Goal: Transaction & Acquisition: Purchase product/service

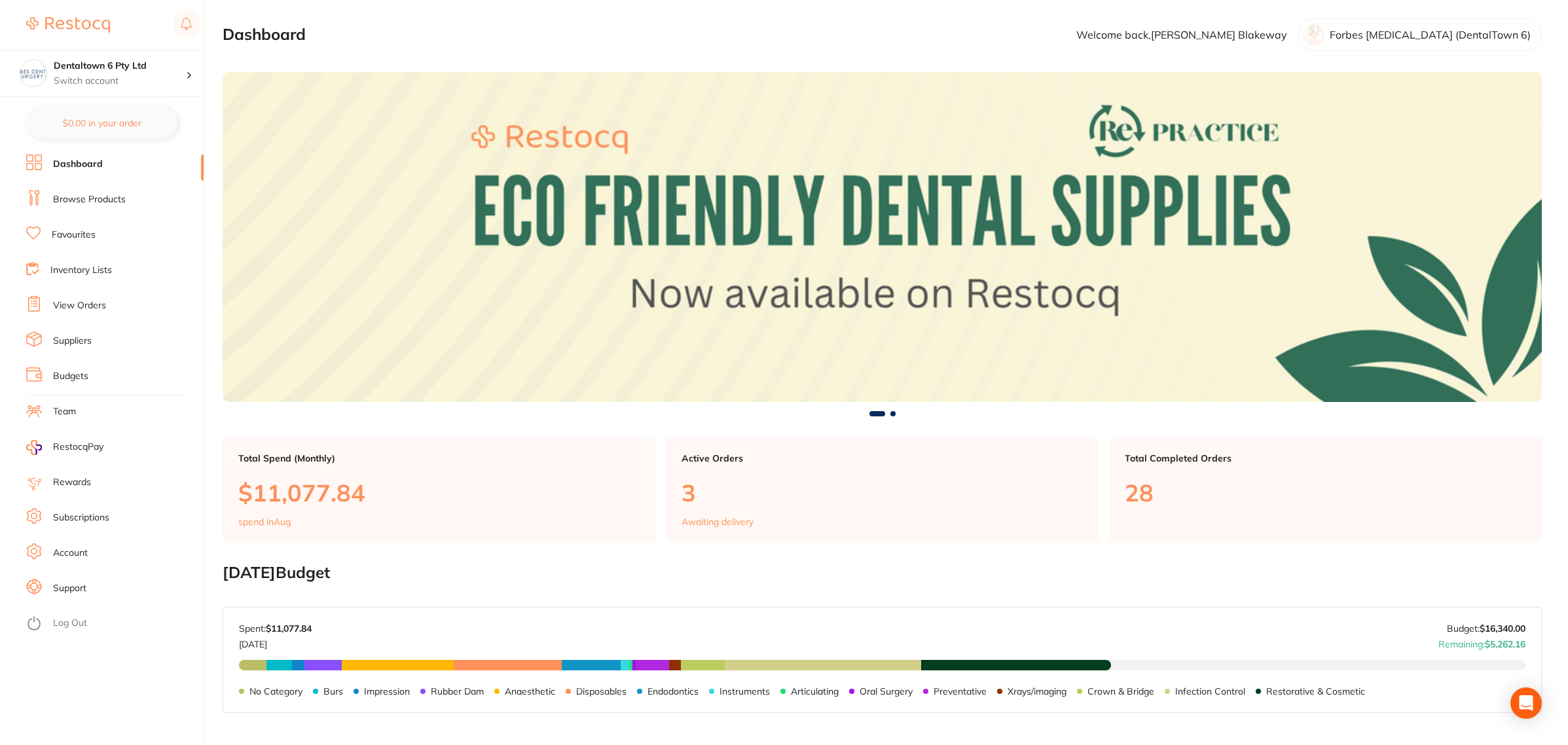
click at [46, 296] on li "View Orders" at bounding box center [115, 306] width 177 height 20
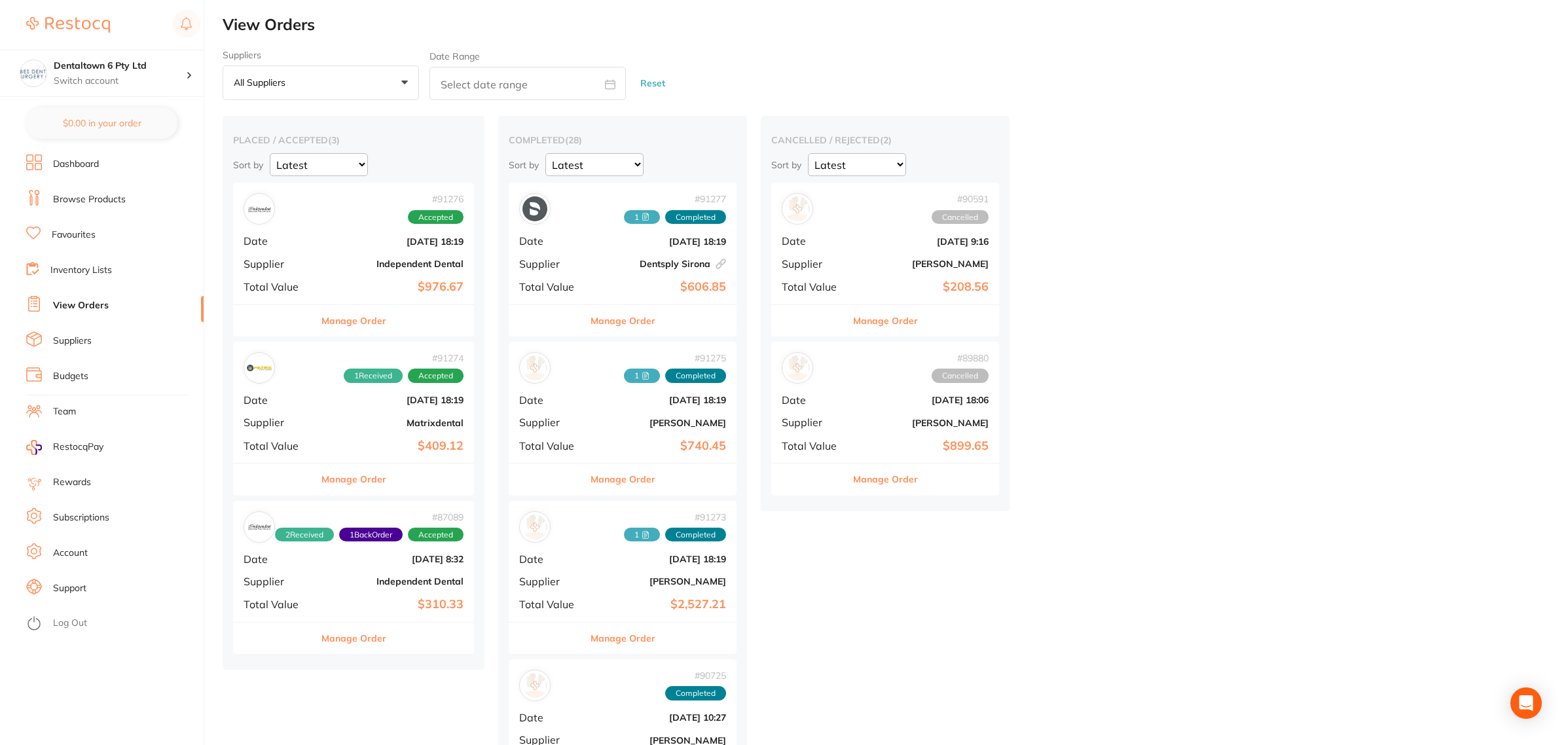
click at [354, 436] on div "# 91274 1 Received Accepted Date Aug 25 2025, 18:19 Supplier Matrixdental Total…" at bounding box center [353, 402] width 241 height 121
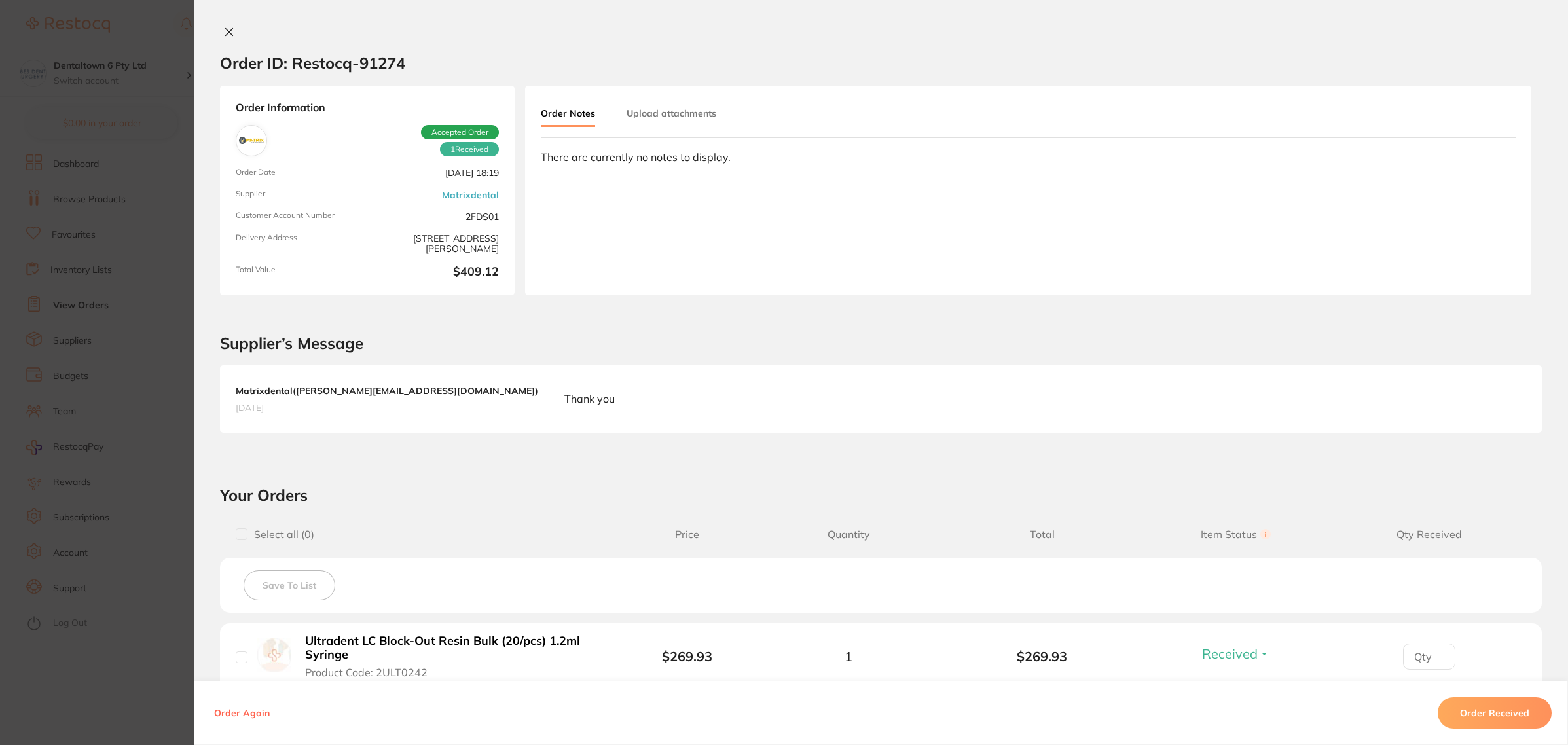
click at [142, 332] on section "Order ID: Restocq- 91274 Order Information 1 Received Accepted Order Order Date…" at bounding box center [784, 372] width 1568 height 745
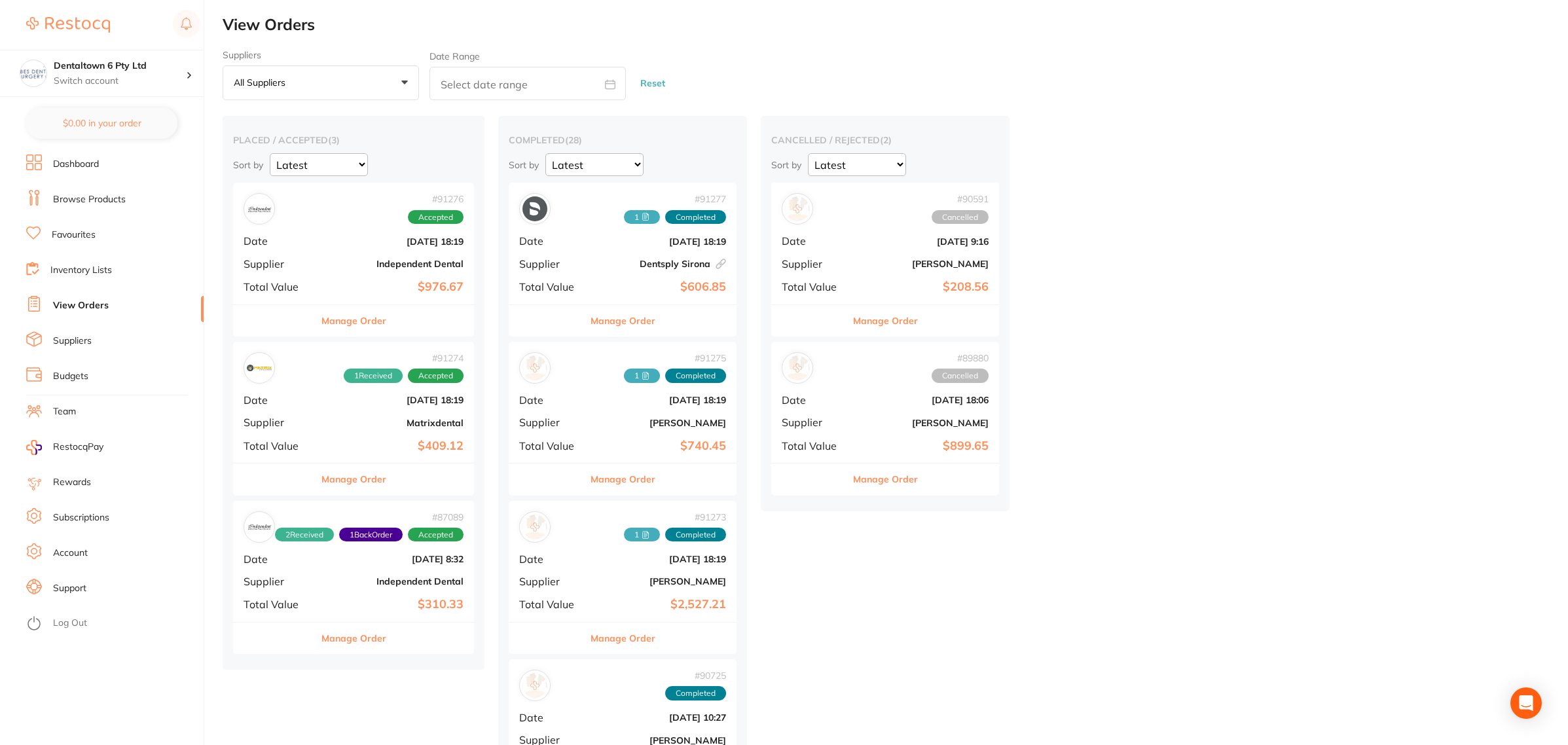
click at [352, 262] on b "Independent Dental" at bounding box center [394, 264] width 140 height 11
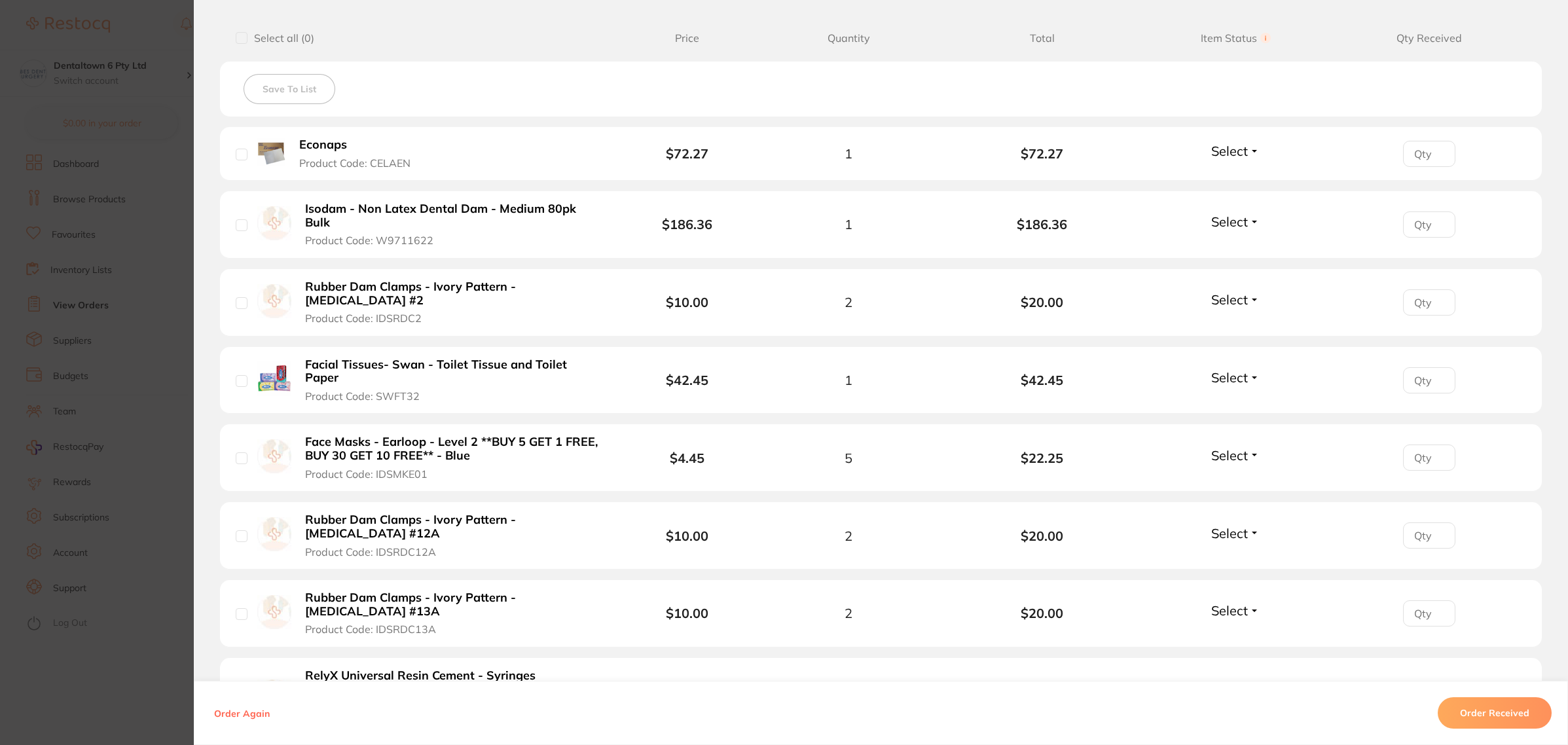
scroll to position [328, 0]
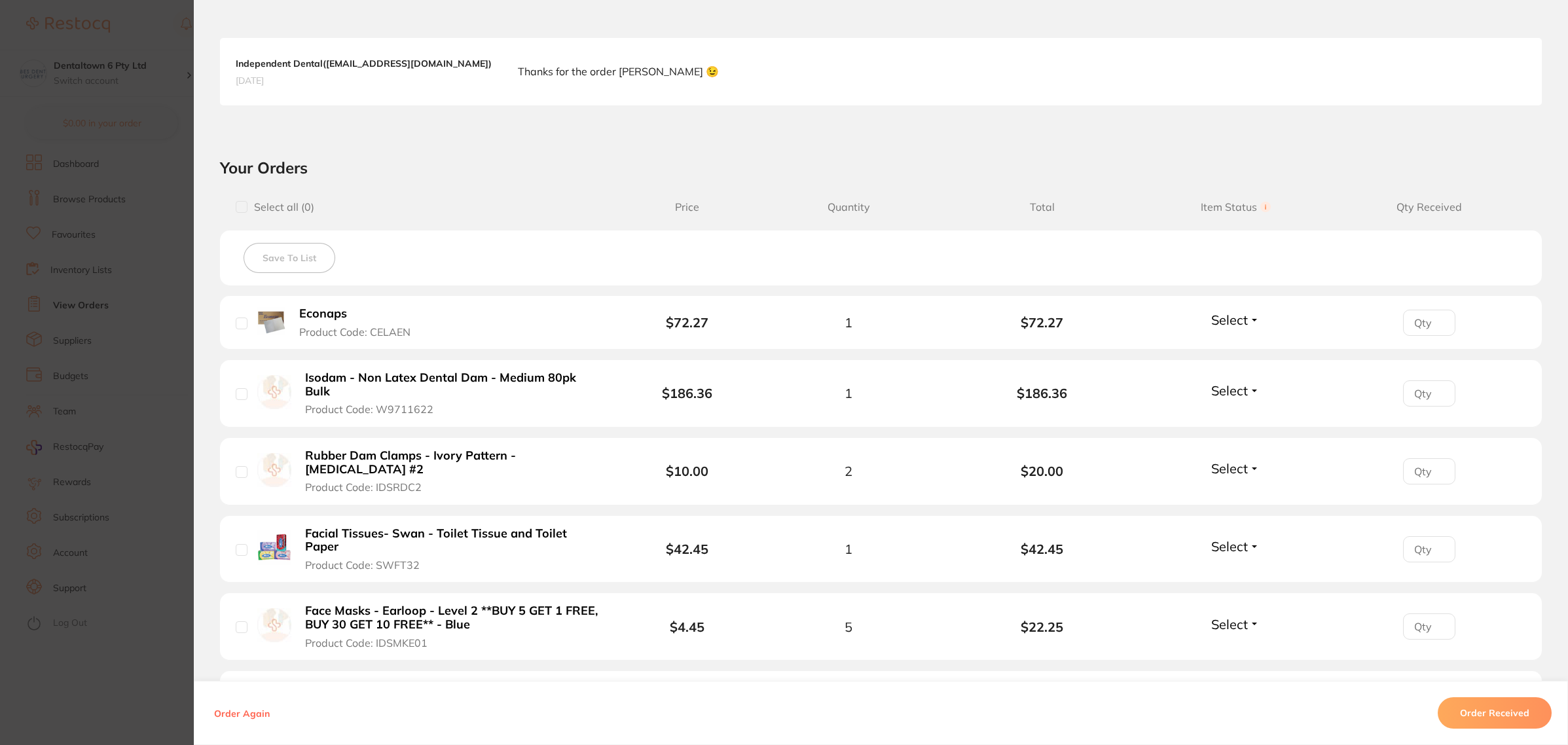
click at [134, 338] on section "Order ID: Restocq- 91276 Order Information Accepted Order Order Date [DATE] 18:…" at bounding box center [784, 372] width 1568 height 745
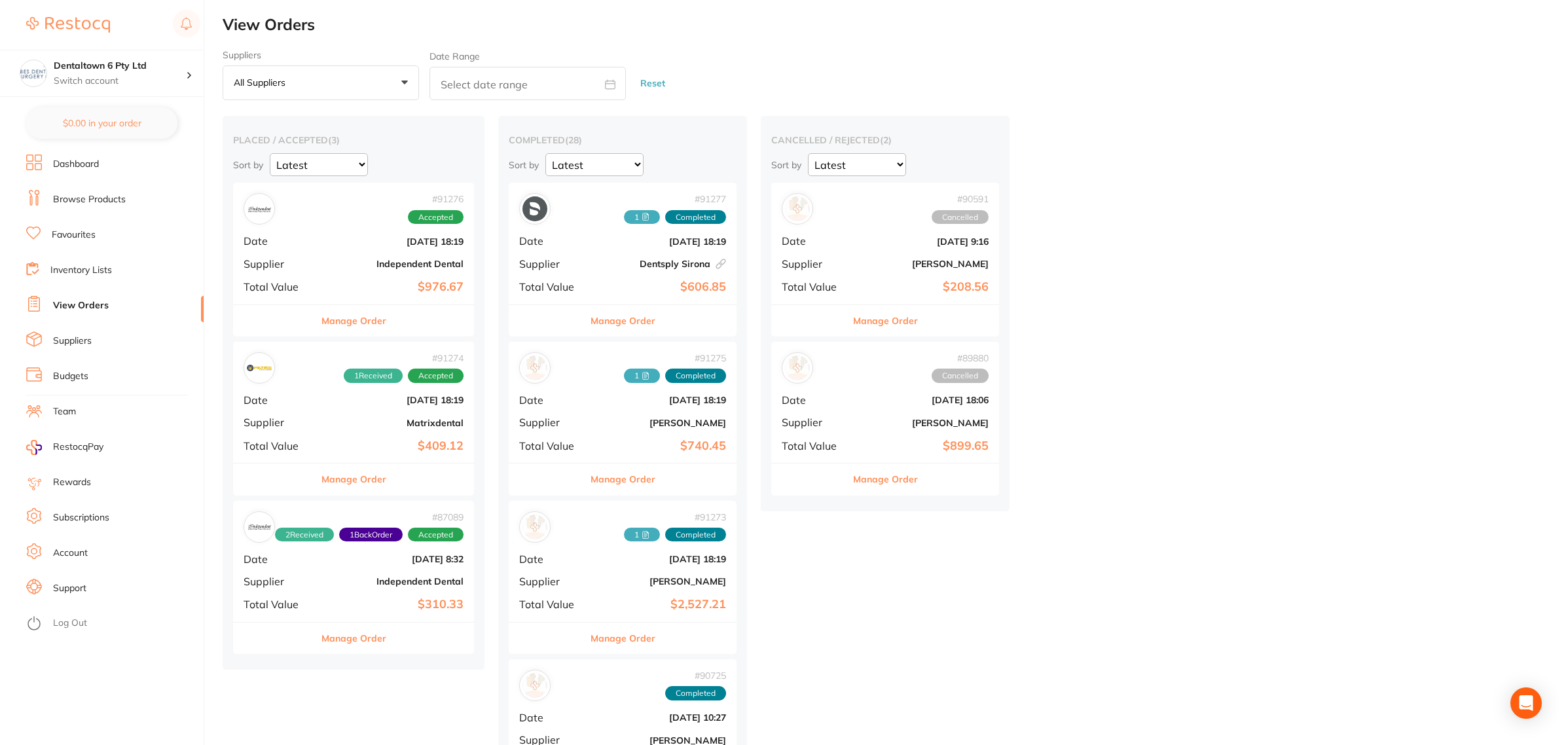
drag, startPoint x: 996, startPoint y: 618, endPoint x: 913, endPoint y: 595, distance: 86.1
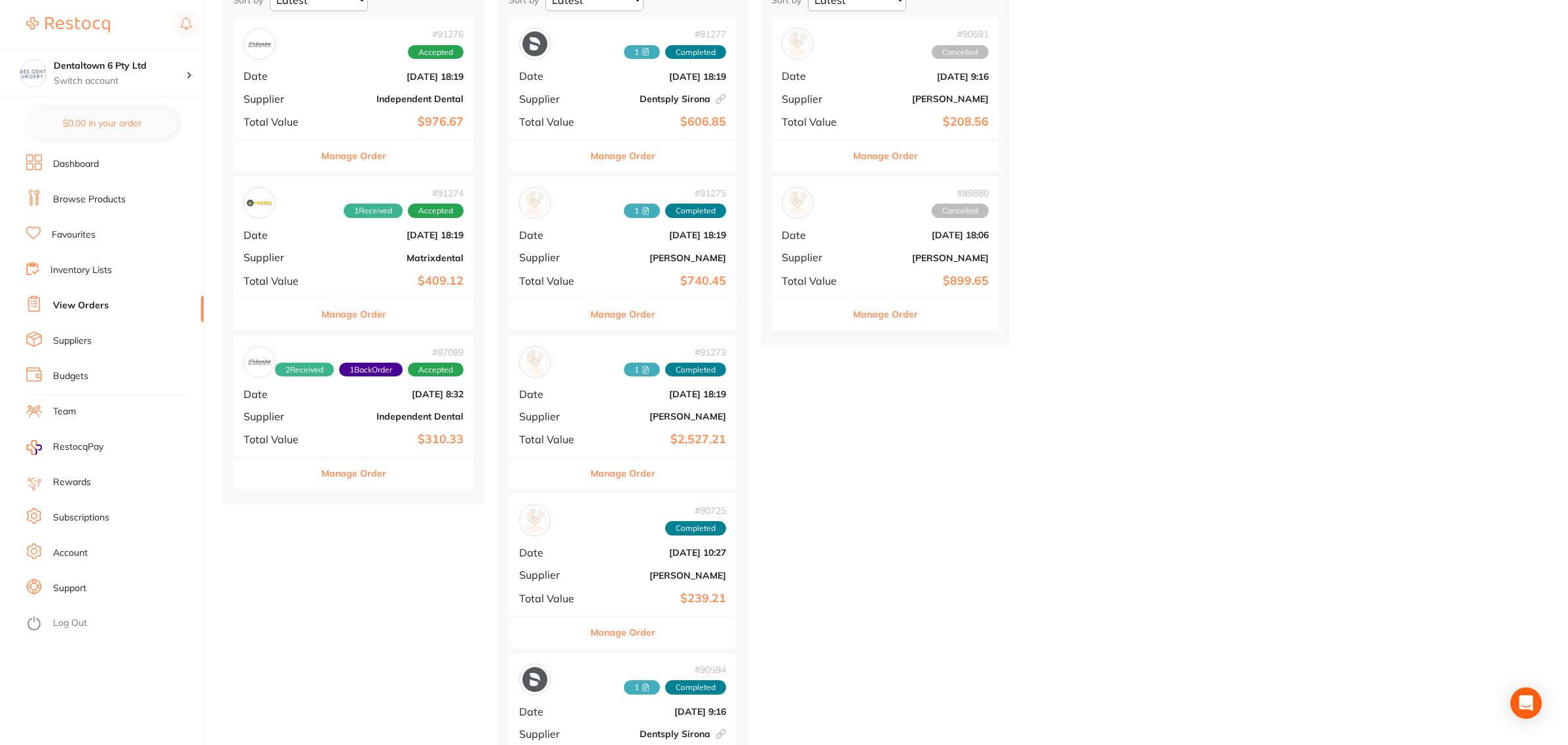
scroll to position [245, 0]
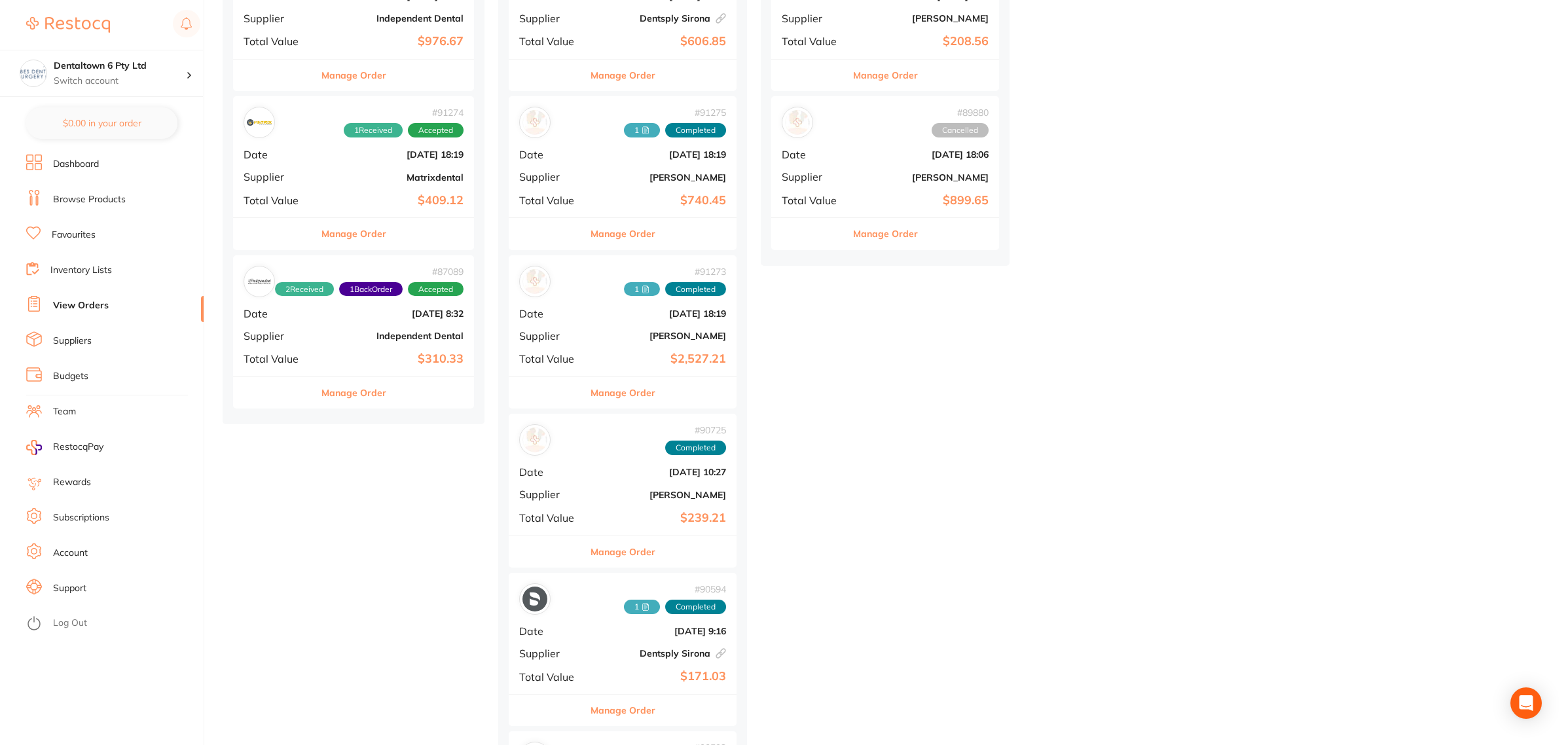
click at [629, 492] on b "[PERSON_NAME]" at bounding box center [660, 495] width 131 height 11
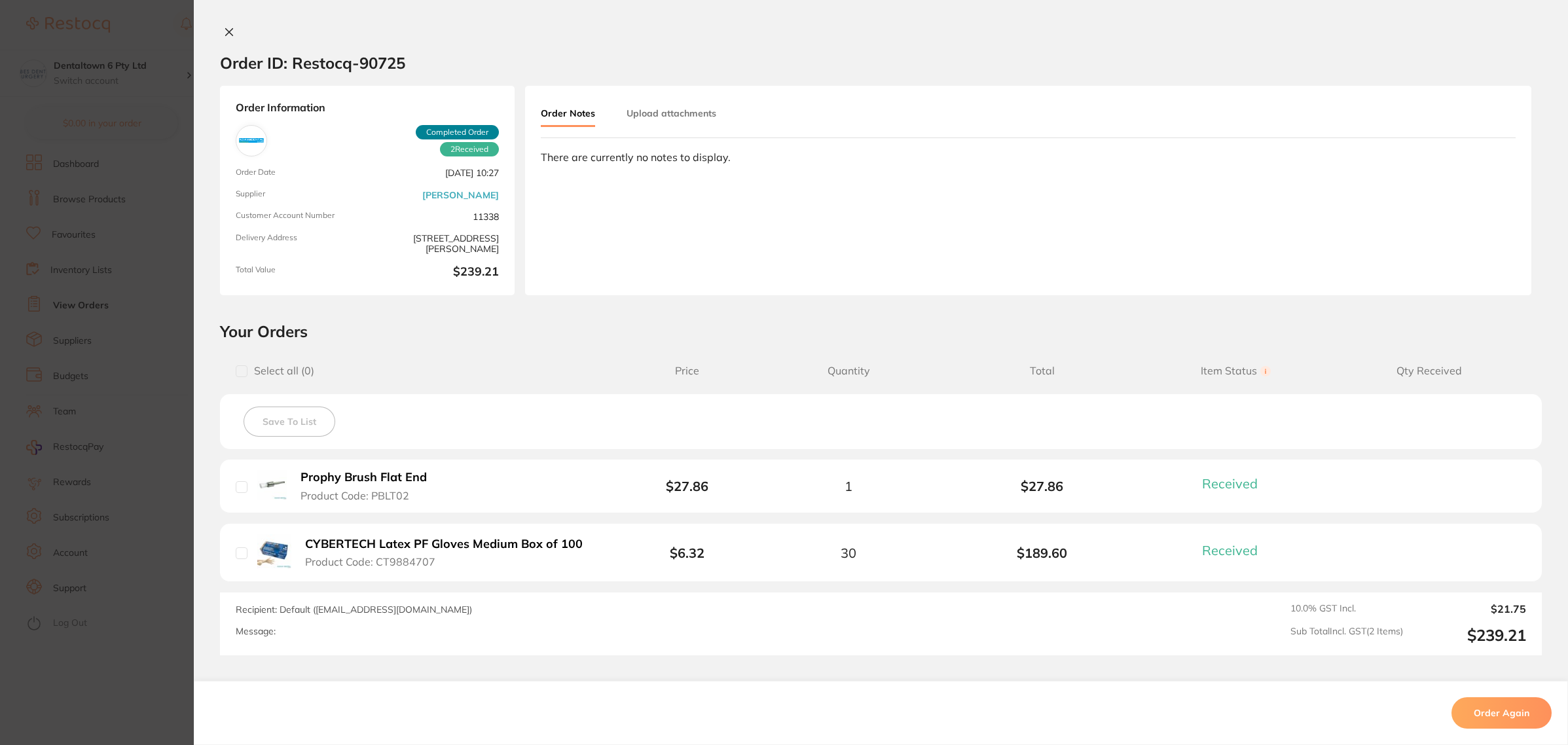
click at [687, 111] on button "Upload attachments" at bounding box center [671, 113] width 89 height 23
click at [1464, 218] on button "Upload" at bounding box center [1456, 210] width 67 height 30
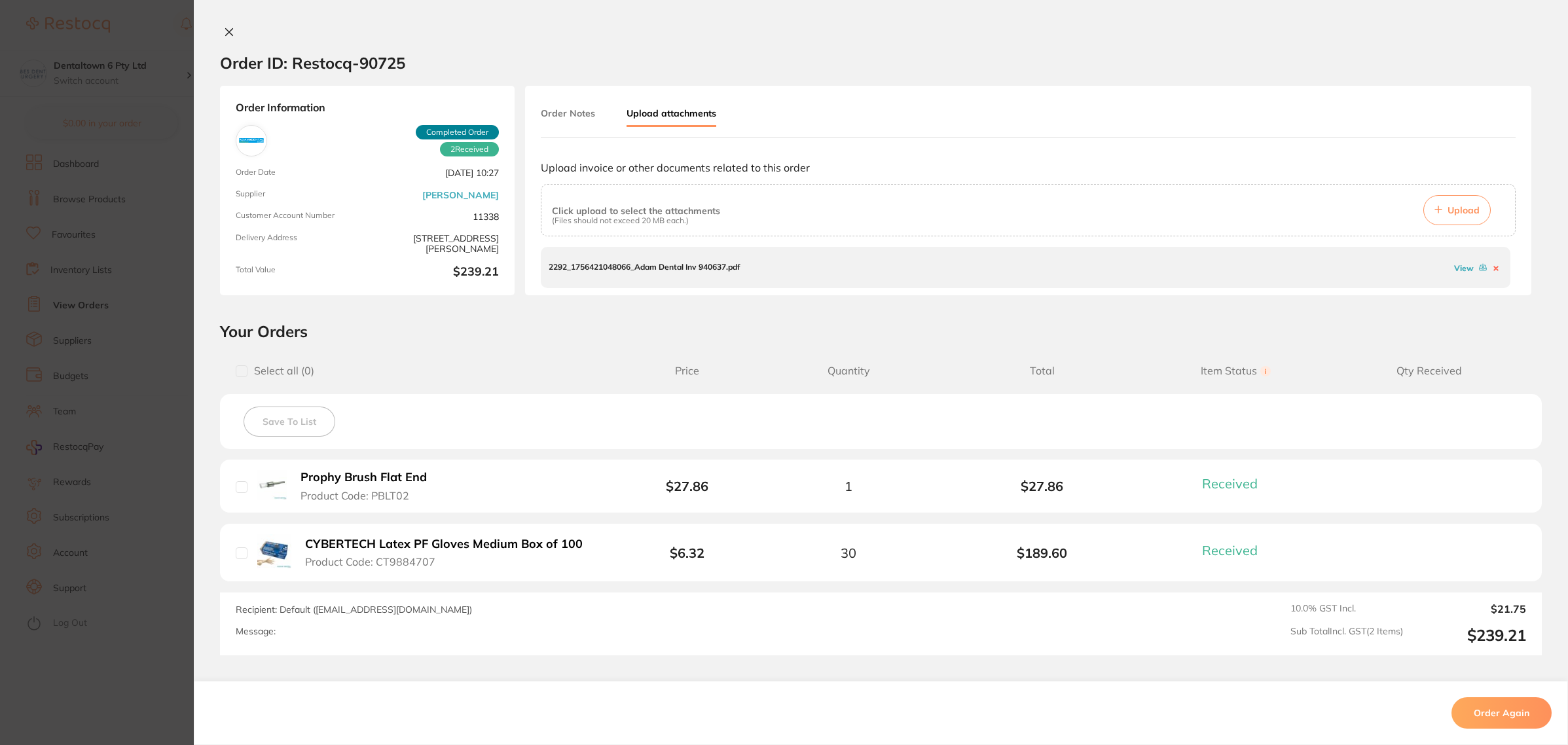
click at [1451, 207] on span "Upload" at bounding box center [1463, 210] width 32 height 12
click at [550, 120] on button "Order Notes" at bounding box center [567, 113] width 55 height 23
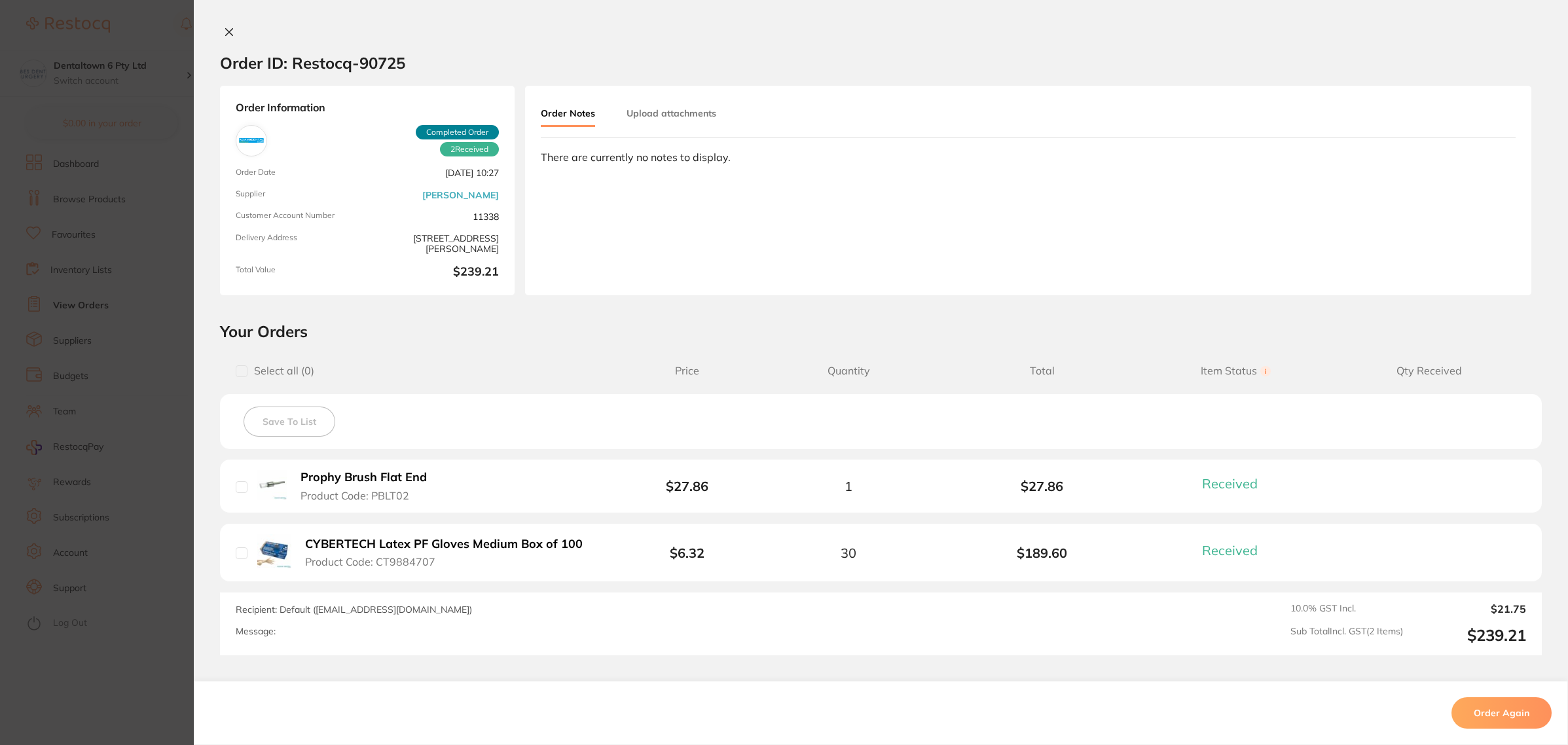
drag, startPoint x: 150, startPoint y: 207, endPoint x: 154, endPoint y: 215, distance: 8.9
click at [150, 207] on section "Order ID: Restocq- 90725 Order Information 2 Received Completed Order Order Dat…" at bounding box center [784, 372] width 1568 height 745
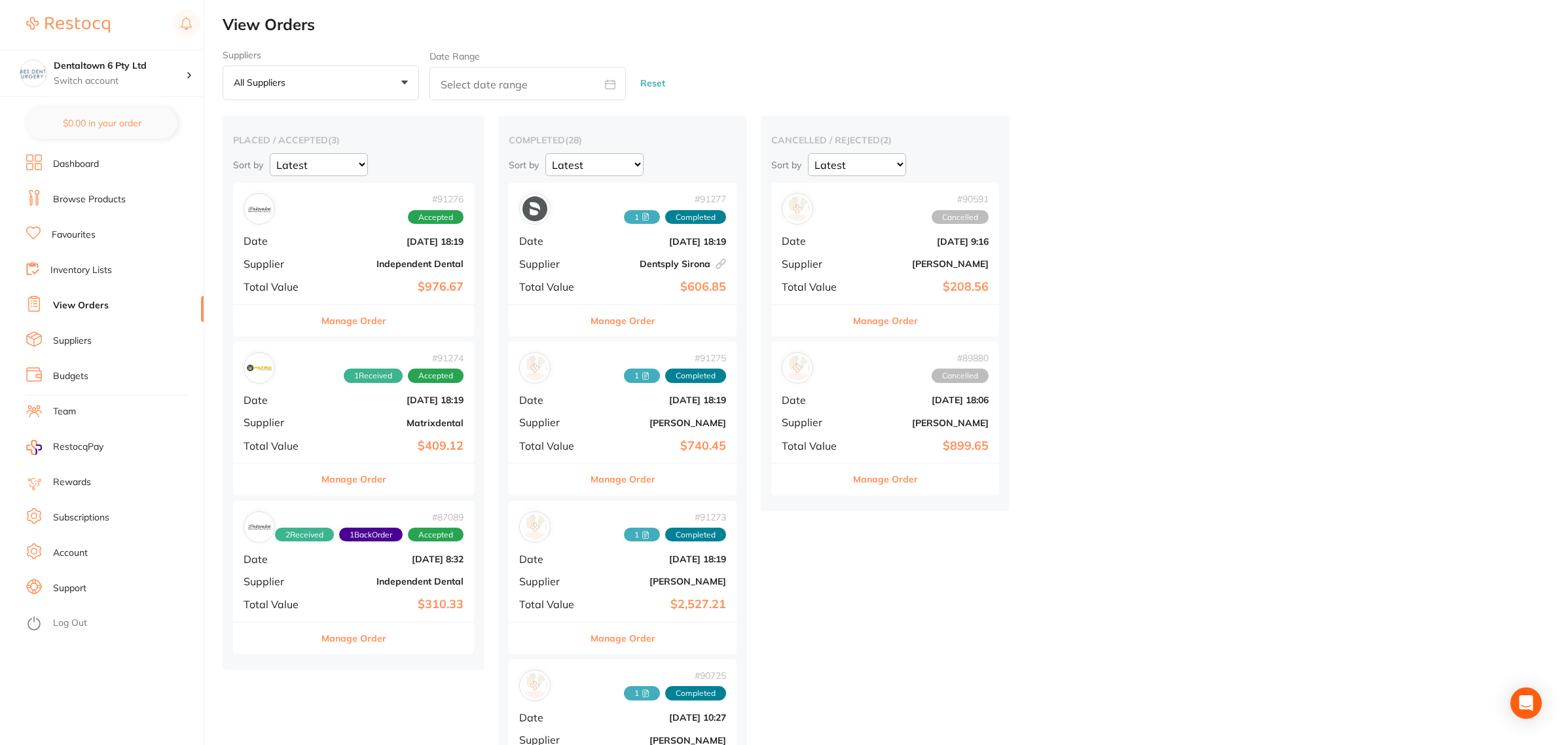
click at [357, 571] on div "# 87089 2 Received 1 Back Order Accepted Date Jul 21 2025, 8:32 Supplier Indepe…" at bounding box center [353, 561] width 241 height 121
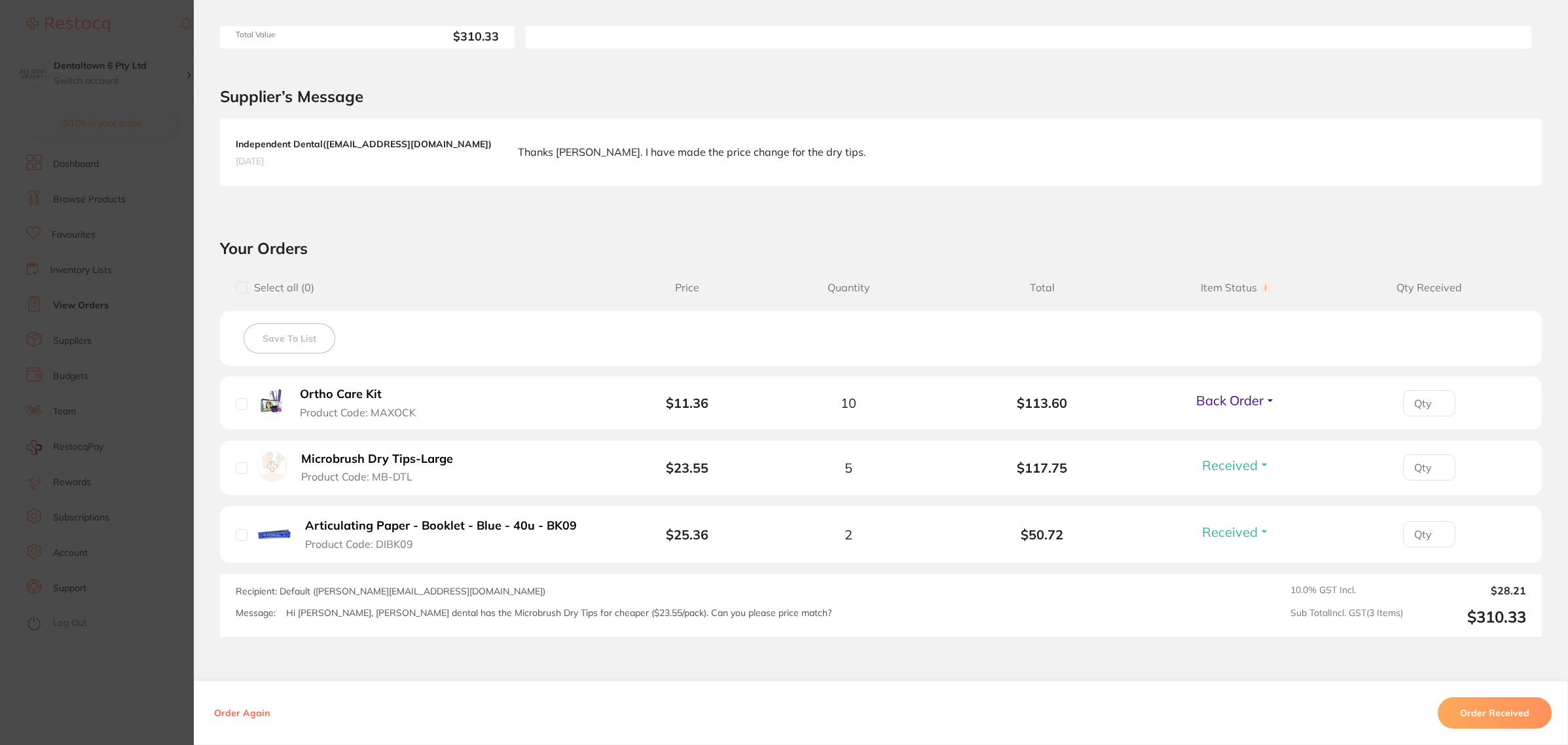
scroll to position [328, 0]
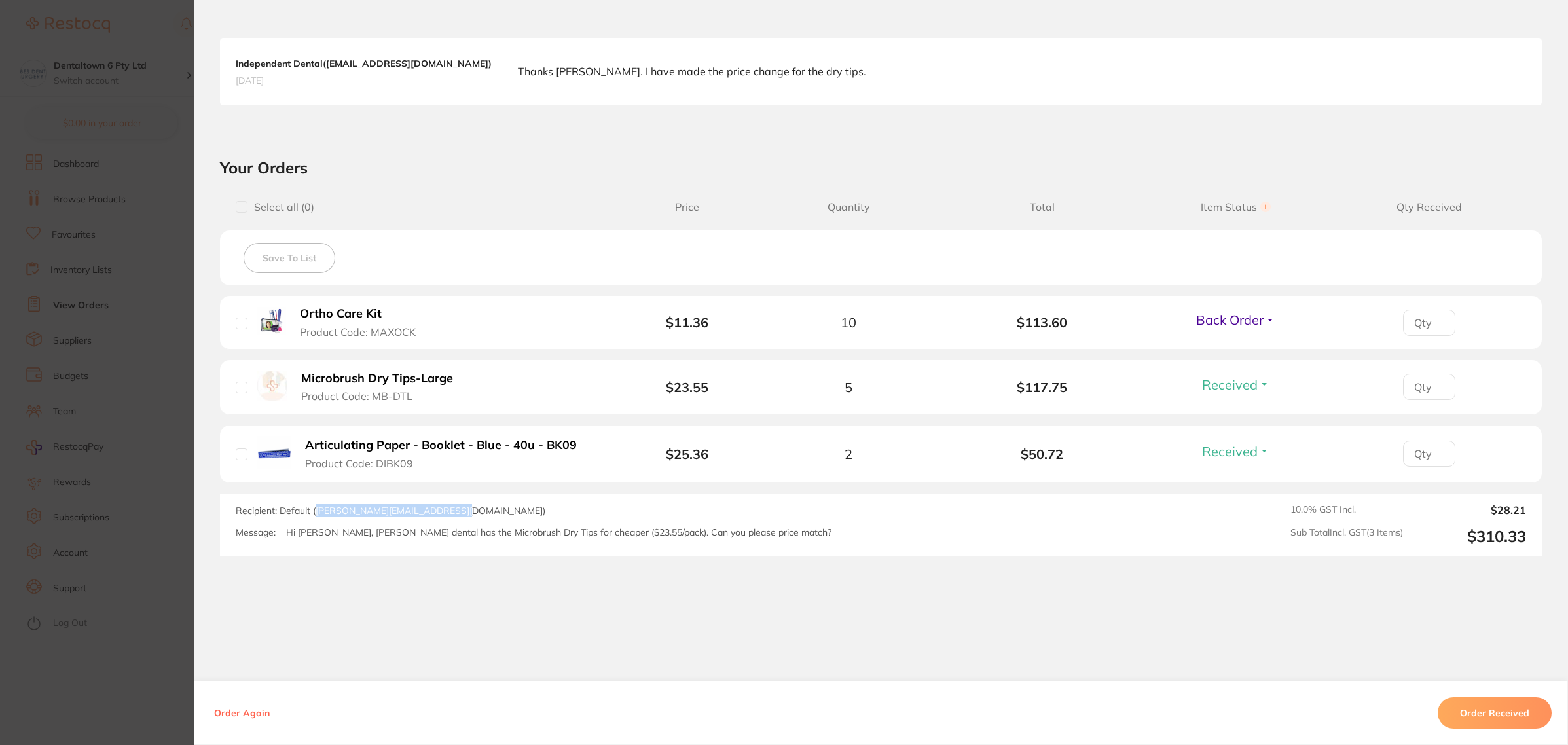
drag, startPoint x: 446, startPoint y: 511, endPoint x: 311, endPoint y: 513, distance: 135.0
click at [311, 513] on span "Recipient: Default ( lisa@independentdental.com.au )" at bounding box center [390, 510] width 310 height 12
copy span "[PERSON_NAME][EMAIL_ADDRESS][DOMAIN_NAME]"
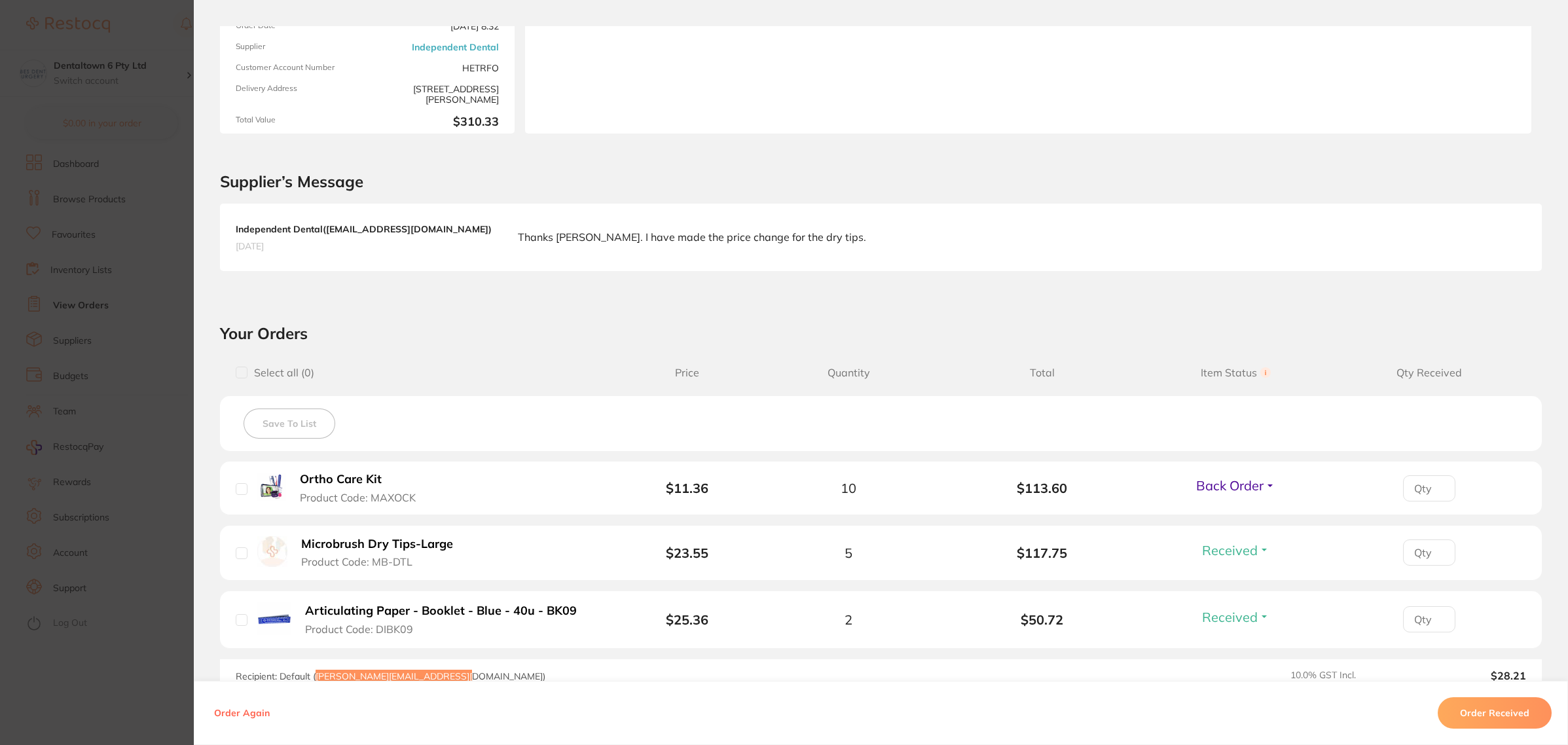
scroll to position [164, 0]
click at [882, 336] on h2 "Your Orders" at bounding box center [881, 331] width 1322 height 20
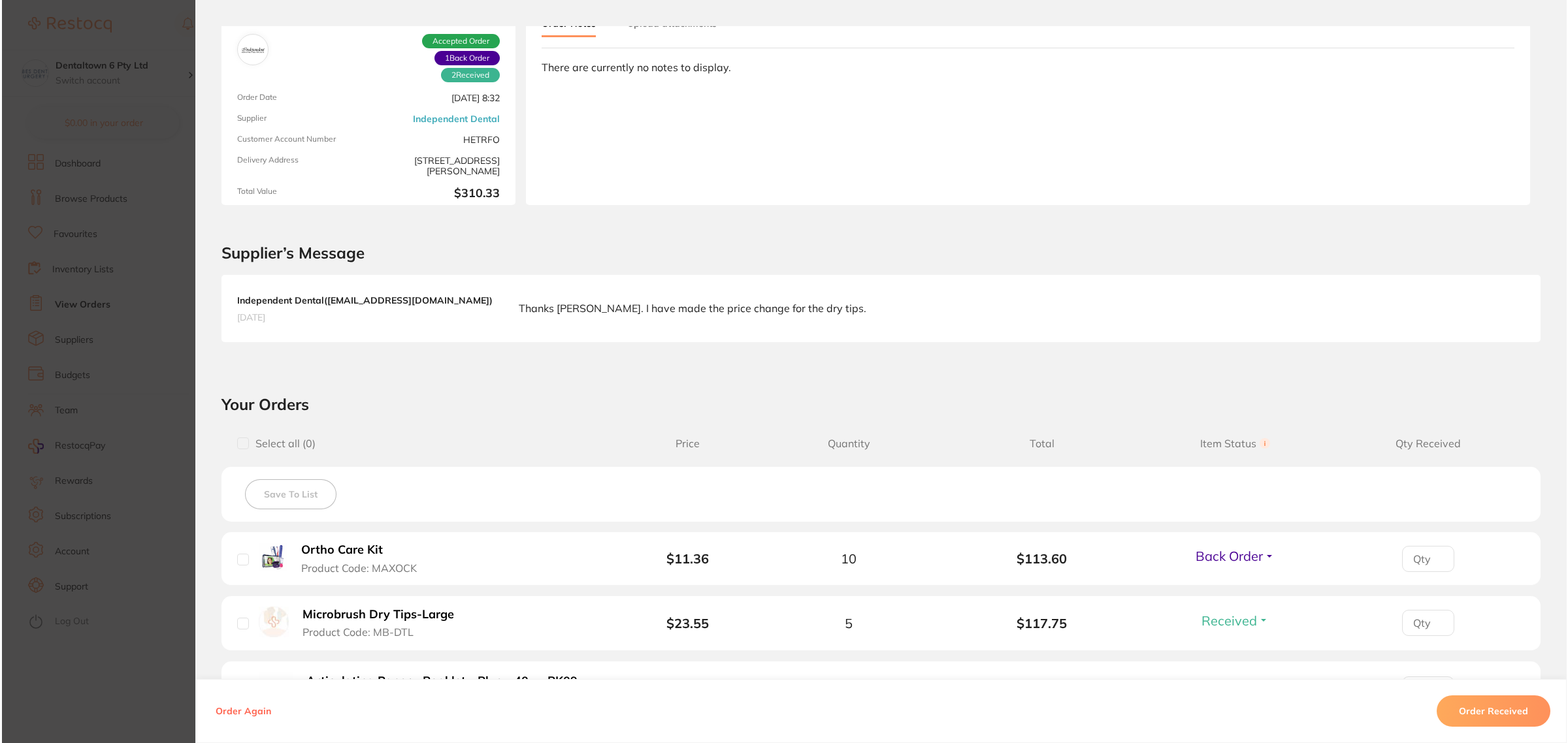
scroll to position [0, 0]
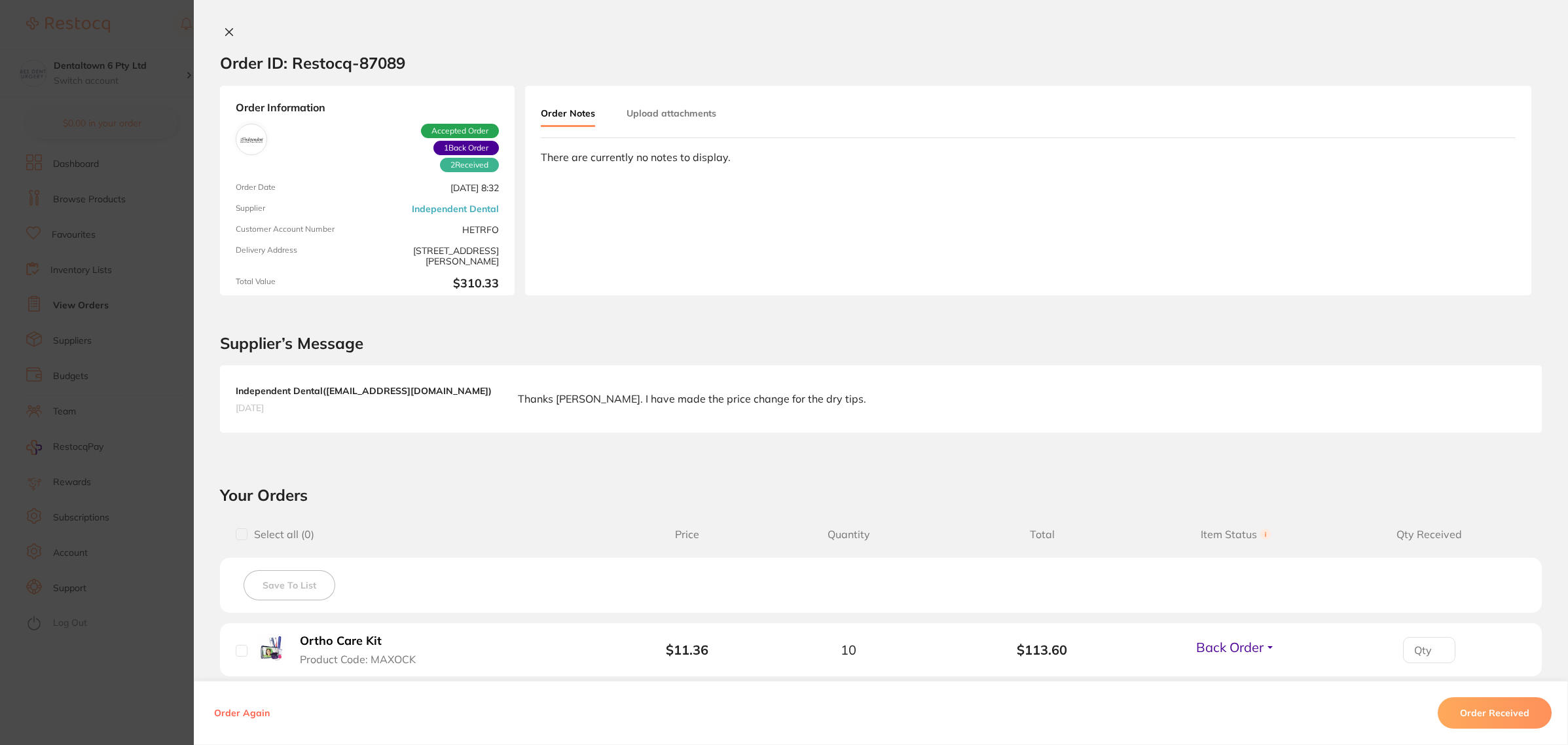
click at [106, 302] on section "Order ID: Restocq- 87089 Order Information 2 Received 1 Back Order Accepted Ord…" at bounding box center [784, 372] width 1568 height 745
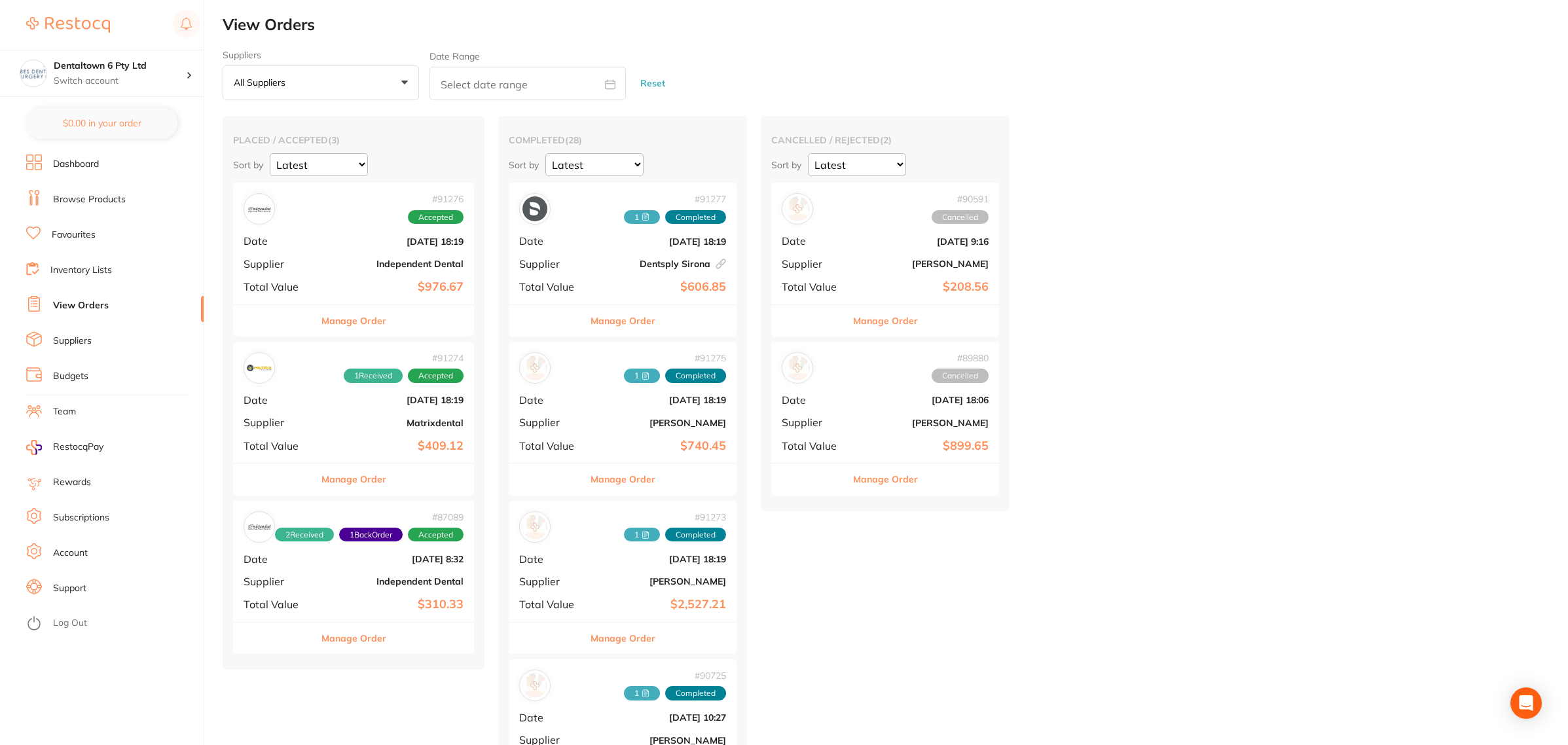
click at [95, 237] on link "Favourites" at bounding box center [73, 235] width 44 height 13
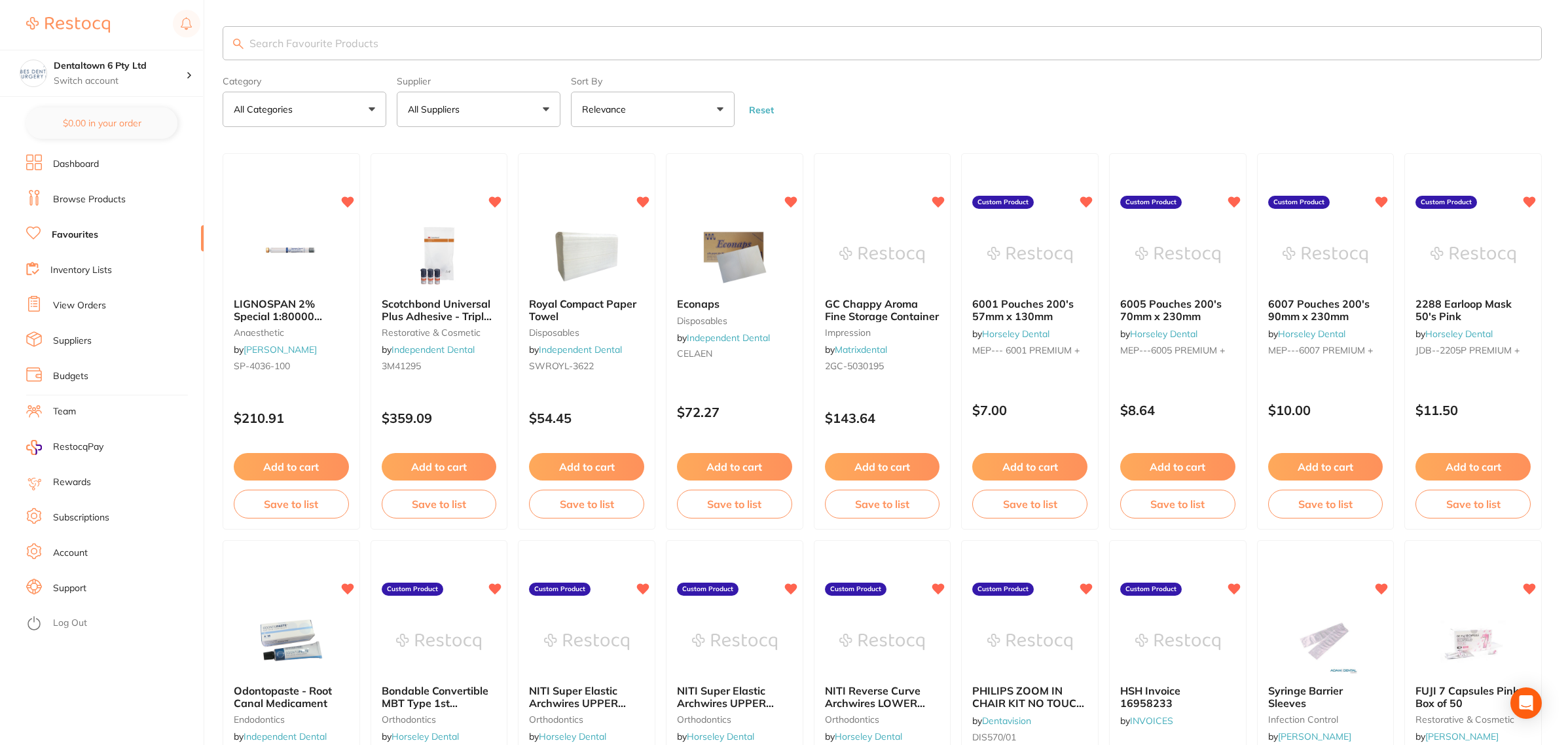
click at [83, 164] on link "Dashboard" at bounding box center [75, 164] width 46 height 13
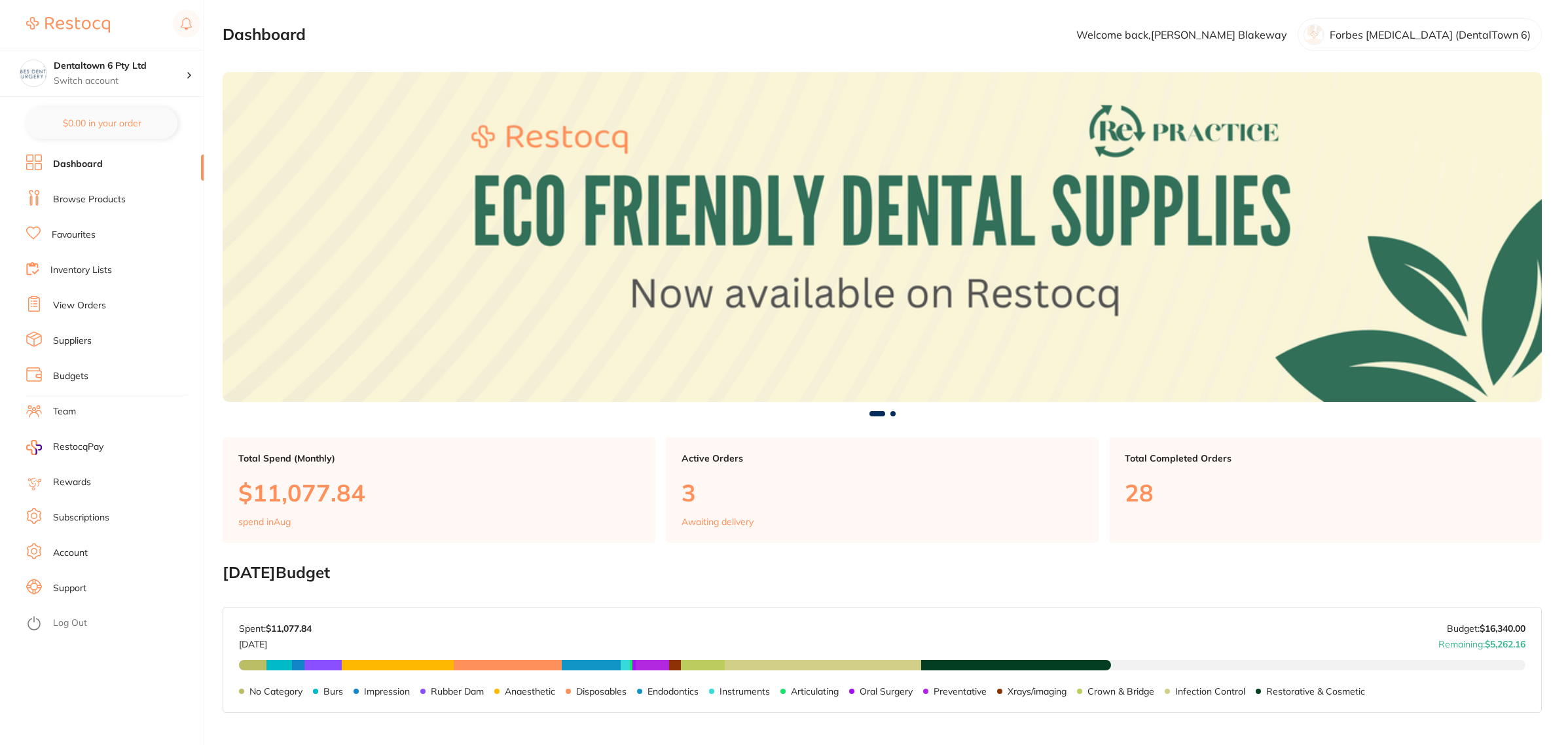
click at [83, 193] on link "Browse Products" at bounding box center [89, 200] width 72 height 13
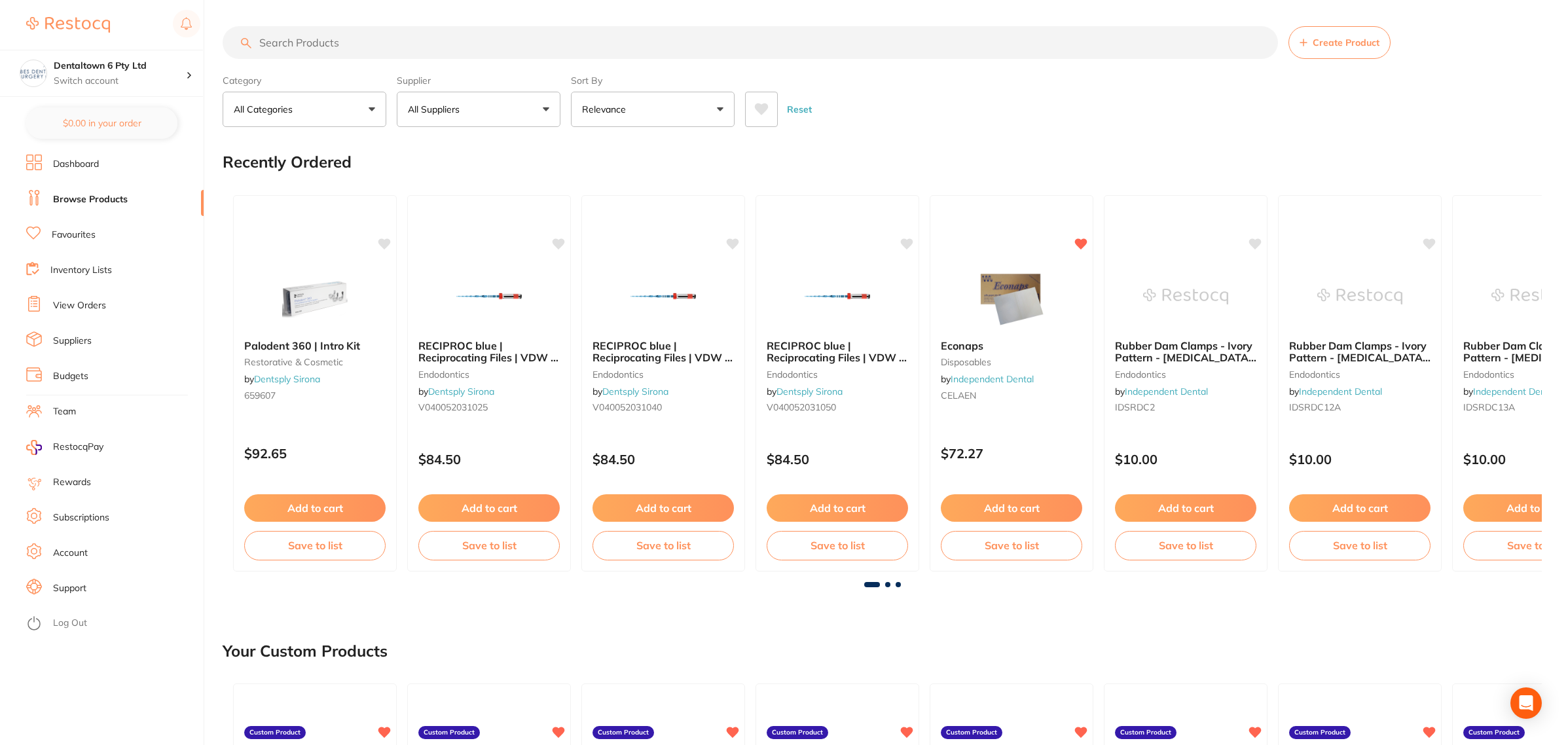
click at [384, 43] on input "search" at bounding box center [750, 42] width 1055 height 33
type input "6005"
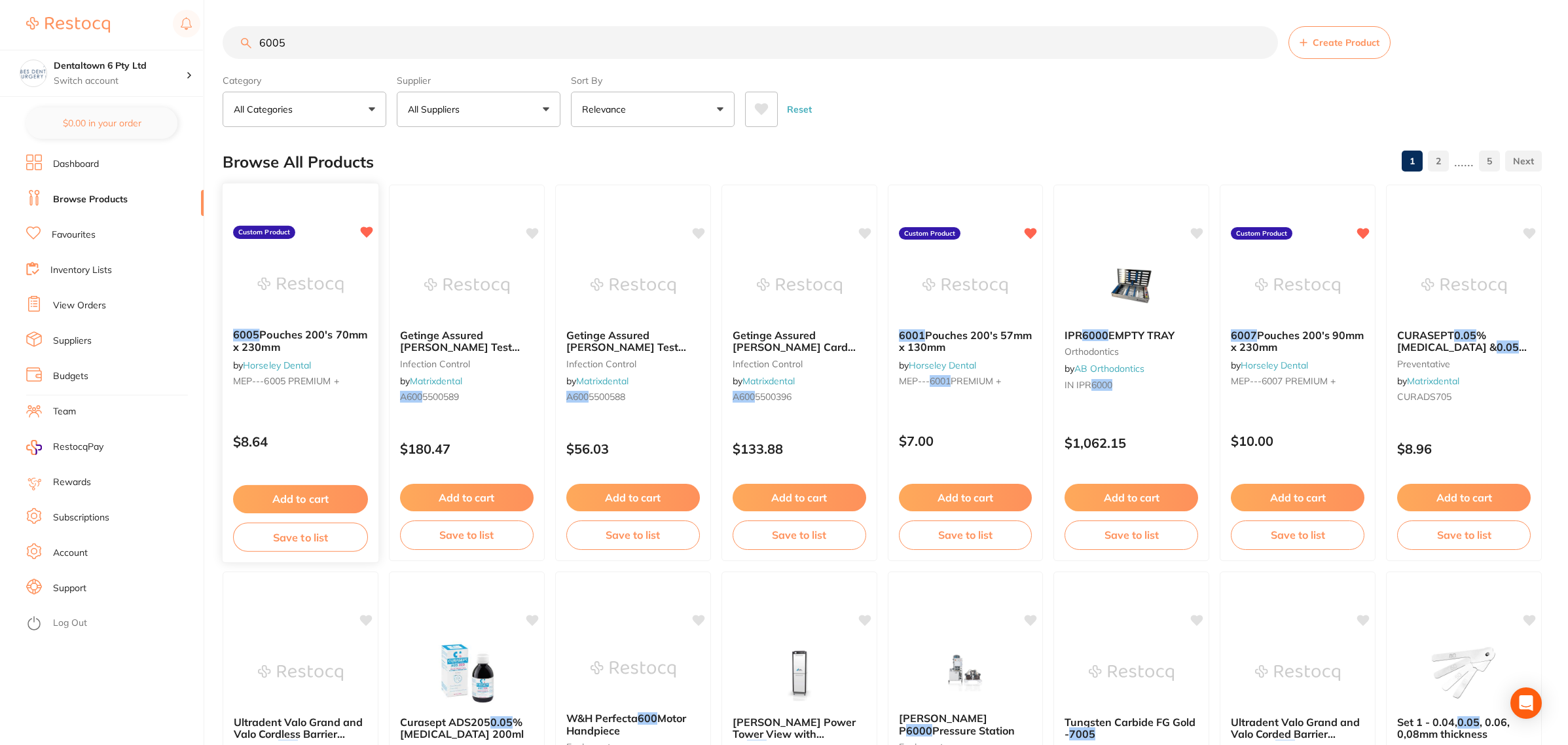
click at [311, 275] on img at bounding box center [300, 286] width 86 height 66
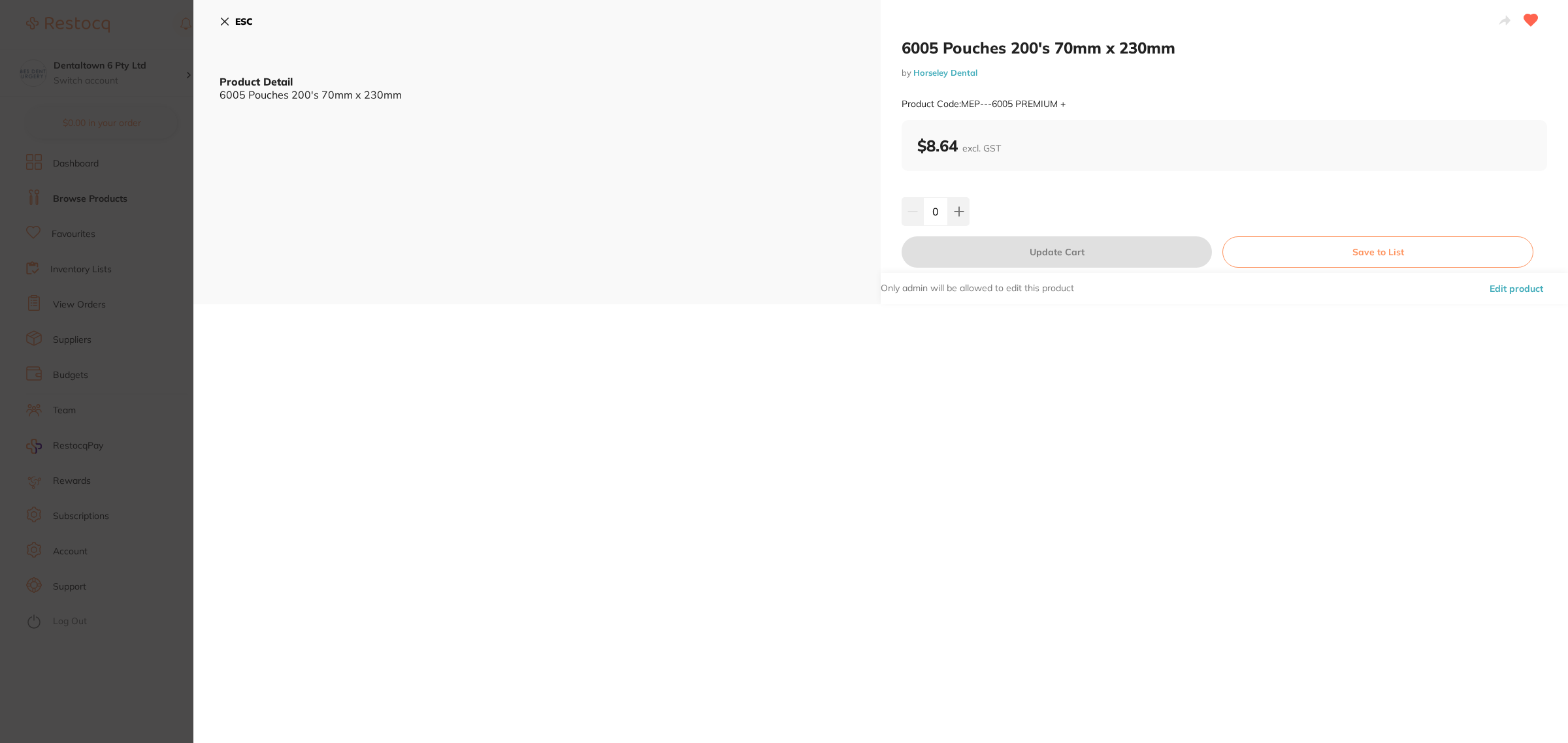
click at [923, 207] on input "0" at bounding box center [935, 212] width 25 height 29
type input "15"
click at [1006, 439] on div "6005 Pouches 200's 70mm x 230mm by Horseley Dental Product Code: MEP---6005 PRE…" at bounding box center [880, 372] width 1375 height 743
click at [1059, 262] on button "Update Cart" at bounding box center [1056, 252] width 310 height 31
checkbox input "false"
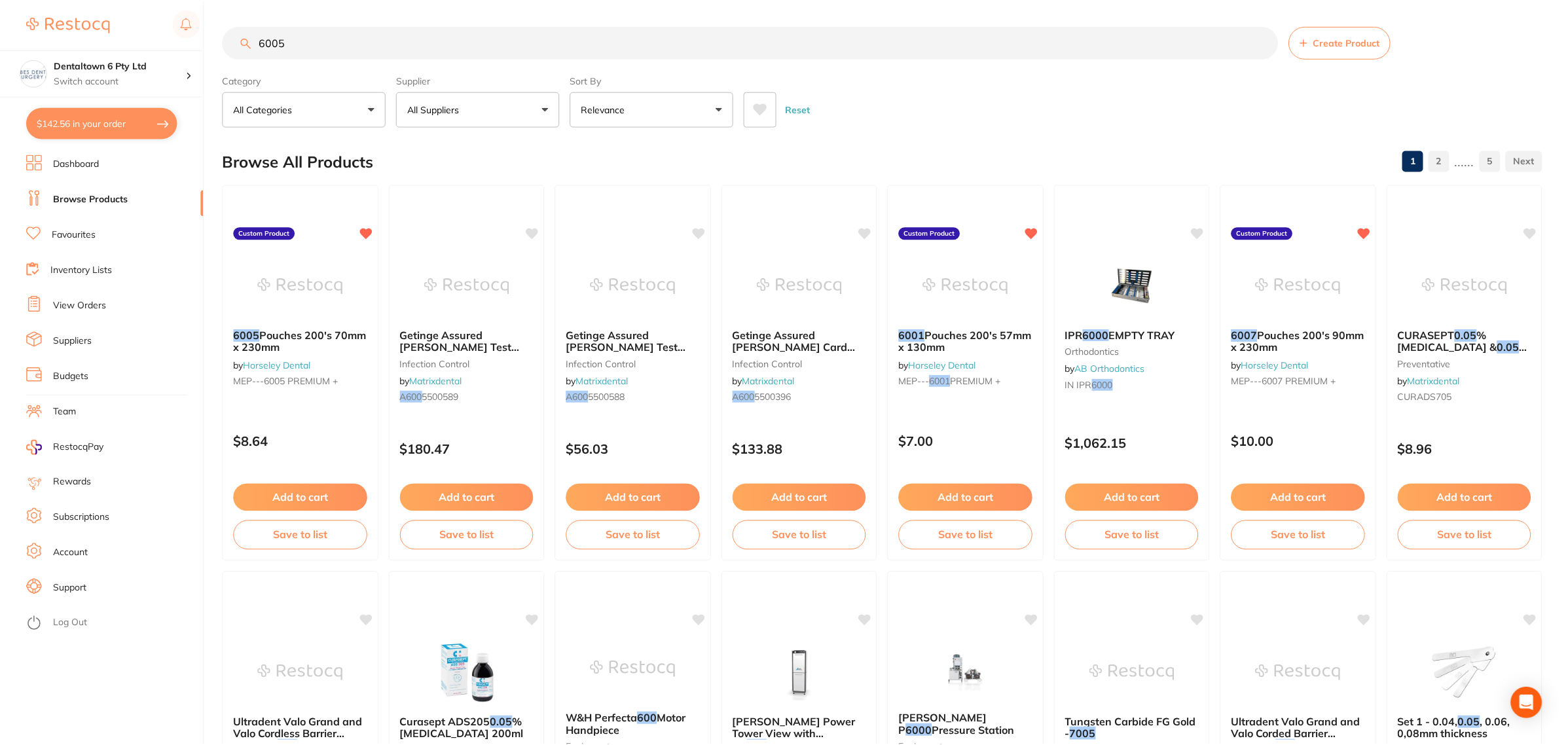
scroll to position [4, 0]
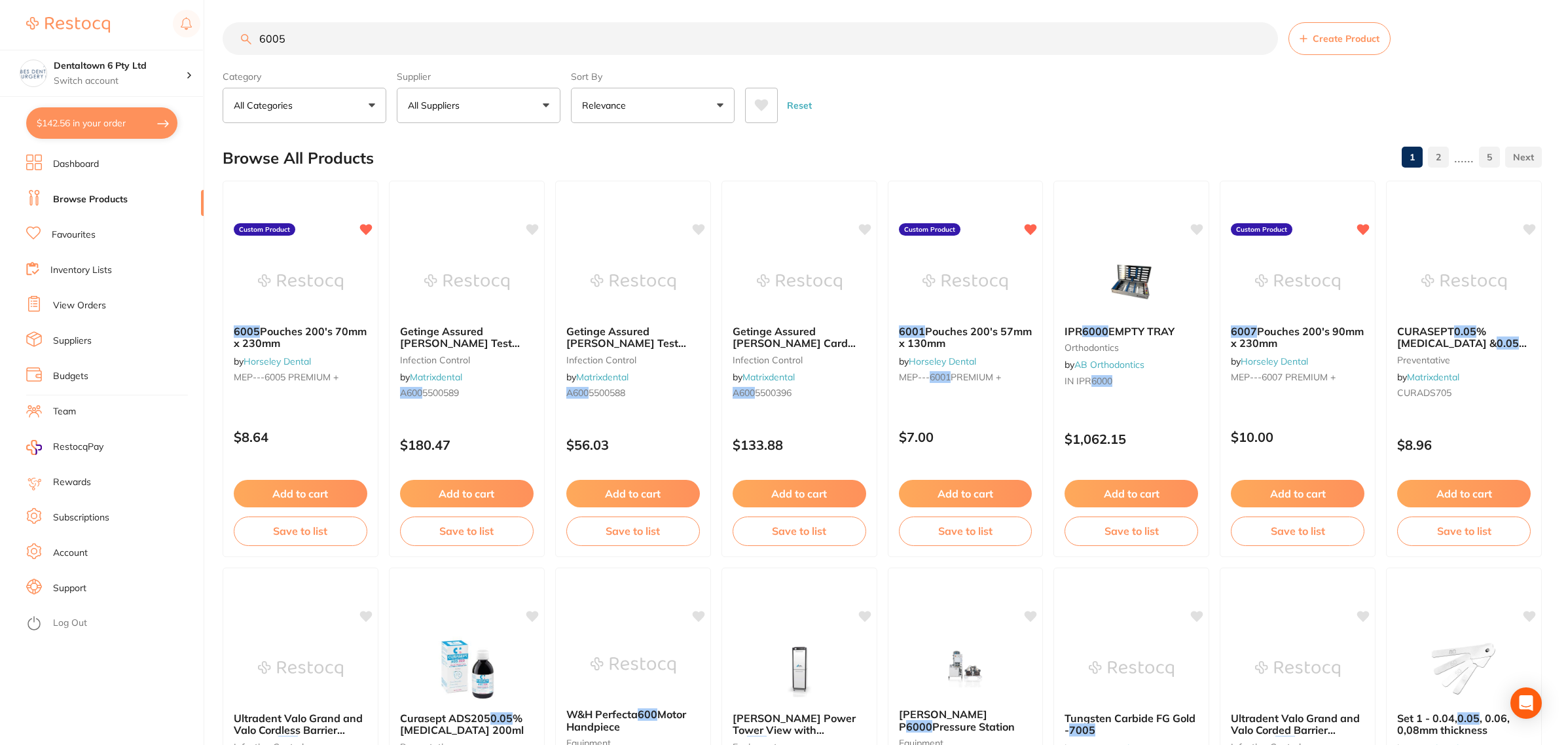
type input "15"
drag, startPoint x: 302, startPoint y: 43, endPoint x: 273, endPoint y: 345, distance: 303.4
click at [209, 41] on div "$142.56 Dentaltown 6 Pty Ltd Switch account Forbes Dental Surgery (DentalTown 6…" at bounding box center [784, 369] width 1568 height 745
type input "6001"
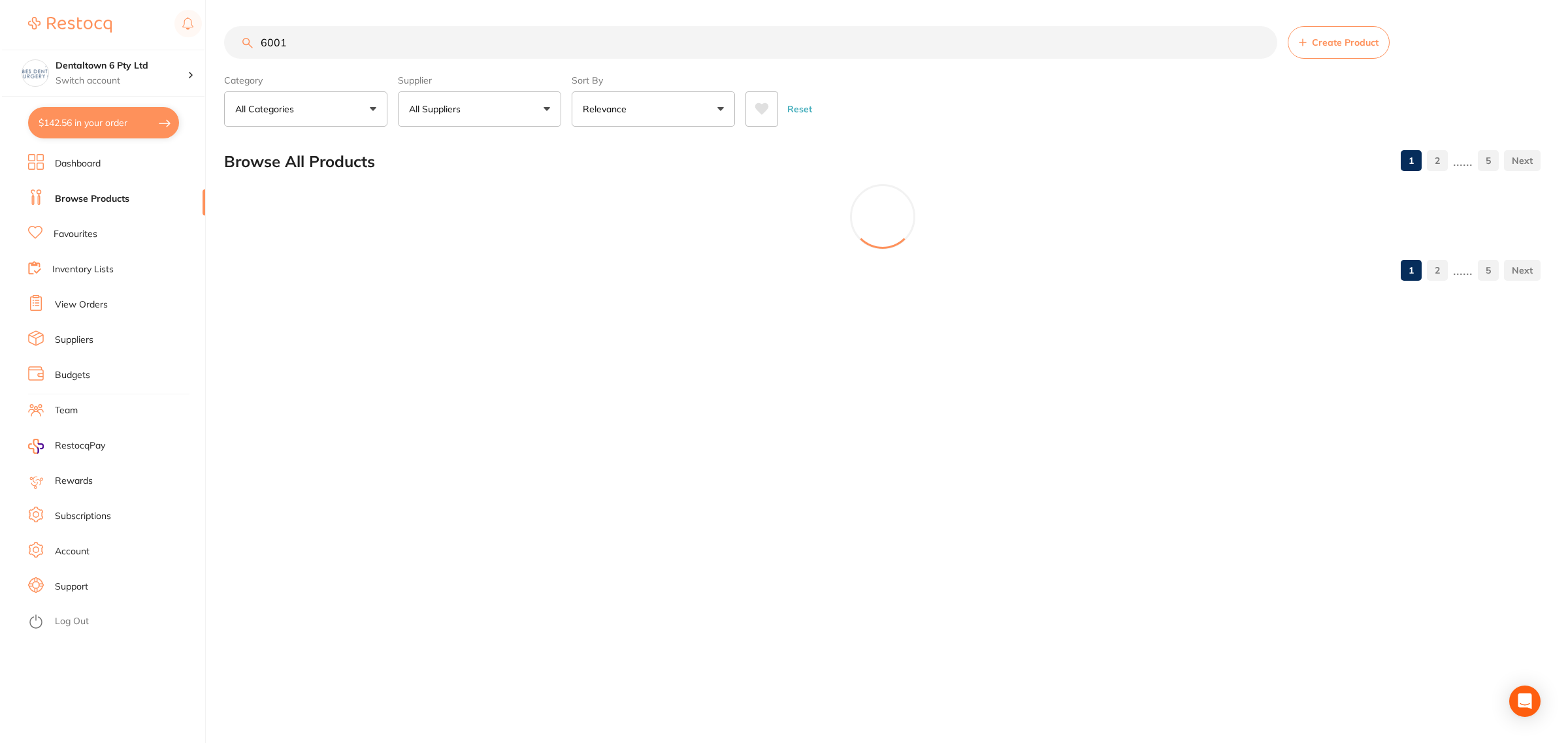
scroll to position [0, 0]
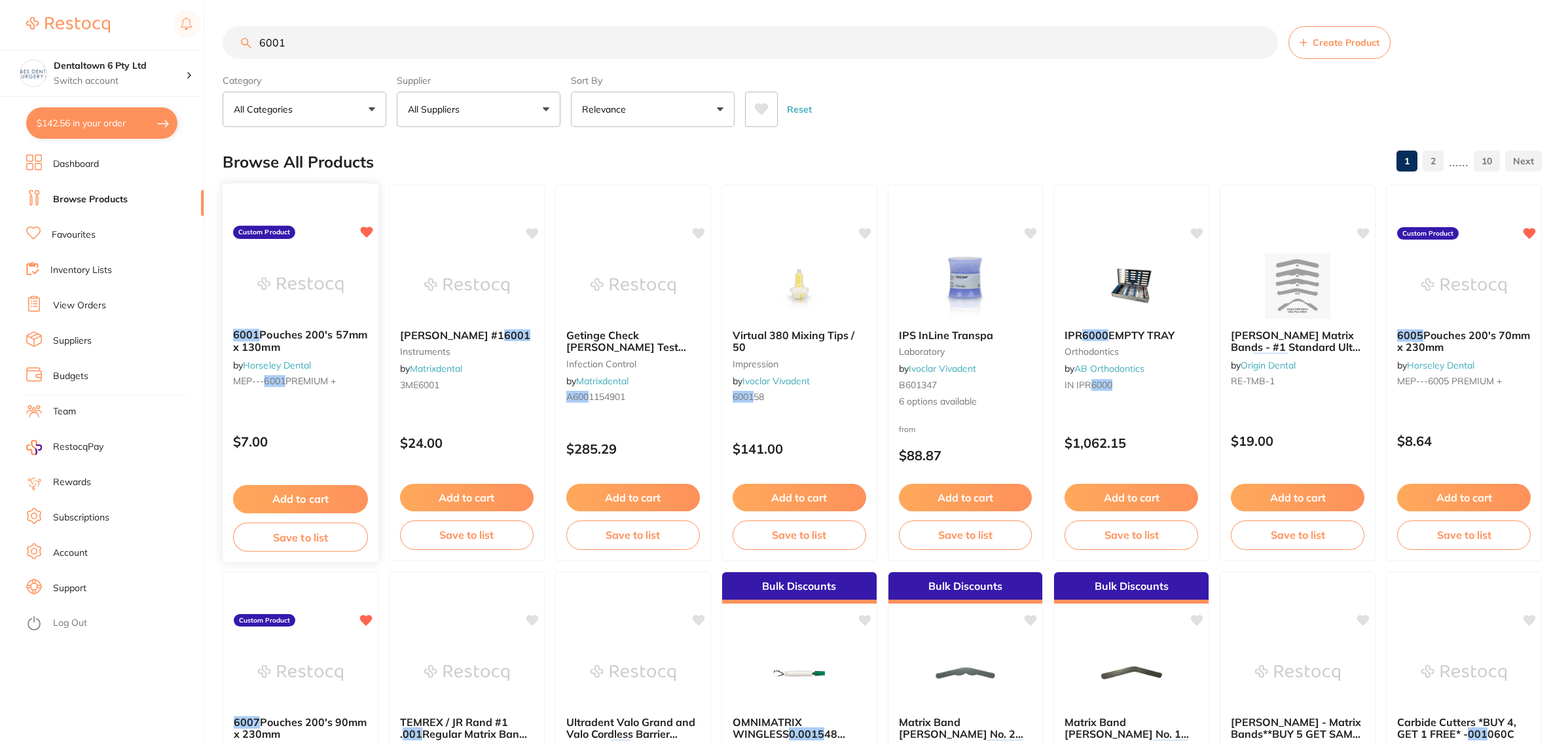
click at [319, 300] on img at bounding box center [300, 286] width 86 height 66
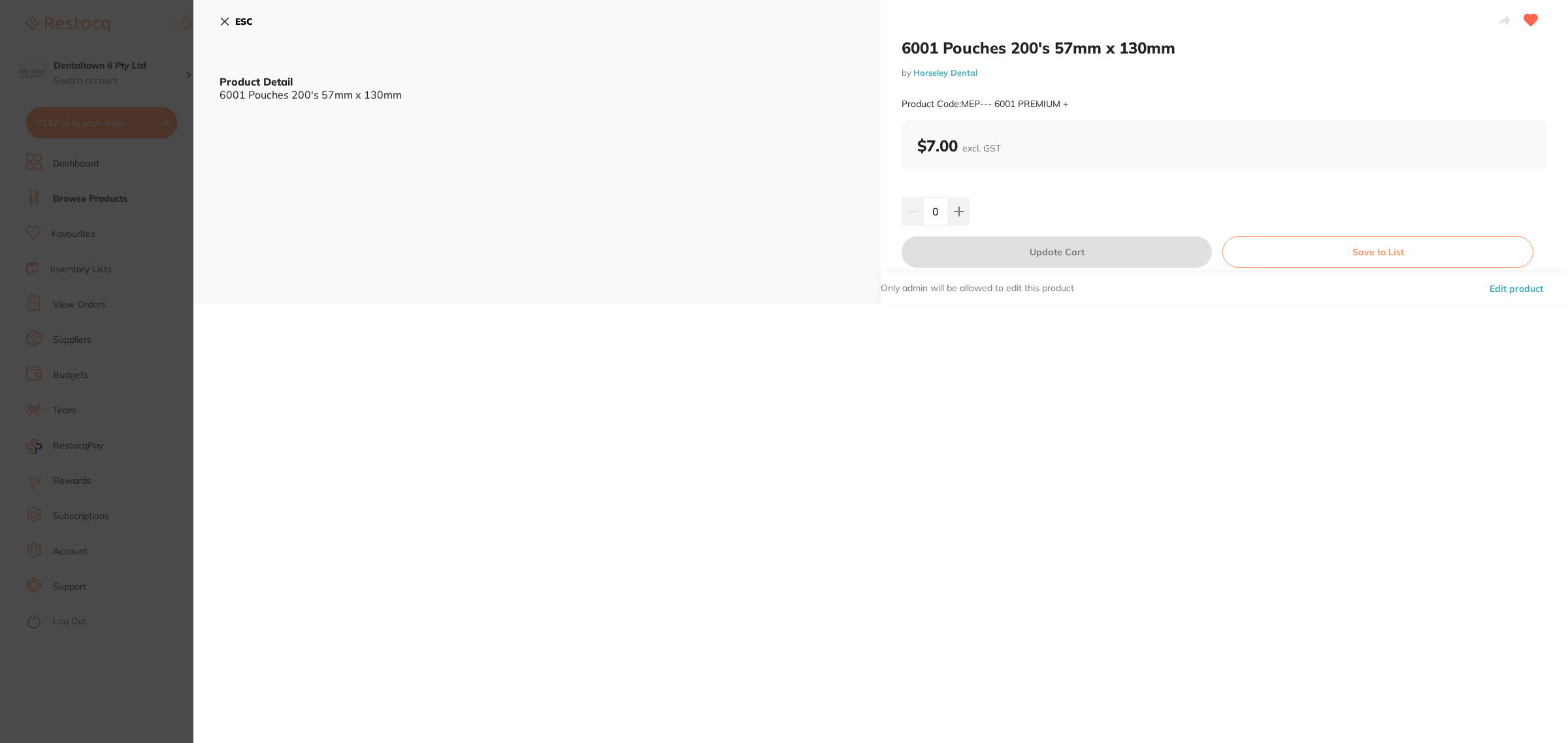
drag, startPoint x: 940, startPoint y: 205, endPoint x: 933, endPoint y: 205, distance: 7.0
click at [933, 205] on input "0" at bounding box center [935, 212] width 25 height 29
type input "15"
click at [1064, 461] on div "6001 Pouches 200's 57mm x 130mm by Horseley Dental Product Code: MEP--- 6001 PR…" at bounding box center [880, 372] width 1375 height 743
click at [1094, 252] on button "Update Cart" at bounding box center [1056, 252] width 310 height 31
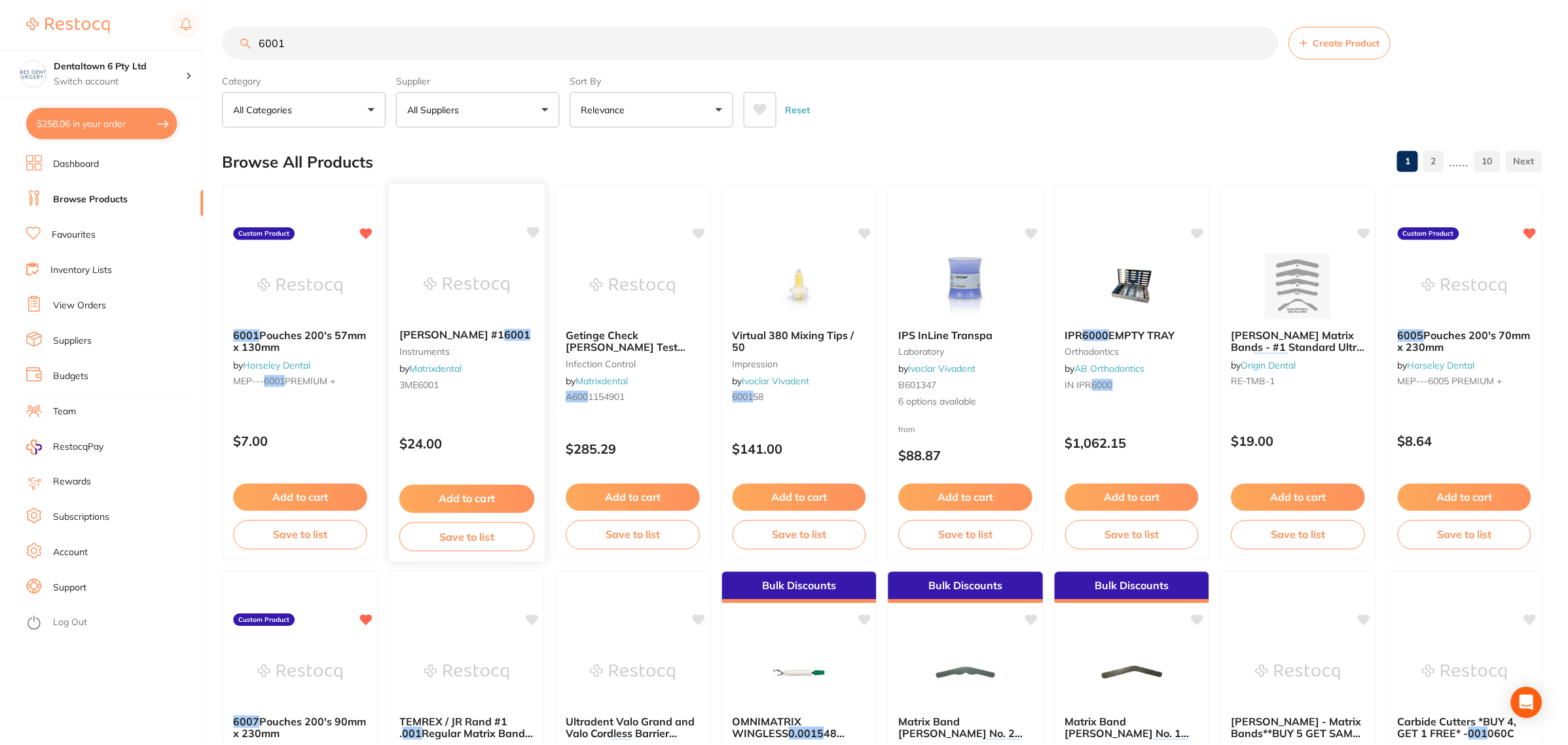
scroll to position [4, 0]
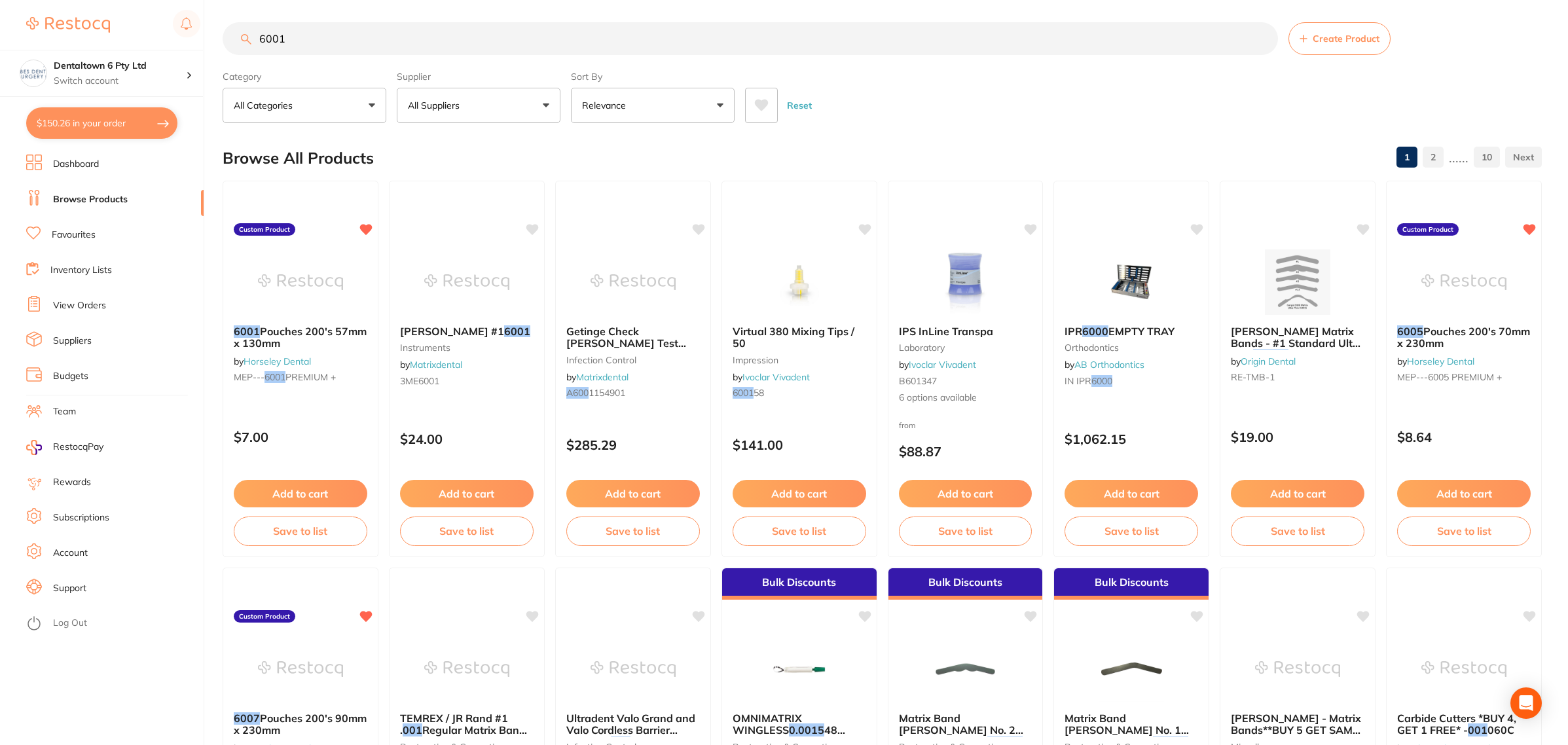
click at [306, 41] on input "6001" at bounding box center [750, 39] width 1055 height 33
type input "15"
drag, startPoint x: 324, startPoint y: 38, endPoint x: 132, endPoint y: 63, distance: 193.6
click at [145, 39] on div "$150.26 Dentaltown 6 Pty Ltd Switch account Forbes Dental Surgery (DentalTown 6…" at bounding box center [784, 369] width 1568 height 745
type input "gelatamp"
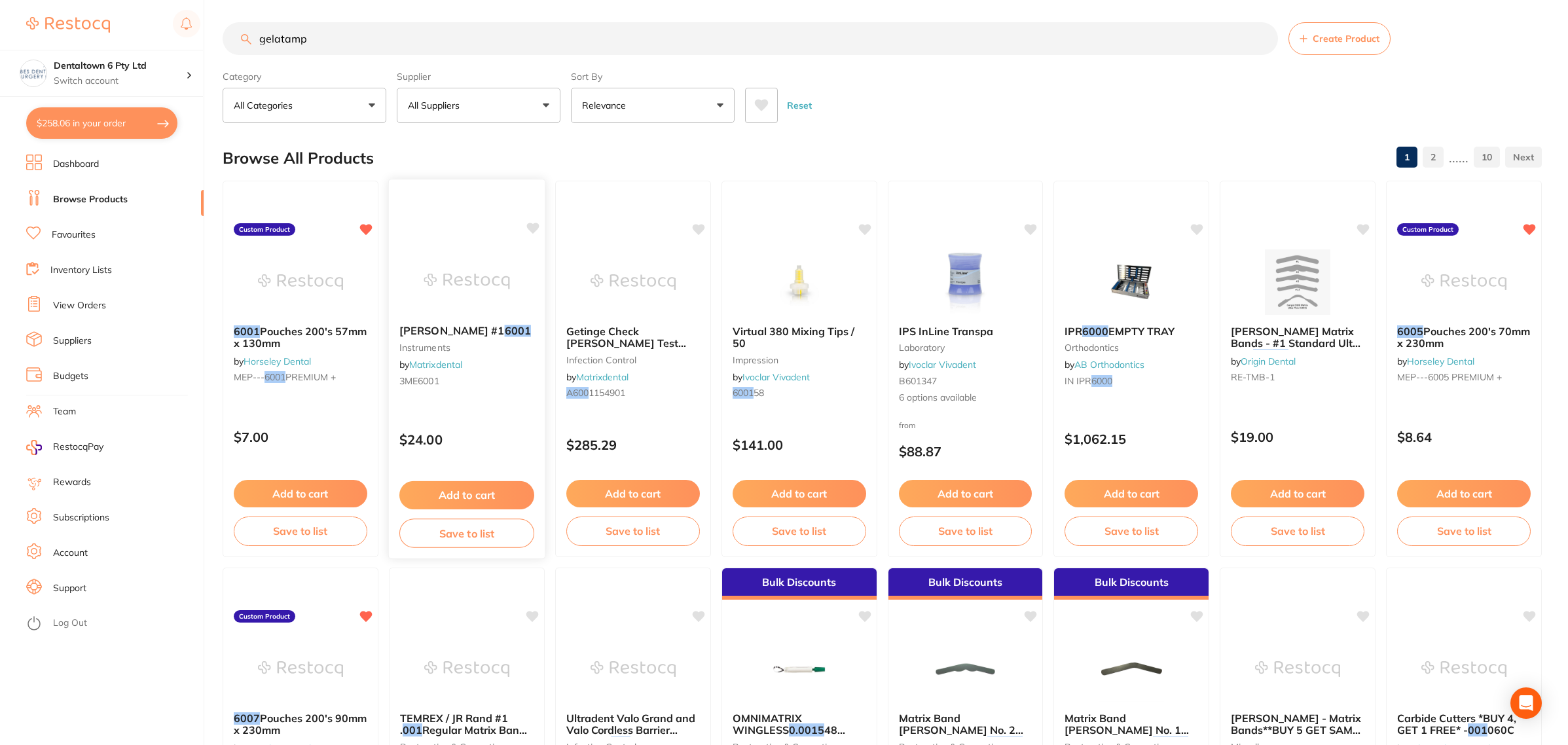
scroll to position [0, 0]
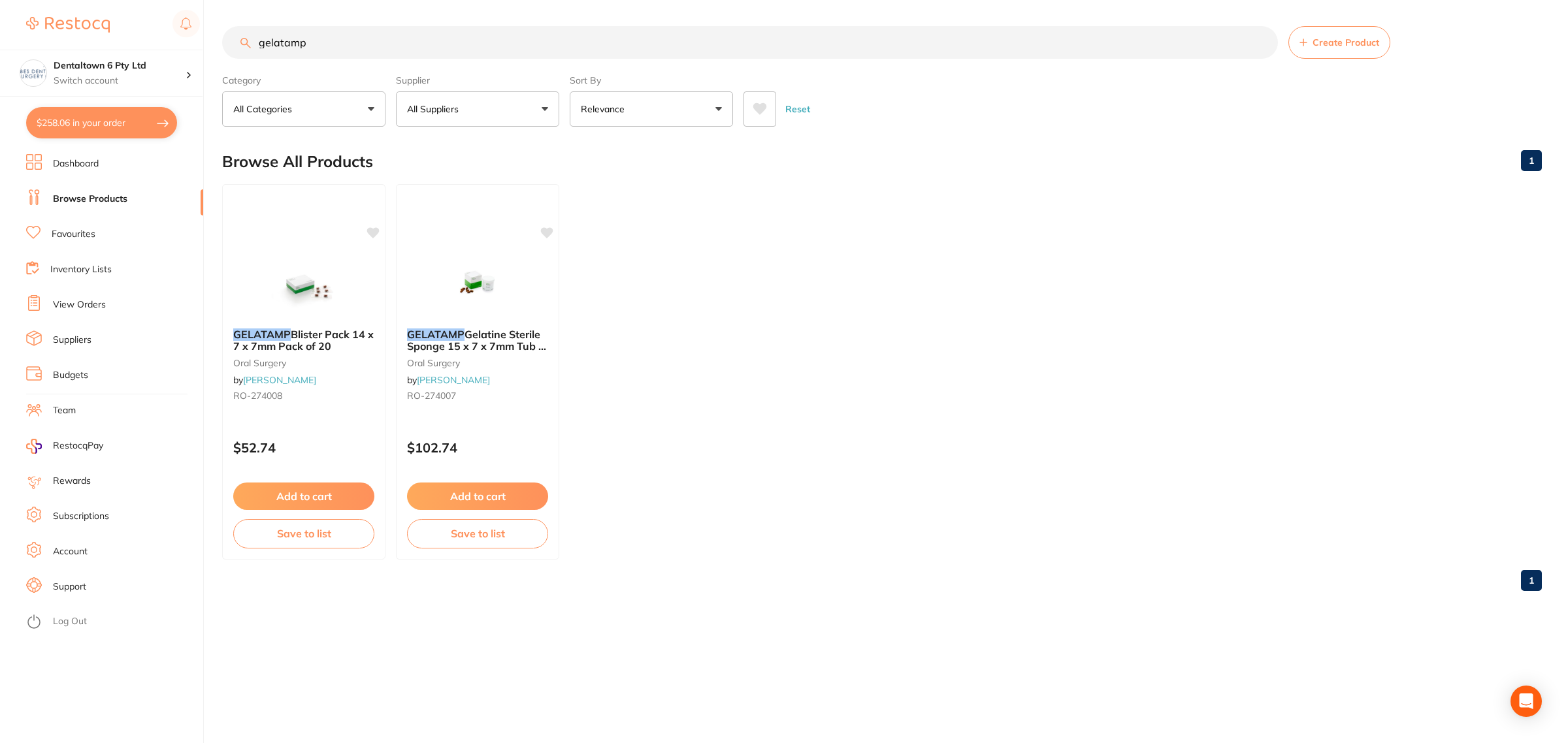
drag, startPoint x: 475, startPoint y: 271, endPoint x: 488, endPoint y: 315, distance: 45.9
click at [475, 271] on img at bounding box center [477, 285] width 85 height 65
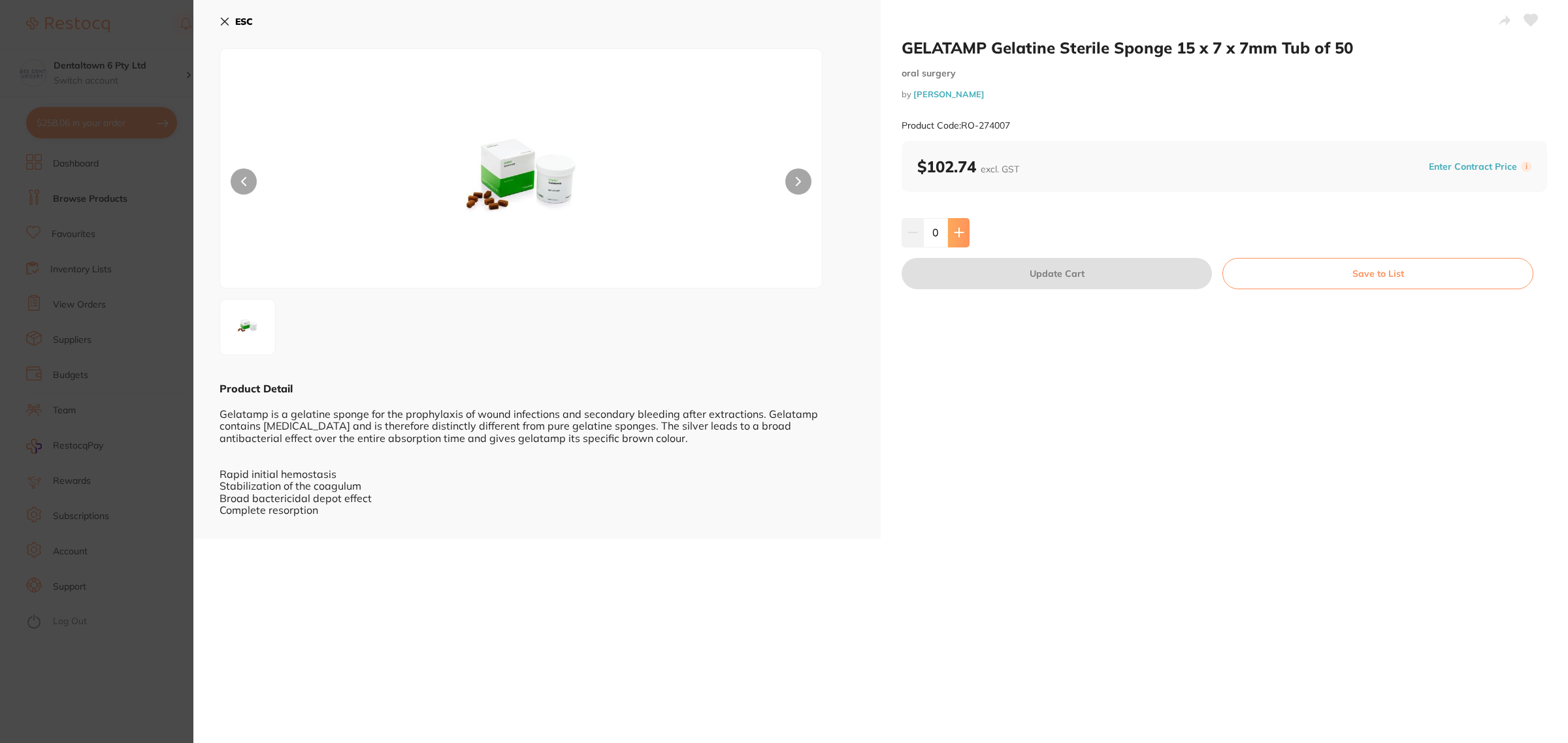
click at [948, 232] on button at bounding box center [959, 232] width 21 height 29
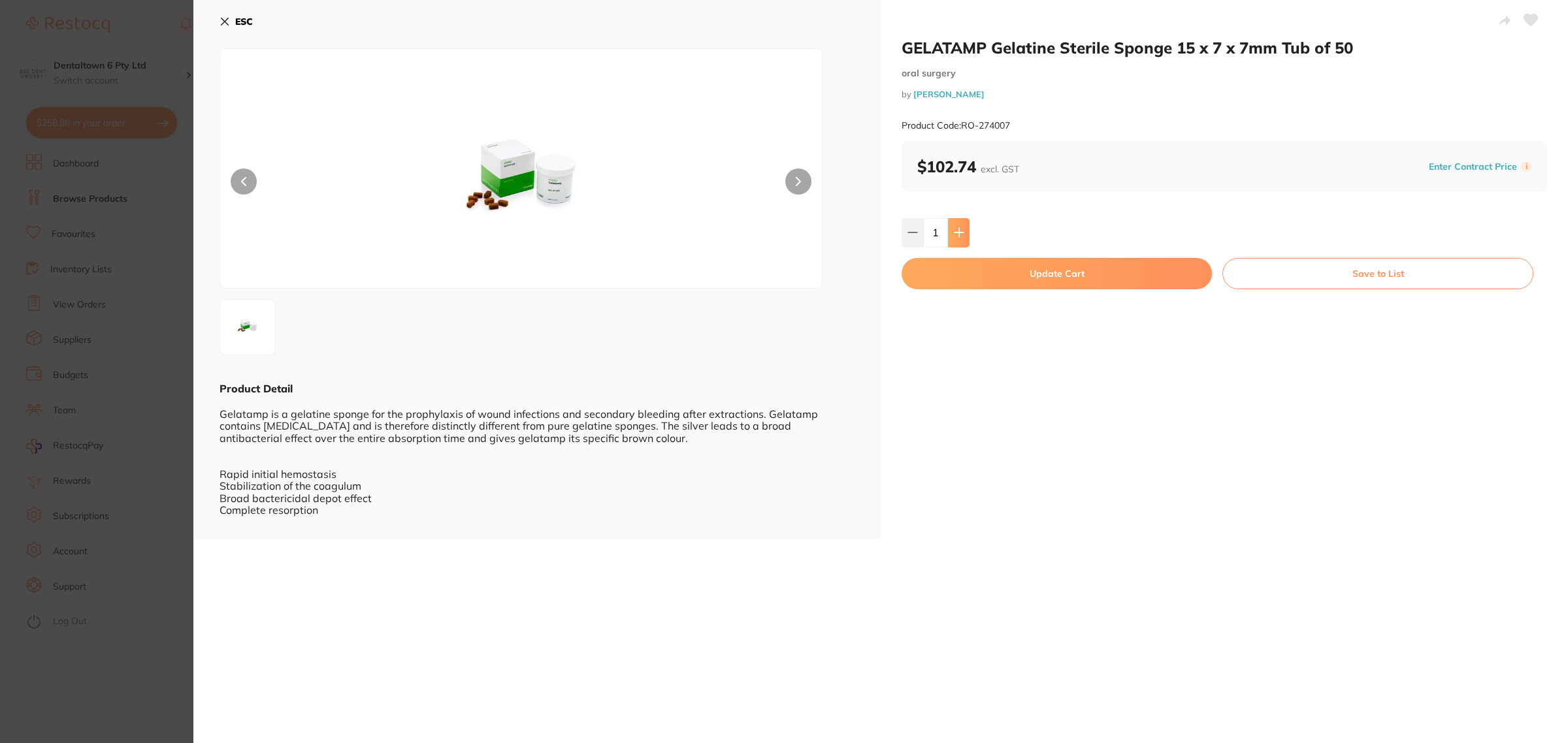
click at [965, 240] on button at bounding box center [959, 232] width 21 height 29
type input "2"
click at [1013, 279] on button "Update Cart" at bounding box center [1056, 273] width 310 height 31
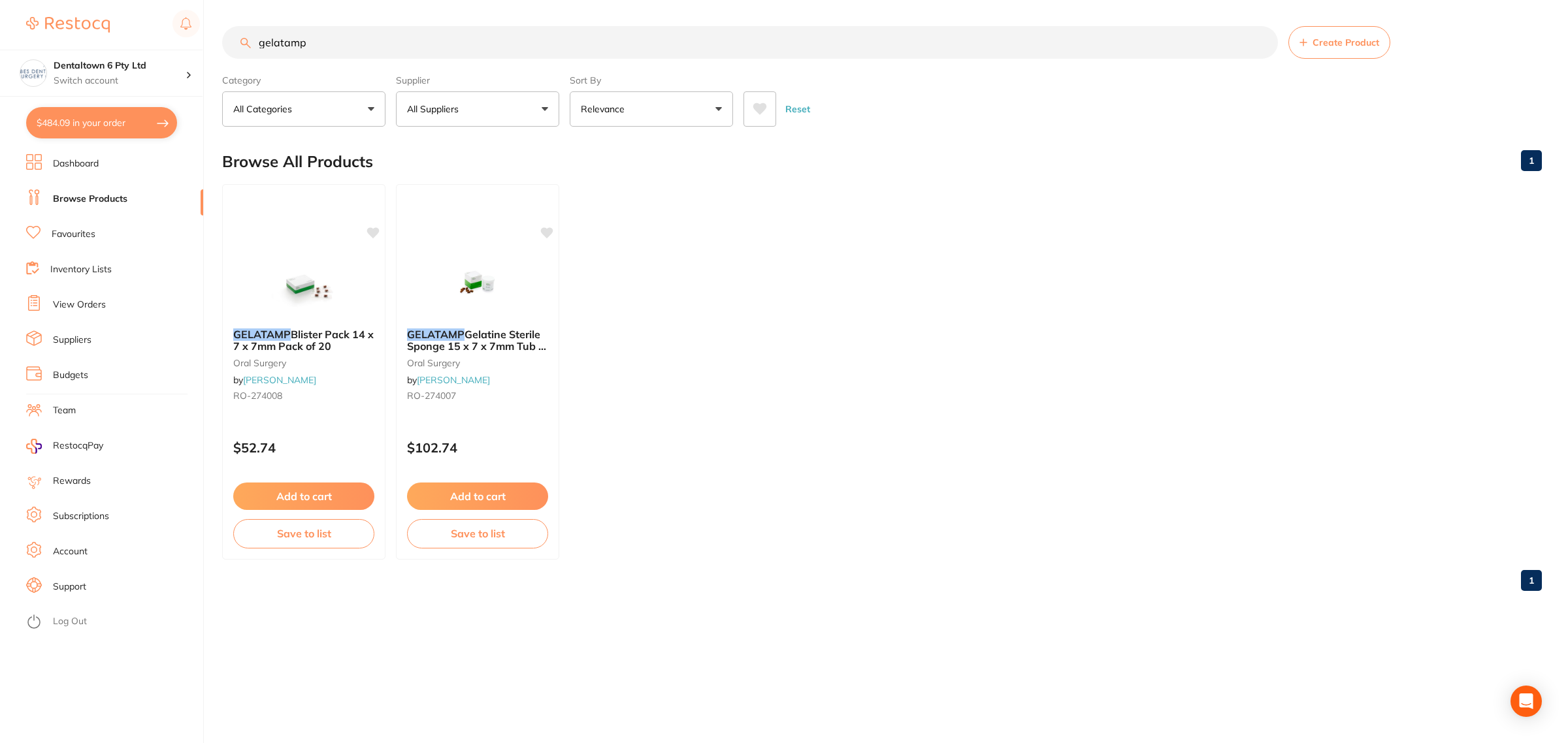
click at [341, 54] on input "gelatamp" at bounding box center [750, 42] width 1056 height 33
click at [200, 41] on div "$484.09 Dentaltown 6 Pty Ltd Switch account Forbes Dental Surgery (DentalTown 6…" at bounding box center [784, 372] width 1568 height 743
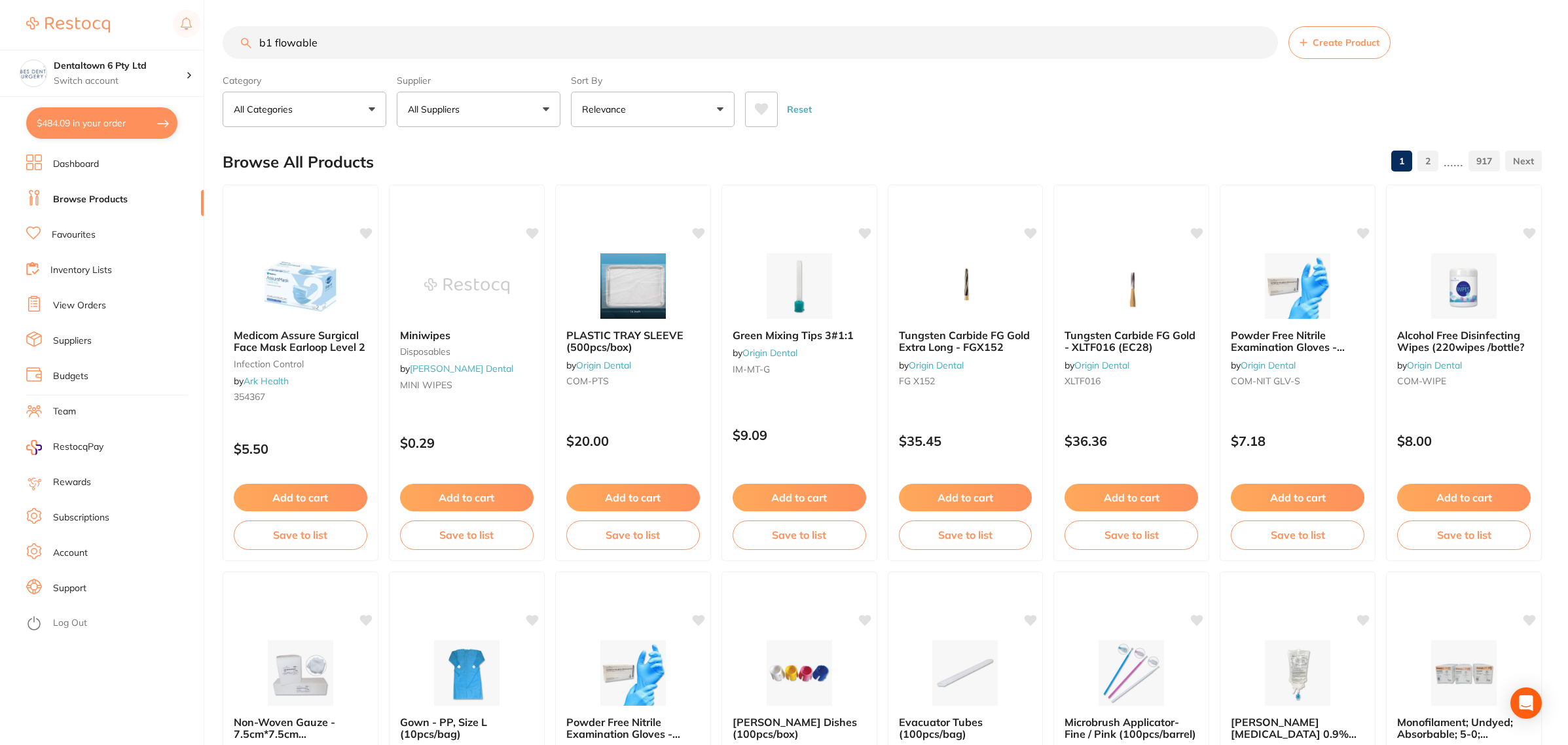
type input "b1 flowable"
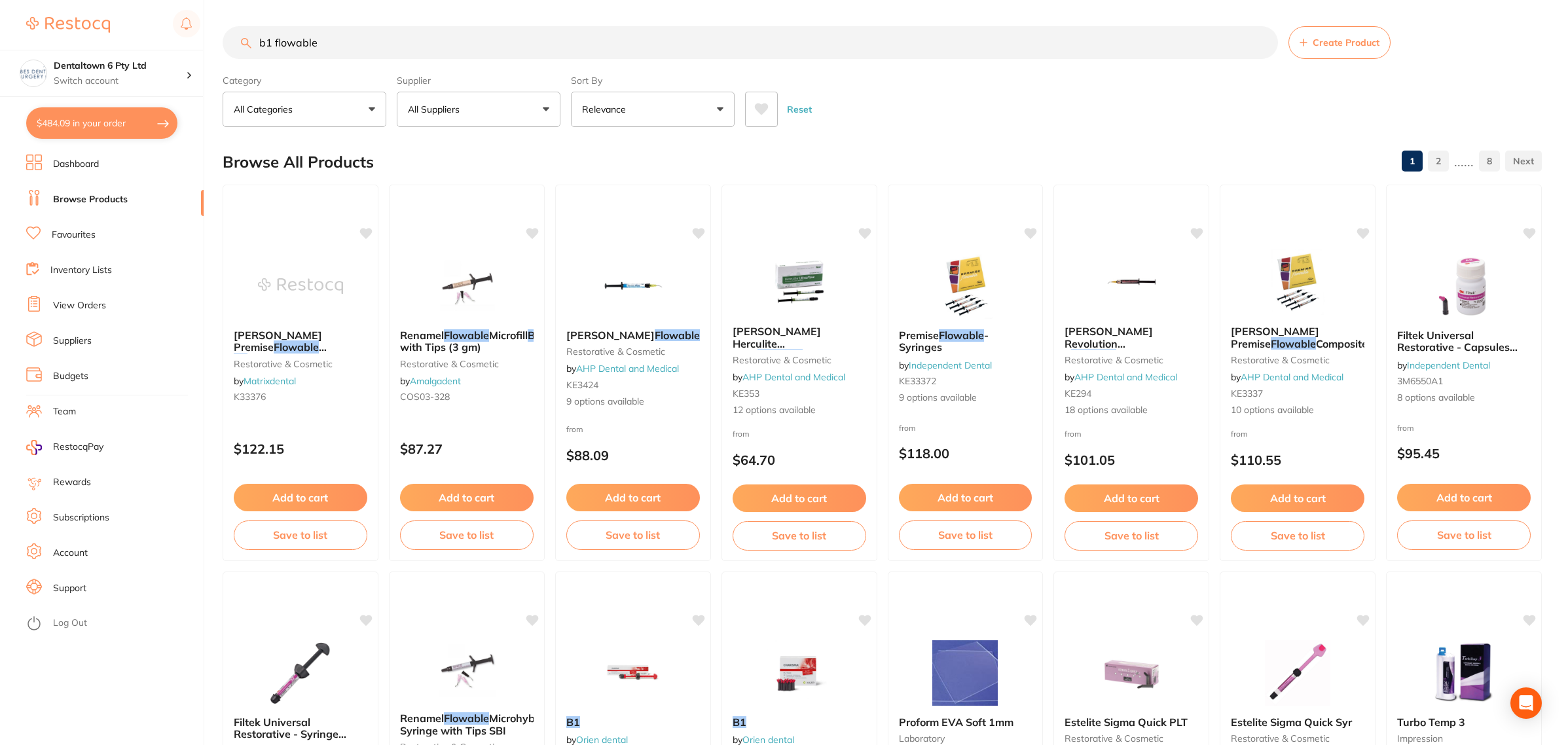
click at [334, 47] on input "b1 flowable" at bounding box center [750, 42] width 1055 height 33
drag, startPoint x: 335, startPoint y: 43, endPoint x: 112, endPoint y: 129, distance: 239.0
click at [130, 67] on div "$484.09 Dentaltown 6 Pty Ltd Switch account Forbes Dental Surgery (DentalTown 6…" at bounding box center [784, 372] width 1568 height 745
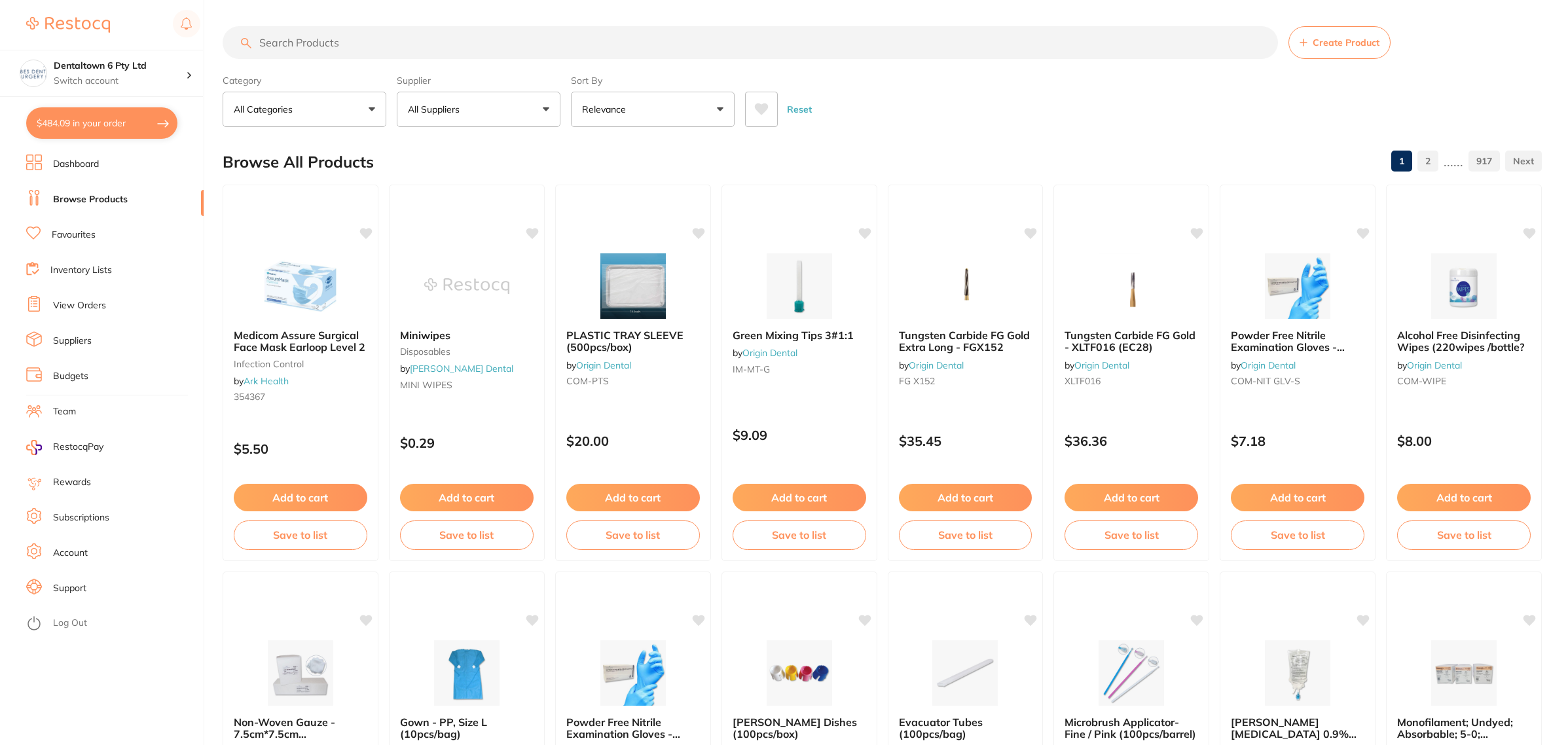
type input "g"
click at [306, 37] on input "search" at bounding box center [750, 42] width 1055 height 33
type input "a2 injectable"
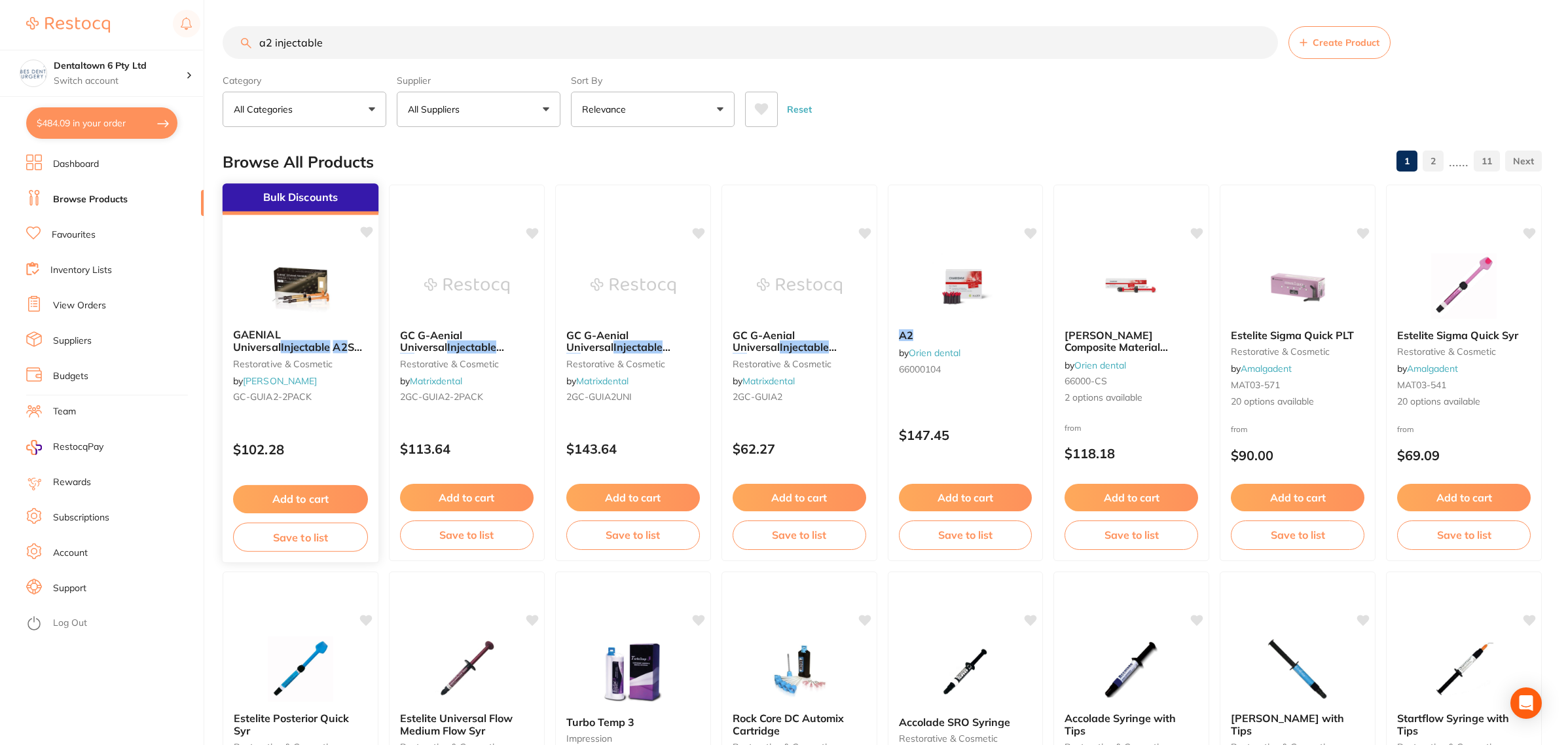
click at [306, 289] on img at bounding box center [300, 286] width 86 height 66
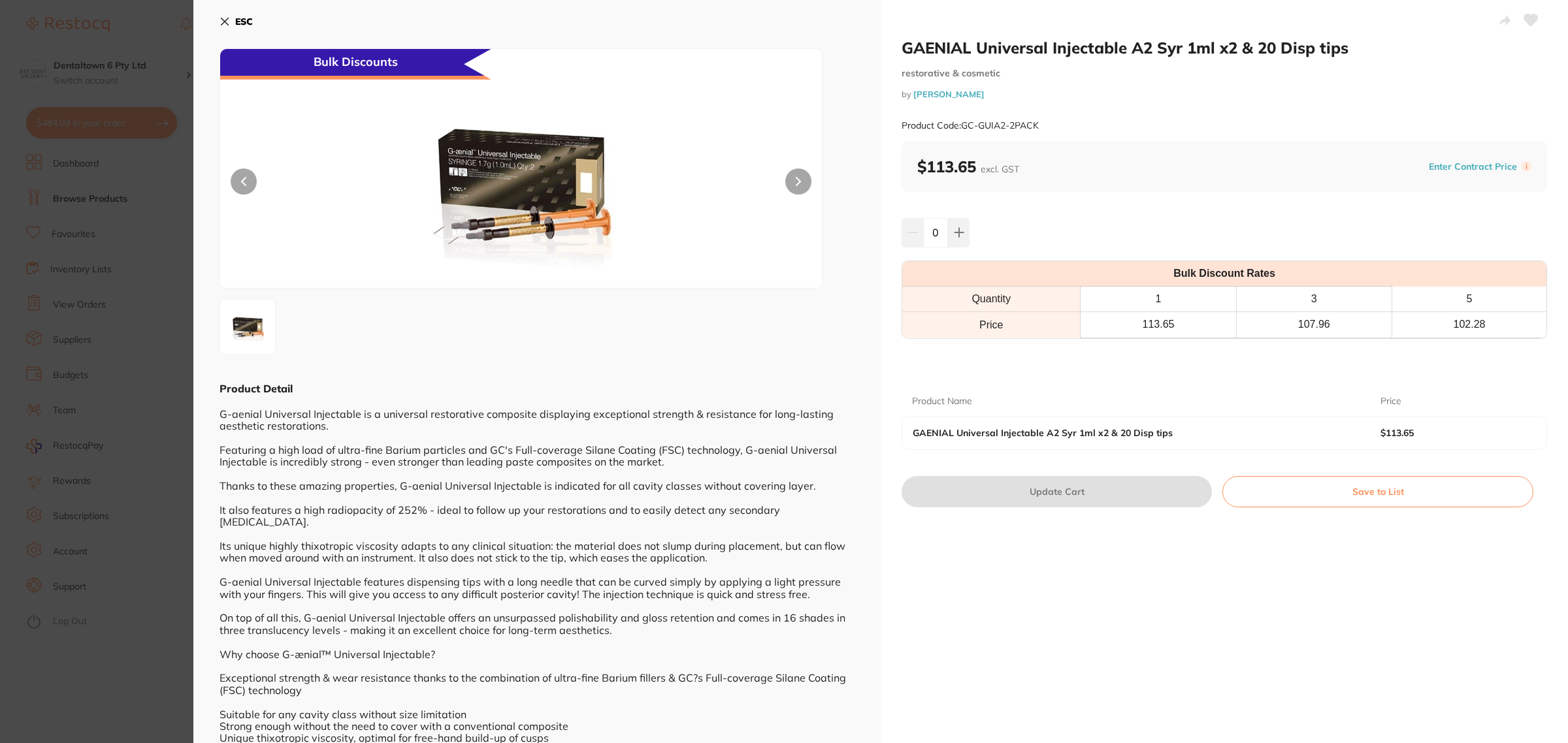
click at [936, 237] on input "0" at bounding box center [935, 232] width 25 height 29
click at [960, 237] on icon at bounding box center [960, 233] width 11 height 11
click at [962, 237] on icon at bounding box center [960, 233] width 11 height 11
click at [955, 239] on button at bounding box center [959, 232] width 21 height 29
type input "3"
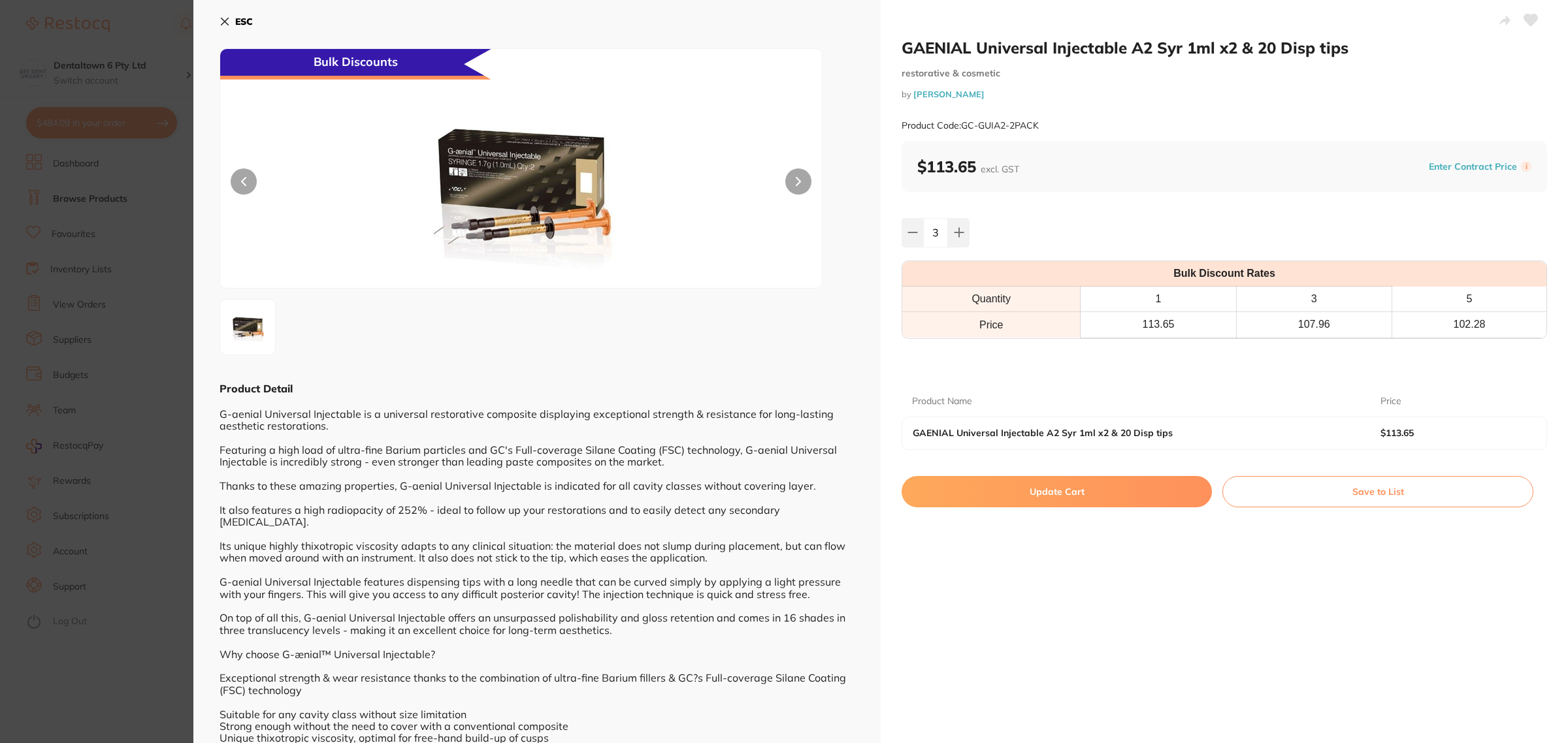
click at [1020, 504] on button "Update Cart" at bounding box center [1056, 491] width 310 height 31
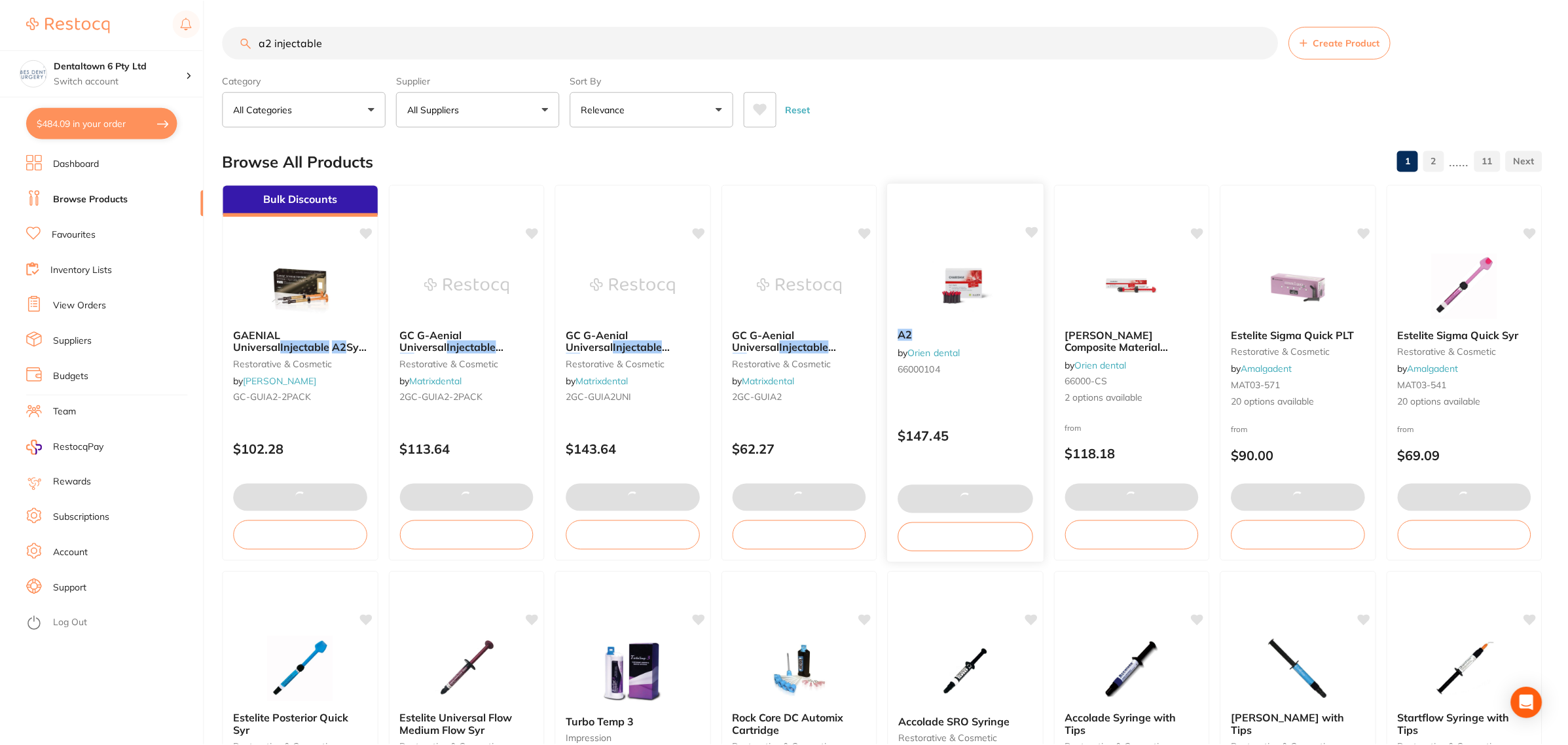
scroll to position [1, 0]
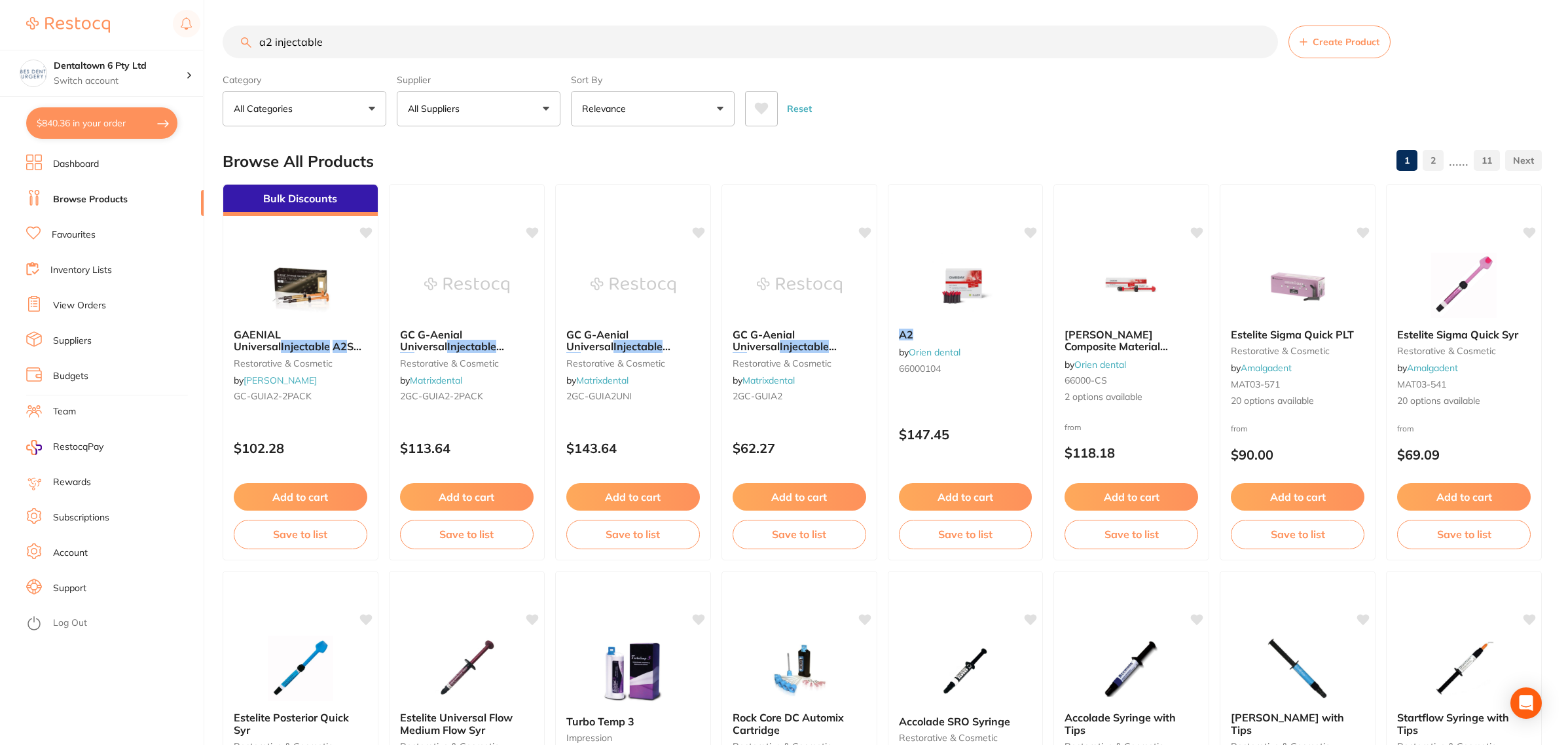
click at [347, 44] on input "a2 injectable" at bounding box center [750, 42] width 1055 height 33
drag, startPoint x: 250, startPoint y: 45, endPoint x: 115, endPoint y: 122, distance: 155.4
click at [125, 79] on div "$840.36 Dentaltown 6 Pty Ltd Switch account Forbes Dental Surgery (DentalTown 6…" at bounding box center [784, 372] width 1568 height 745
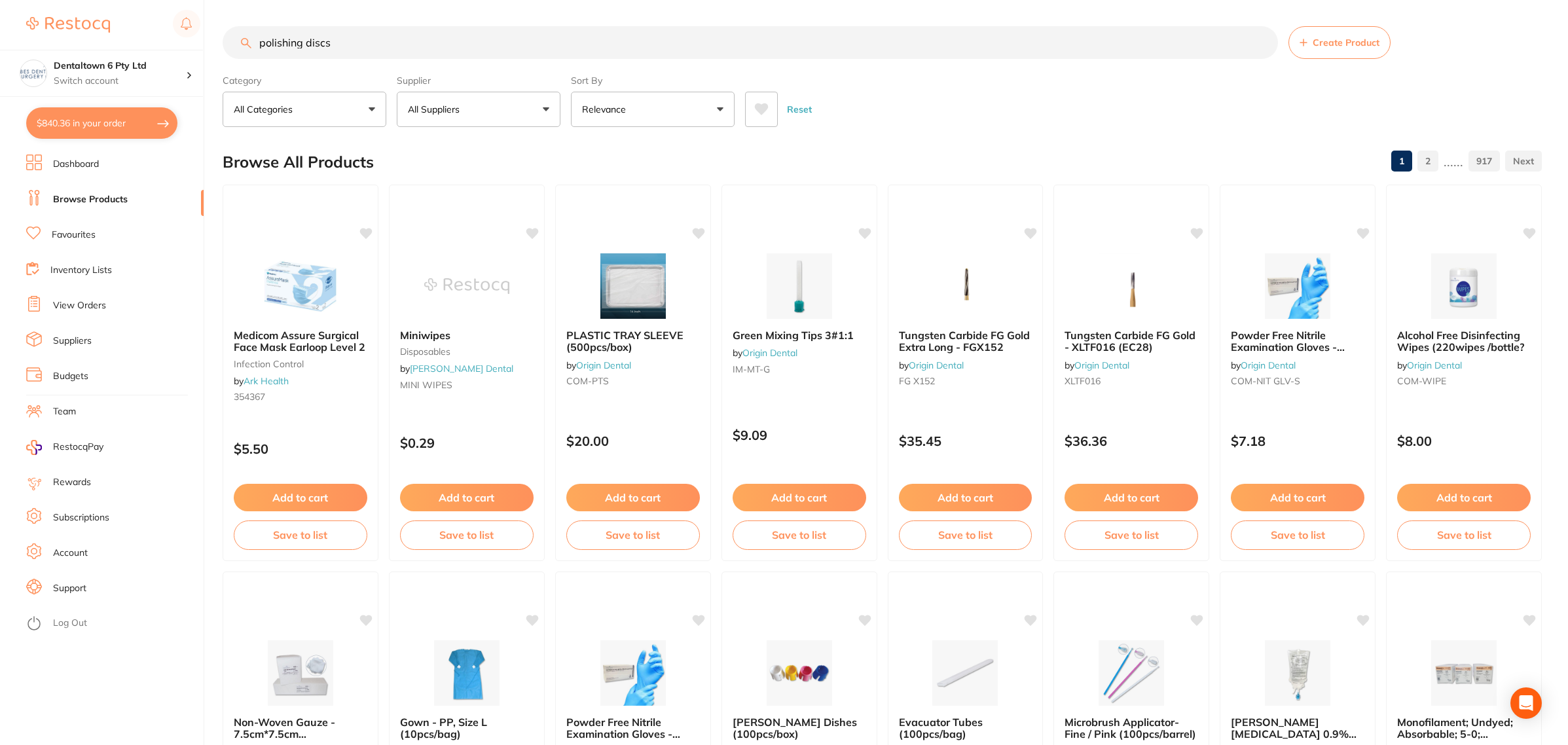
type input "polishing discs"
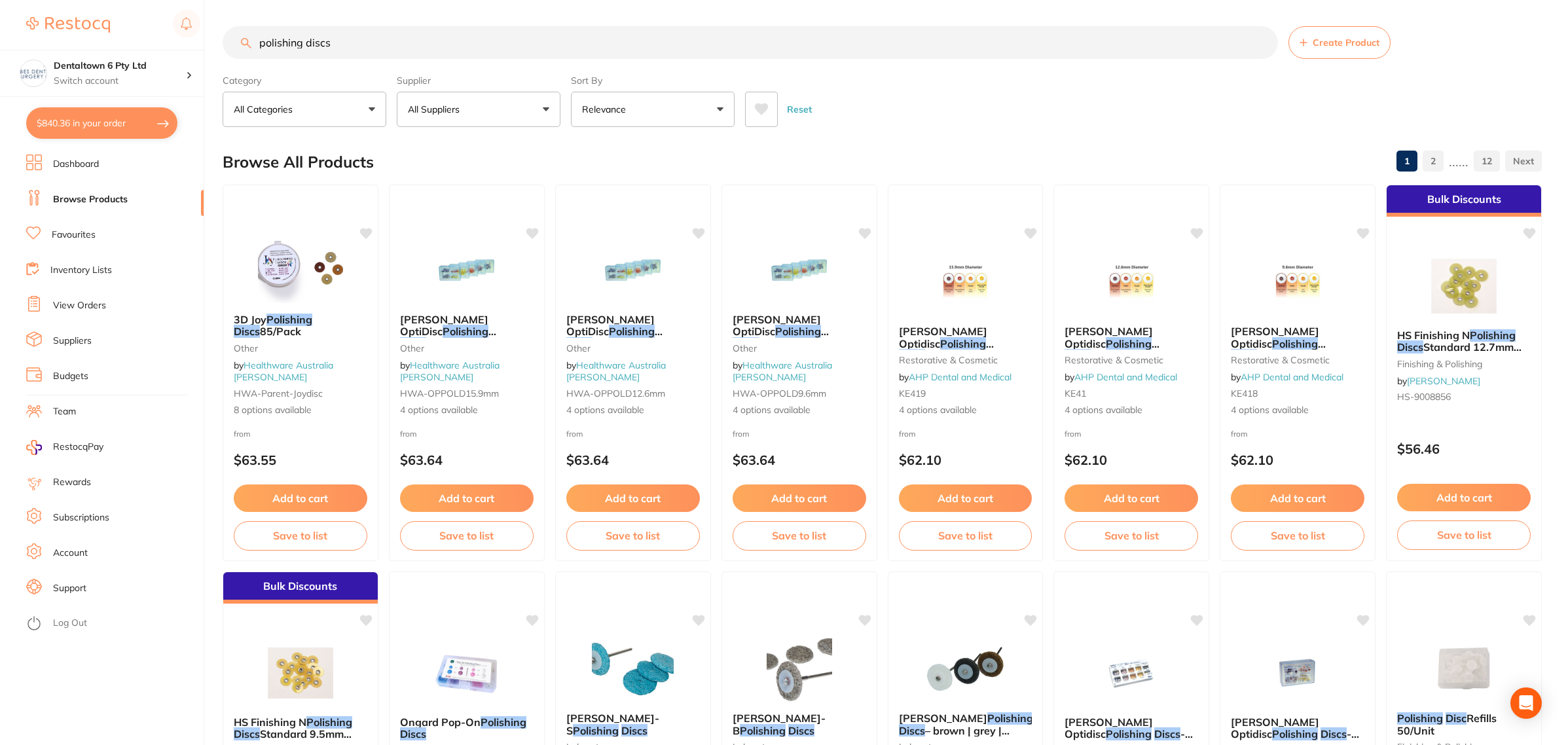
click at [486, 106] on button "All Suppliers" at bounding box center [478, 108] width 164 height 35
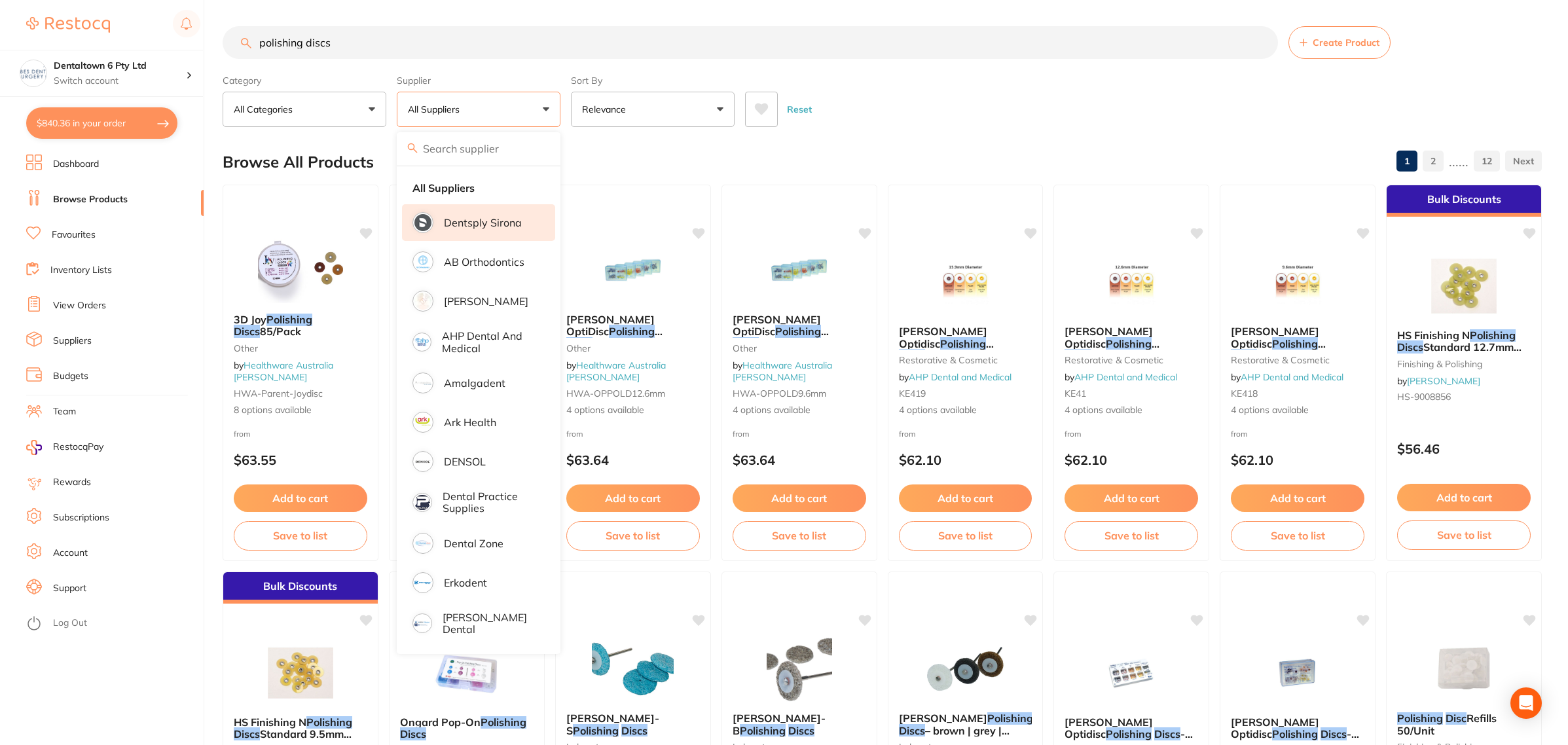
click at [491, 225] on p "Dentsply Sirona" at bounding box center [482, 222] width 78 height 12
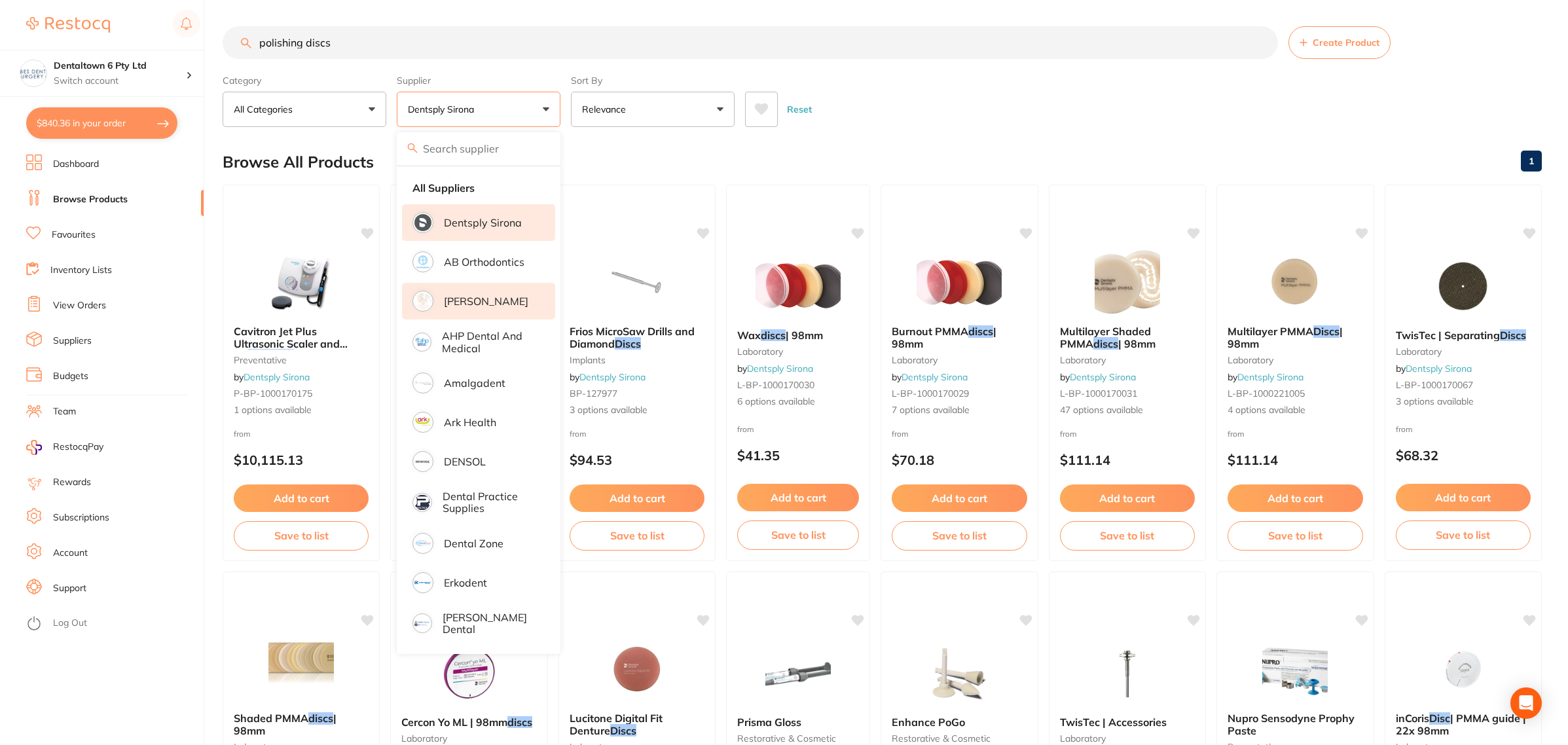
click at [486, 303] on p "[PERSON_NAME]" at bounding box center [486, 301] width 84 height 12
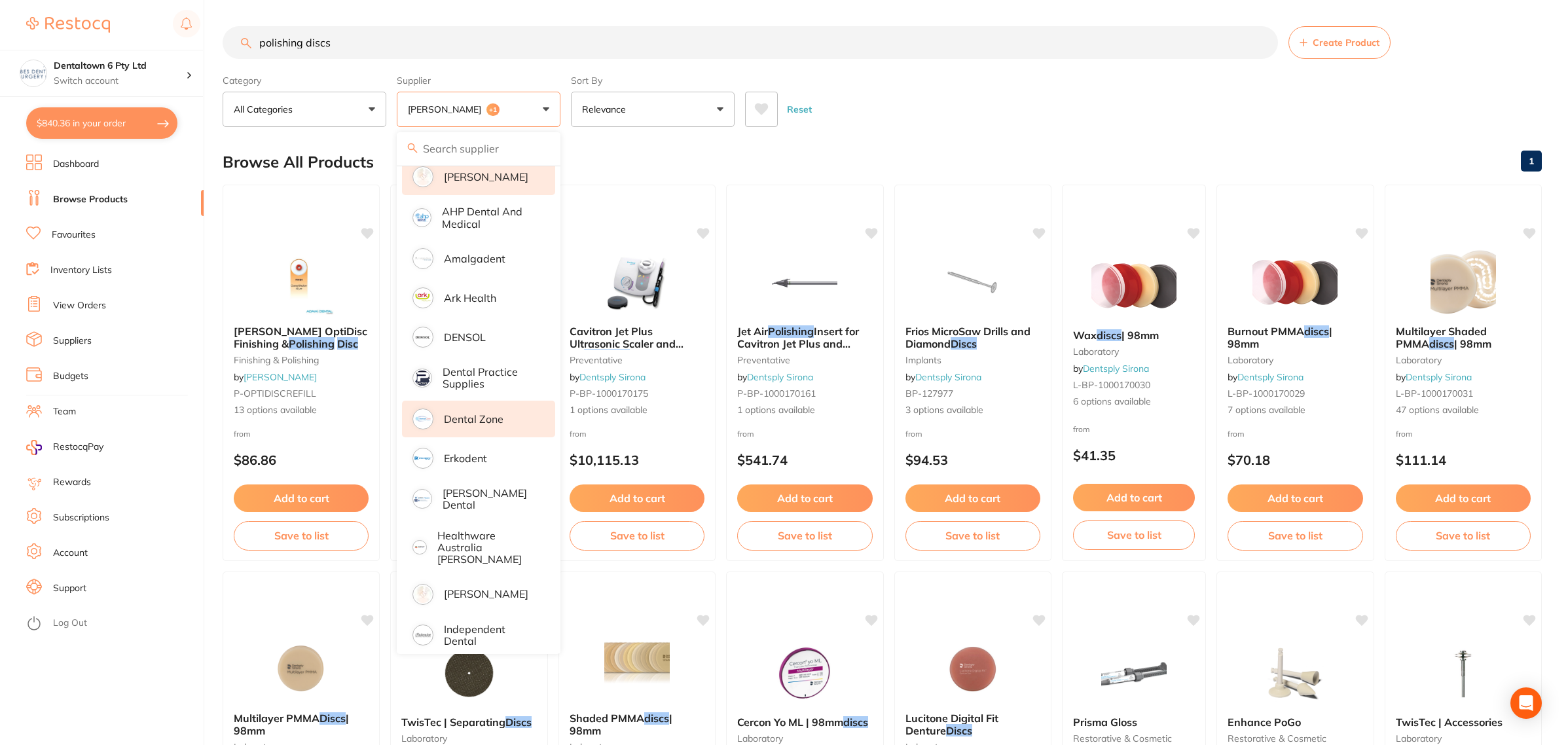
scroll to position [164, 0]
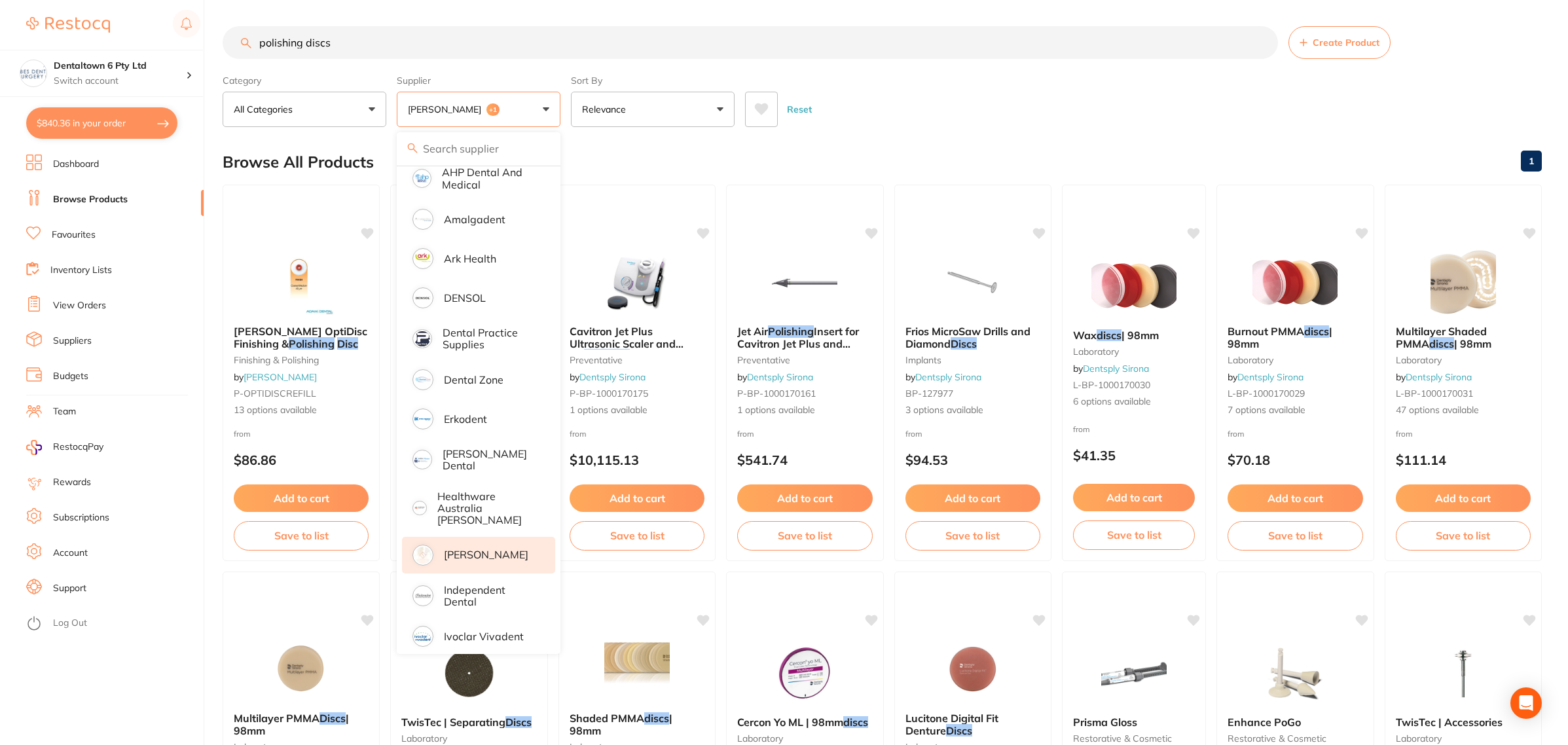
click at [475, 549] on p "[PERSON_NAME]" at bounding box center [486, 554] width 84 height 12
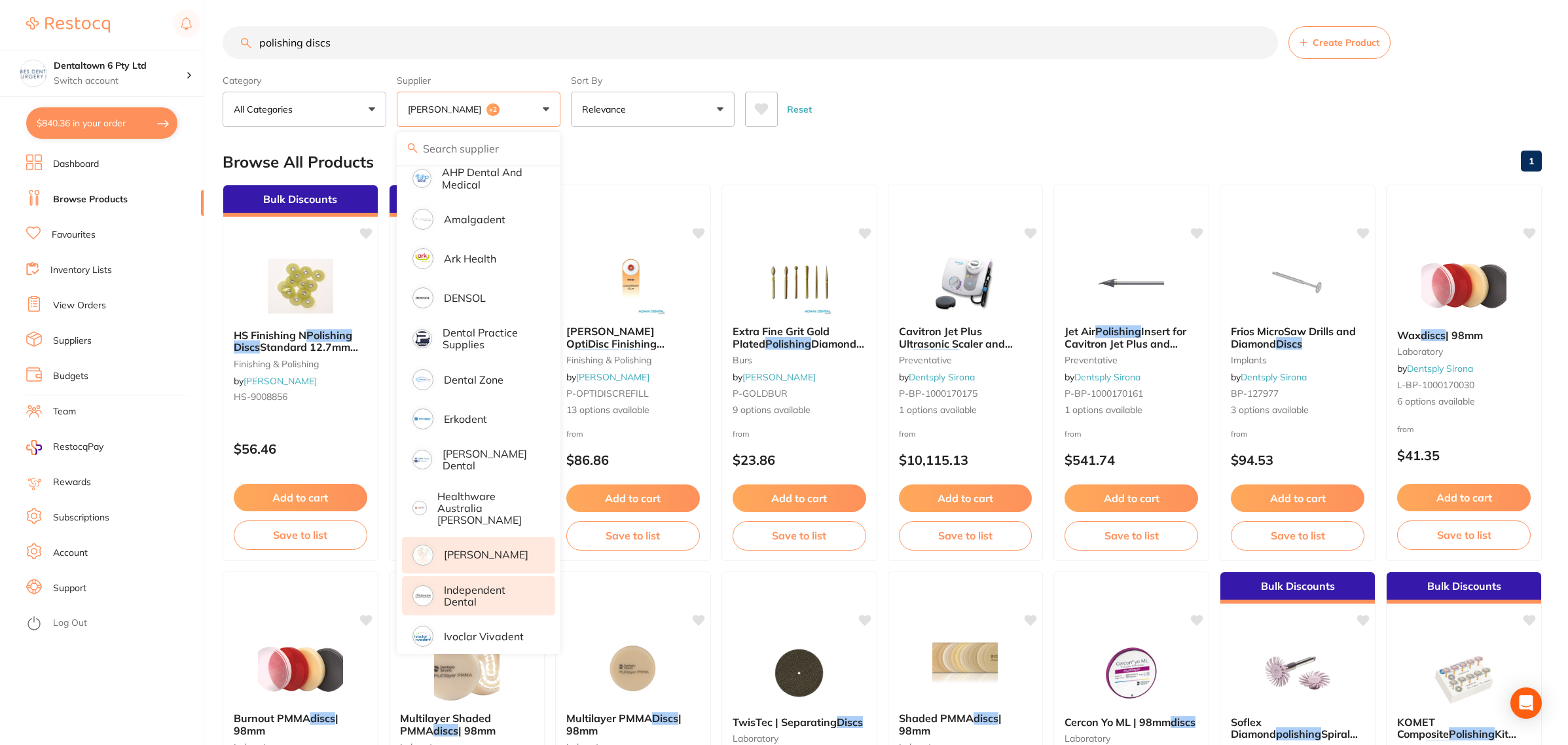
click at [475, 584] on p "Independent Dental" at bounding box center [490, 595] width 93 height 24
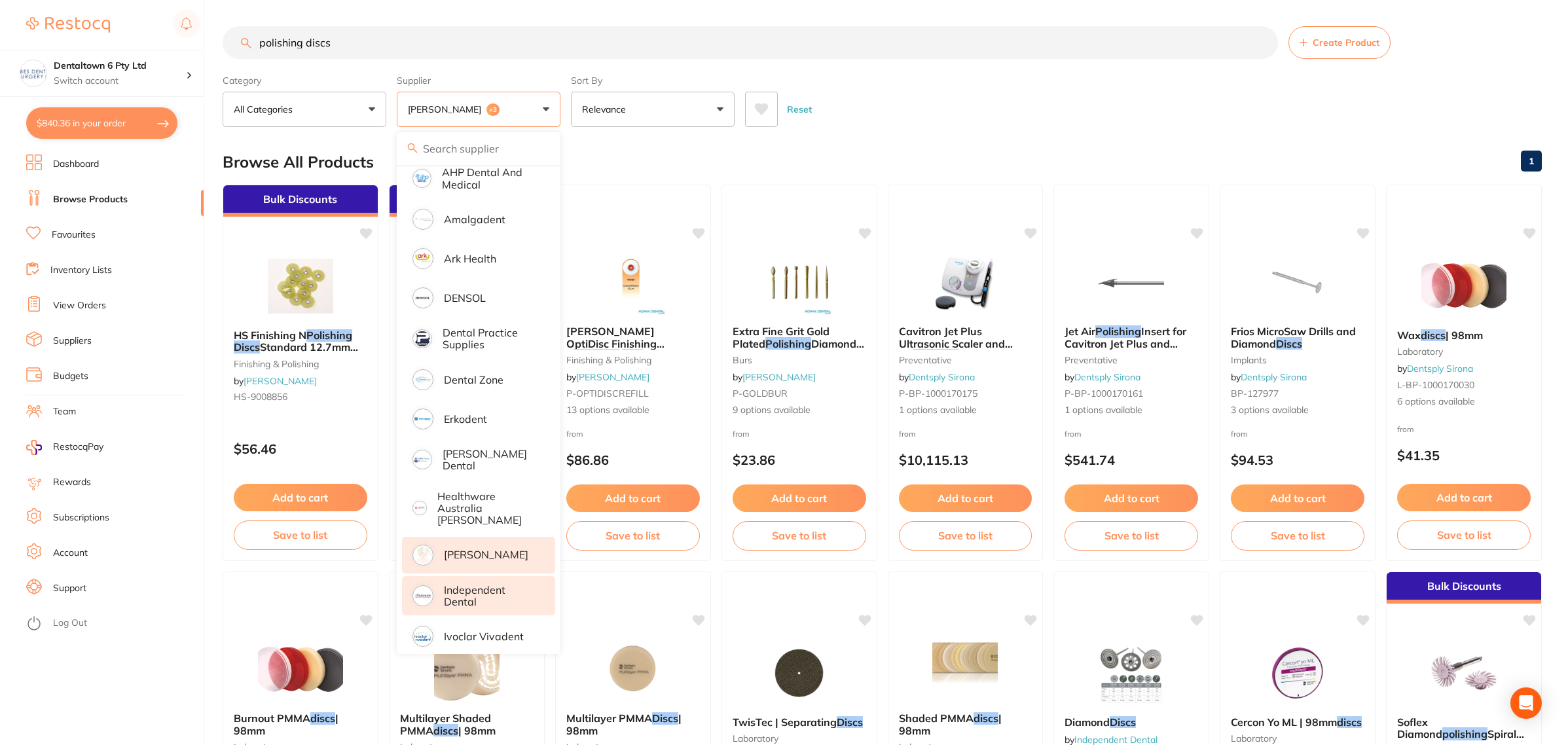
scroll to position [0, 0]
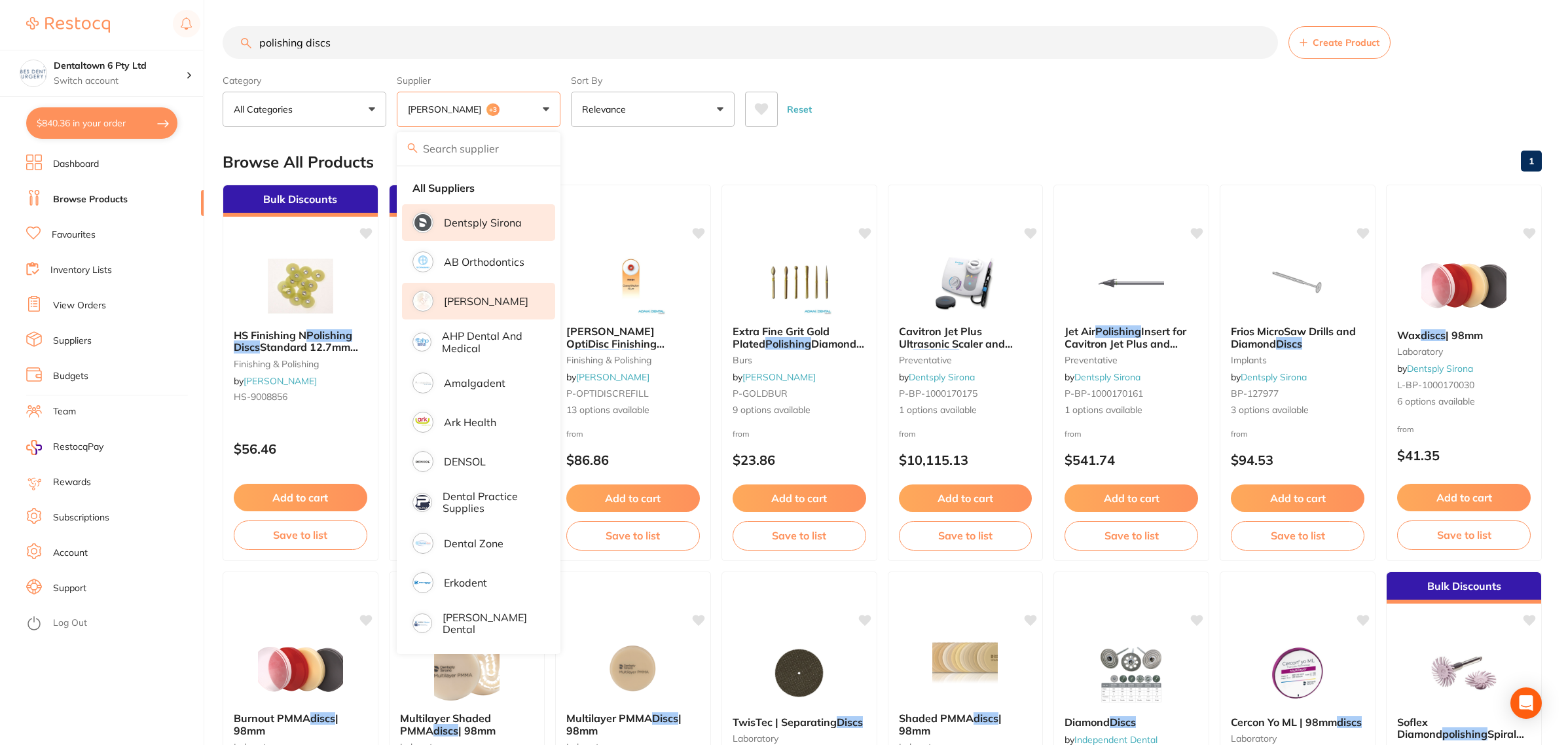
click at [974, 87] on div "Reset" at bounding box center [1138, 104] width 786 height 46
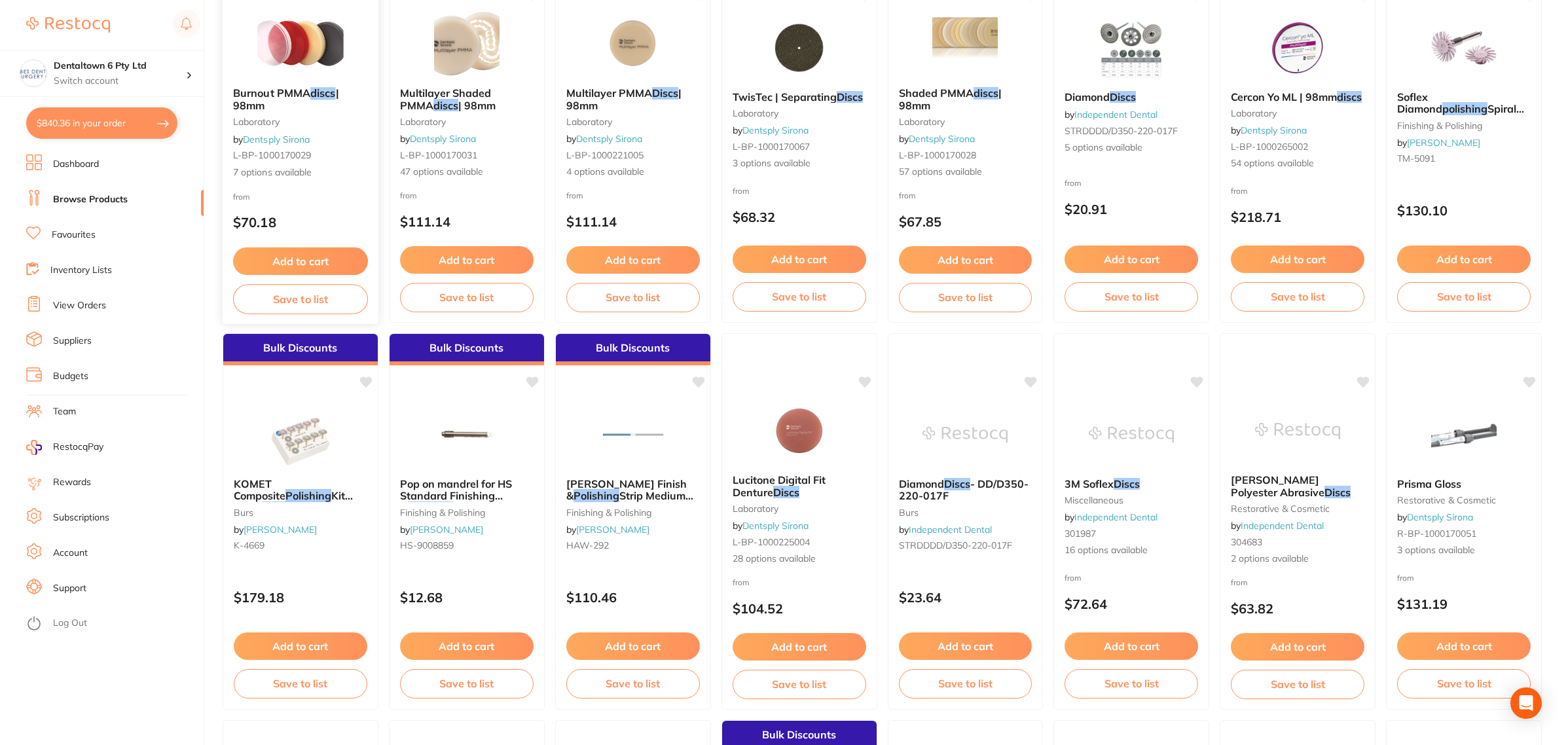
scroll to position [655, 0]
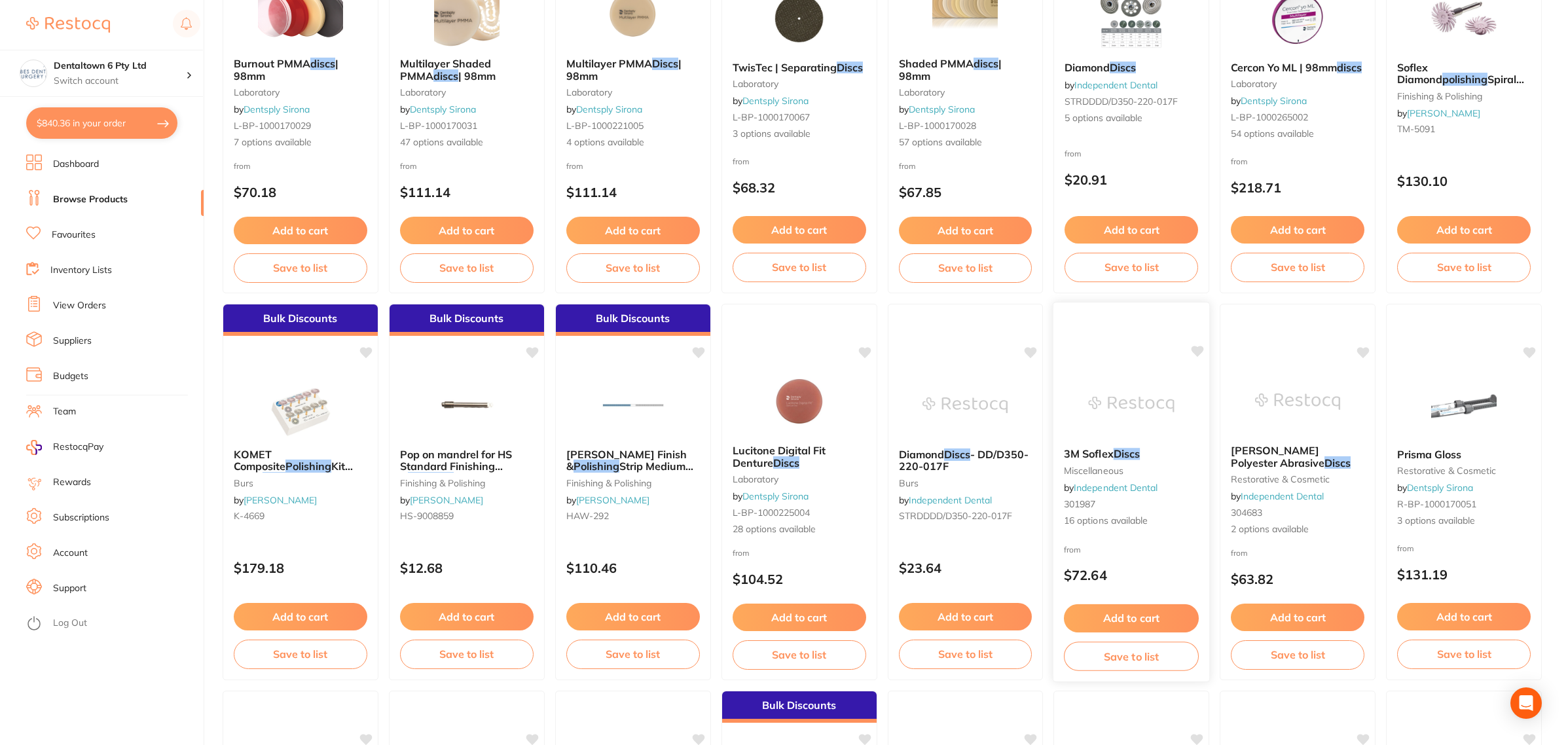
click at [1158, 419] on img at bounding box center [1131, 405] width 86 height 66
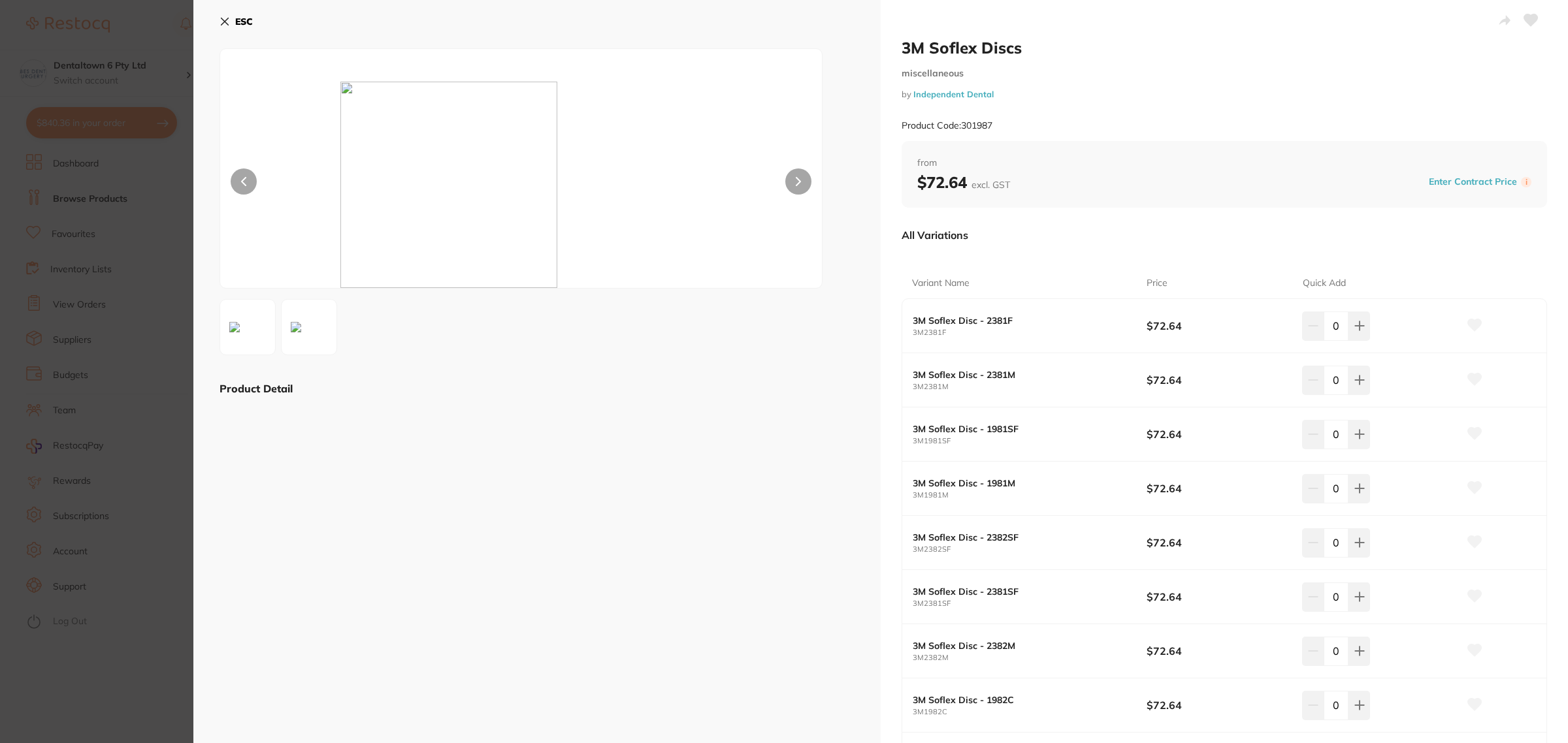
click at [132, 145] on section "3M Soflex Discs miscellaneous by Independent Dental Product Code: 301987 ESC Pr…" at bounding box center [784, 372] width 1568 height 743
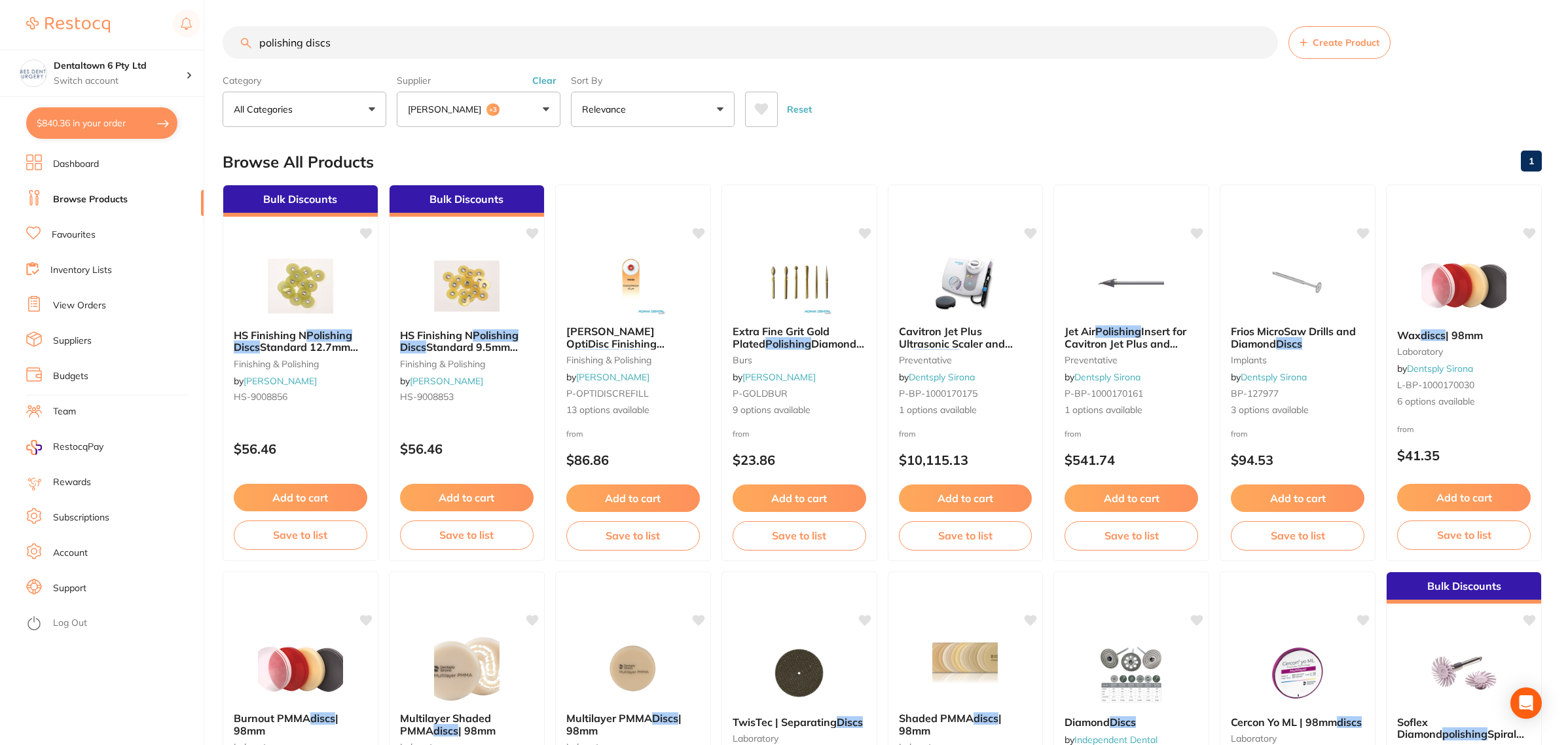
click at [432, 44] on input "polishing discs" at bounding box center [750, 42] width 1055 height 33
click at [141, 54] on div "$840.36 Dentaltown 6 Pty Ltd Switch account Forbes Dental Surgery (DentalTown 6…" at bounding box center [784, 372] width 1568 height 745
paste input "GC-GAENIALFLOB1"
type input "GC-GAENIALFLOB1"
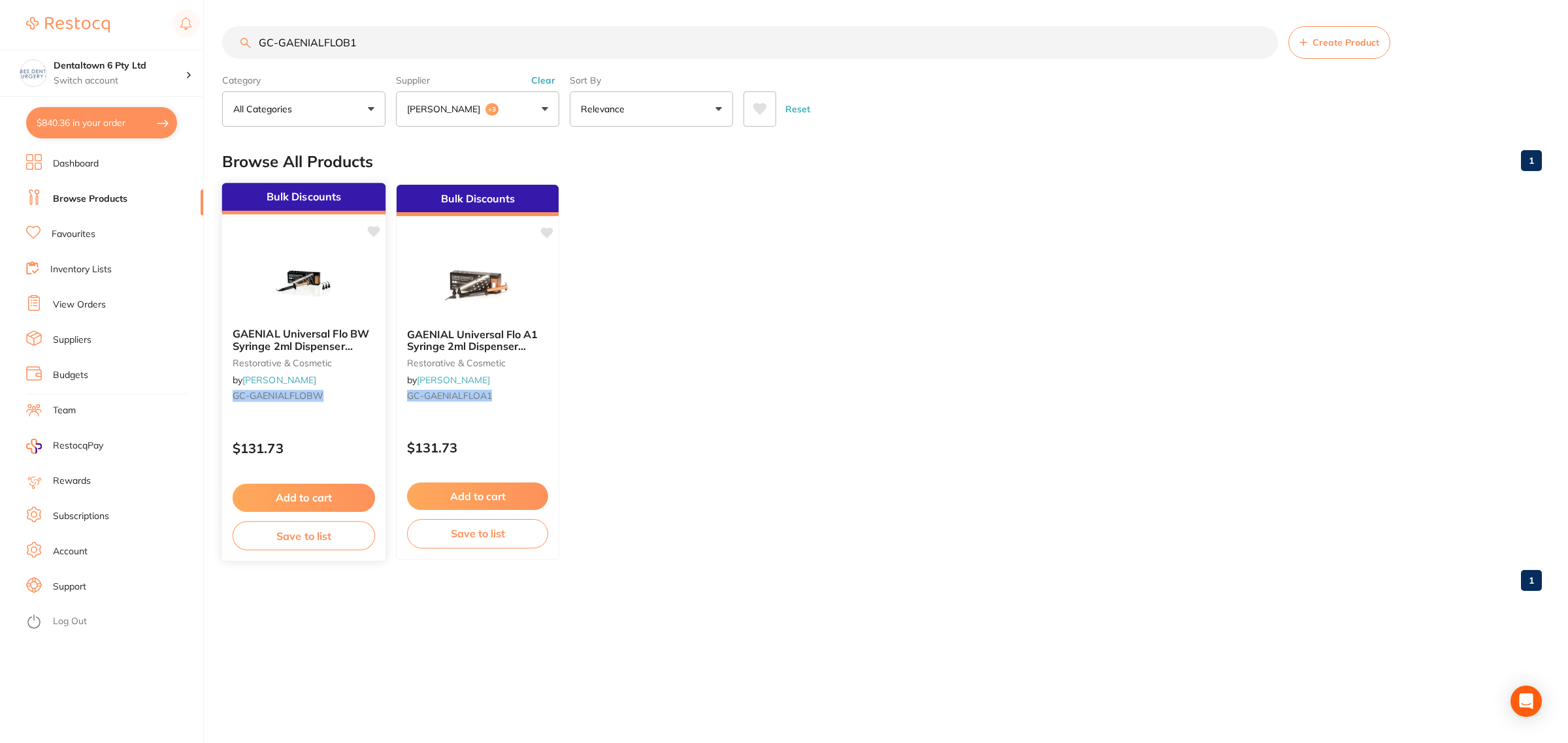
click at [299, 279] on img at bounding box center [304, 285] width 86 height 66
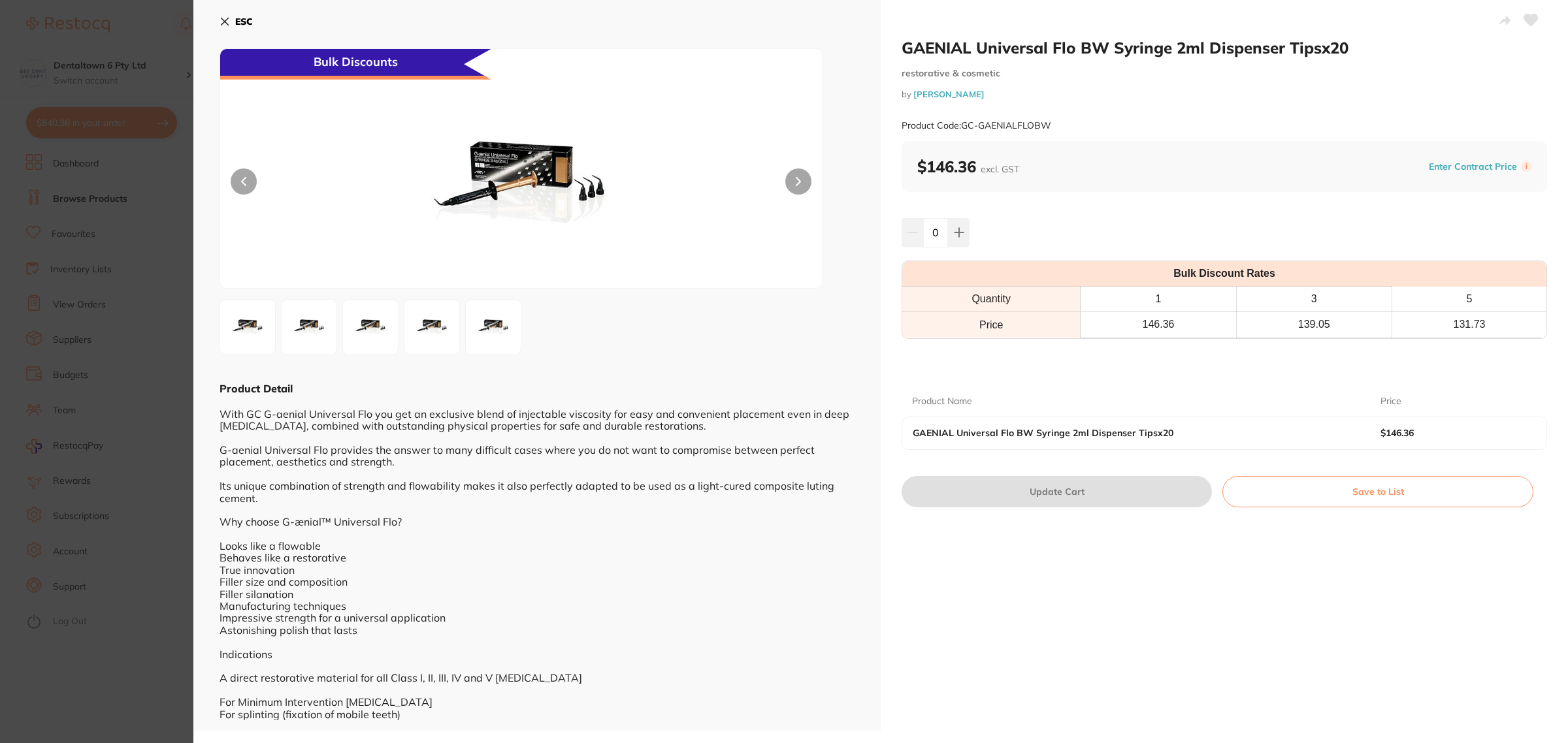
click at [83, 339] on section "GAENIAL Universal Flo BW Syringe 2ml Dispenser Tipsx20 restorative & cosmetic b…" at bounding box center [784, 372] width 1568 height 743
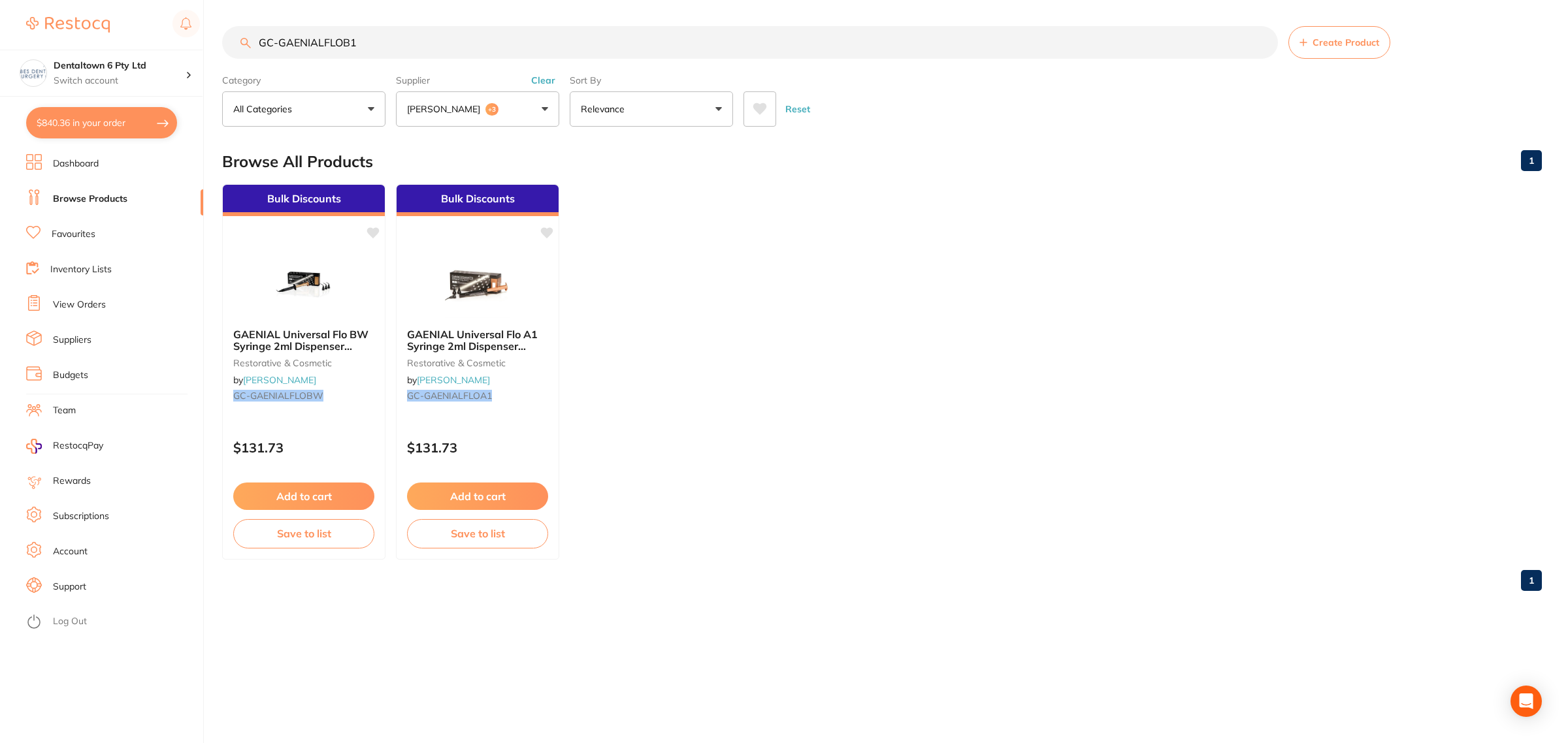
click at [75, 232] on link "Favourites" at bounding box center [73, 234] width 44 height 13
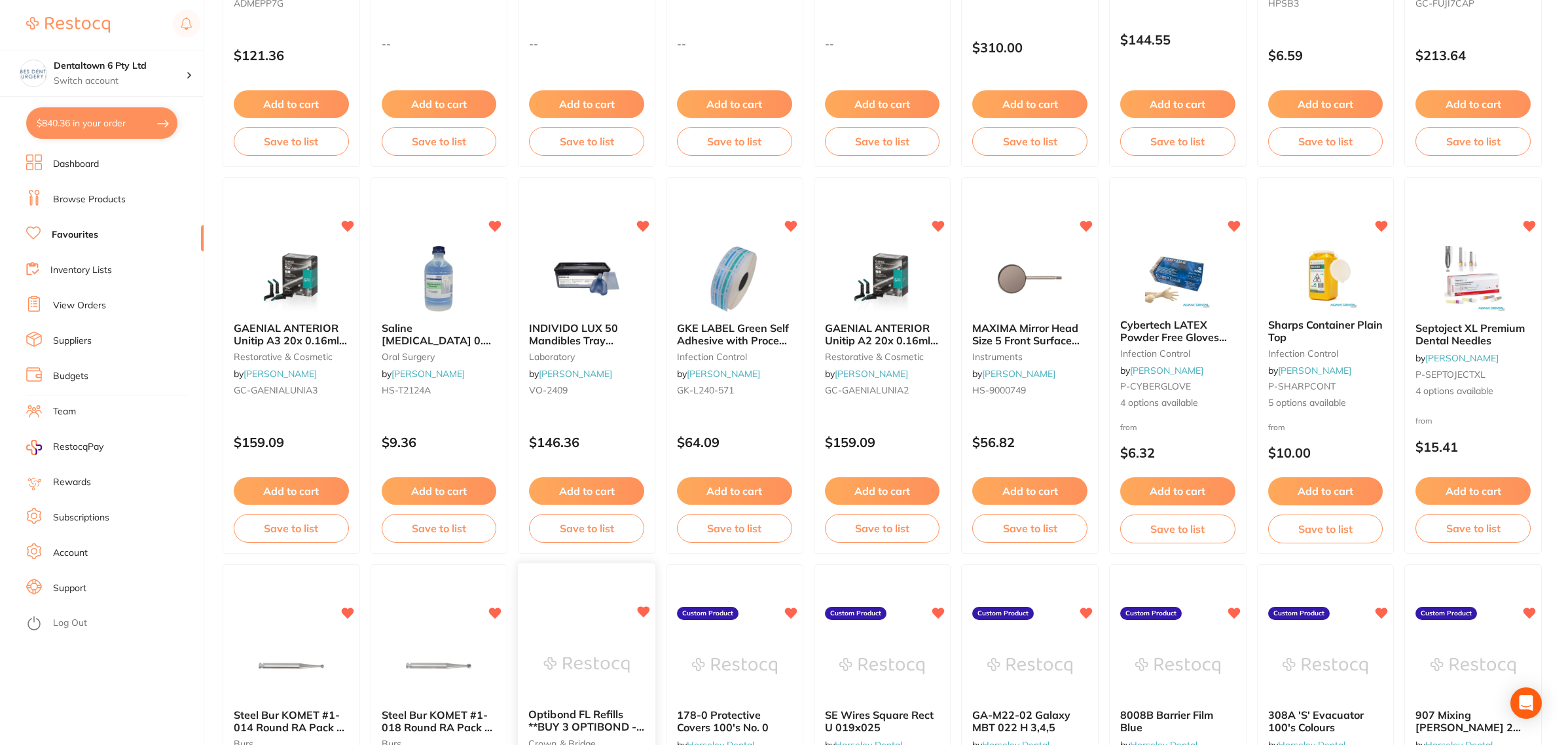
scroll to position [492, 0]
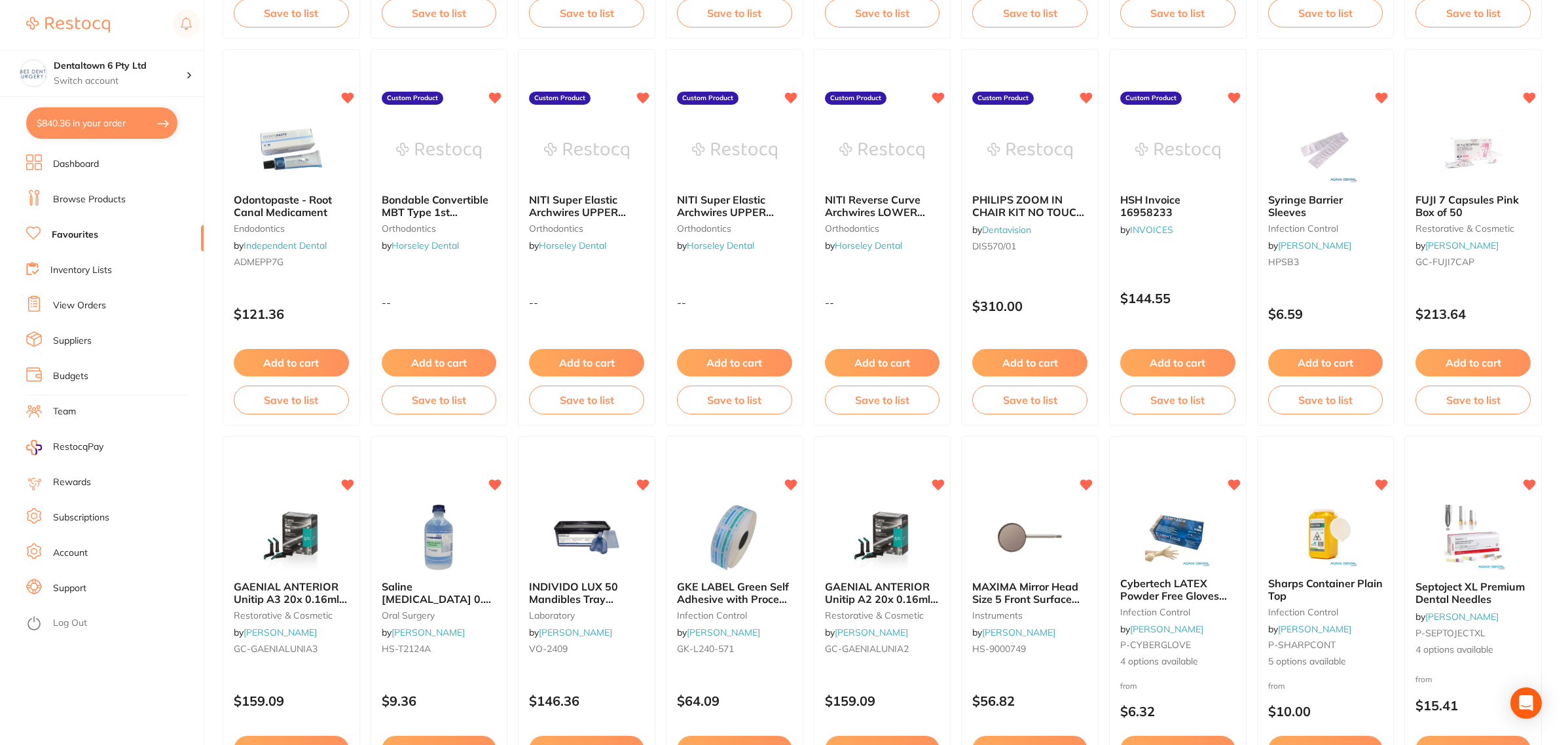
drag, startPoint x: 654, startPoint y: 379, endPoint x: 608, endPoint y: 313, distance: 80.4
click at [608, 313] on div "NITI Super Elastic Archwires UPPER ROUND .016" OVOID orthodontics by Horseley D…" at bounding box center [586, 237] width 138 height 377
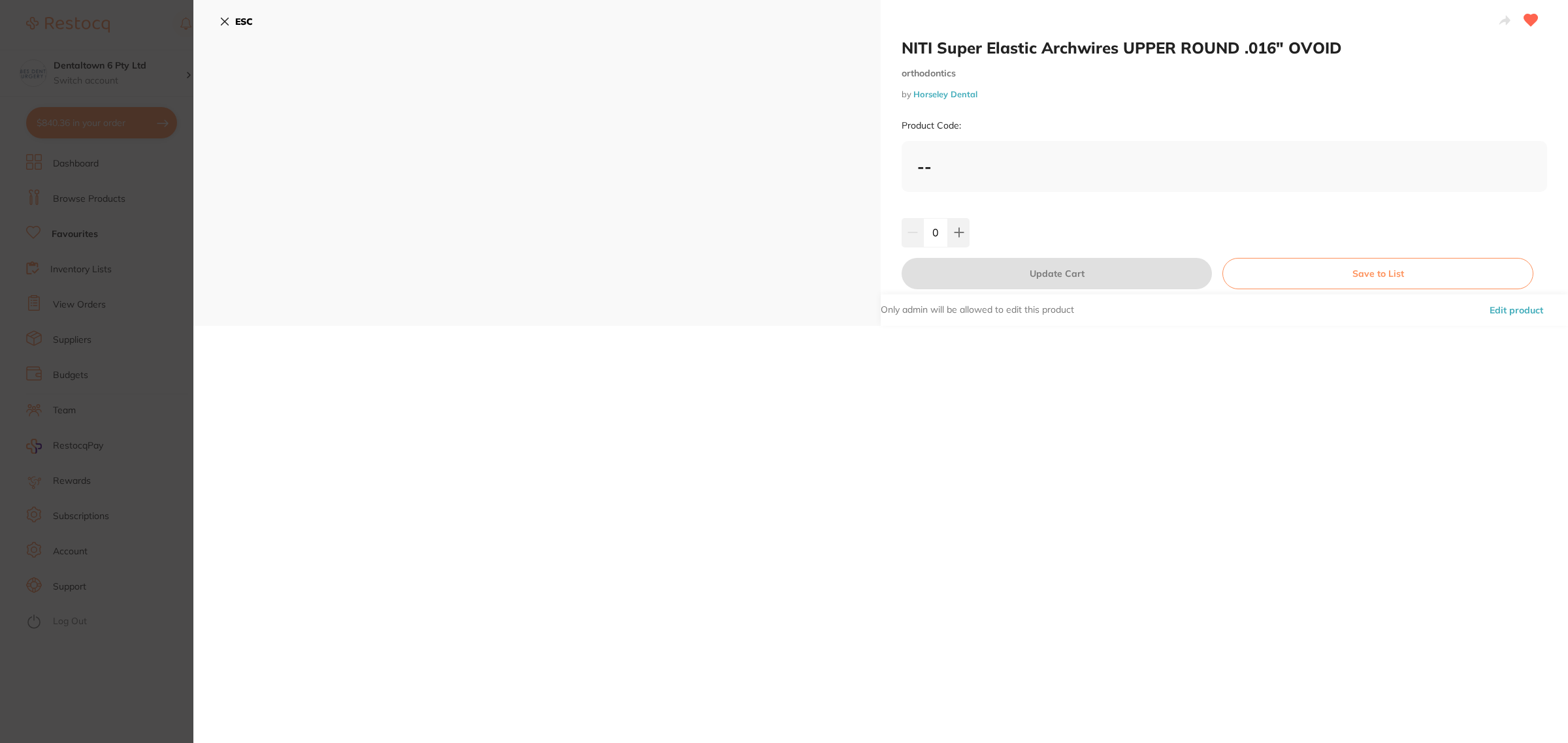
click at [220, 204] on div "ESC" at bounding box center [536, 163] width 687 height 326
click at [172, 213] on section "NITI Super Elastic Archwires UPPER ROUND .016" OVOID orthodontics by Horseley D…" at bounding box center [784, 372] width 1568 height 743
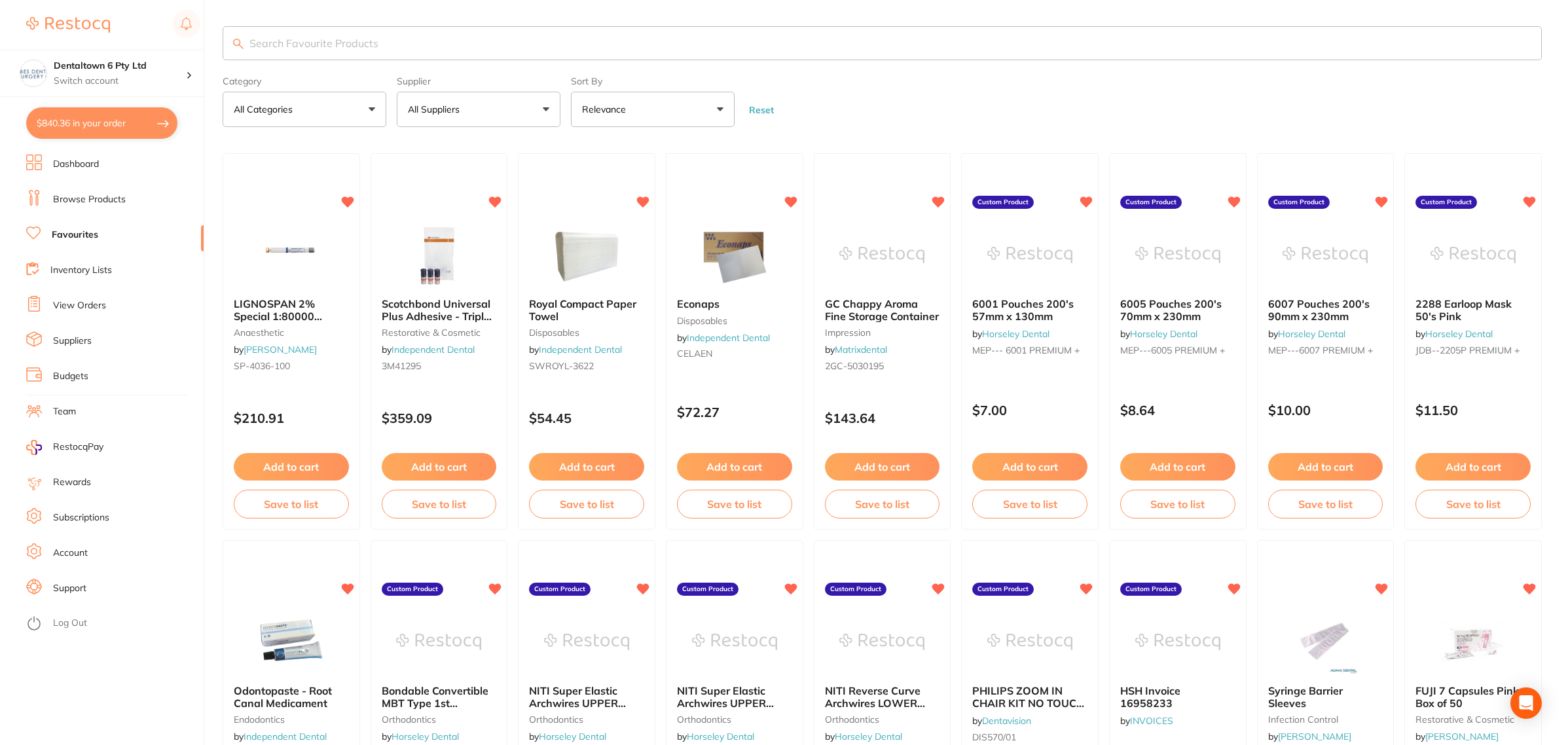
click at [455, 89] on div "Supplier All Suppliers All Suppliers Dentsply Sirona Adam Dental Dental Zone De…" at bounding box center [478, 98] width 164 height 56
click at [456, 103] on p "All Suppliers" at bounding box center [437, 109] width 57 height 13
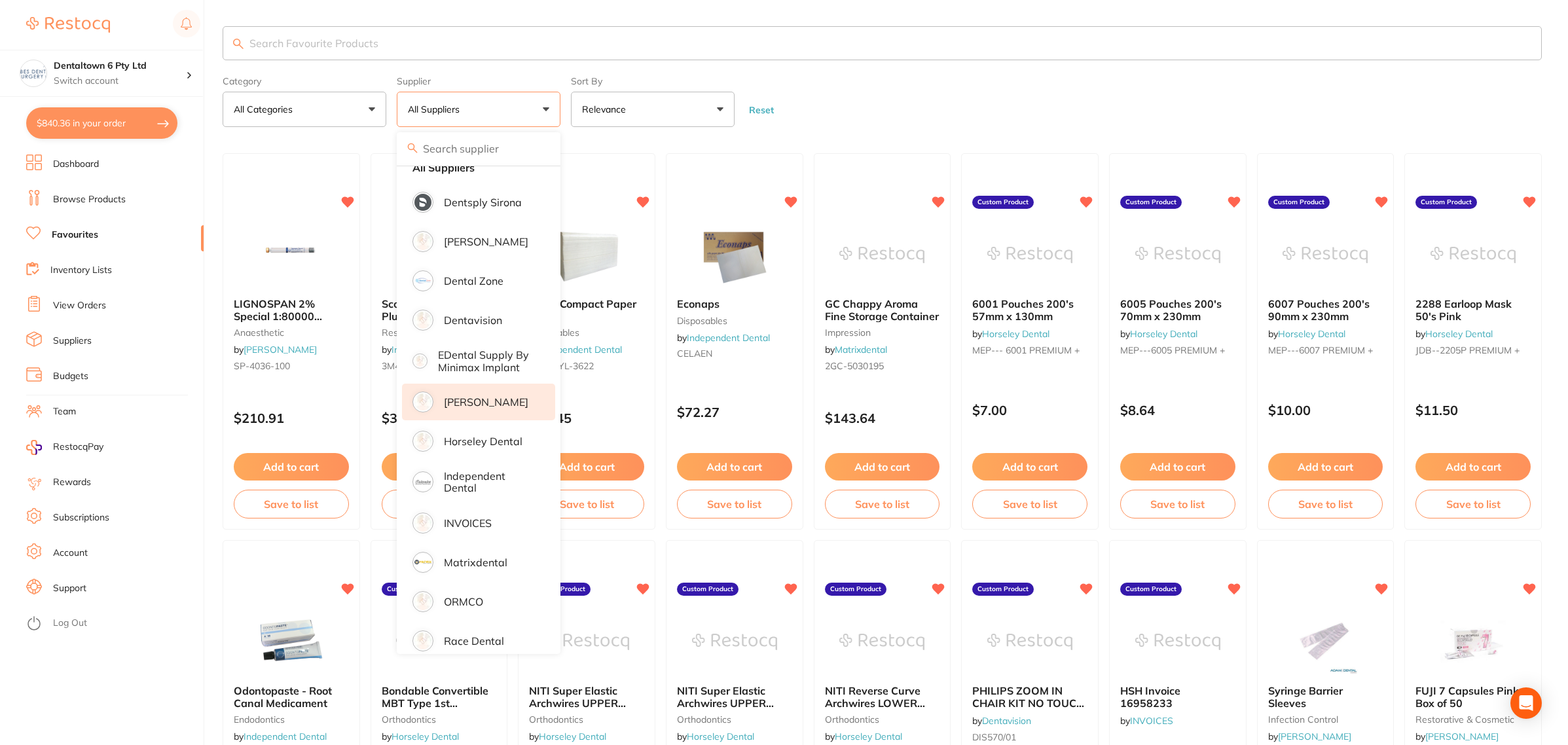
scroll to position [38, 0]
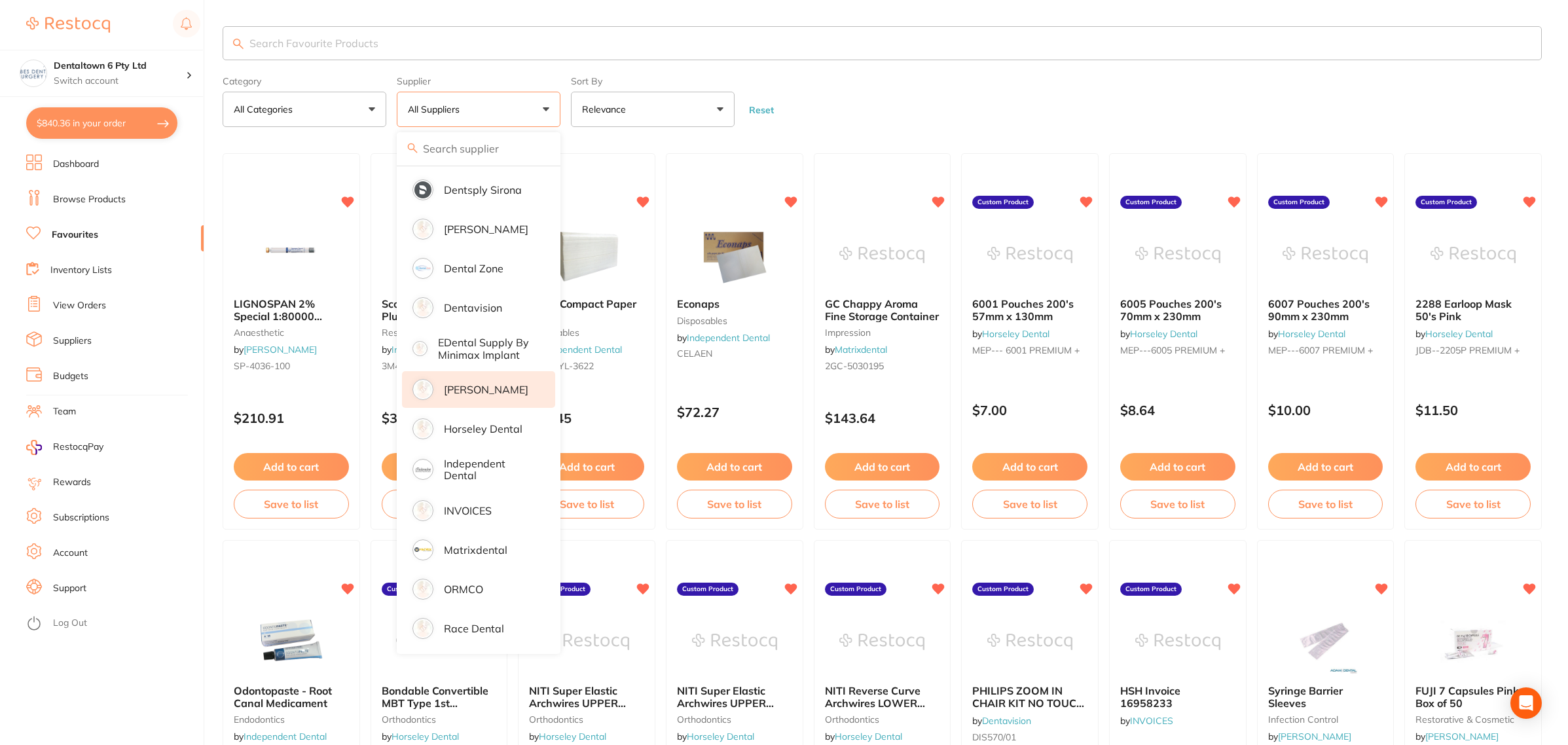
click at [459, 389] on p "[PERSON_NAME]" at bounding box center [486, 390] width 84 height 12
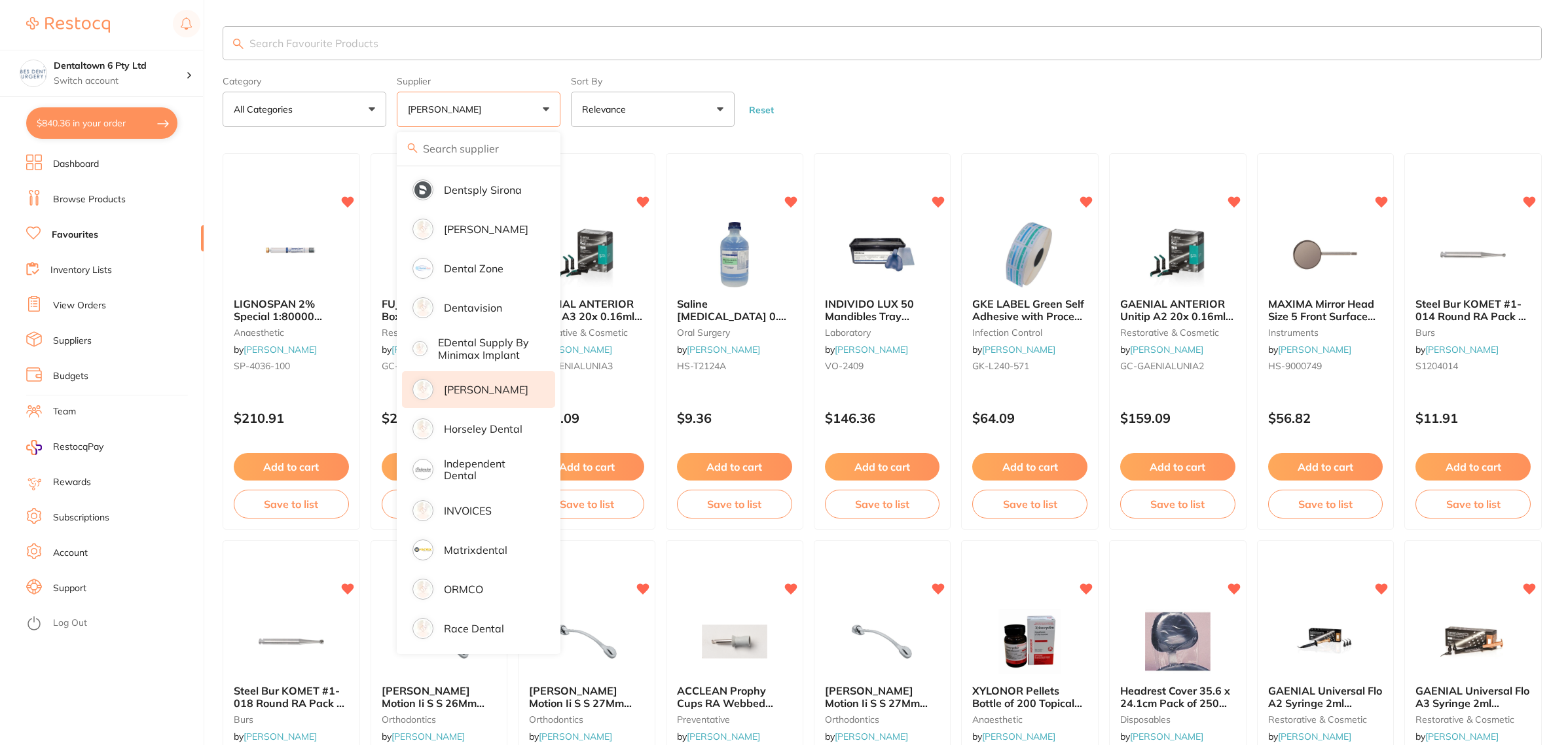
click at [1032, 135] on main "Category All Categories All Categories anaesthetic burs crown & bridge disposab…" at bounding box center [895, 686] width 1345 height 1372
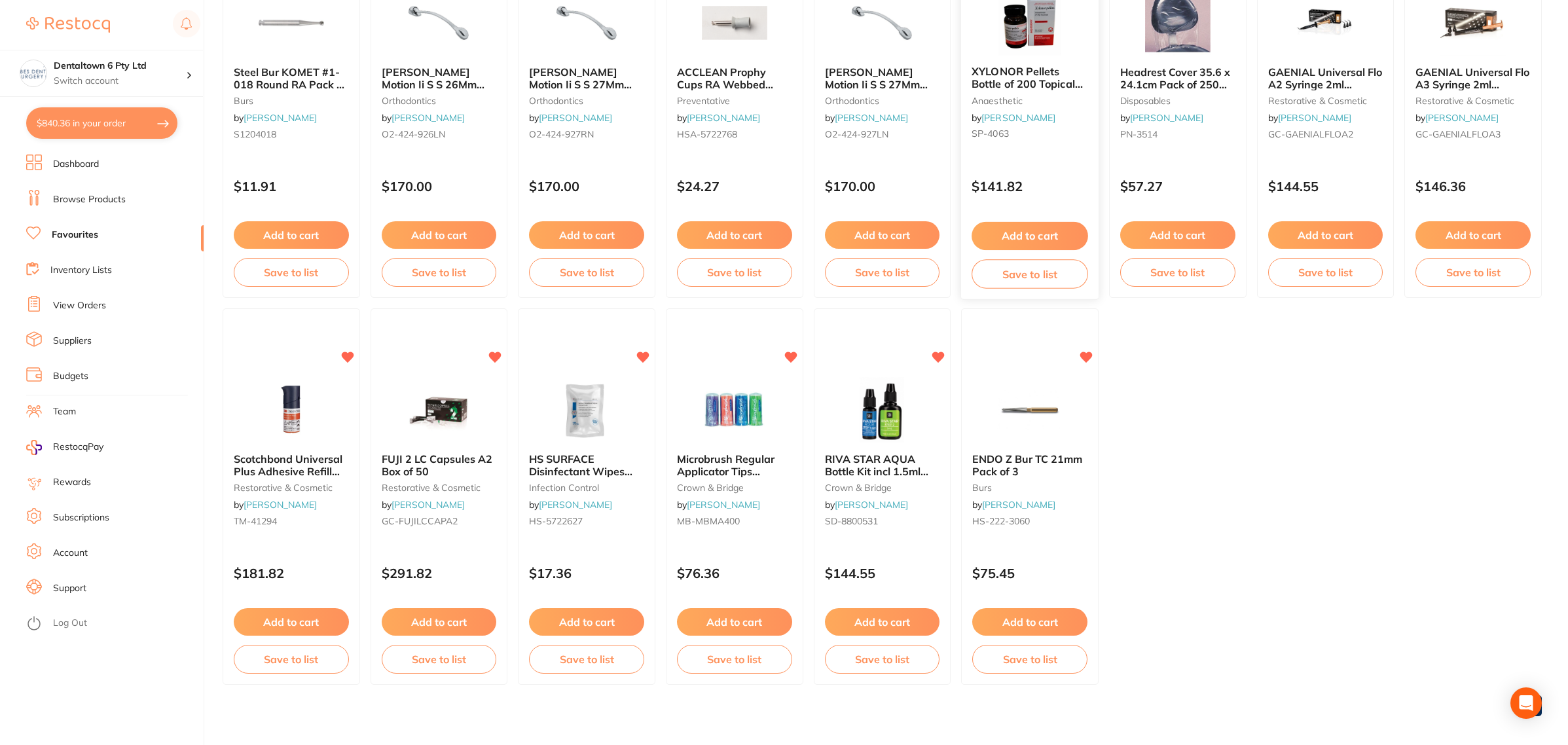
scroll to position [627, 0]
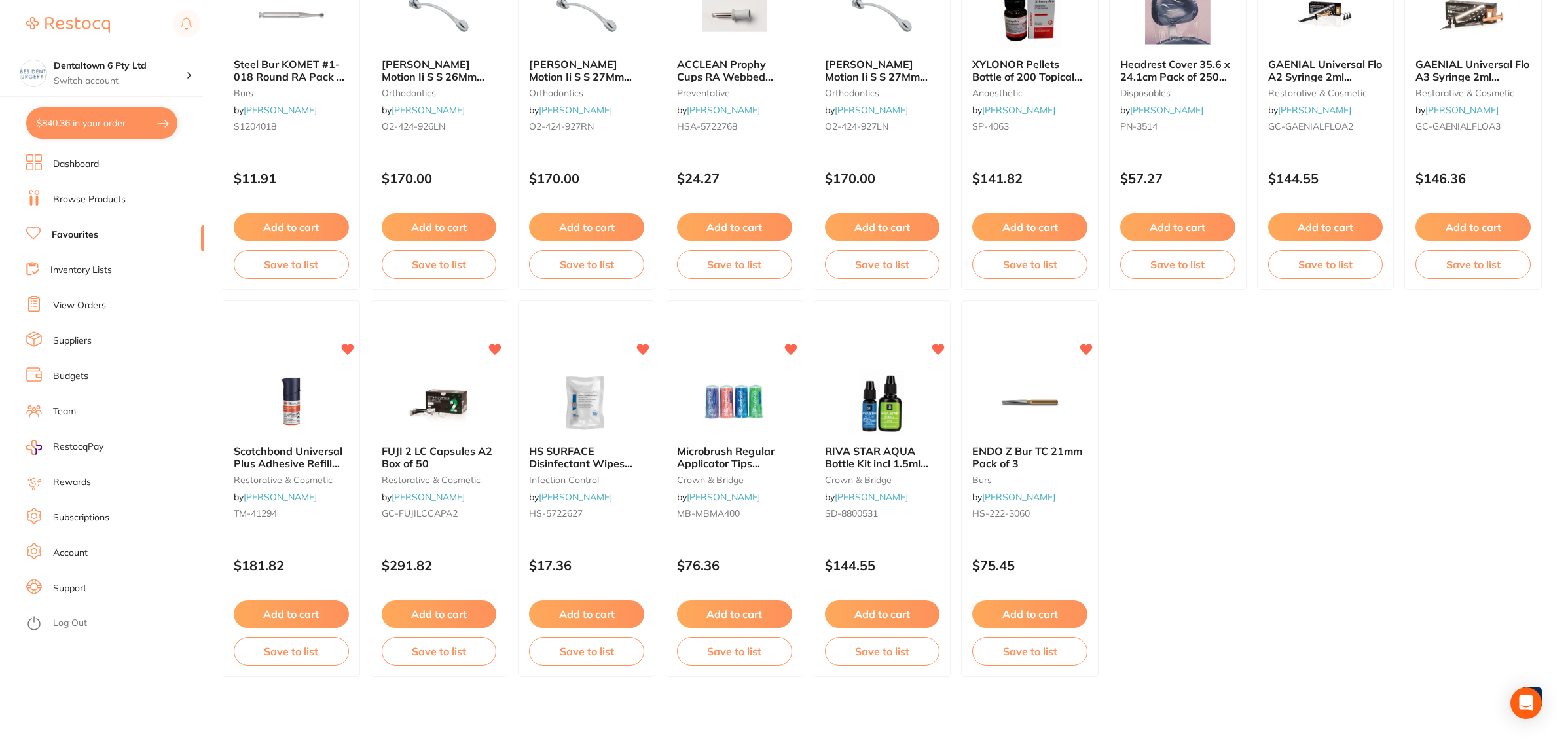
click at [1323, 504] on ul "LIGNOSPAN 2% Special 1:80000 adrenalin 2.2ml 2xBox 50 Blue anaesthetic by Henry…" at bounding box center [882, 101] width 1319 height 1151
drag, startPoint x: 1150, startPoint y: 426, endPoint x: 1143, endPoint y: 426, distance: 7.0
click at [1151, 426] on ul "LIGNOSPAN 2% Special 1:80000 adrenalin 2.2ml 2xBox 50 Blue anaesthetic by Henry…" at bounding box center [882, 101] width 1319 height 1151
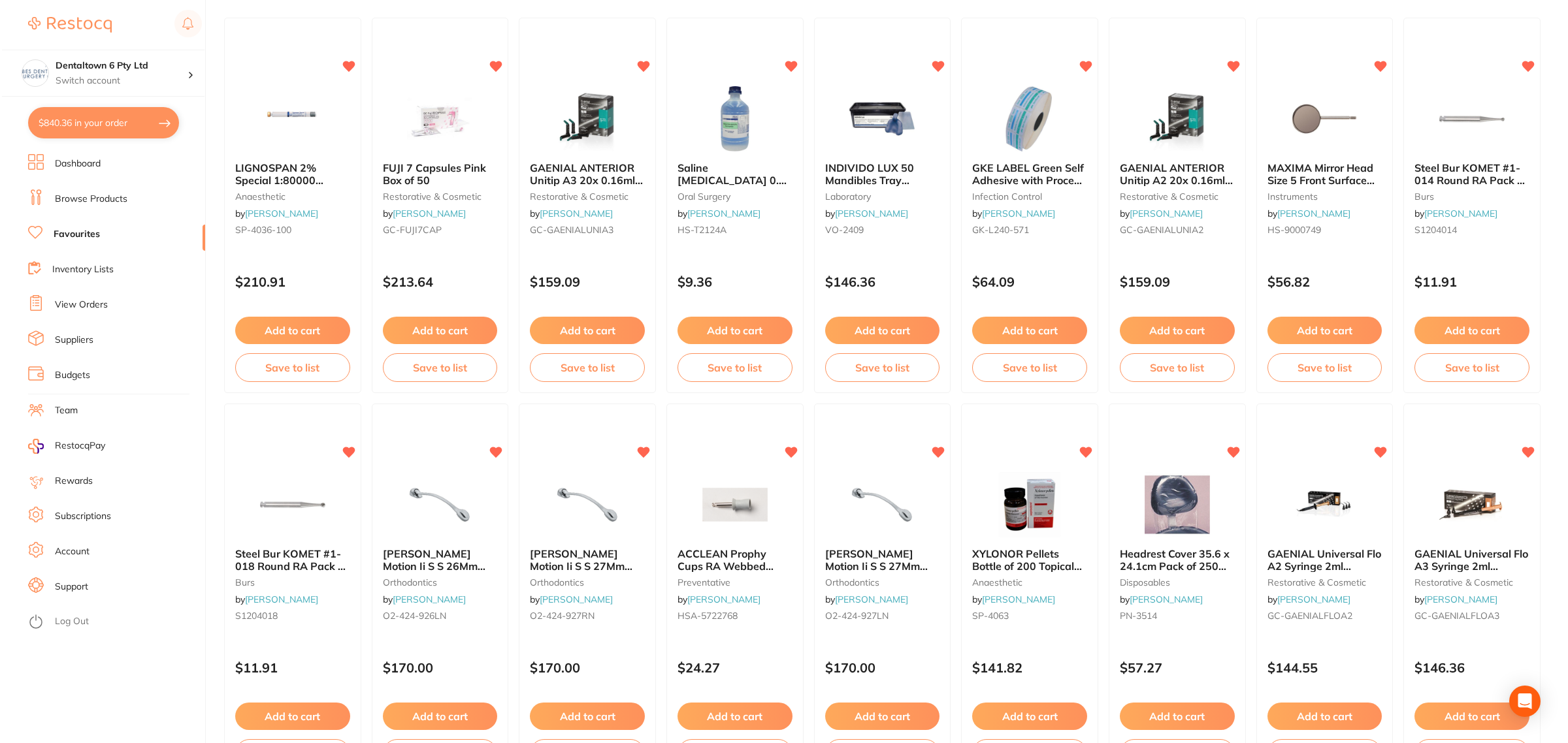
scroll to position [0, 0]
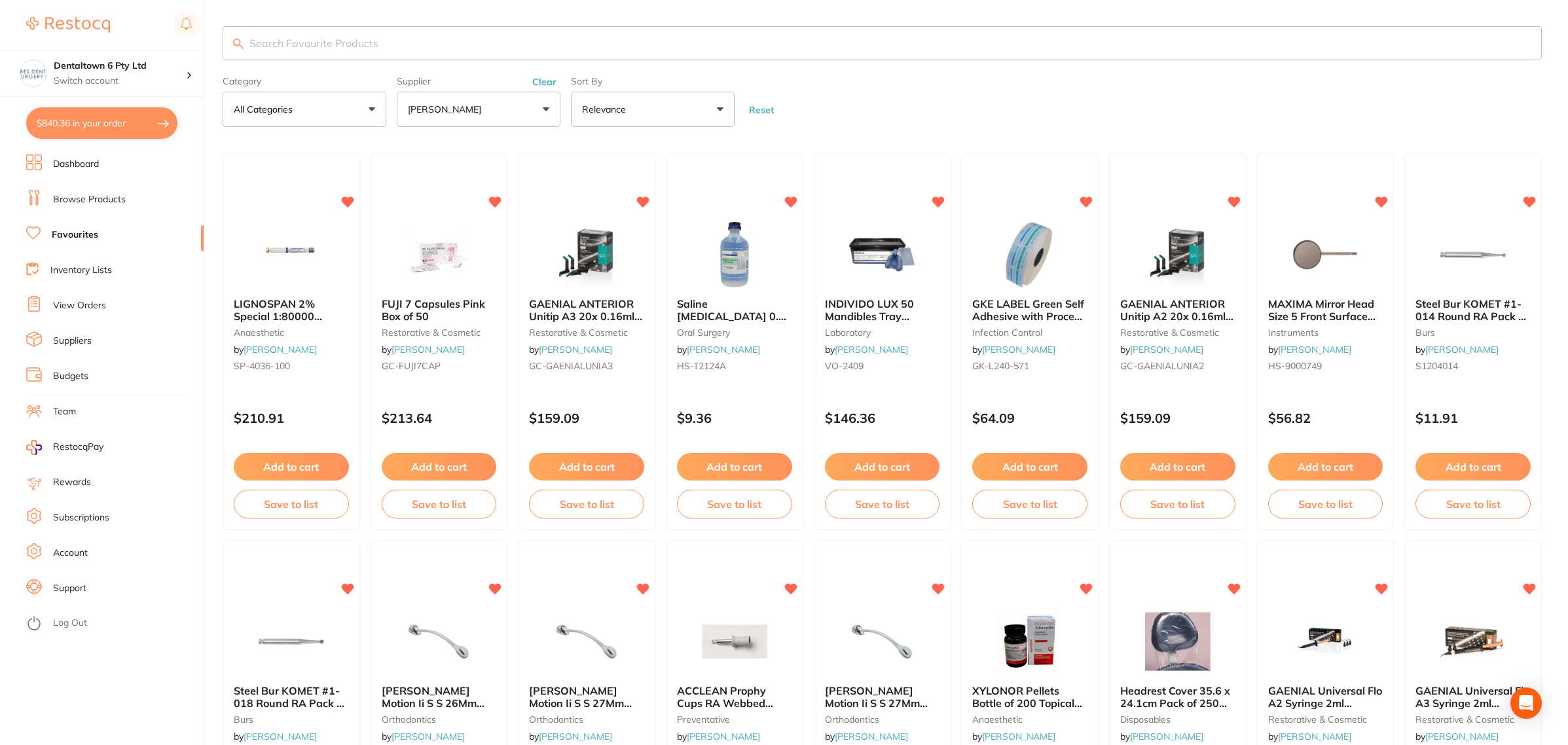
click at [443, 33] on input "search" at bounding box center [882, 43] width 1319 height 34
paste input "SOFLEXXT"
type input "SOFLEXXT"
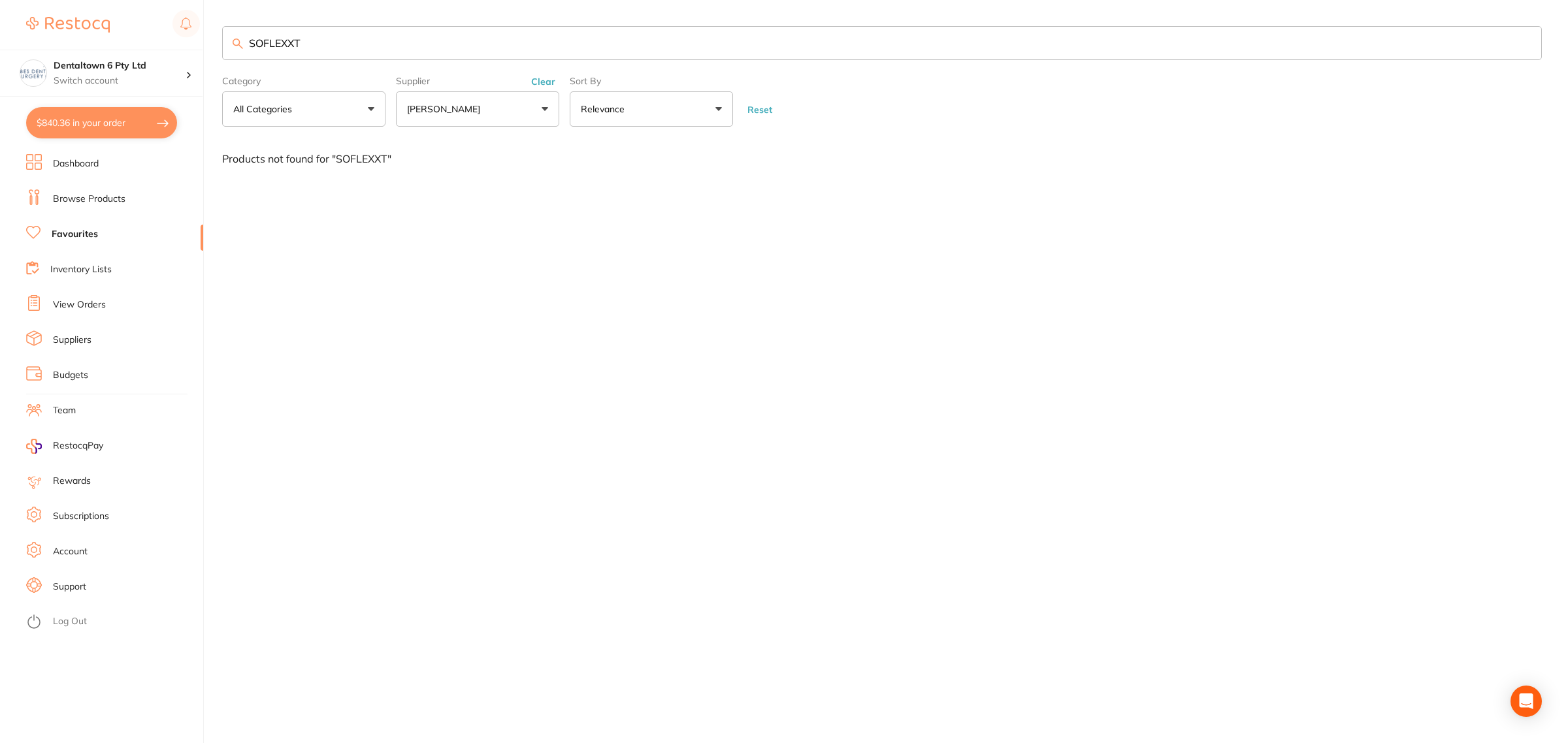
click at [138, 196] on li "Browse Products" at bounding box center [114, 199] width 177 height 20
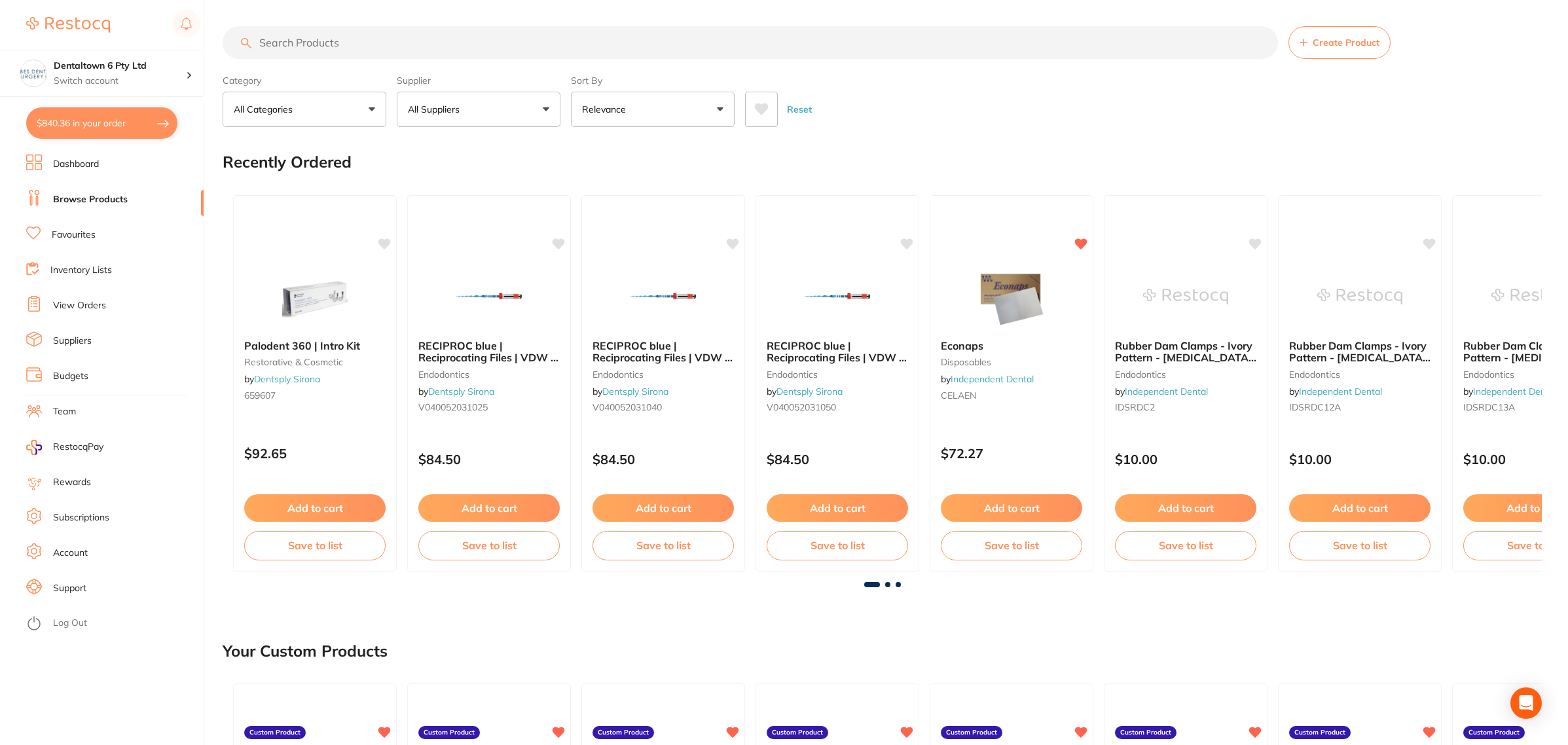
click at [315, 41] on input "search" at bounding box center [750, 42] width 1055 height 33
paste input "SOFLEXXT"
type input "SOFLEXXT"
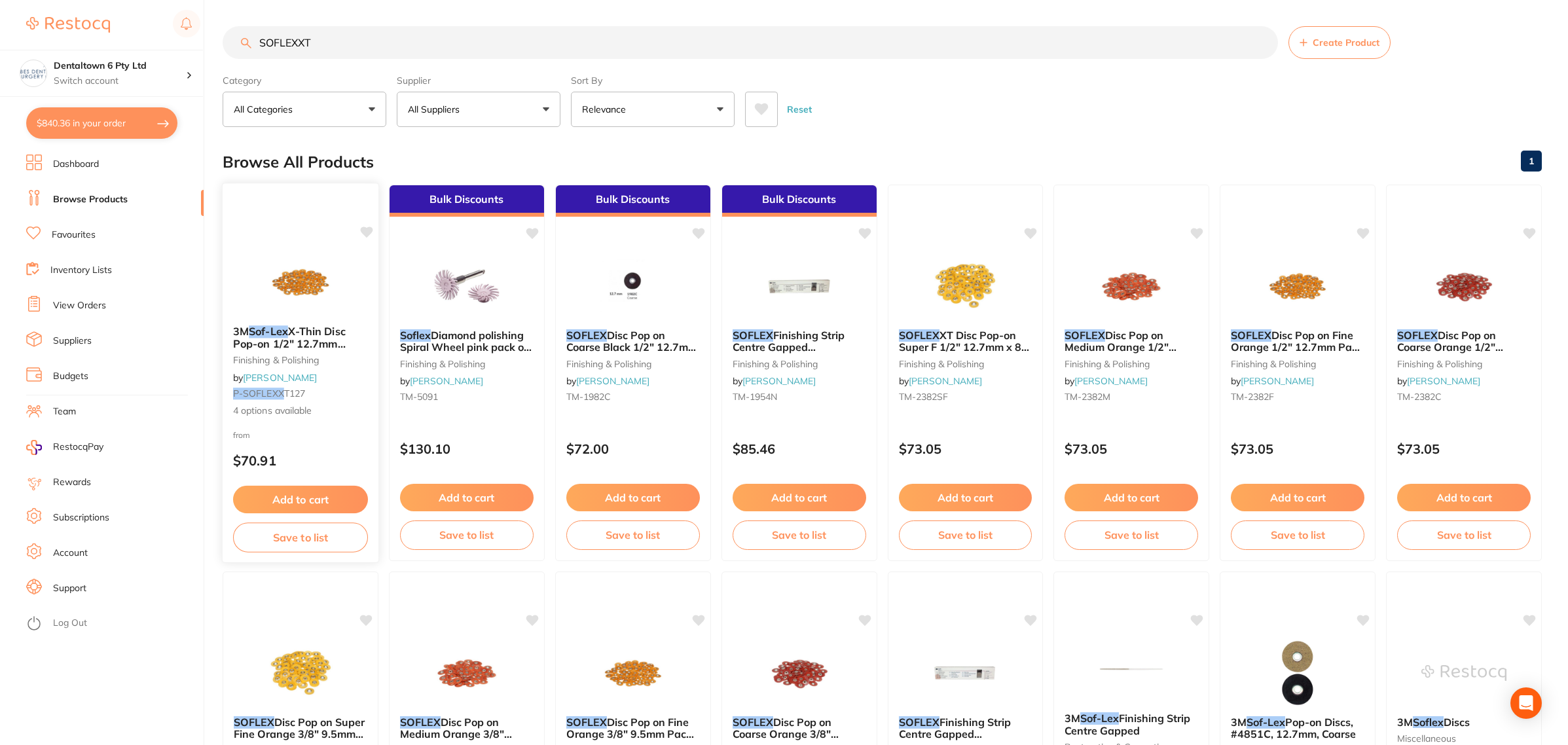
click at [299, 289] on img at bounding box center [300, 282] width 86 height 66
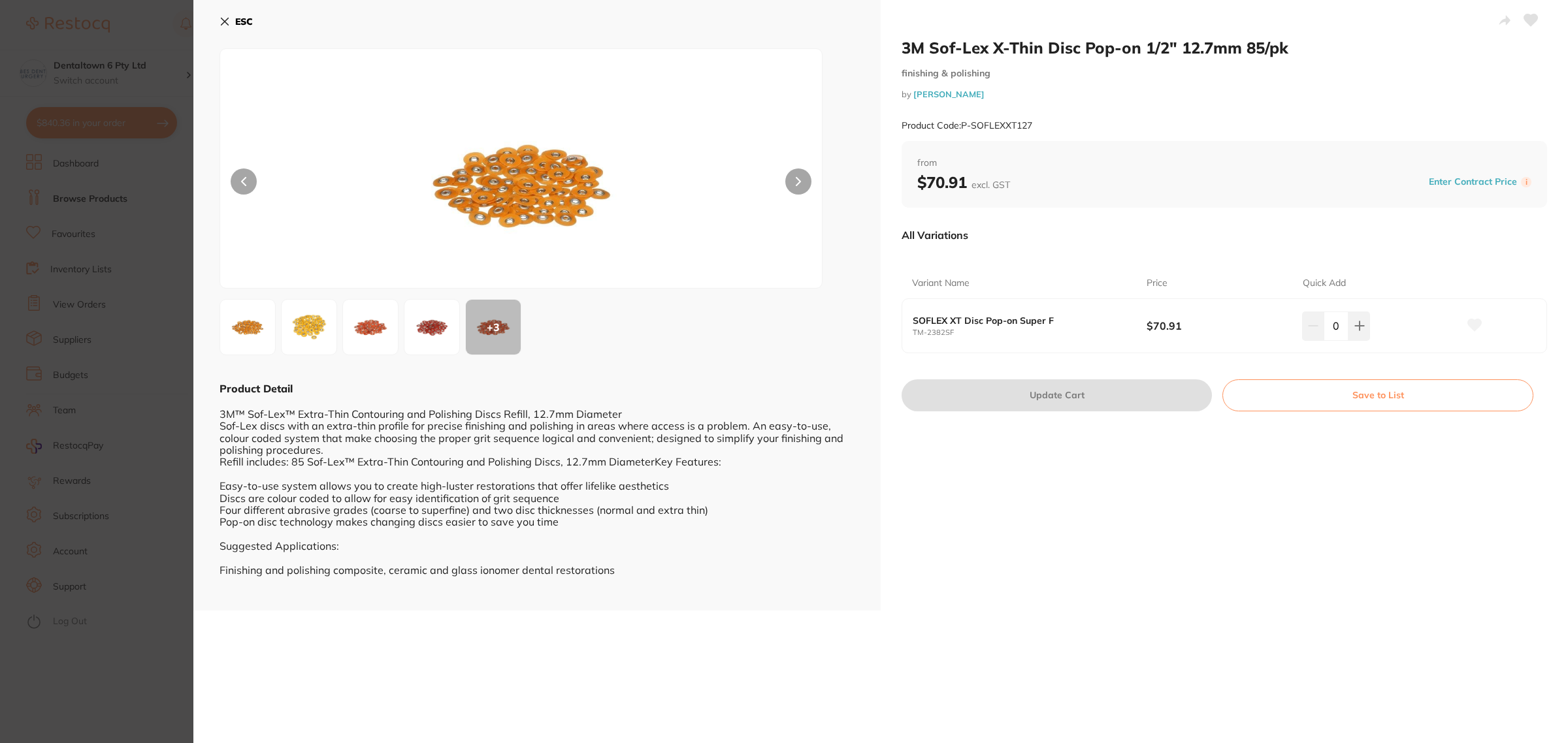
click at [1063, 333] on small "TM-2382SF" at bounding box center [1030, 333] width 234 height 9
click at [974, 321] on b "SOFLEX XT Disc Pop-on Super F" at bounding box center [1018, 321] width 210 height 11
click at [429, 334] on img at bounding box center [432, 327] width 47 height 47
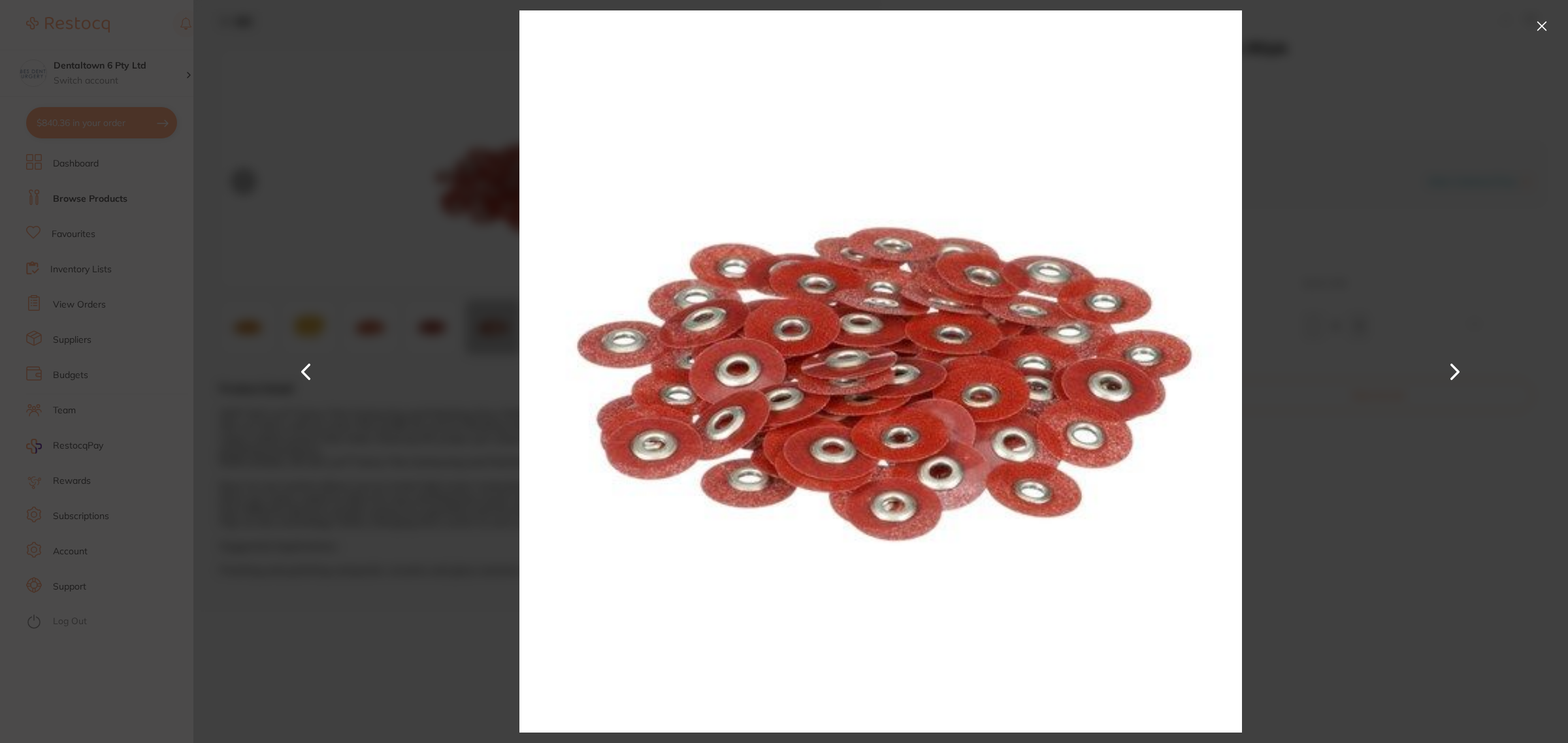
click at [323, 301] on div at bounding box center [880, 372] width 1375 height 743
click at [1552, 21] on button at bounding box center [1541, 26] width 21 height 21
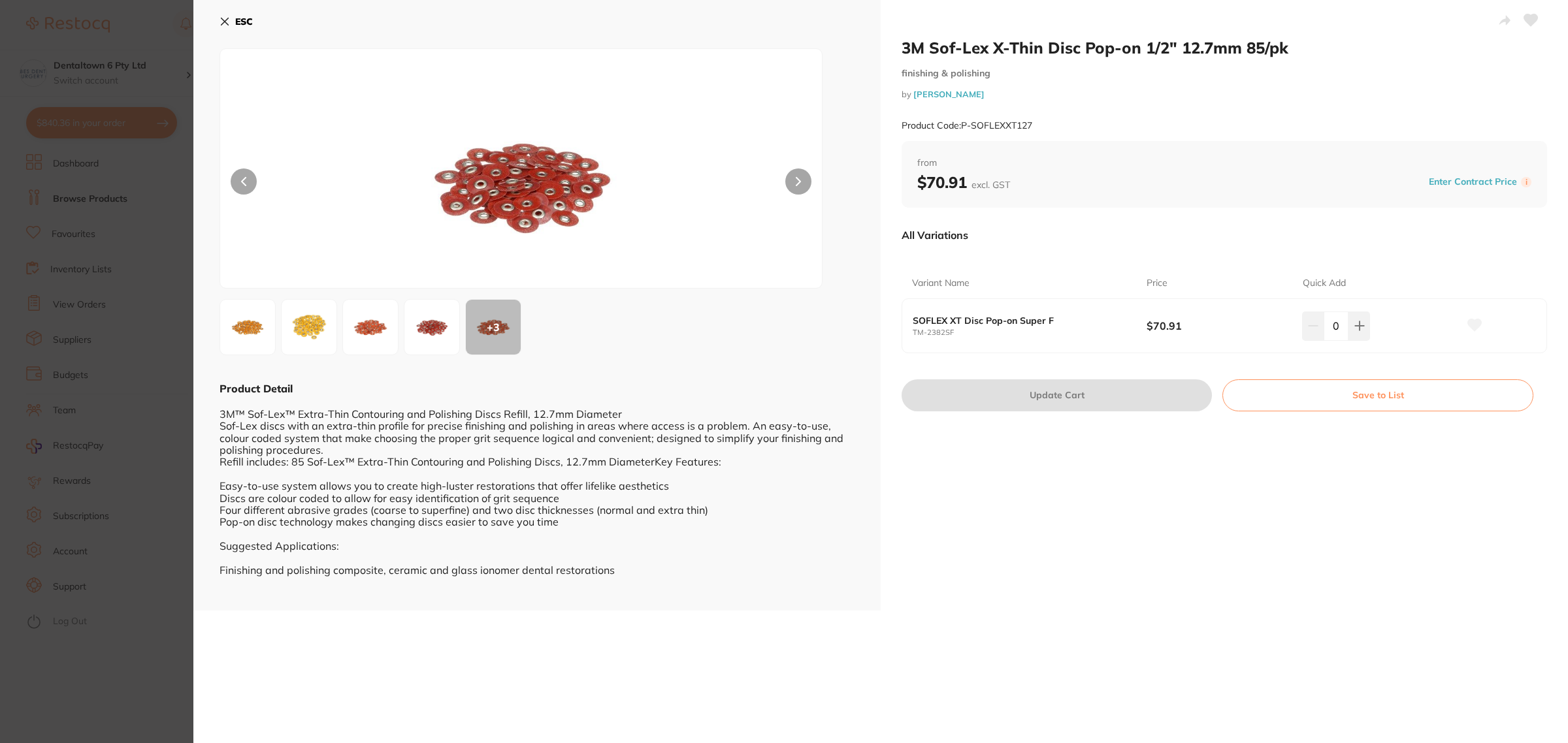
click at [1036, 322] on b "SOFLEX XT Disc Pop-on Super F" at bounding box center [1018, 321] width 210 height 11
click at [109, 118] on section "3M Sof-Lex X-Thin Disc Pop-on 1/2" 12.7mm 85/pk finishing & polishing by Adam D…" at bounding box center [784, 372] width 1568 height 743
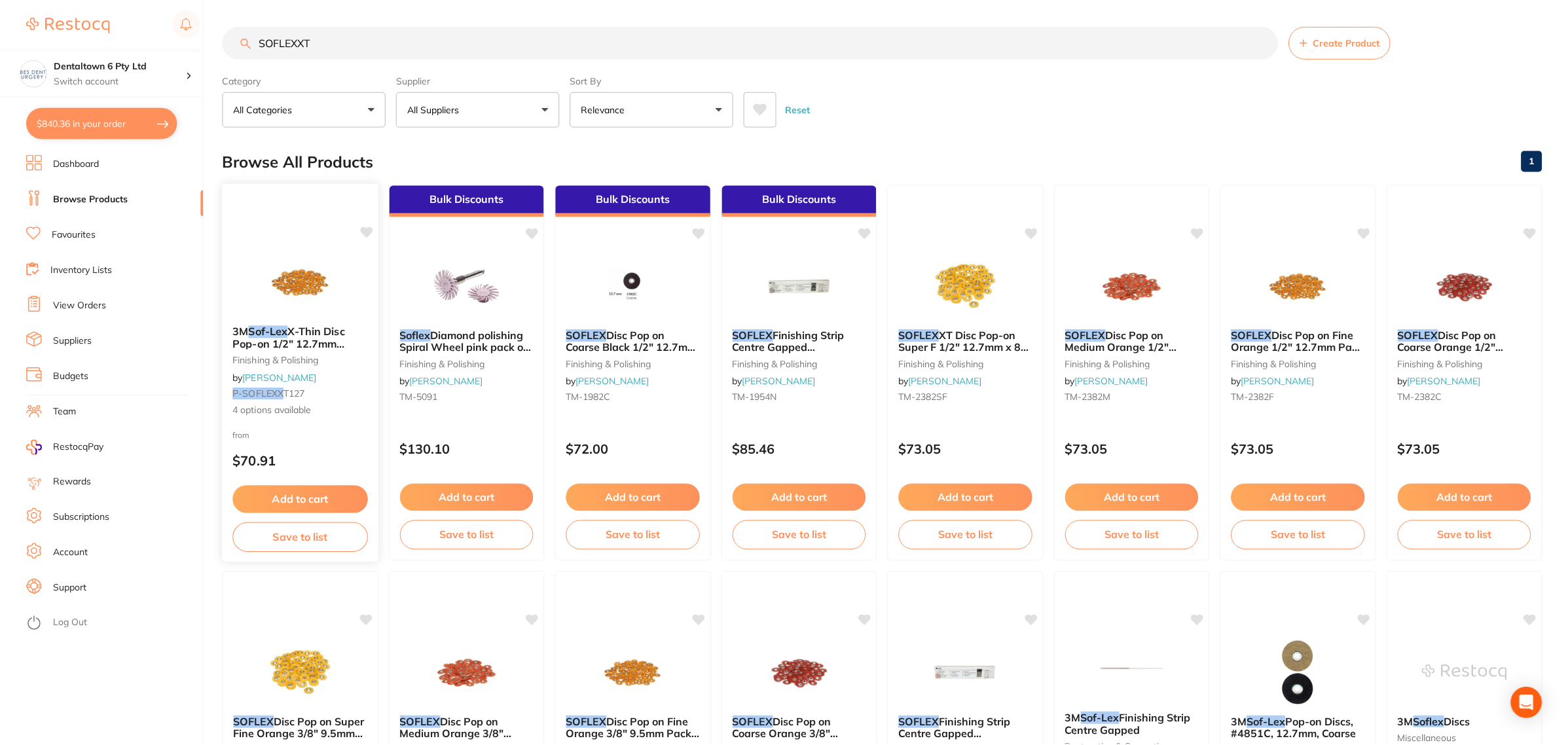
scroll to position [4, 0]
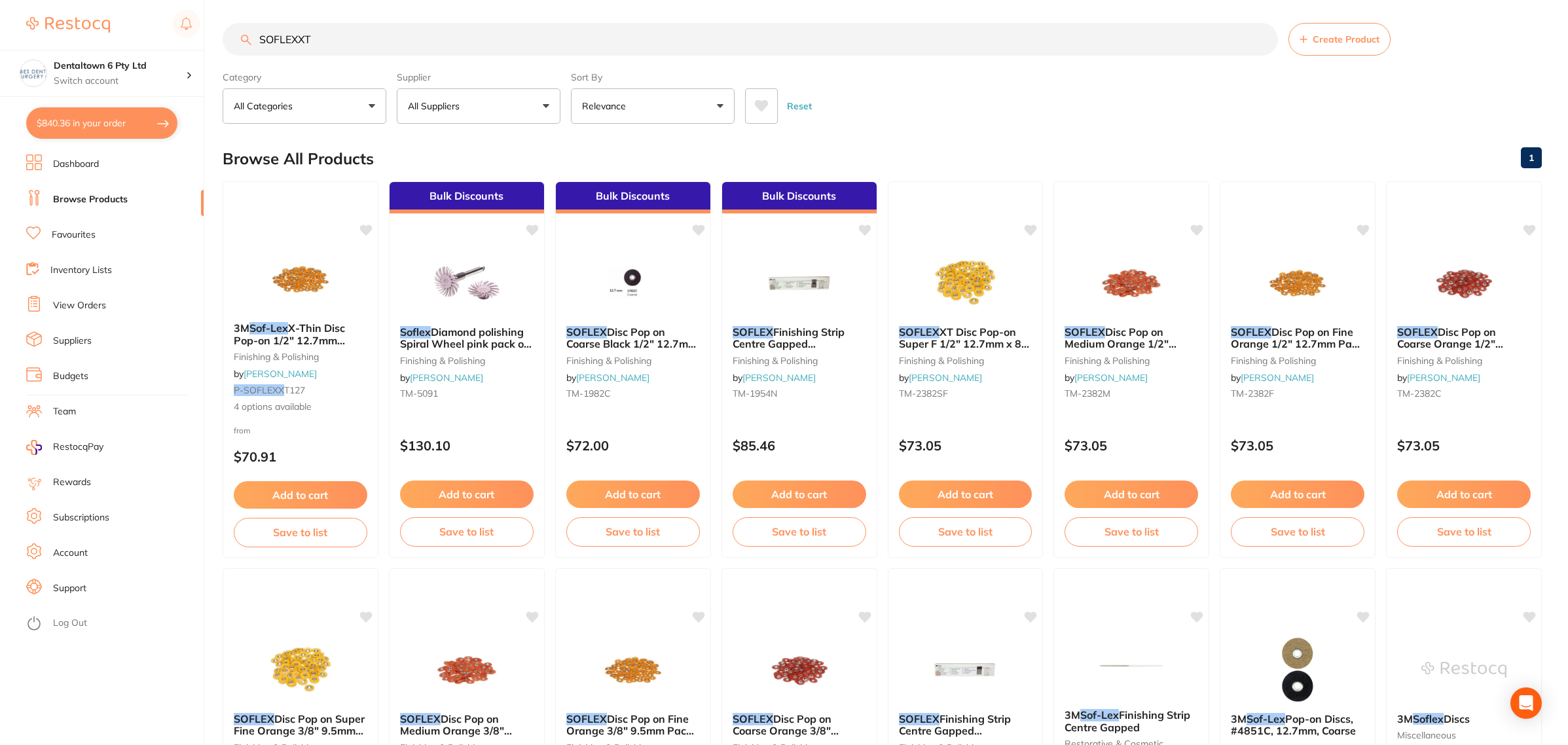
click at [476, 115] on button "All Suppliers" at bounding box center [478, 106] width 164 height 35
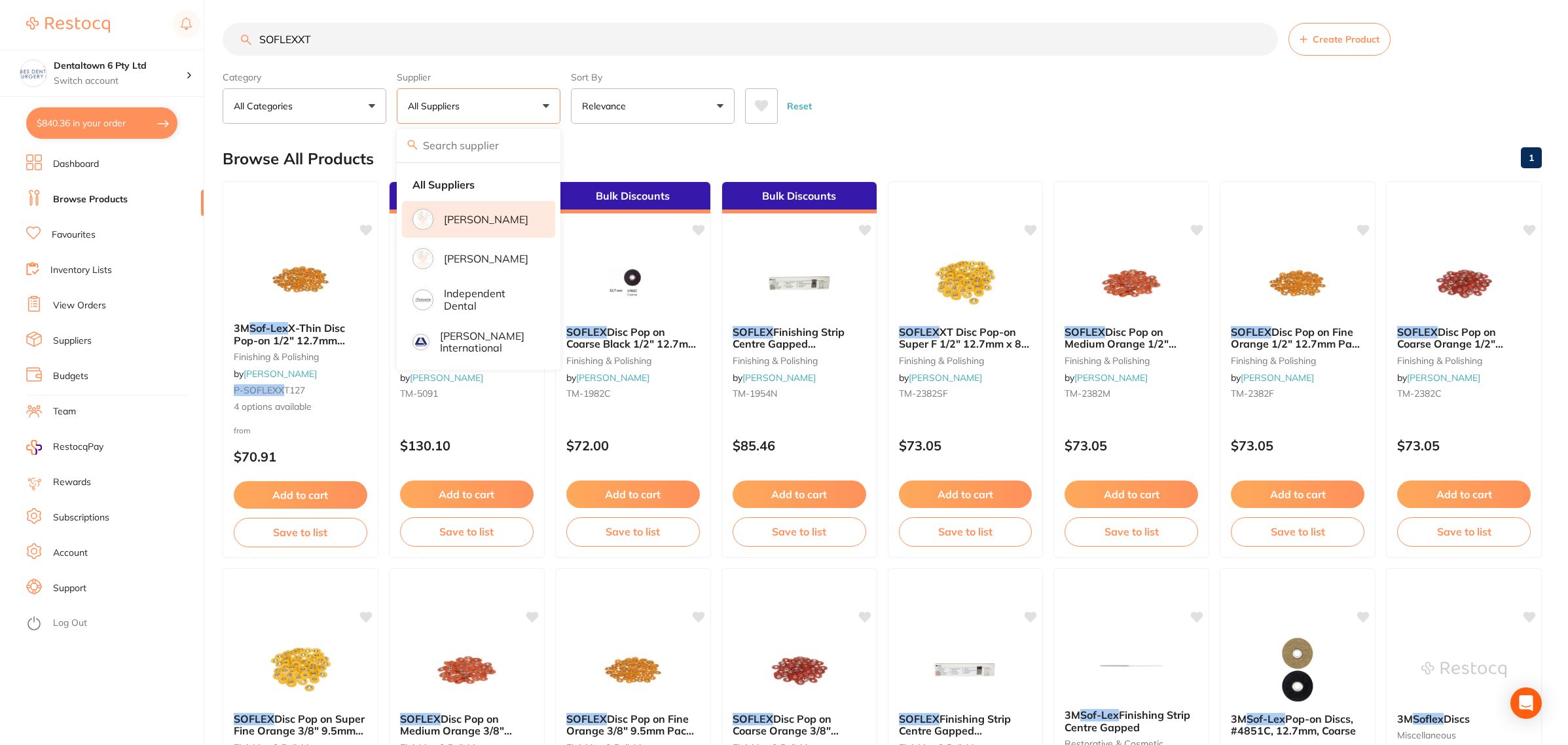
click at [452, 213] on p "[PERSON_NAME]" at bounding box center [486, 218] width 84 height 12
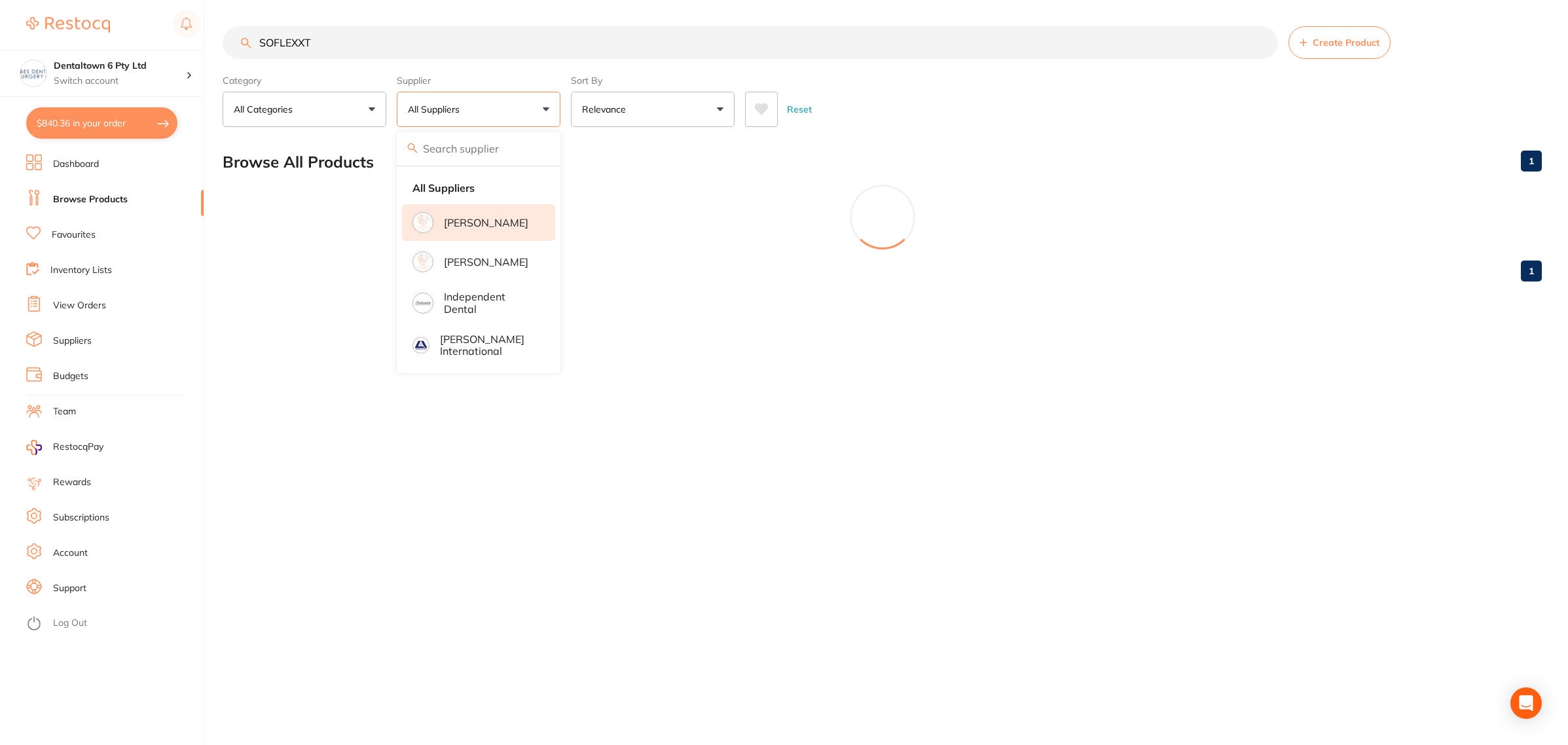
scroll to position [0, 0]
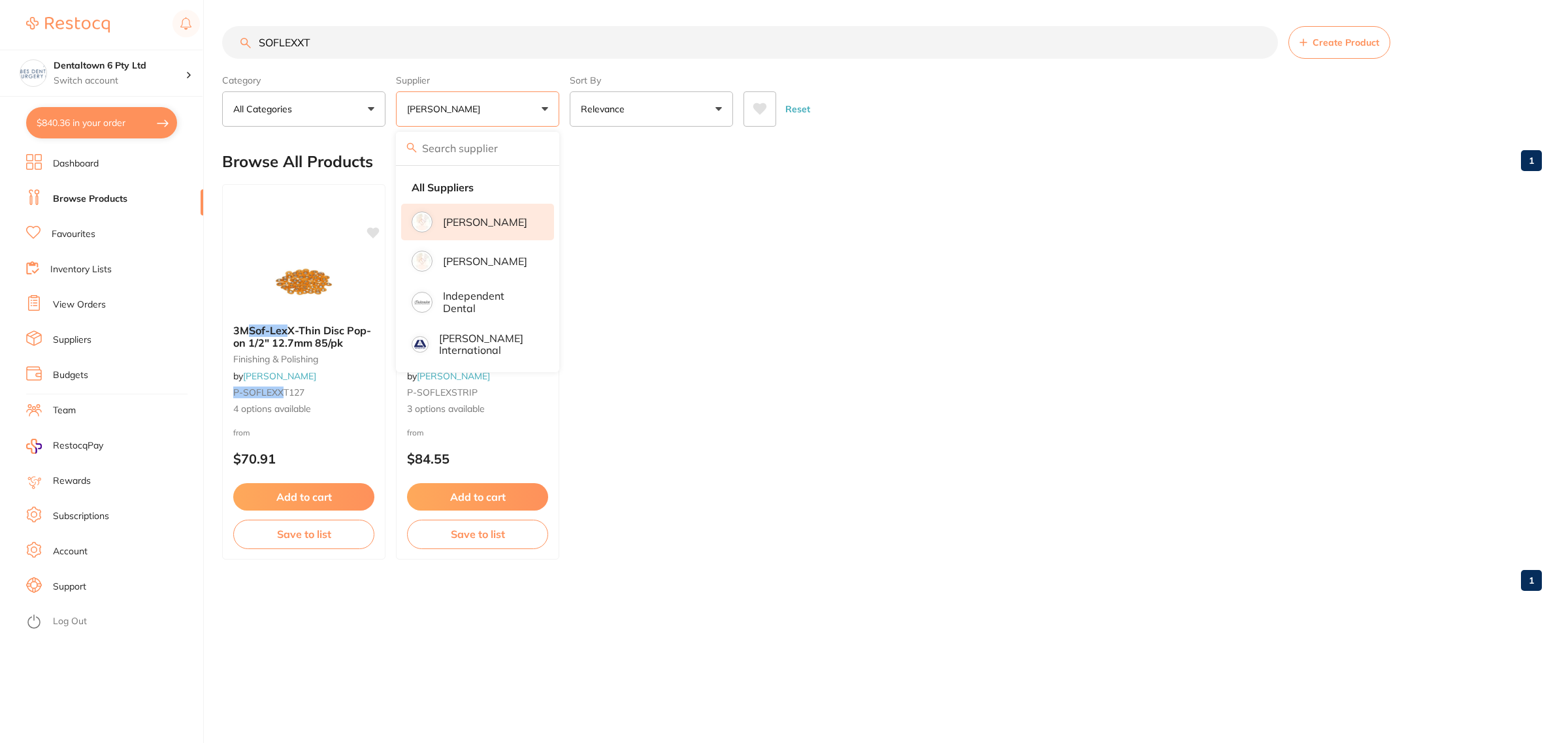
click at [995, 175] on div "Browse All Products 1" at bounding box center [882, 162] width 1320 height 44
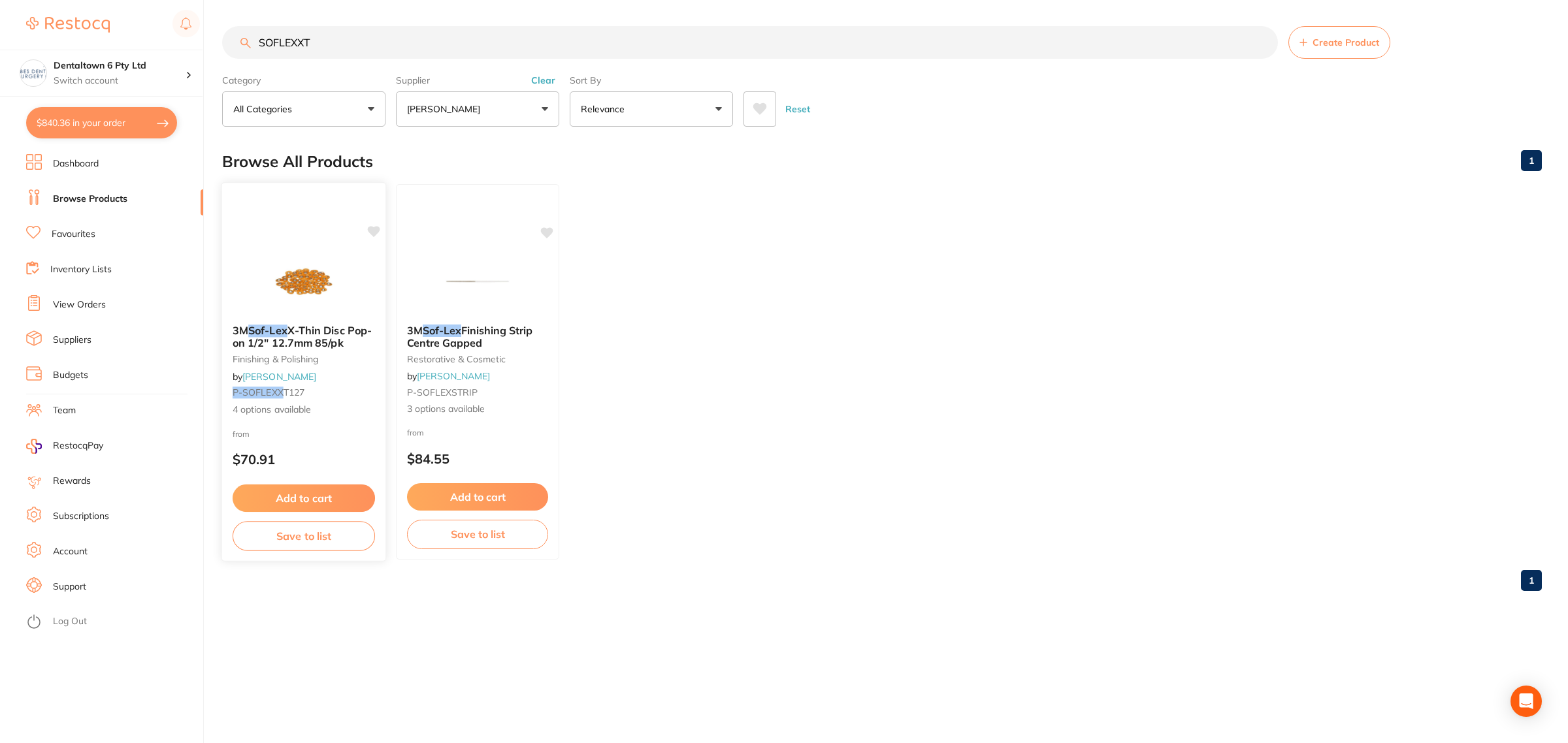
click at [294, 412] on span "4 options available" at bounding box center [303, 409] width 142 height 13
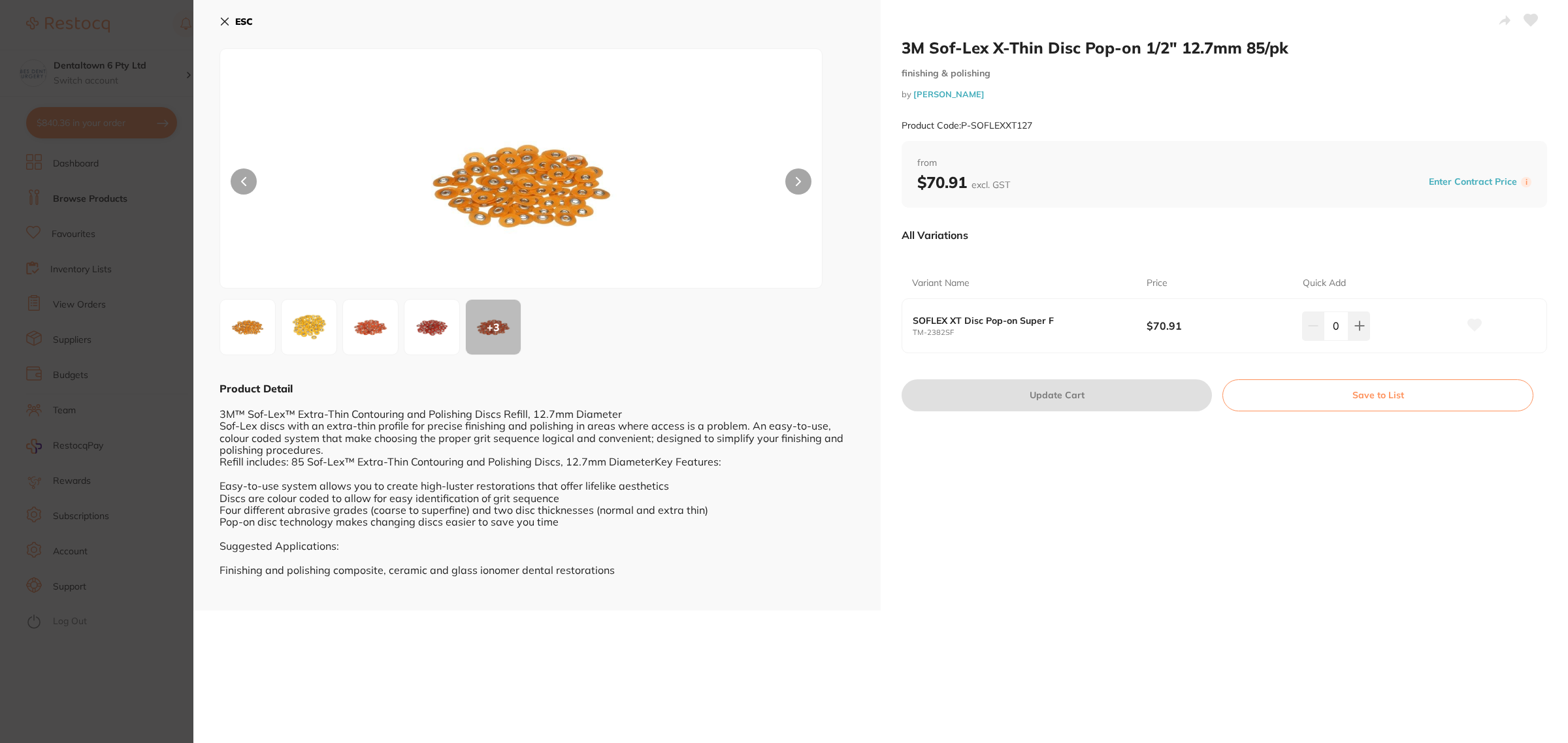
click at [152, 412] on section "3M Sof-Lex X-Thin Disc Pop-on 1/2" 12.7mm 85/pk finishing & polishing by Adam D…" at bounding box center [784, 372] width 1568 height 743
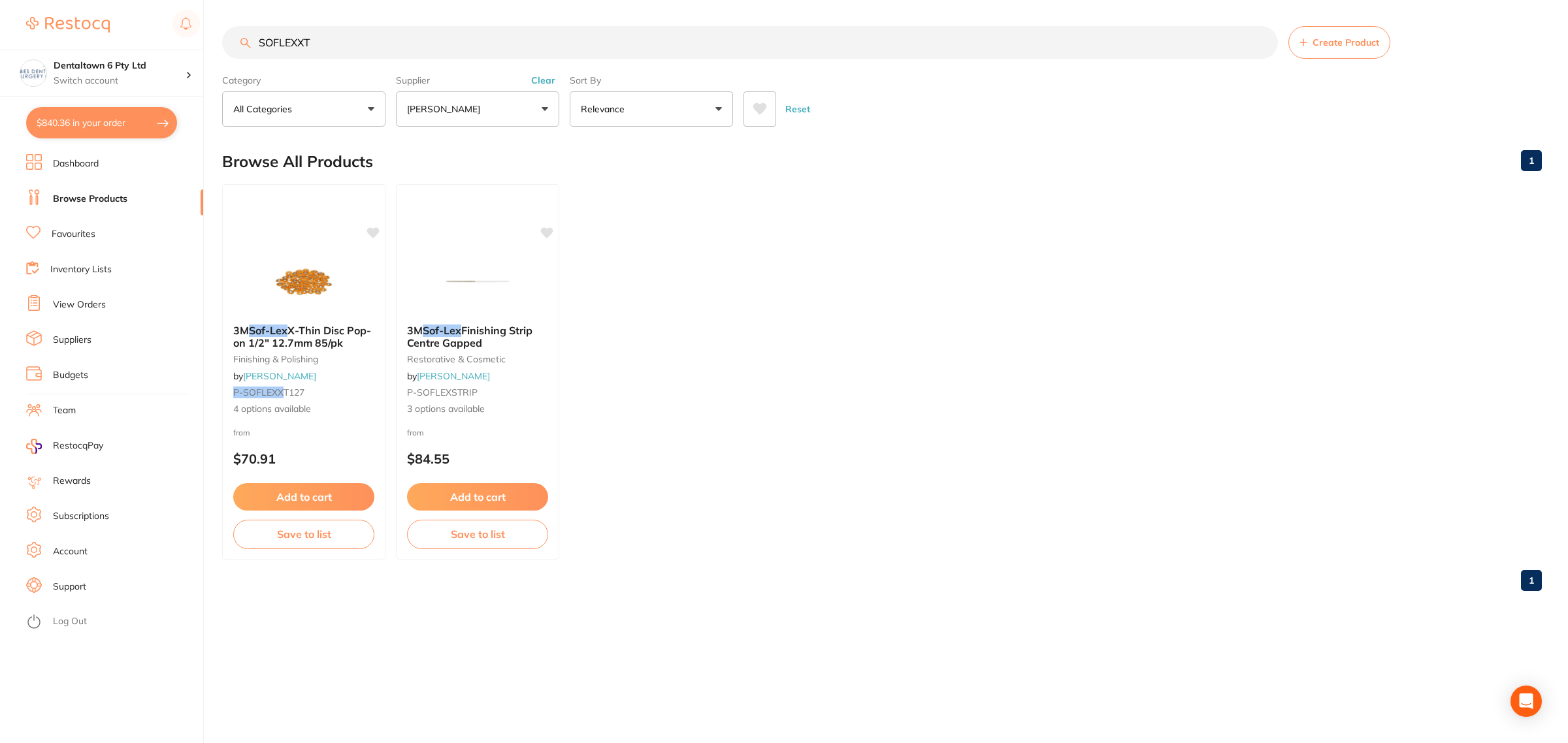
click at [664, 444] on ul "3M Sof-Lex X-Thin Disc Pop-on 1/2" 12.7mm 85/pk finishing & polishing by Adam D…" at bounding box center [882, 372] width 1320 height 376
click at [641, 435] on ul "3M Sof-Lex X-Thin Disc Pop-on 1/2" 12.7mm 85/pk finishing & polishing by Adam D…" at bounding box center [882, 372] width 1320 height 376
click at [337, 626] on main "SOFLEXXT Create Product Category All Categories All Categories finishing & poli…" at bounding box center [895, 313] width 1346 height 628
click at [307, 322] on div "3M Sof-Lex X-Thin Disc Pop-on 1/2" 12.7mm 85/pk finishing & polishing by Adam D…" at bounding box center [304, 371] width 164 height 113
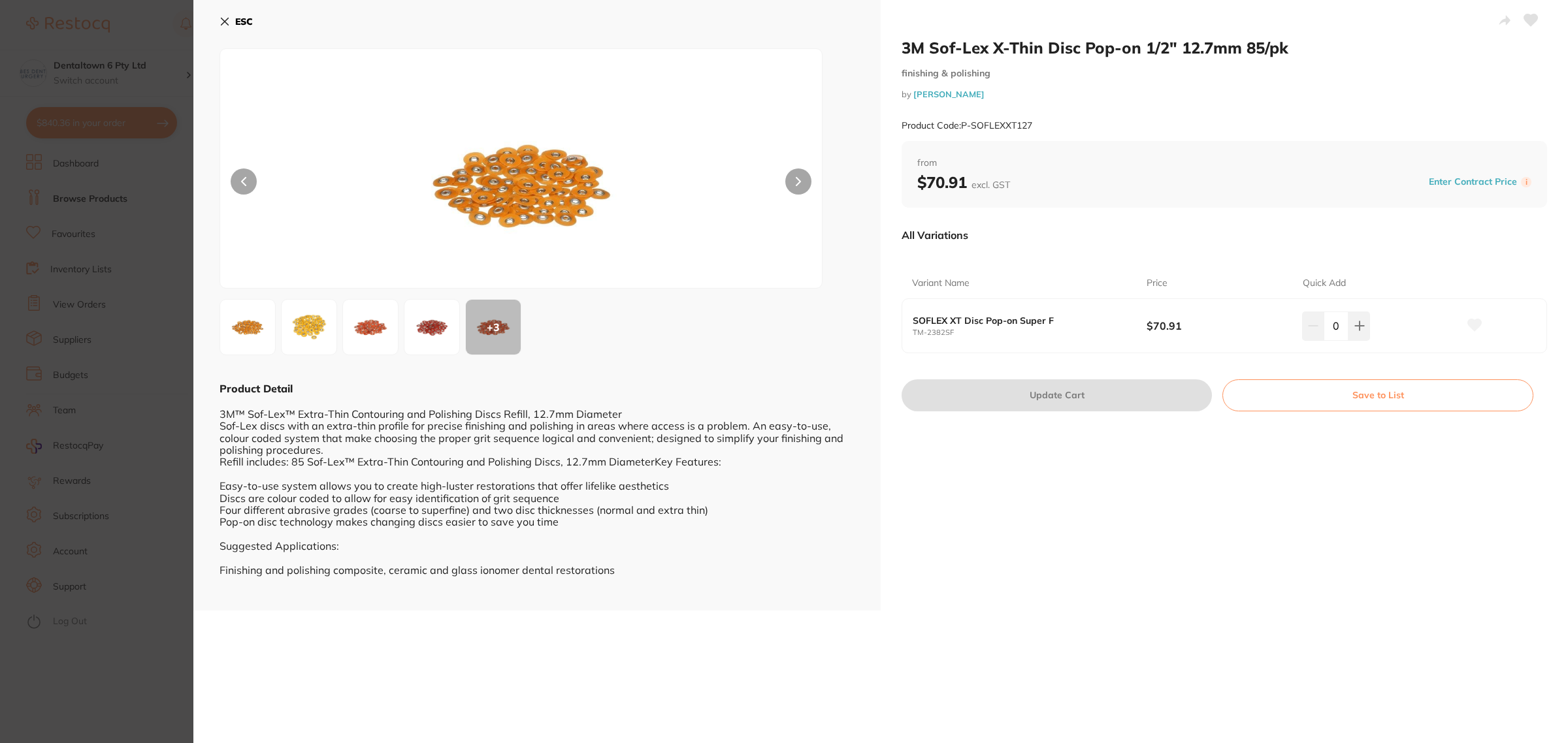
click at [167, 374] on section "3M Sof-Lex X-Thin Disc Pop-on 1/2" 12.7mm 85/pk finishing & polishing by Adam D…" at bounding box center [784, 372] width 1568 height 743
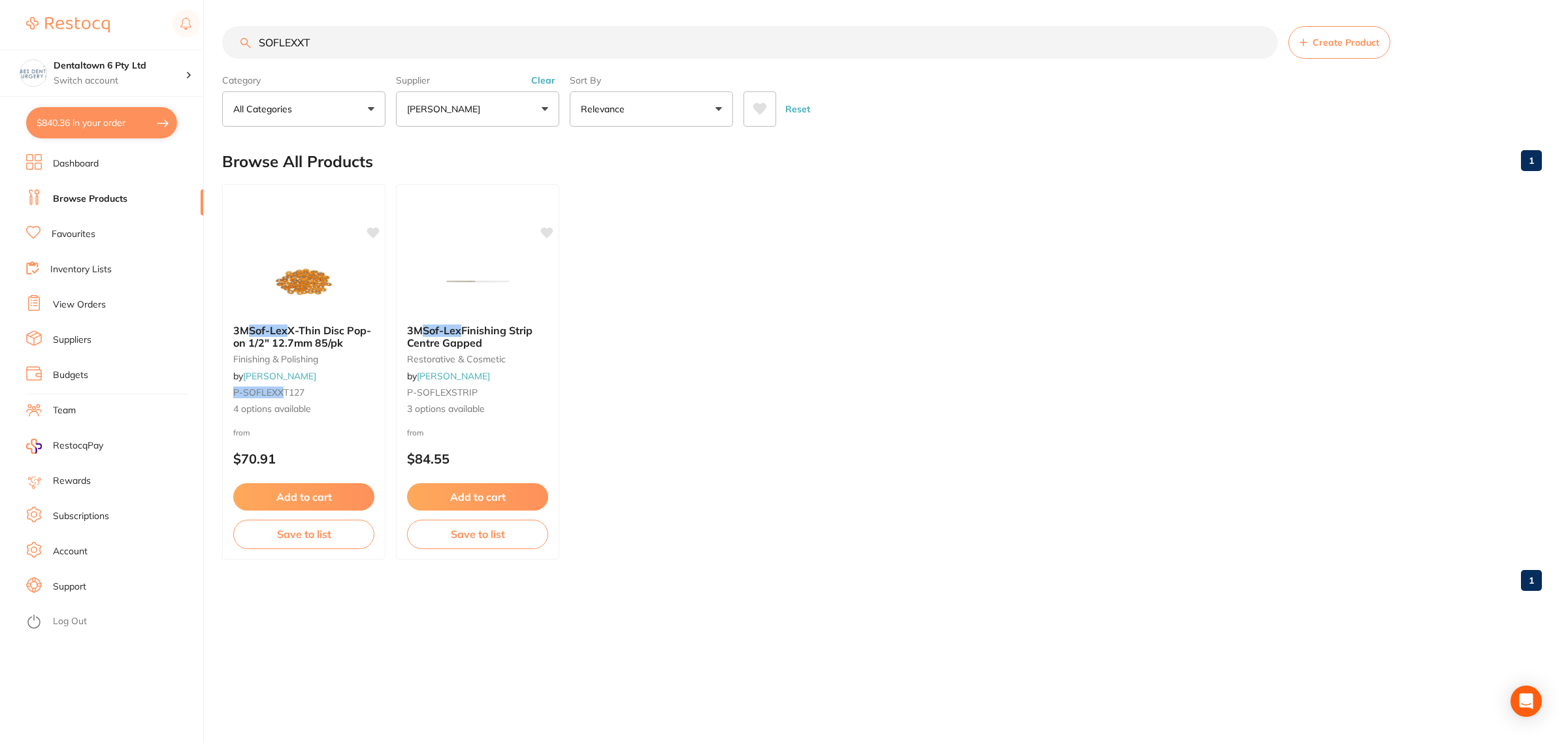
click at [737, 441] on ul "3M Sof-Lex X-Thin Disc Pop-on 1/2" 12.7mm 85/pk finishing & polishing by Adam D…" at bounding box center [882, 372] width 1320 height 376
click at [91, 308] on link "View Orders" at bounding box center [79, 305] width 53 height 13
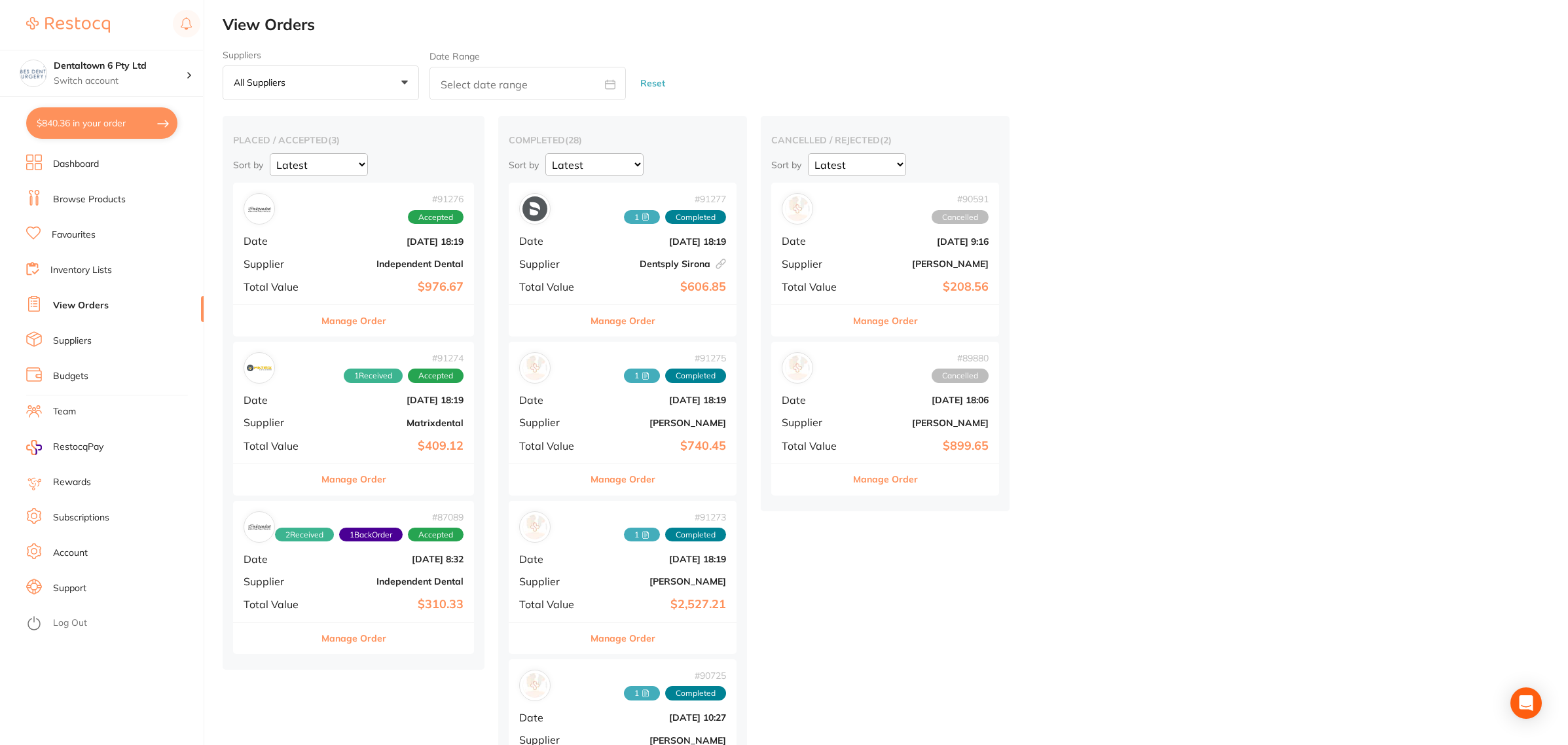
click at [342, 427] on b "Matrixdental" at bounding box center [394, 424] width 140 height 11
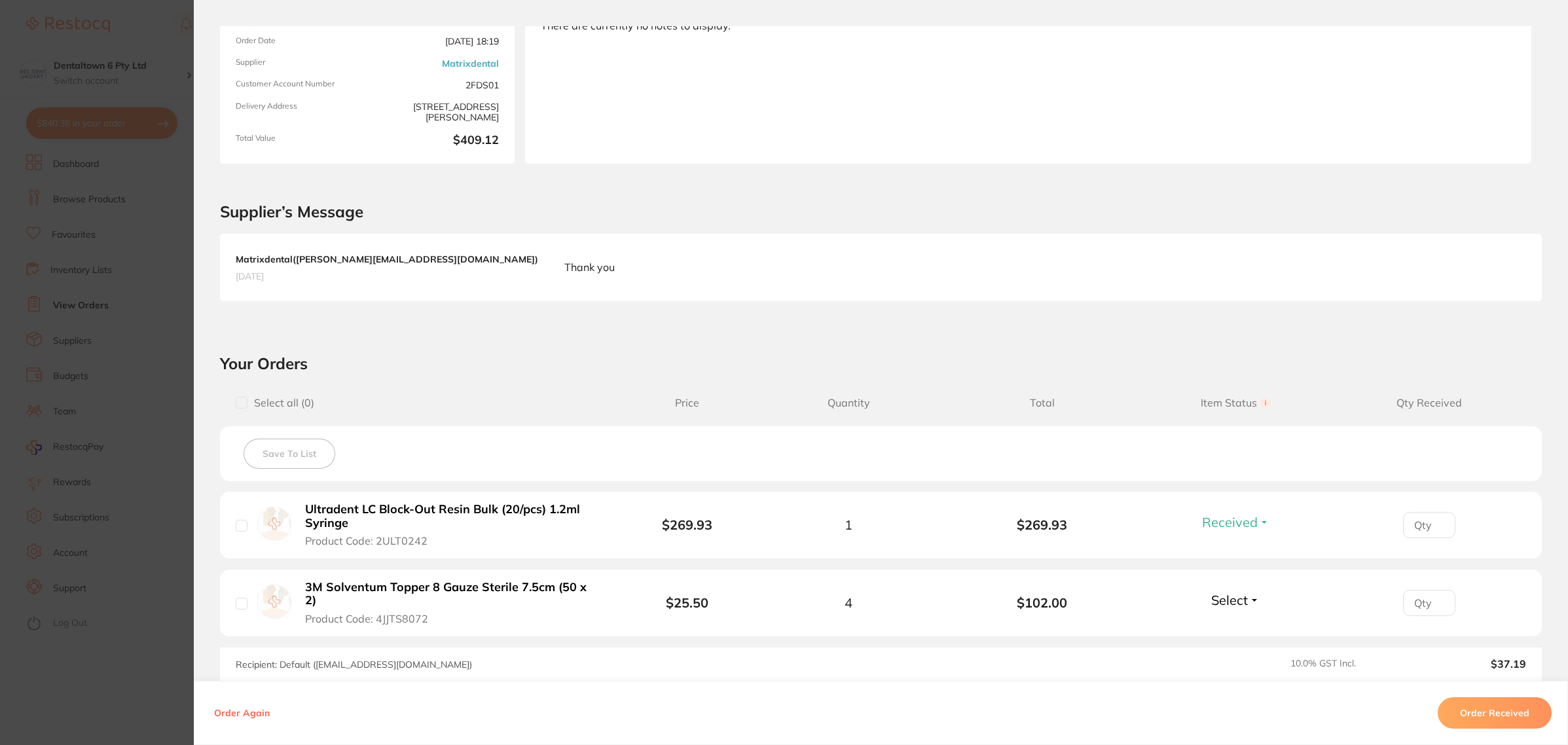
scroll to position [164, 0]
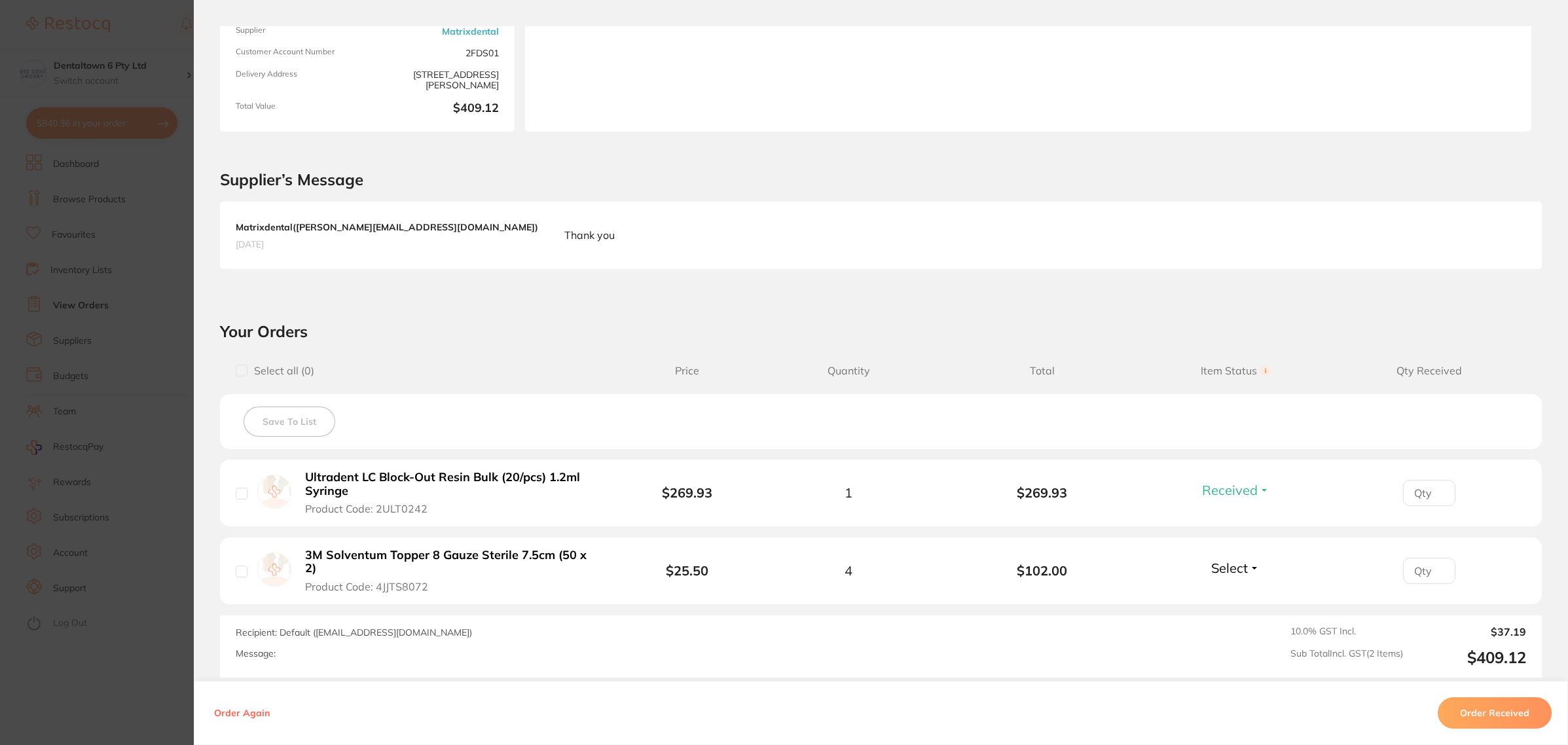
click at [144, 421] on section "Order ID: Restocq- 91274 Order Information 1 Received Accepted Order Order Date…" at bounding box center [784, 372] width 1568 height 745
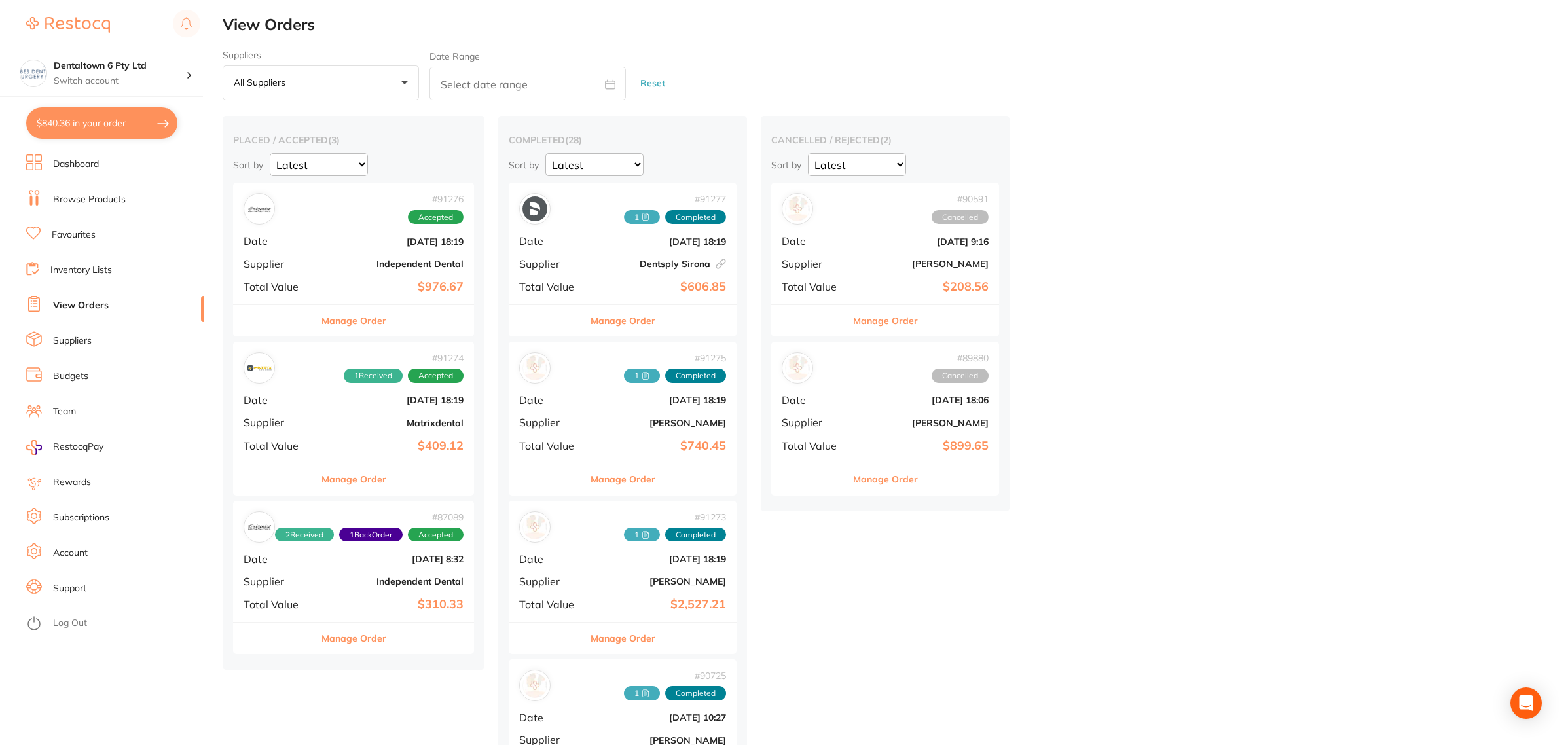
click at [337, 243] on b "[DATE] 18:19" at bounding box center [394, 242] width 140 height 11
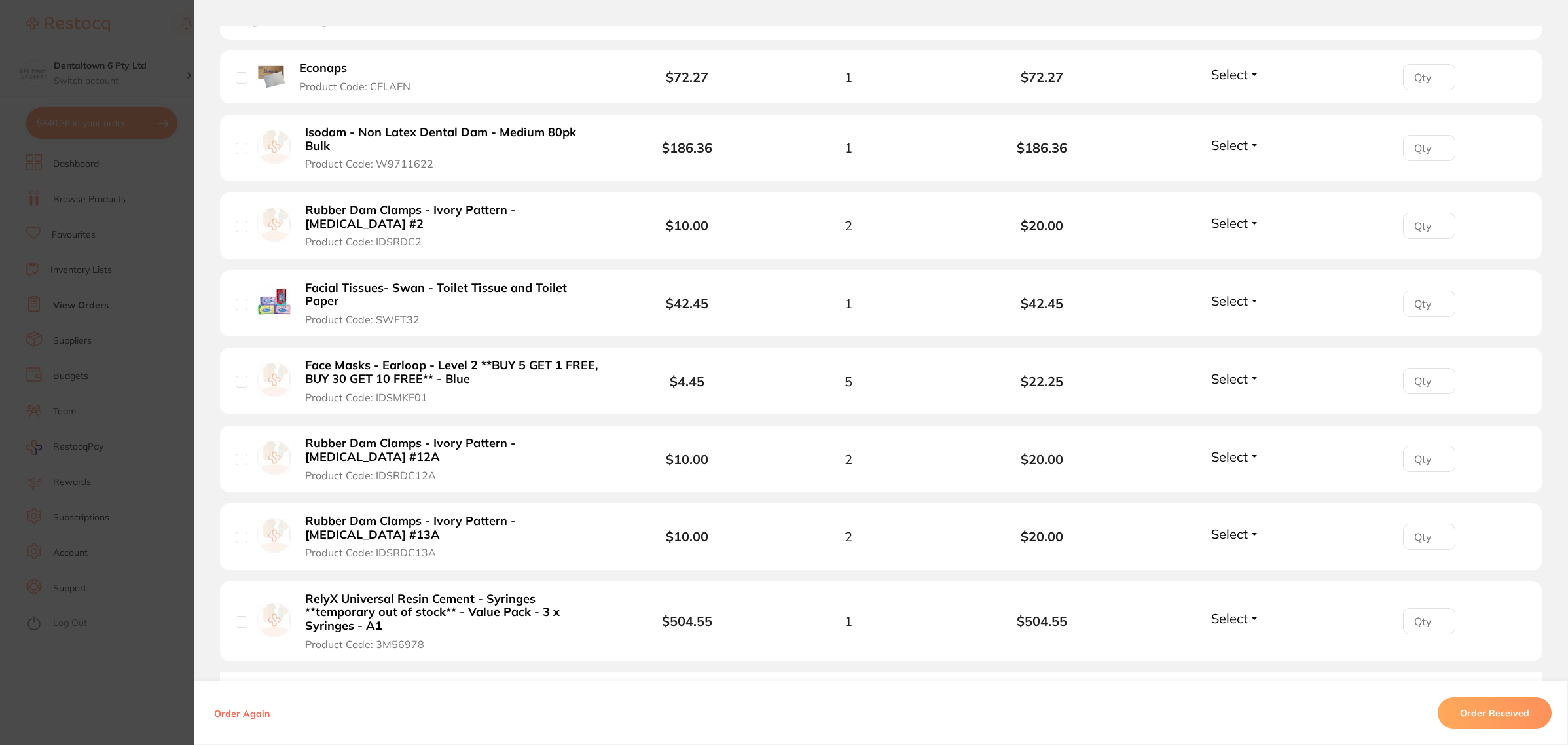
scroll to position [655, 0]
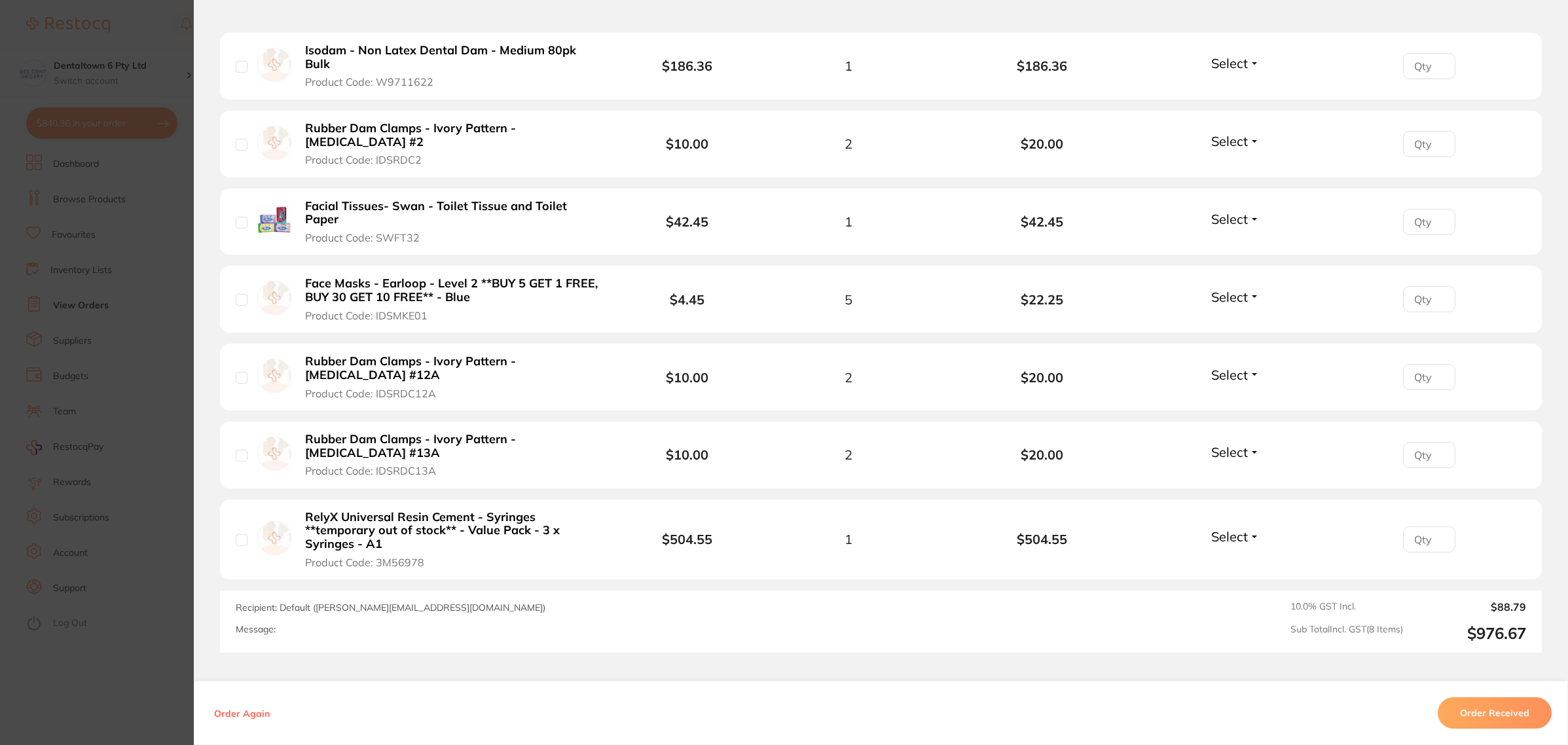
click at [175, 421] on section "Order ID: Restocq- 91276 Order Information Accepted Order Order Date Aug 25 202…" at bounding box center [784, 372] width 1568 height 745
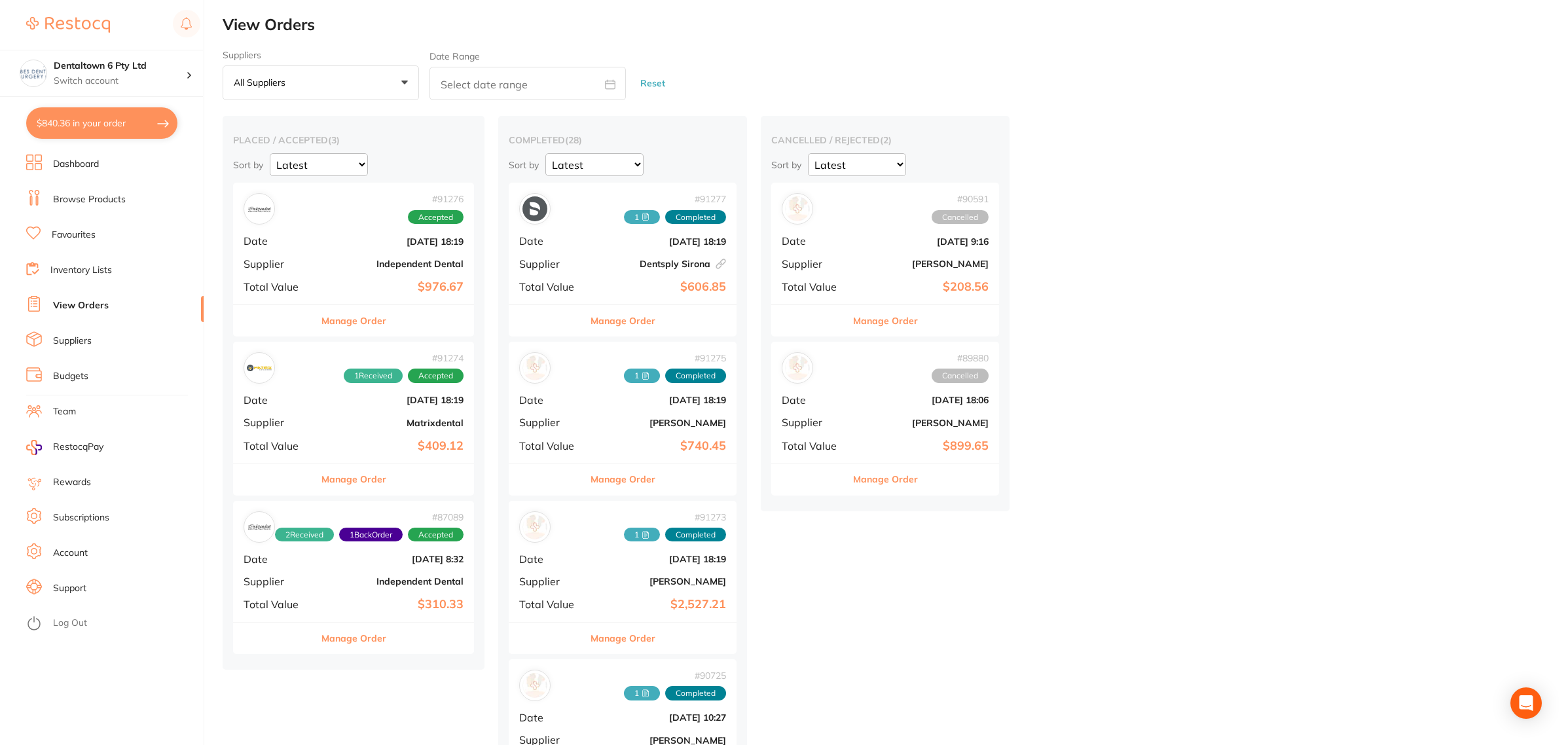
click at [362, 249] on div "# 91276 Accepted Date Aug 25 2025, 18:19 Supplier Independent Dental Total Valu…" at bounding box center [353, 243] width 241 height 121
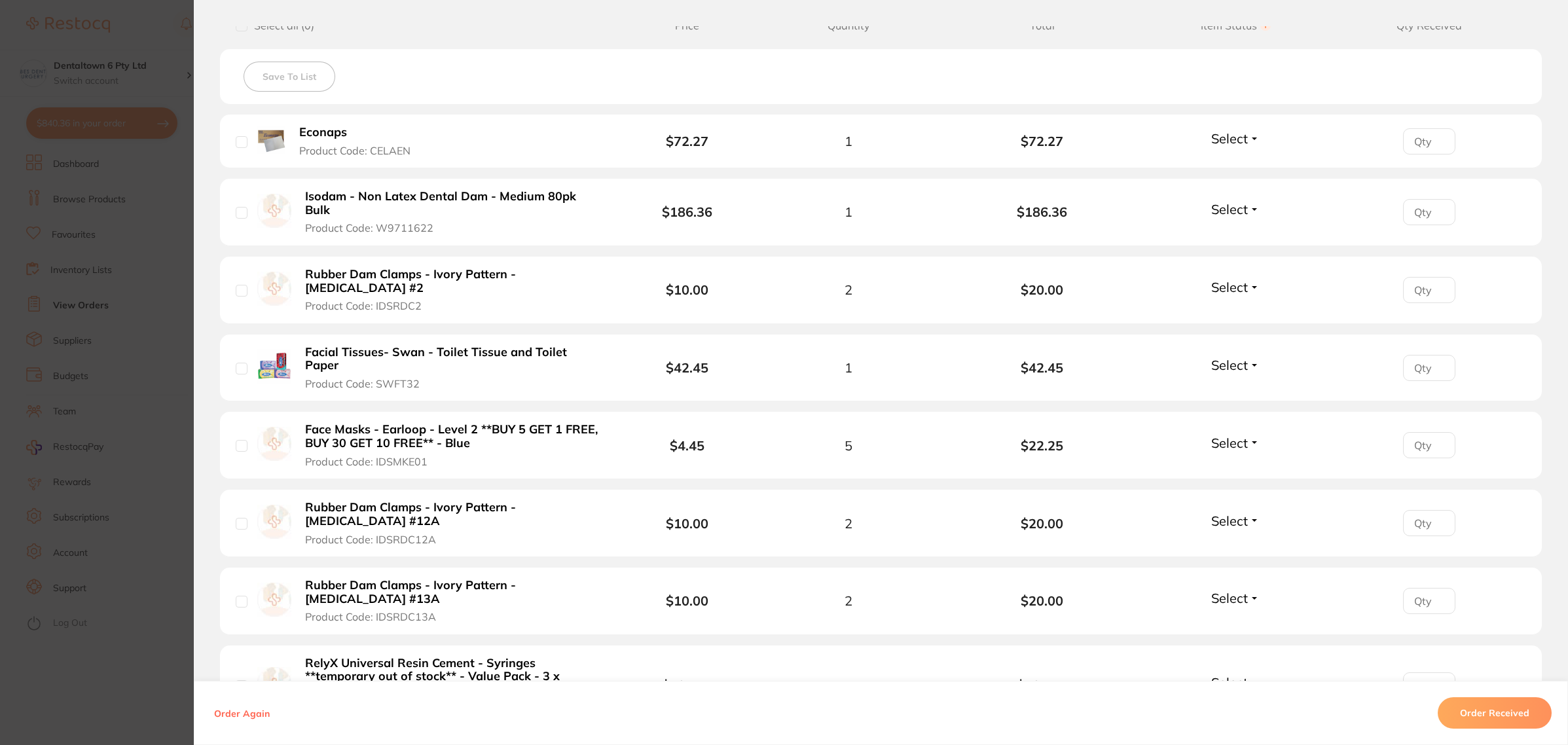
scroll to position [573, 0]
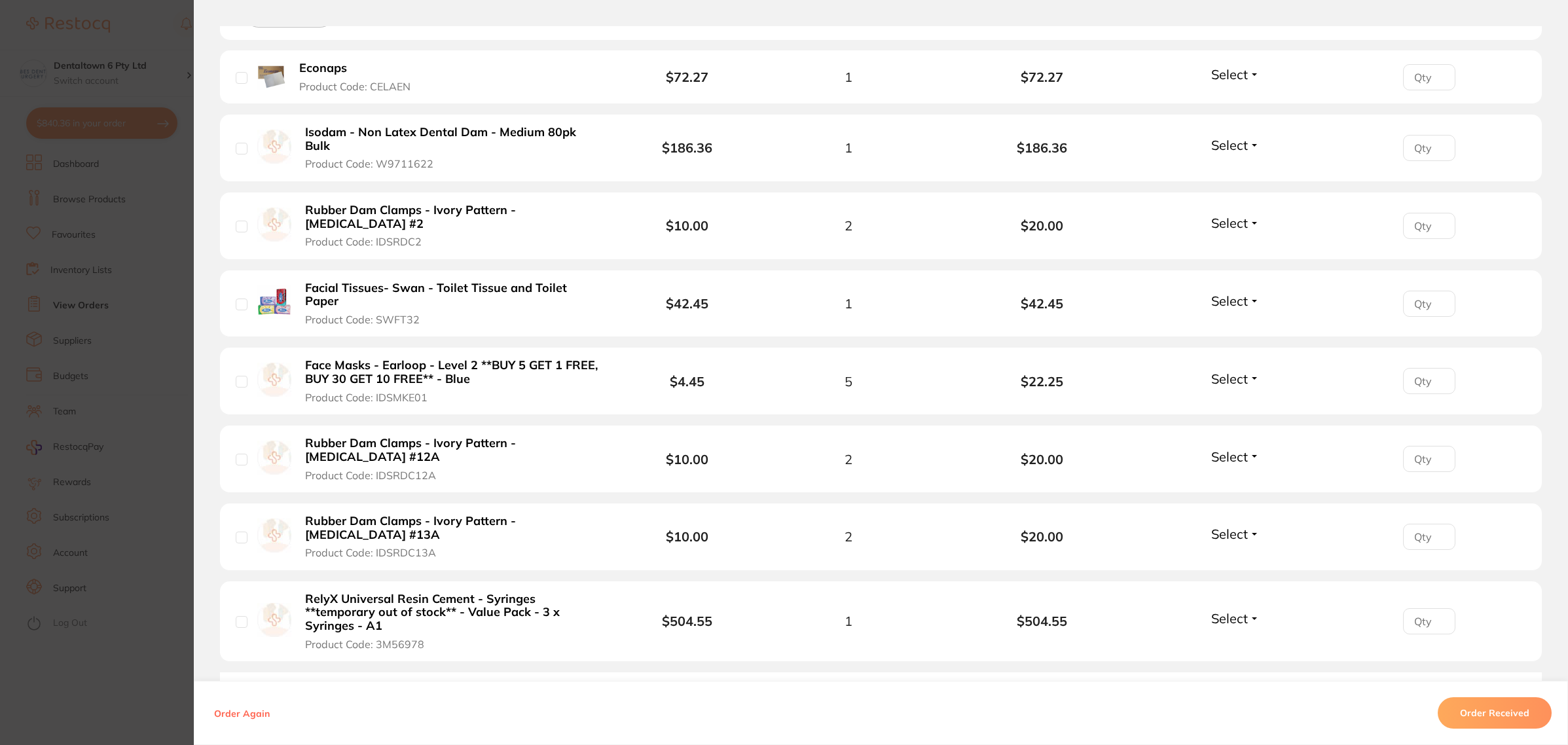
click at [84, 443] on section "Order ID: Restocq- 91276 Order Information Accepted Order Order Date Aug 25 202…" at bounding box center [784, 372] width 1568 height 745
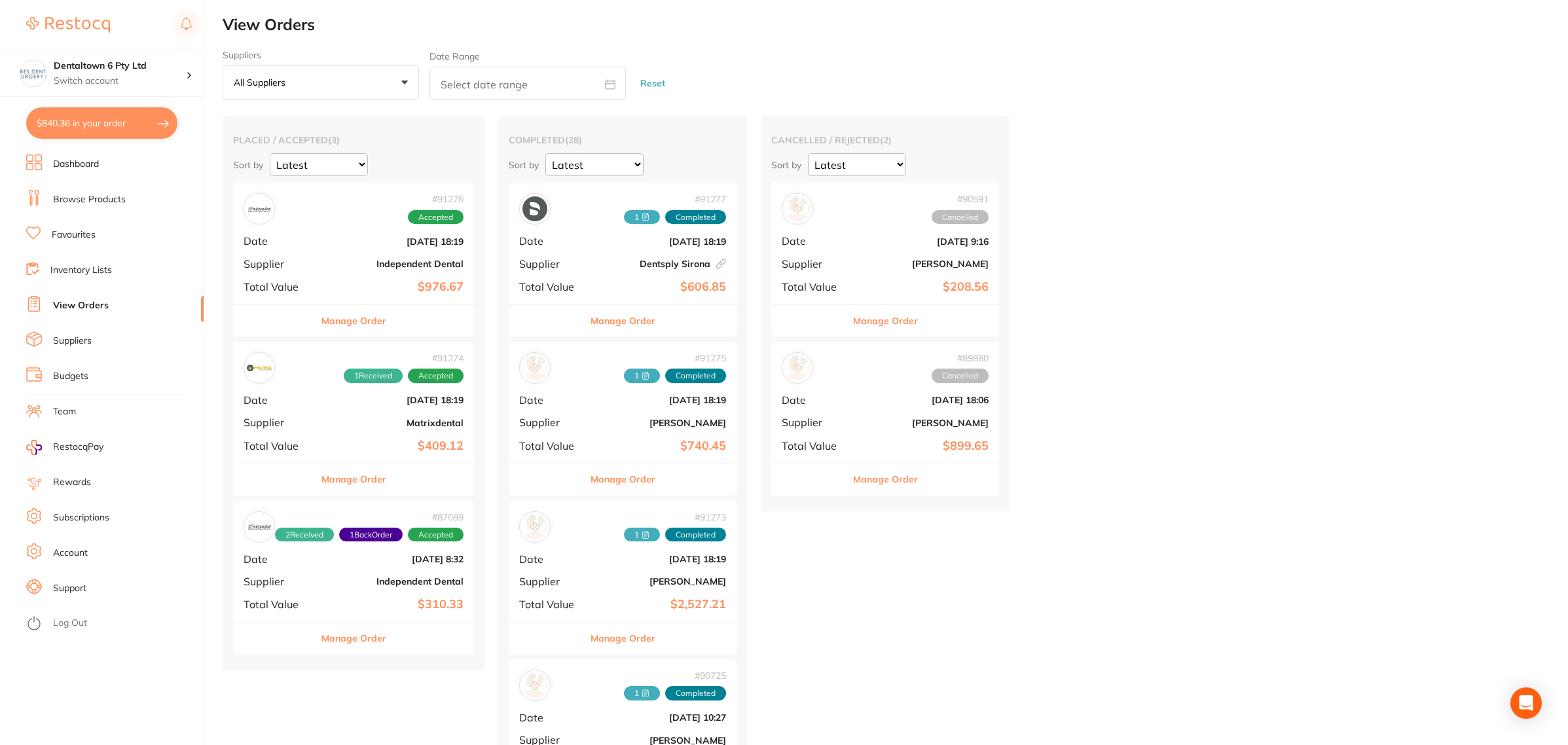
click at [605, 266] on b "Dentsply Sirona This order has been placed with your online account on Dentsply…" at bounding box center [660, 264] width 131 height 11
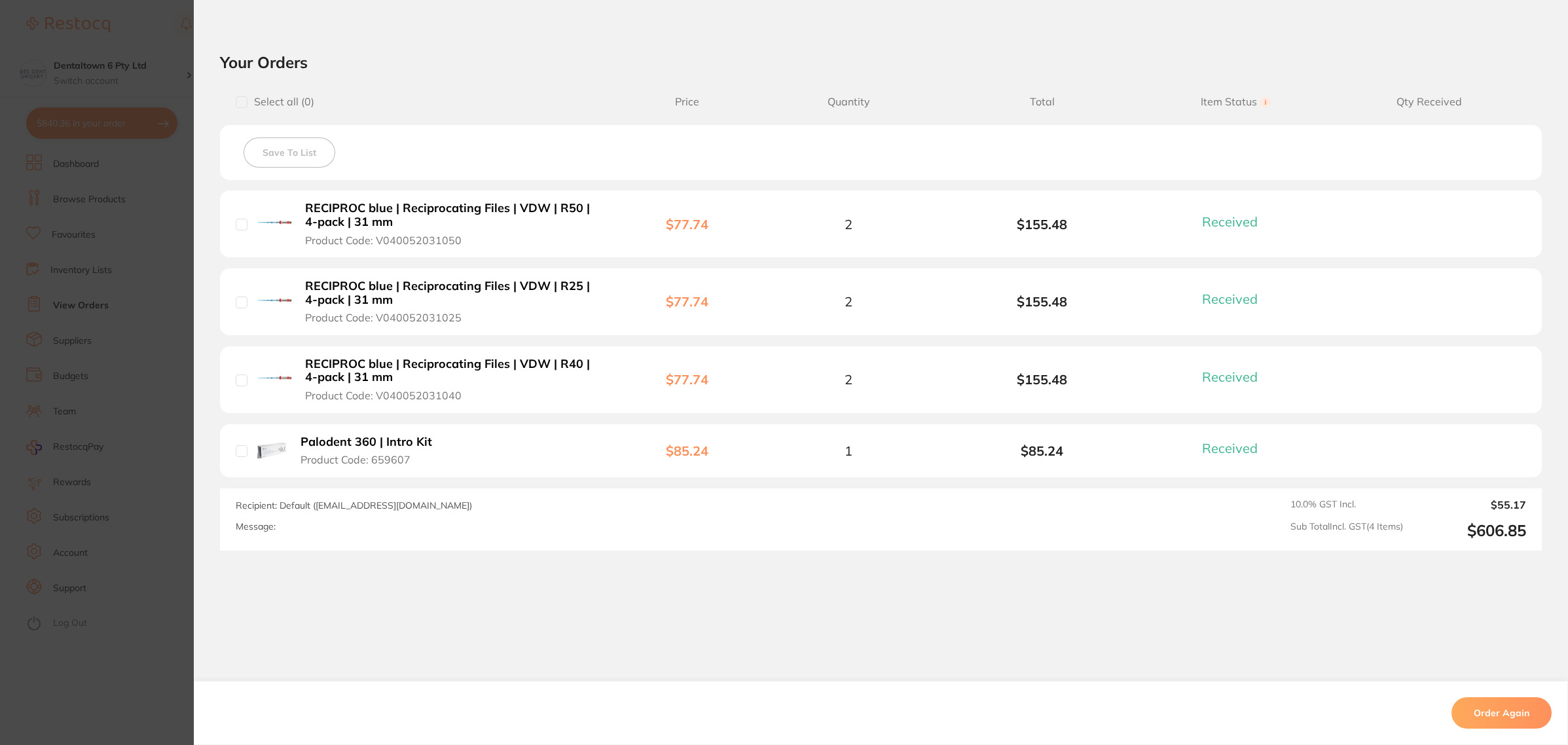
scroll to position [272, 0]
drag, startPoint x: 77, startPoint y: 448, endPoint x: 195, endPoint y: 425, distance: 120.2
click at [77, 446] on section "Order ID: Restocq- 91277 Linked Order Order Information 4 Received Completed Or…" at bounding box center [784, 372] width 1568 height 745
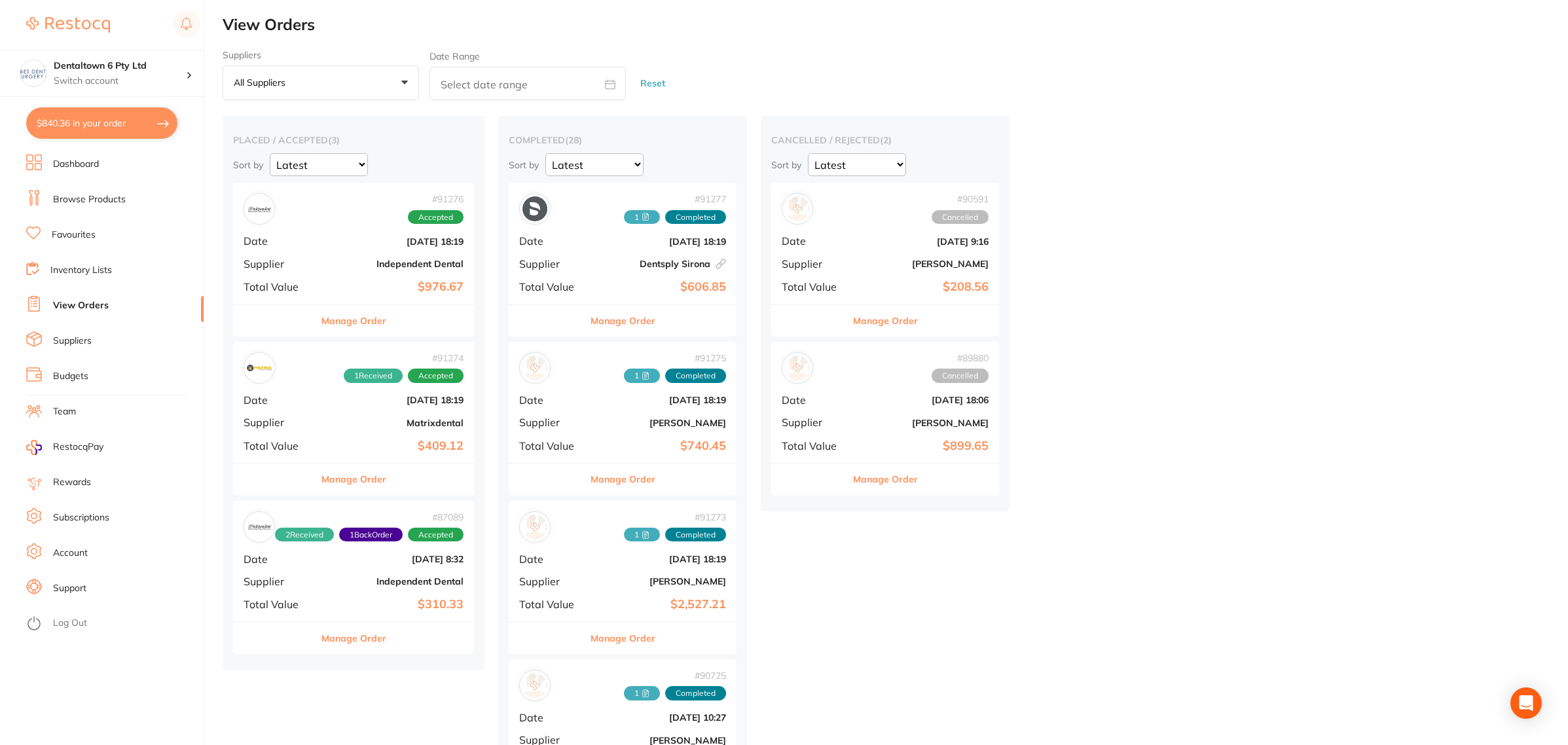
click at [600, 401] on div "# 91275 1 Completed Date Aug 25 2025, 18:19 Supplier Adam Dental Total Value $7…" at bounding box center [622, 402] width 228 height 121
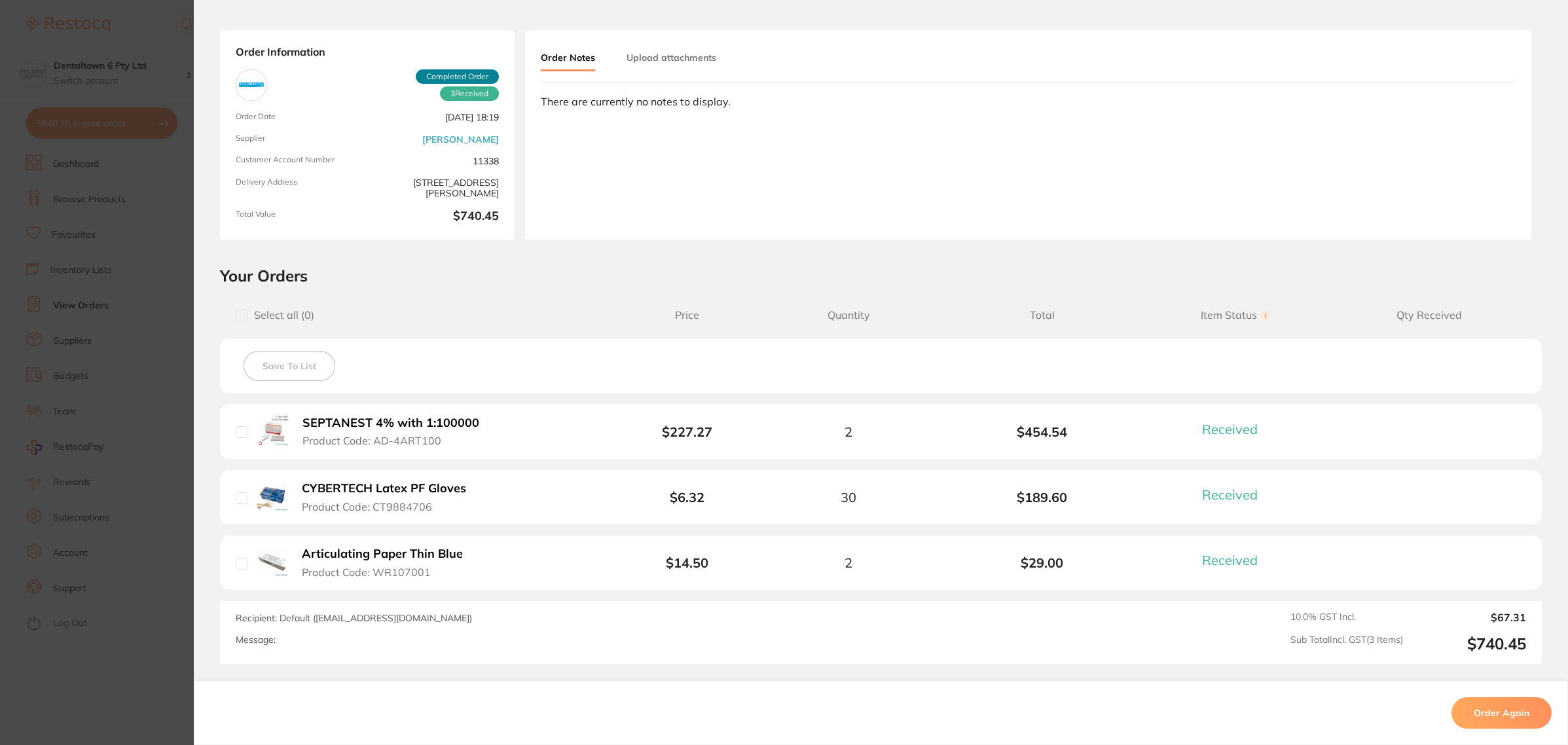
scroll to position [164, 0]
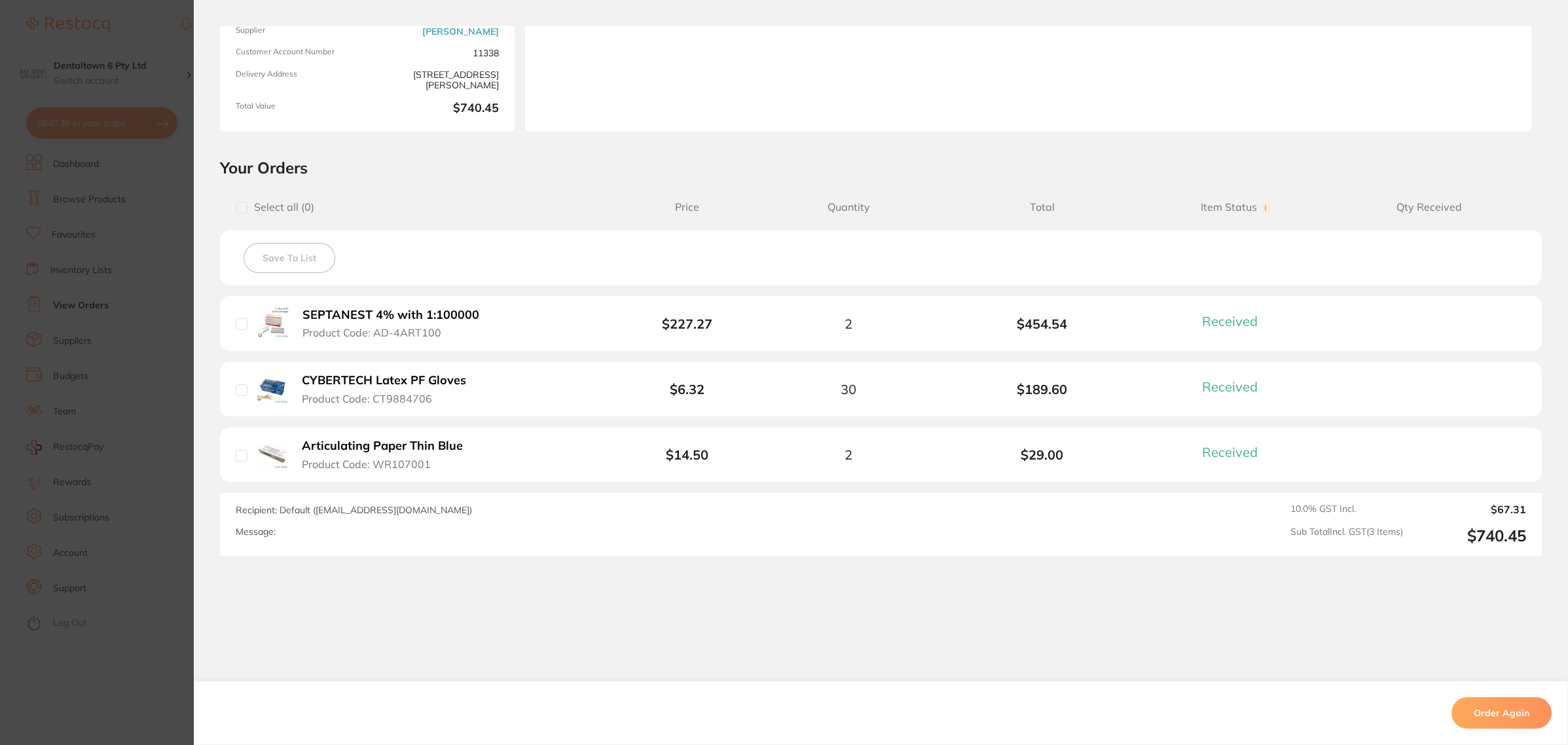
click at [44, 560] on section "Order ID: Restocq- 91275 Order Information 3 Received Completed Order Order Dat…" at bounding box center [784, 372] width 1568 height 745
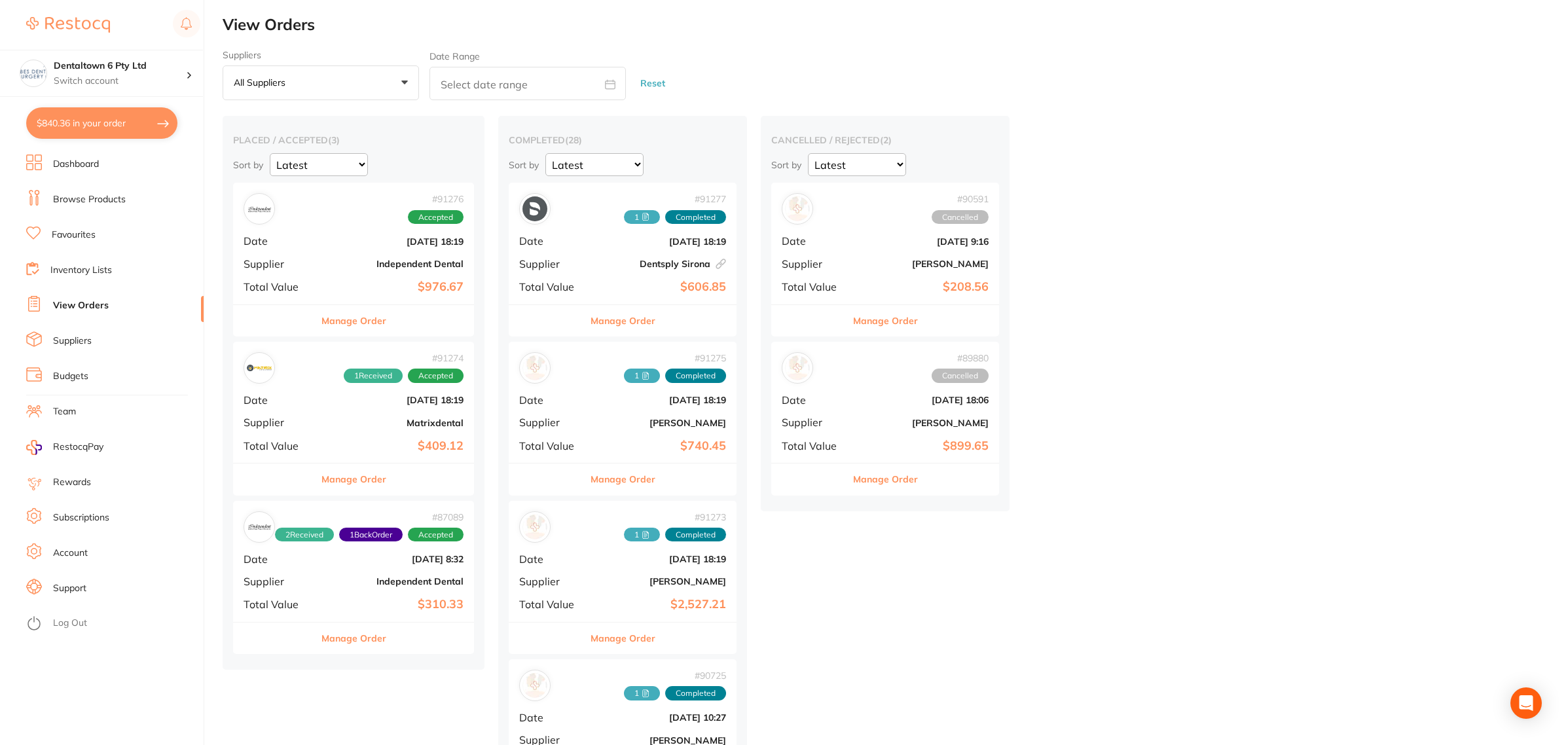
click at [593, 547] on div "# 91273 1 Completed Date Aug 25 2025, 18:19 Supplier Henry Schein Halas Total V…" at bounding box center [622, 561] width 228 height 121
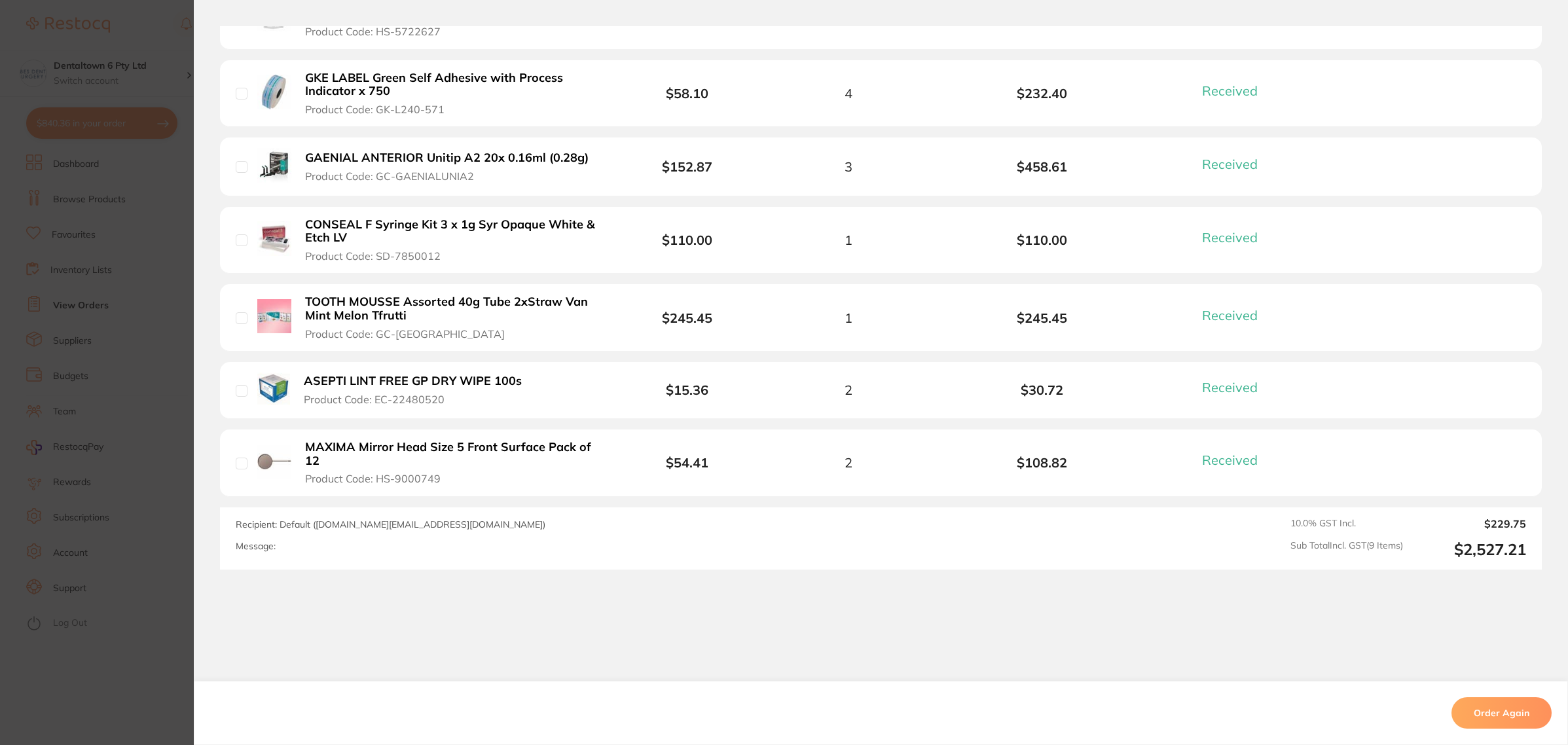
scroll to position [655, 0]
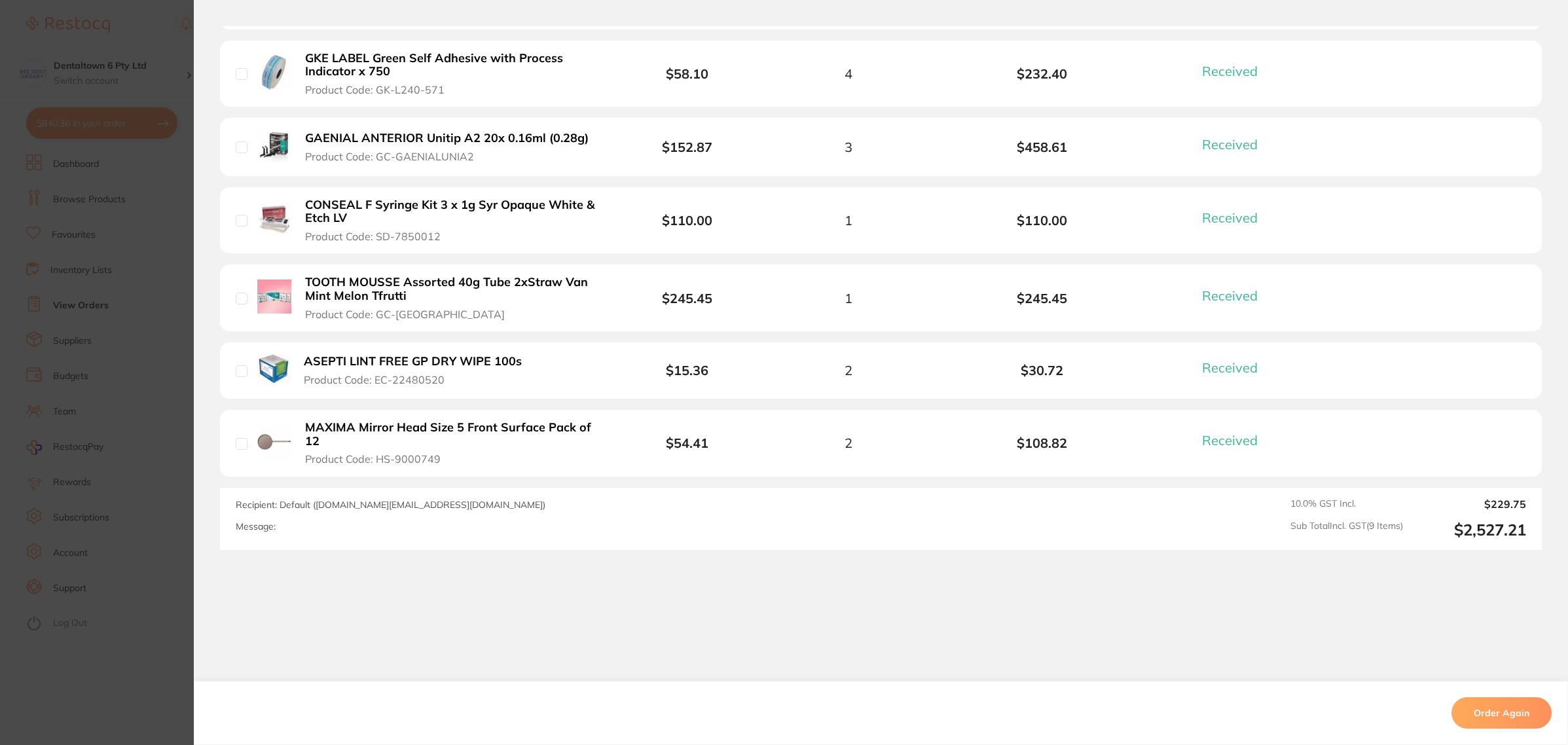
click at [75, 506] on section "Order ID: Restocq- 91273 Order Information 9 Received Completed Order Order Dat…" at bounding box center [784, 372] width 1568 height 745
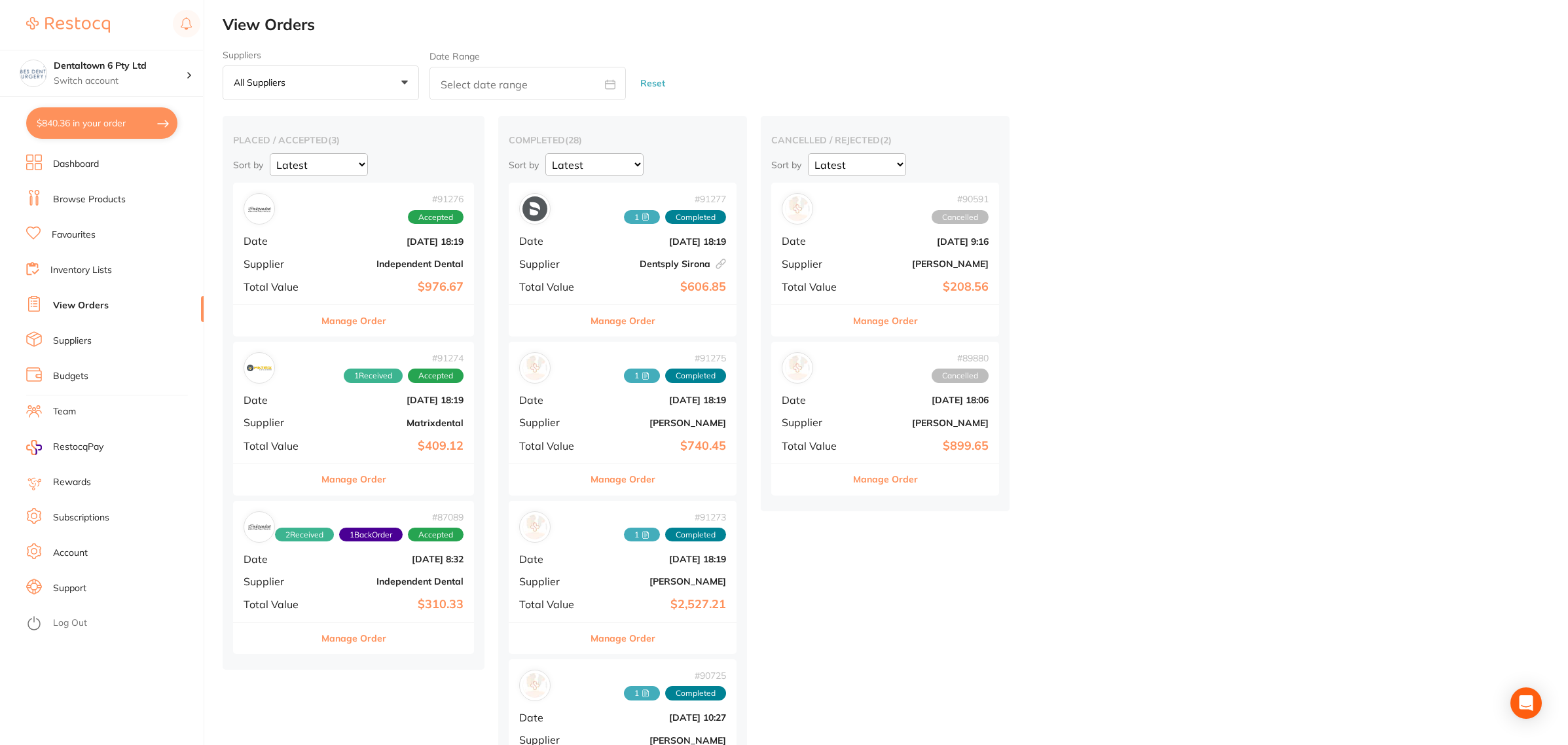
click at [567, 535] on div "# 91273 1 Completed" at bounding box center [622, 527] width 207 height 31
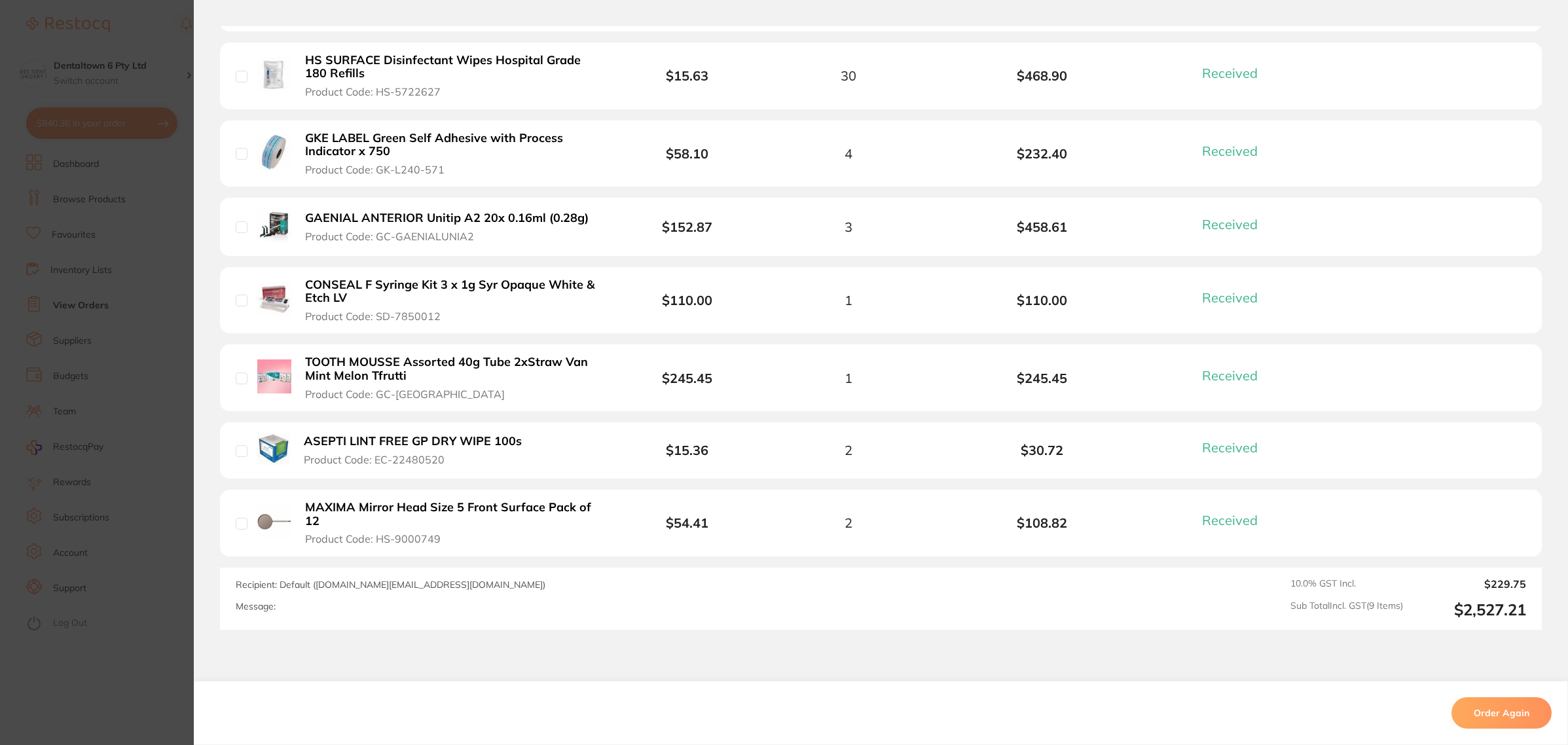
scroll to position [328, 0]
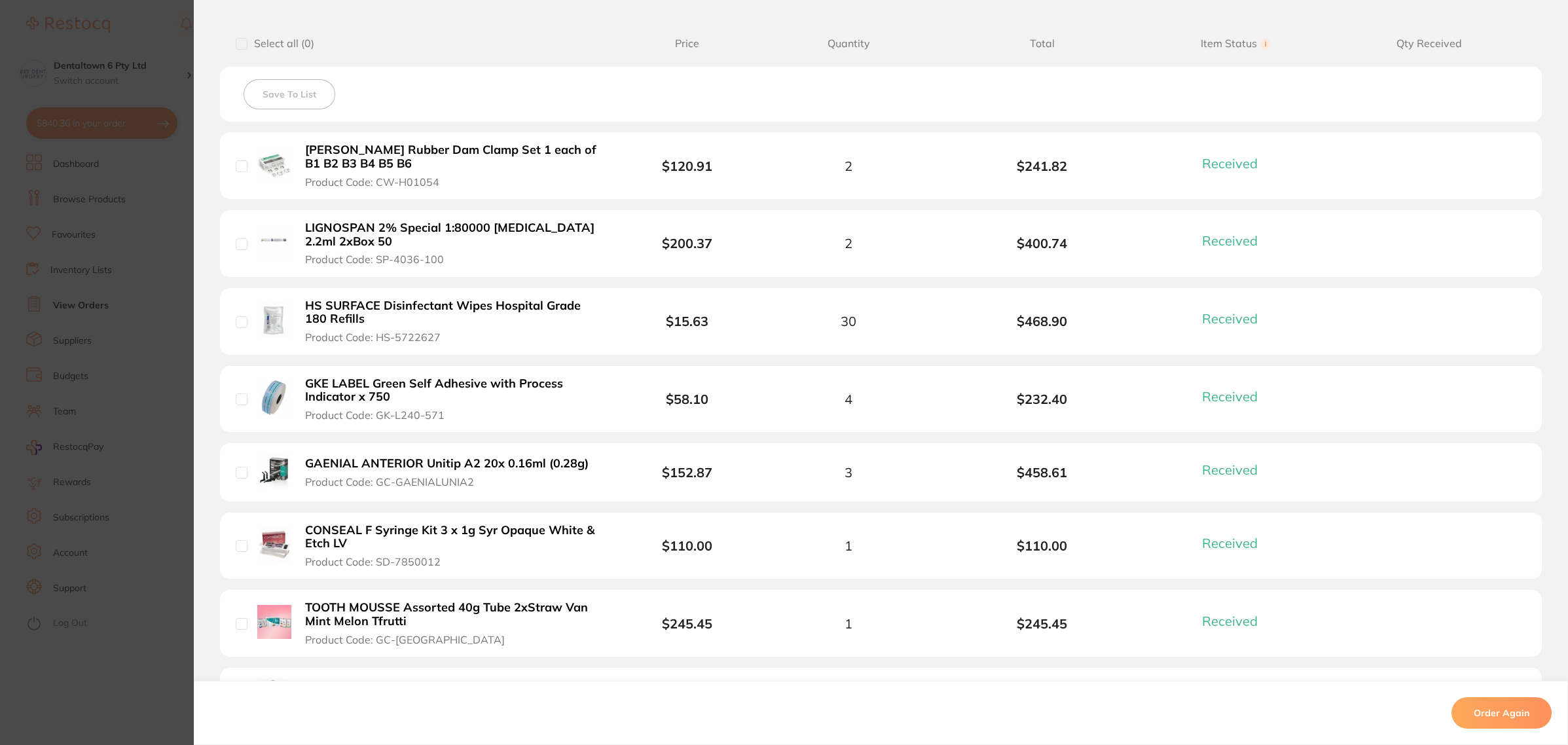
click at [57, 449] on section "Order ID: Restocq- 91273 Order Information 9 Received Completed Order Order Dat…" at bounding box center [784, 372] width 1568 height 745
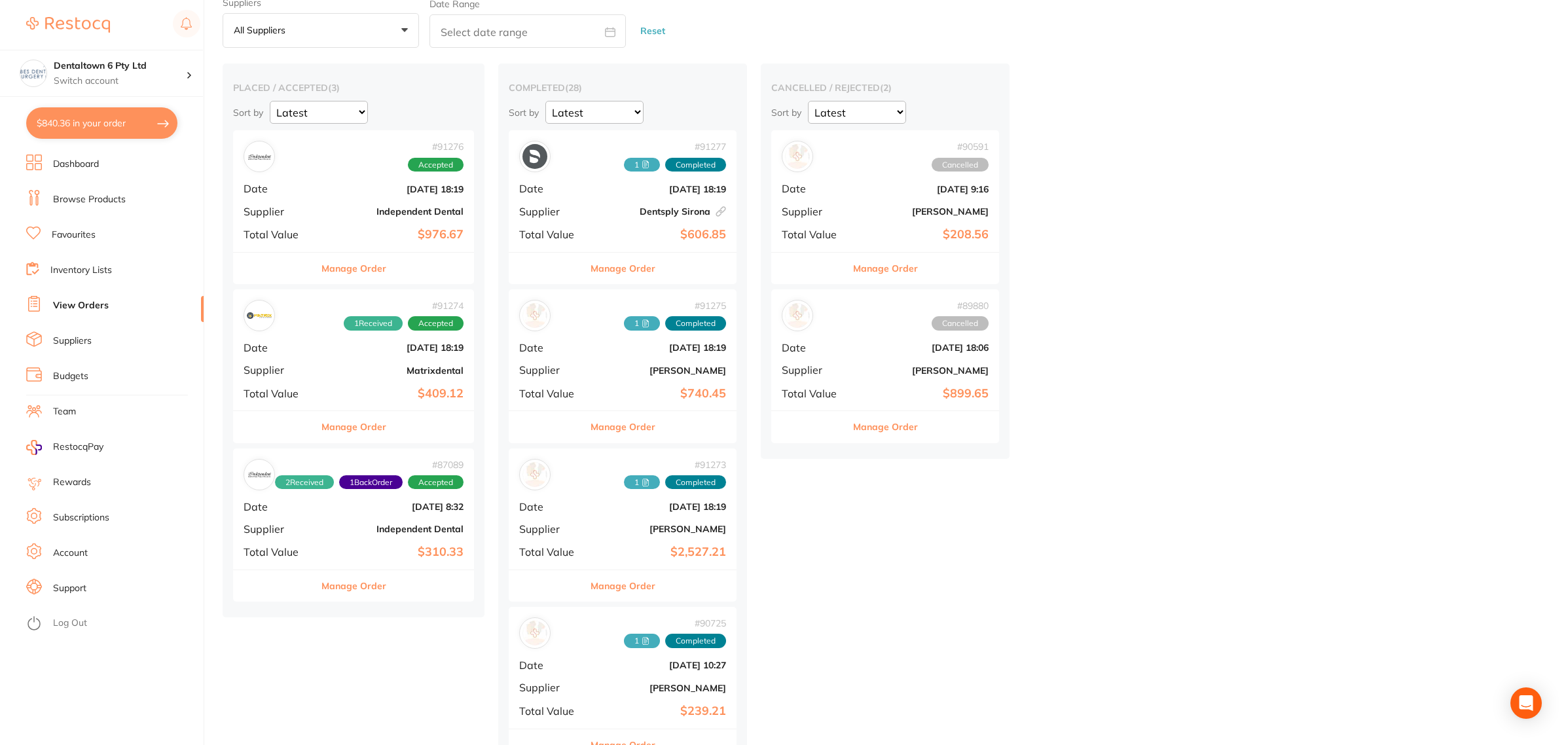
scroll to position [81, 0]
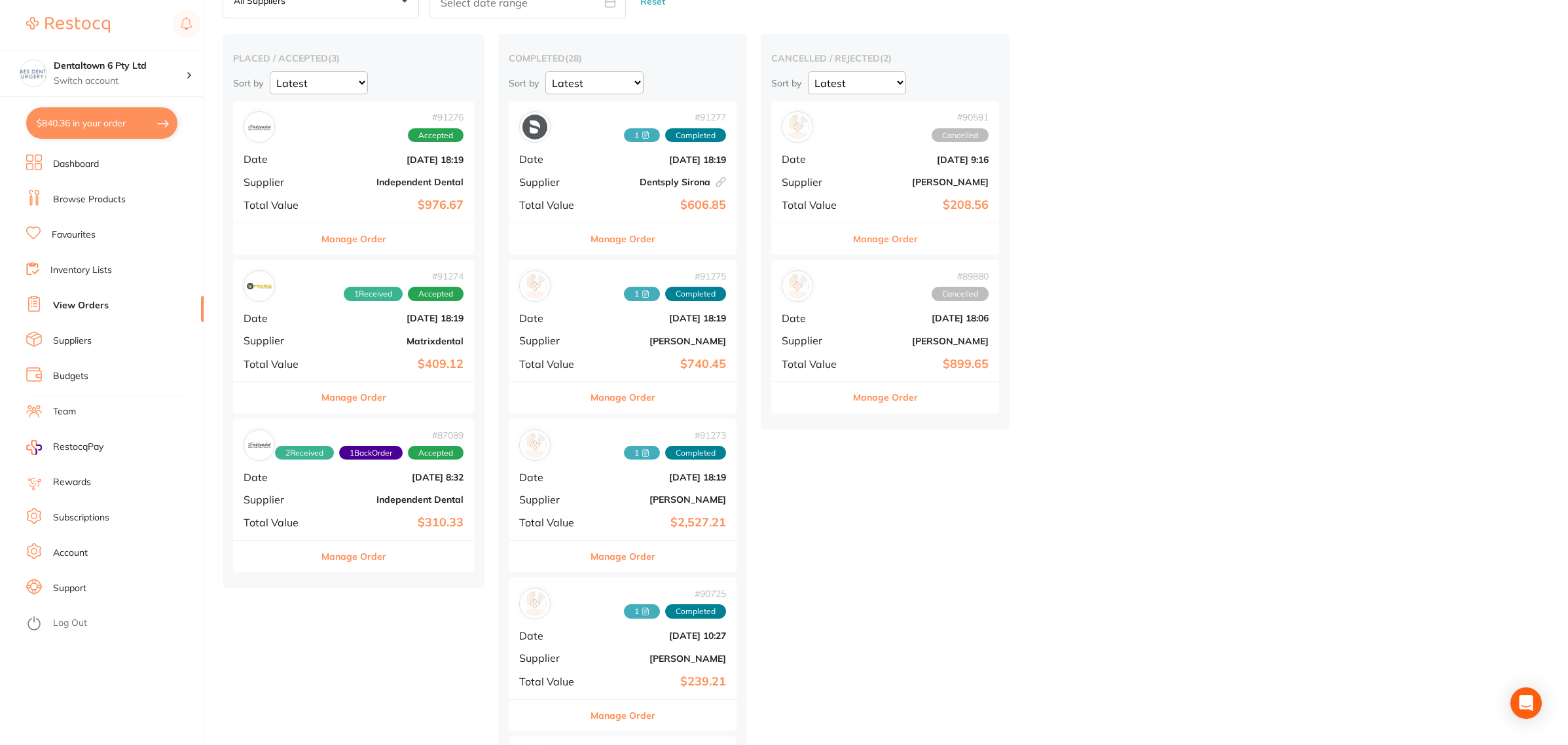
click at [591, 605] on div "# 90725 1 Completed" at bounding box center [622, 604] width 207 height 31
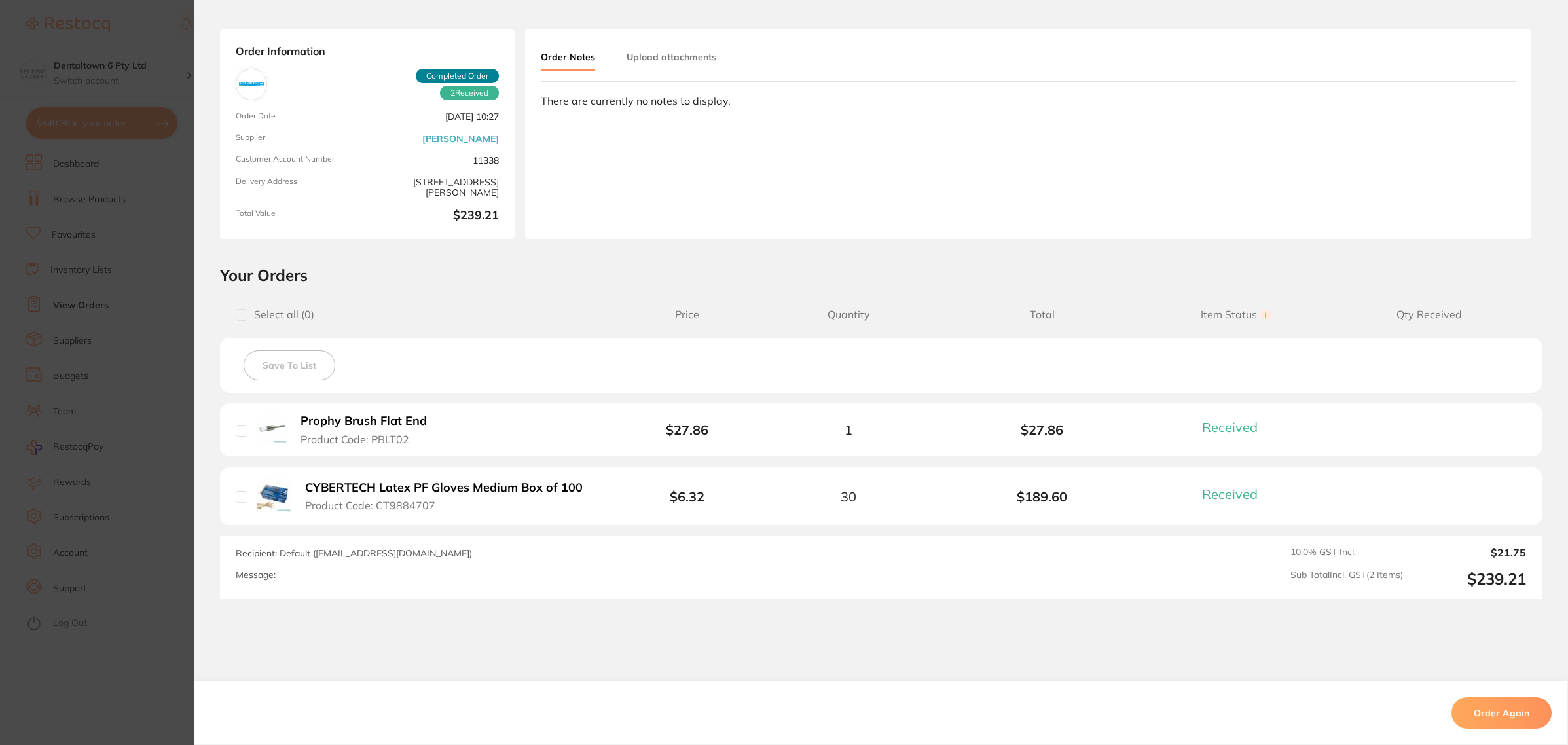
scroll to position [106, 0]
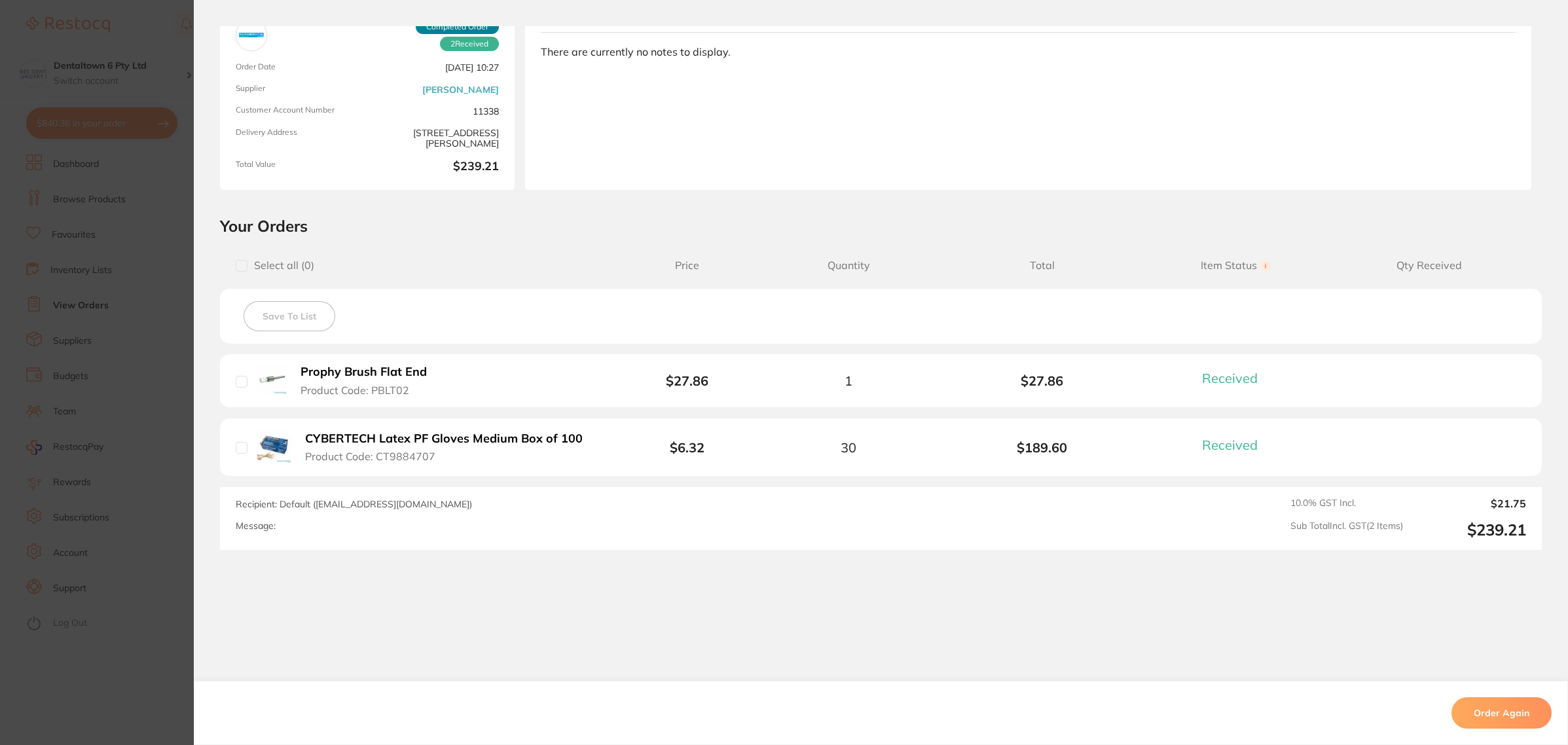
click at [0, 486] on section "Order ID: Restocq- 90725 Order Information 2 Received Completed Order Order Dat…" at bounding box center [784, 372] width 1568 height 745
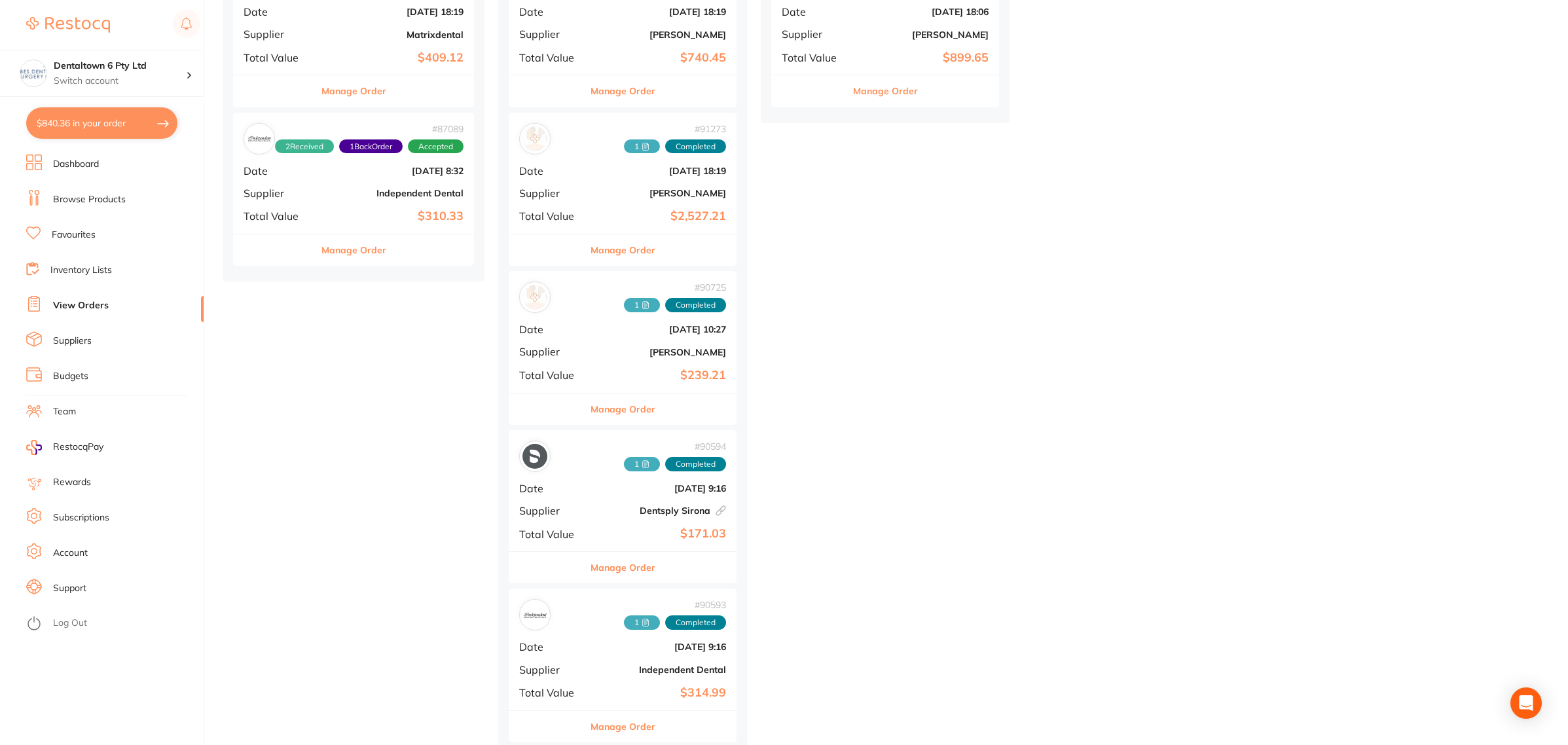
scroll to position [409, 0]
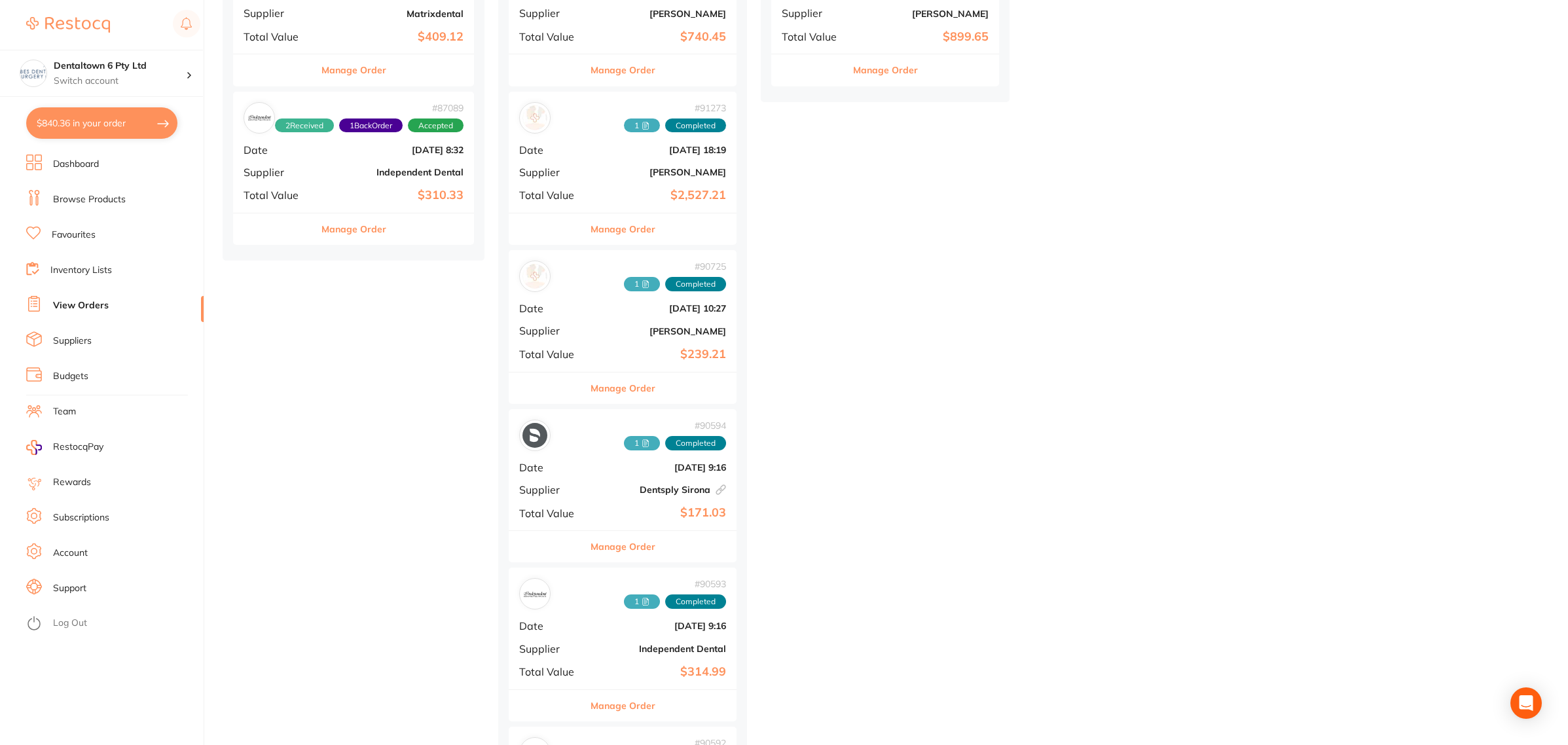
click at [593, 502] on div "# 90594 1 Completed Date Aug 19 2025, 9:16 Supplier Dentsply Sirona This order …" at bounding box center [622, 469] width 228 height 121
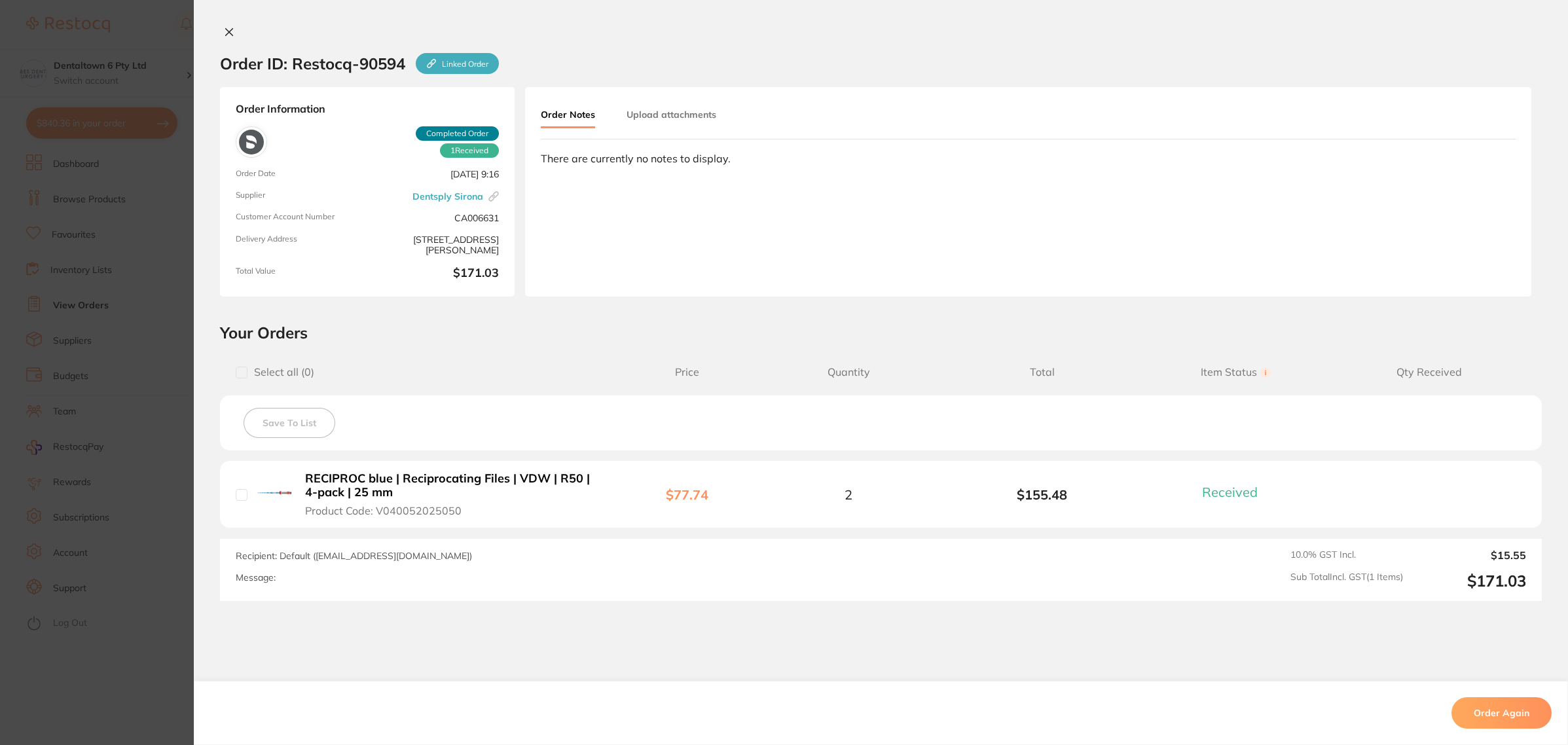
click at [89, 493] on section "Order ID: Restocq- 90594 Linked Order Order Information 1 Received Completed Or…" at bounding box center [784, 372] width 1568 height 745
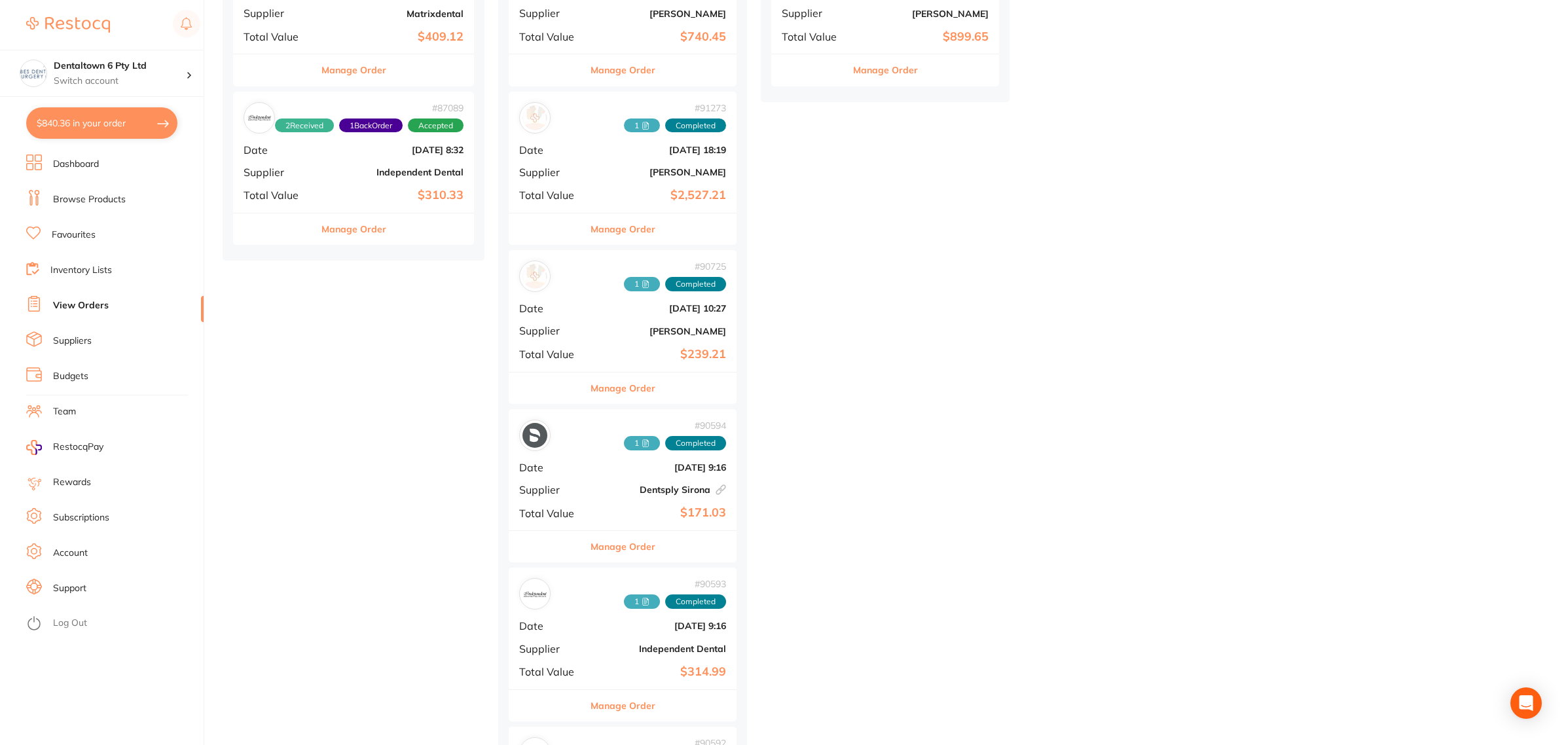
scroll to position [573, 0]
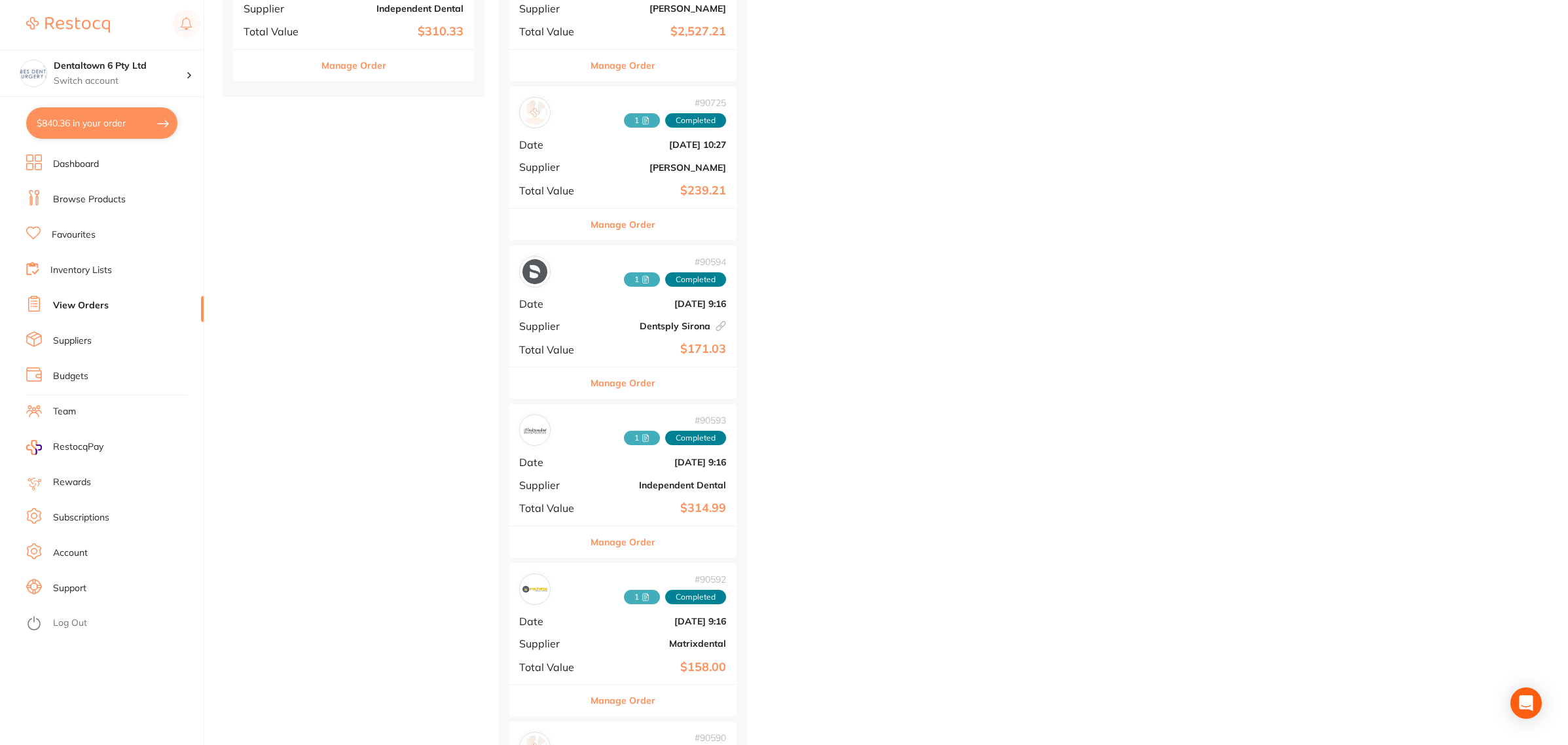
click at [616, 492] on div "# 90593 1 Completed Date Aug 19 2025, 9:16 Supplier Independent Dental Total Va…" at bounding box center [622, 464] width 228 height 121
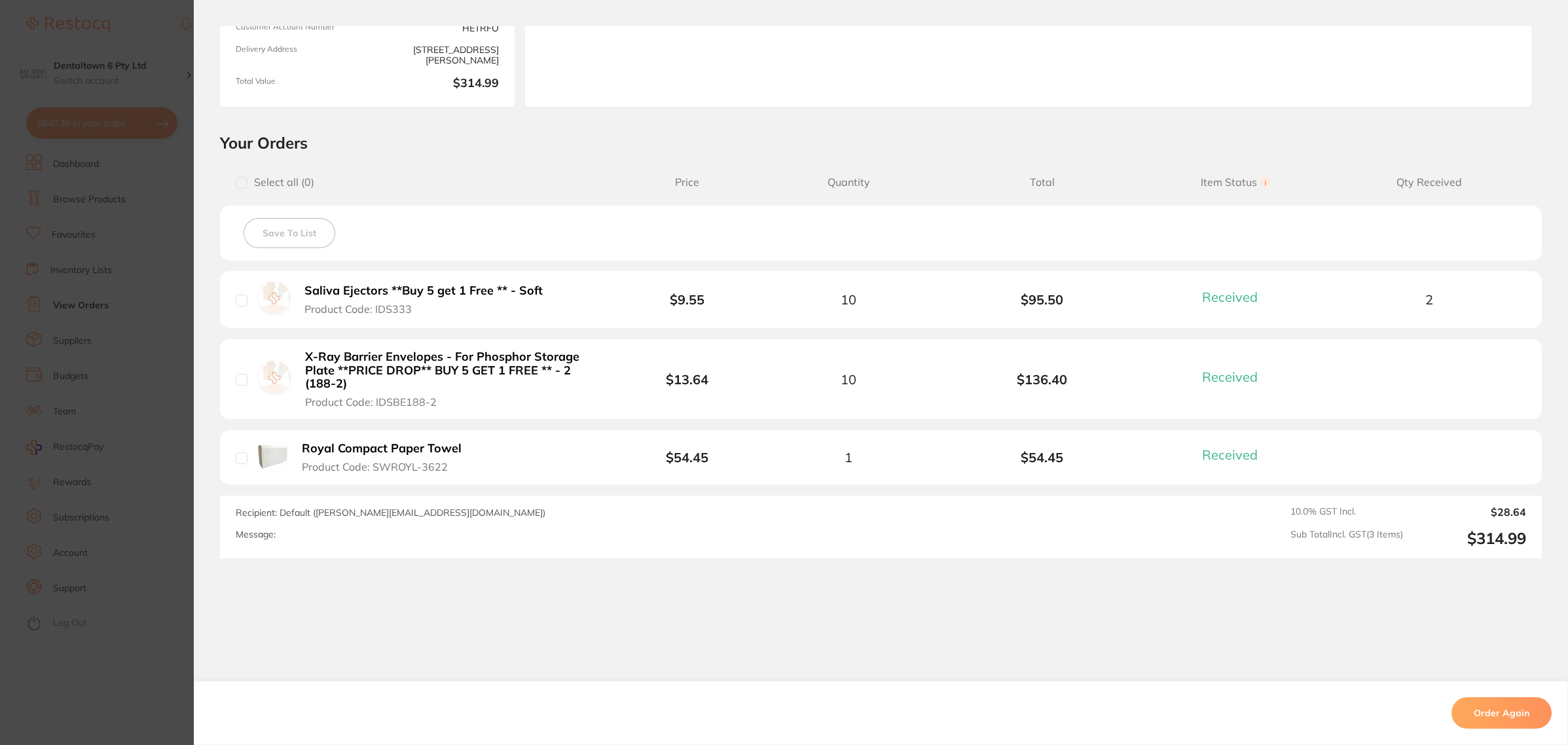
scroll to position [198, 0]
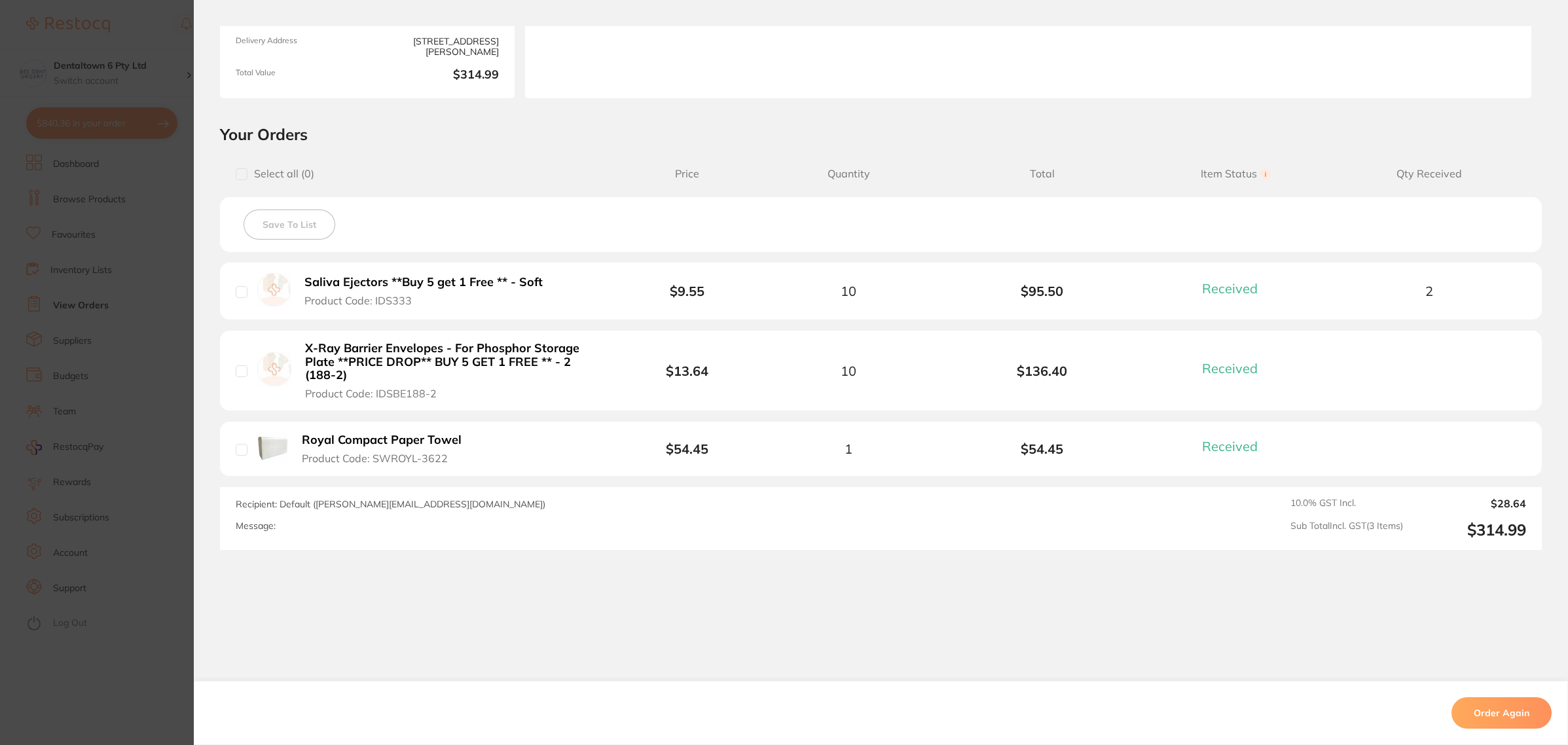
click at [101, 495] on section "Order ID: Restocq- 90593 Order Information 3 Received Completed Order Order Dat…" at bounding box center [784, 372] width 1568 height 745
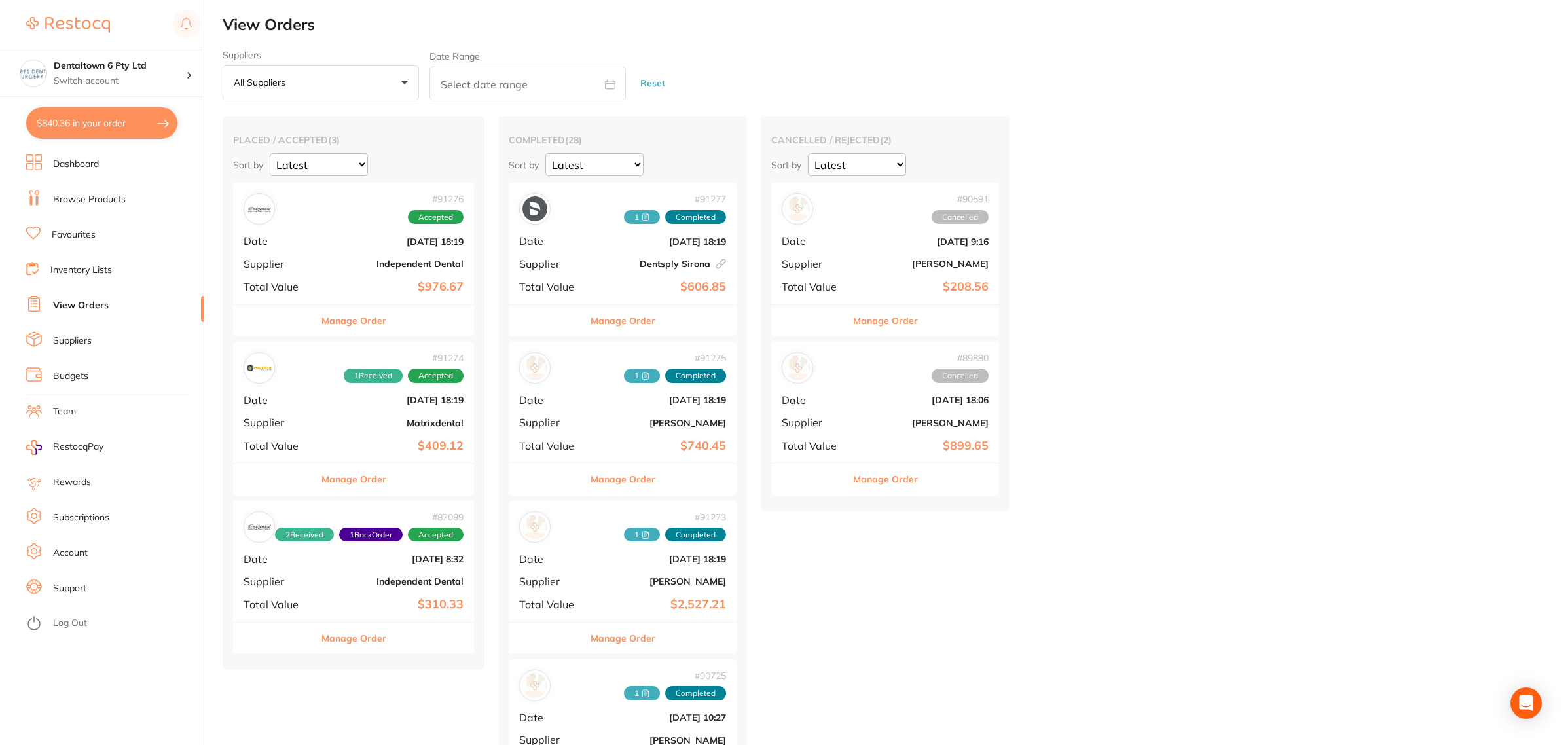
click at [76, 172] on li "Dashboard" at bounding box center [115, 165] width 177 height 20
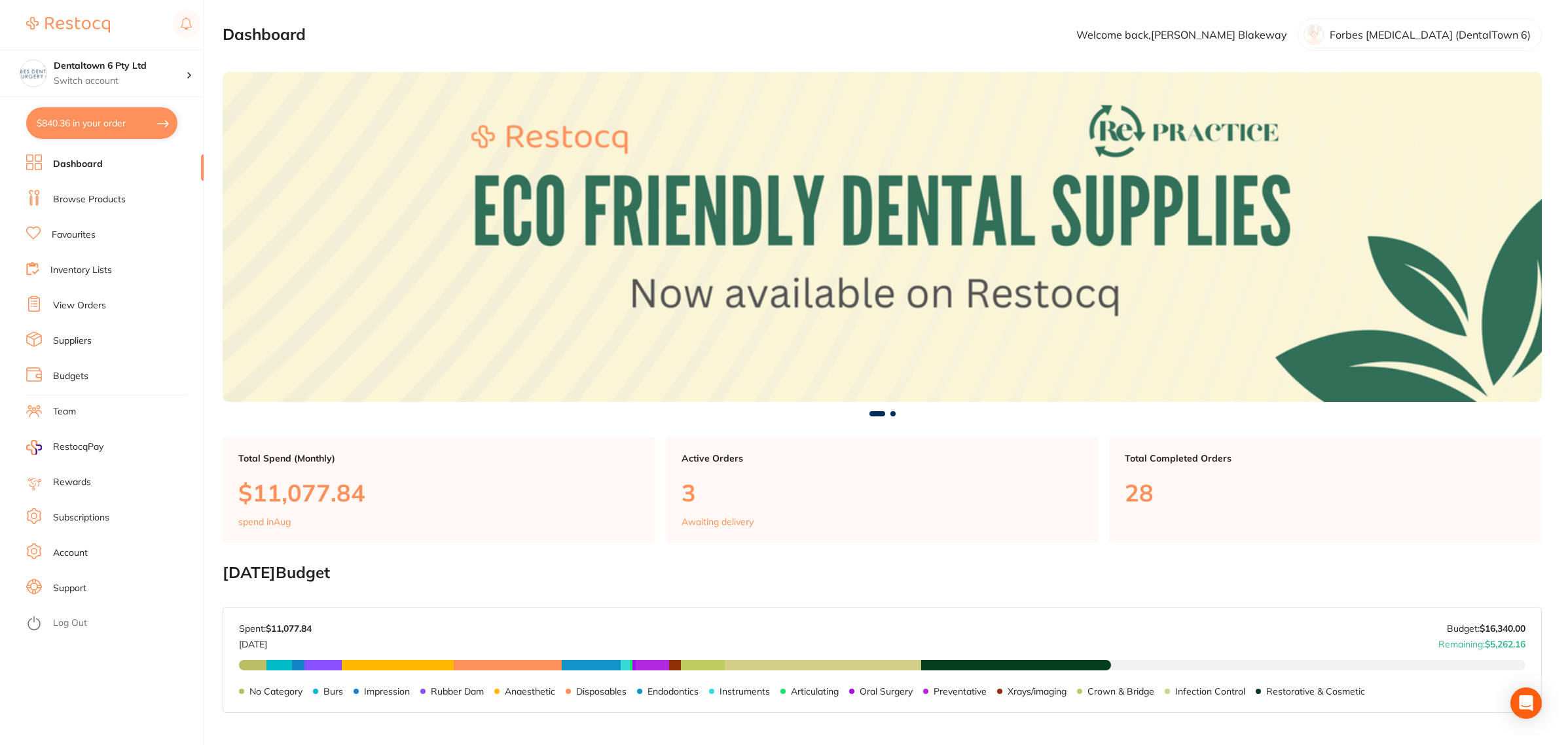
click at [106, 199] on link "Browse Products" at bounding box center [89, 200] width 72 height 13
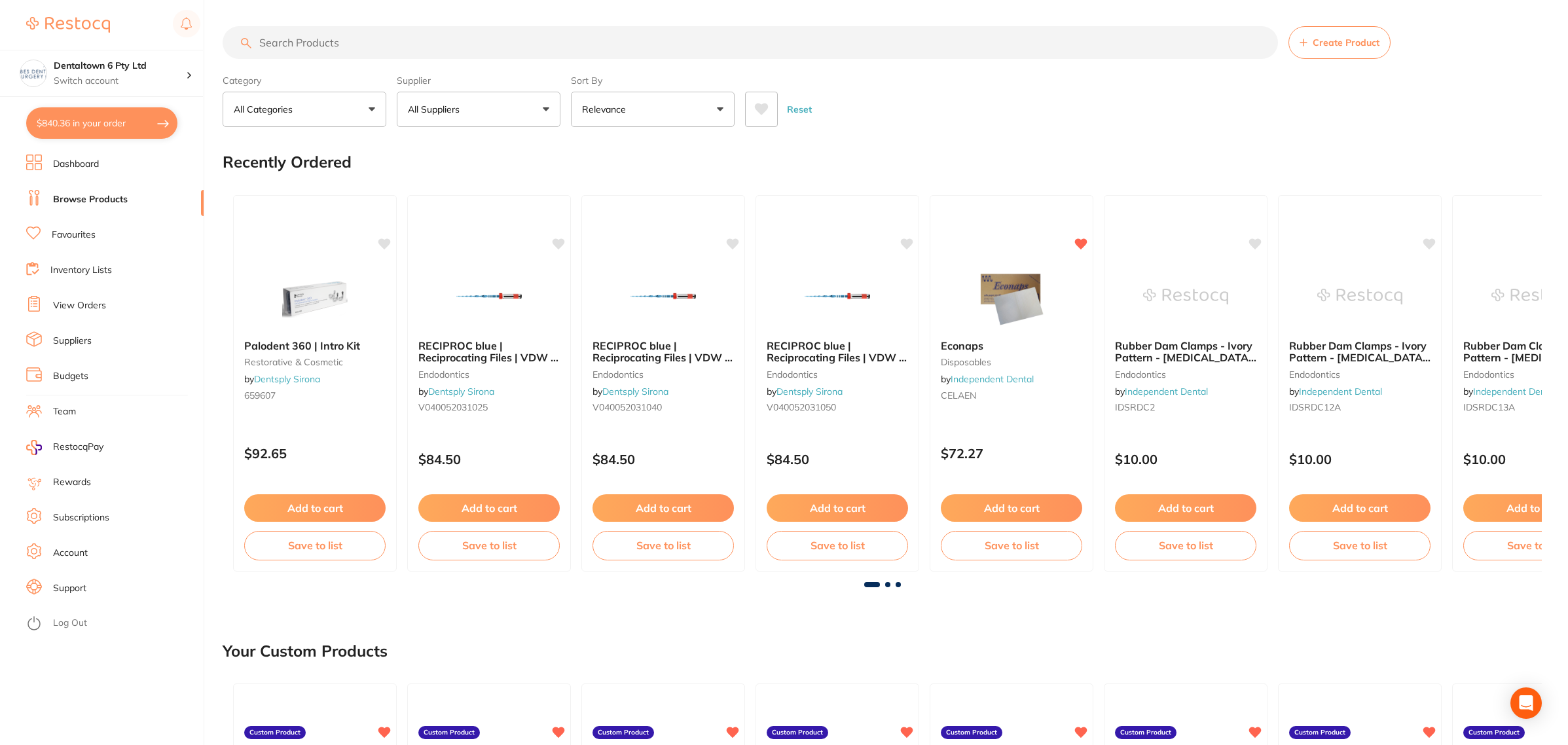
click at [345, 46] on input "search" at bounding box center [750, 42] width 1055 height 33
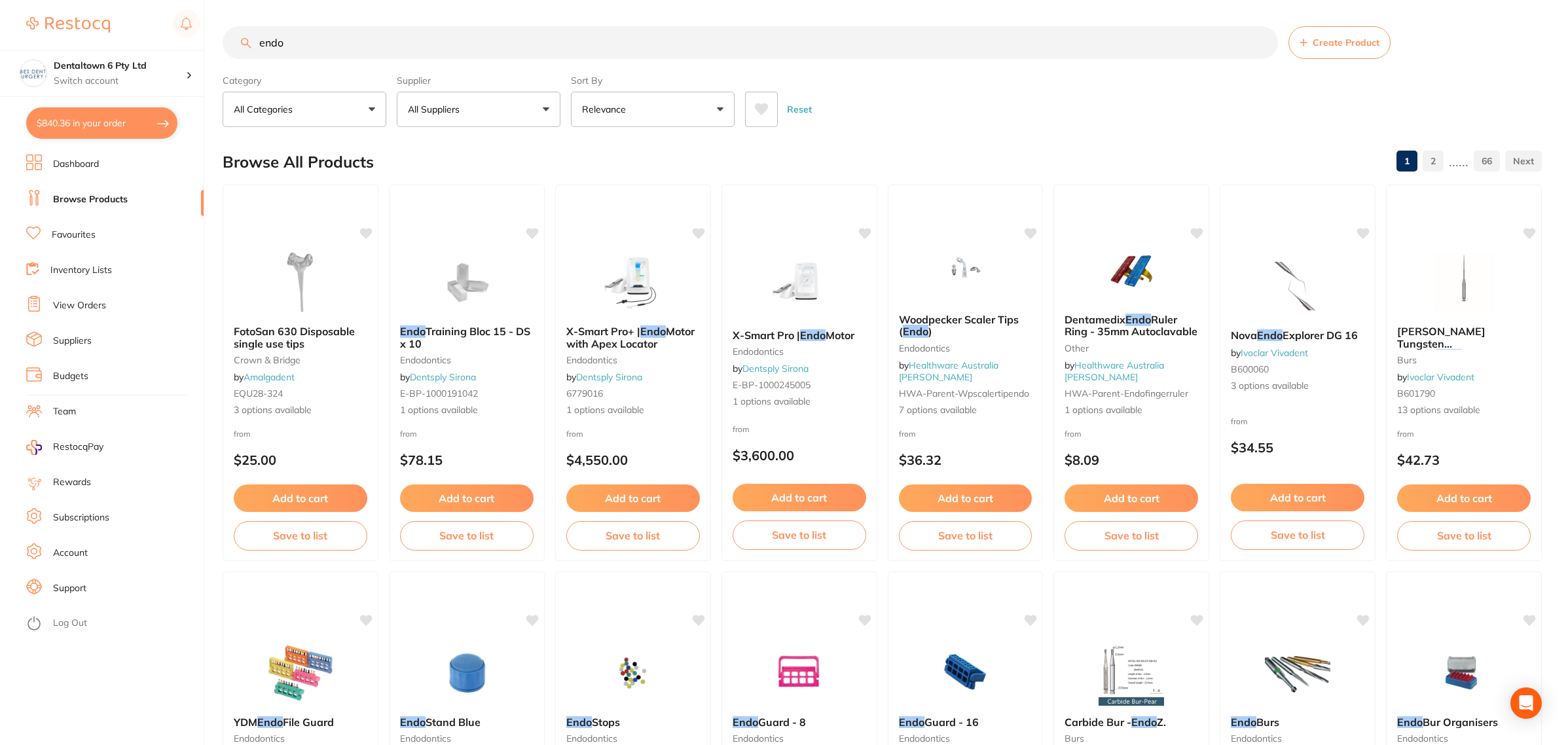
type input "endo"
click at [98, 243] on li "Favourites" at bounding box center [115, 235] width 177 height 20
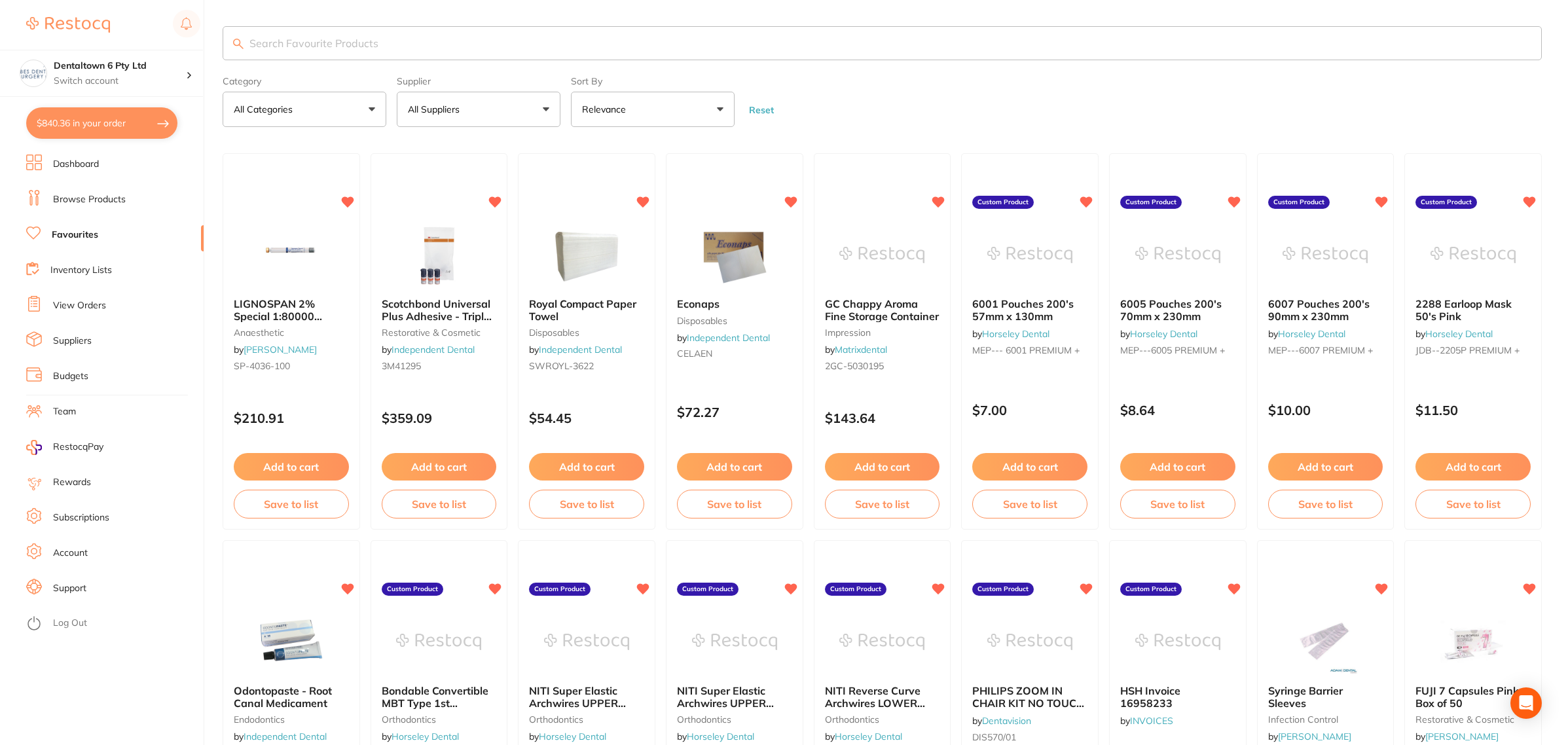
click at [289, 43] on input "search" at bounding box center [882, 43] width 1319 height 34
type input "endo"
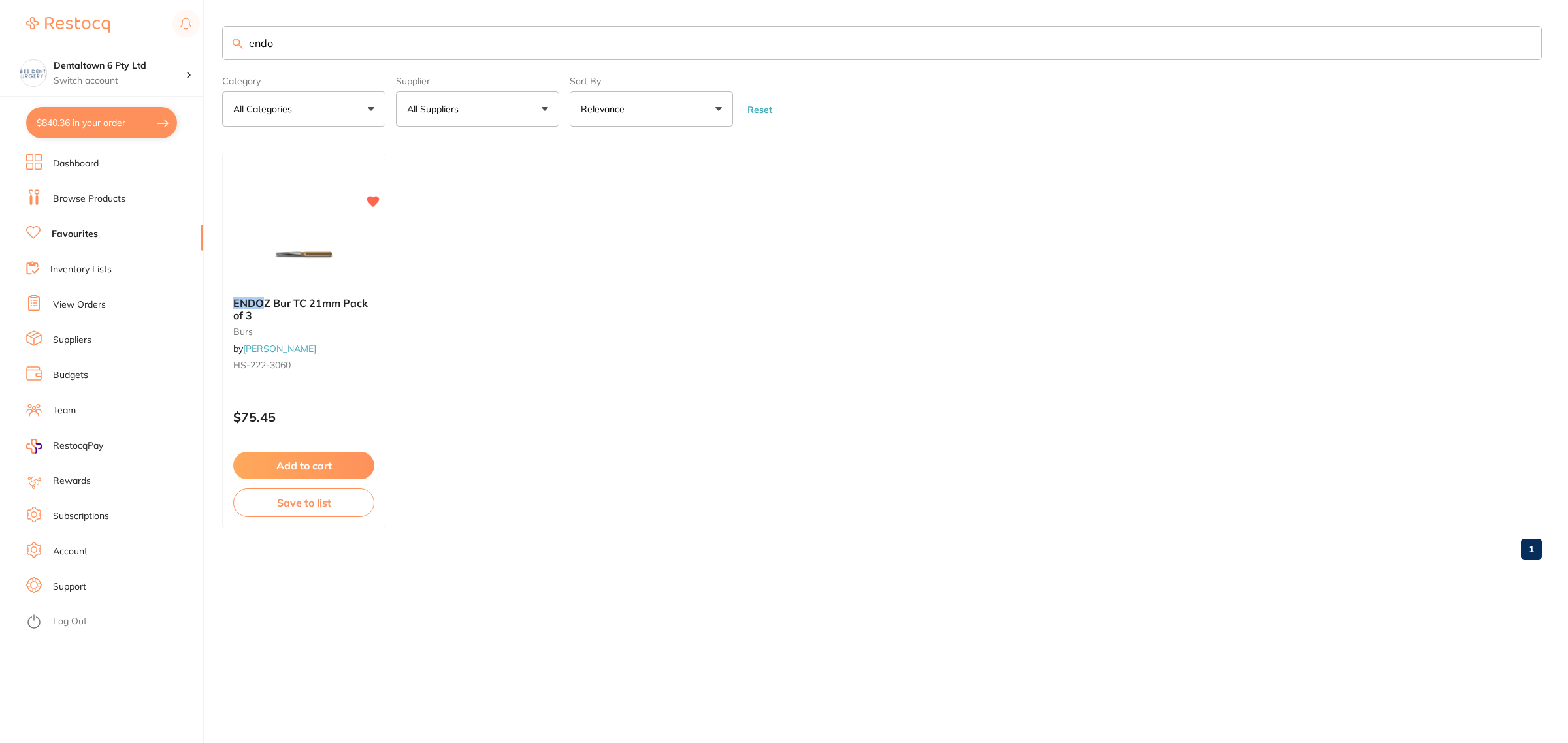
click at [315, 278] on img at bounding box center [304, 254] width 85 height 65
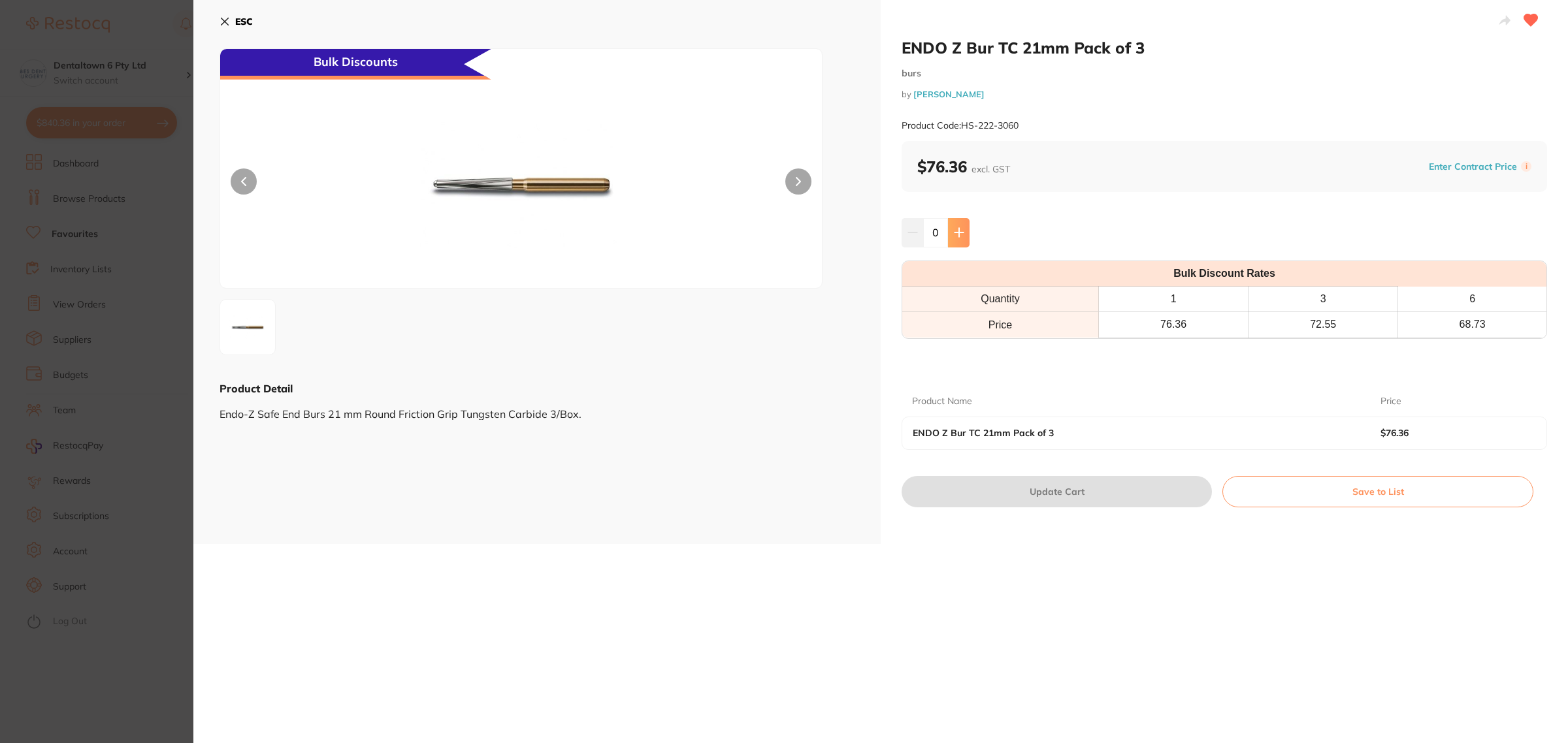
click at [952, 240] on button at bounding box center [959, 232] width 21 height 29
type input "1"
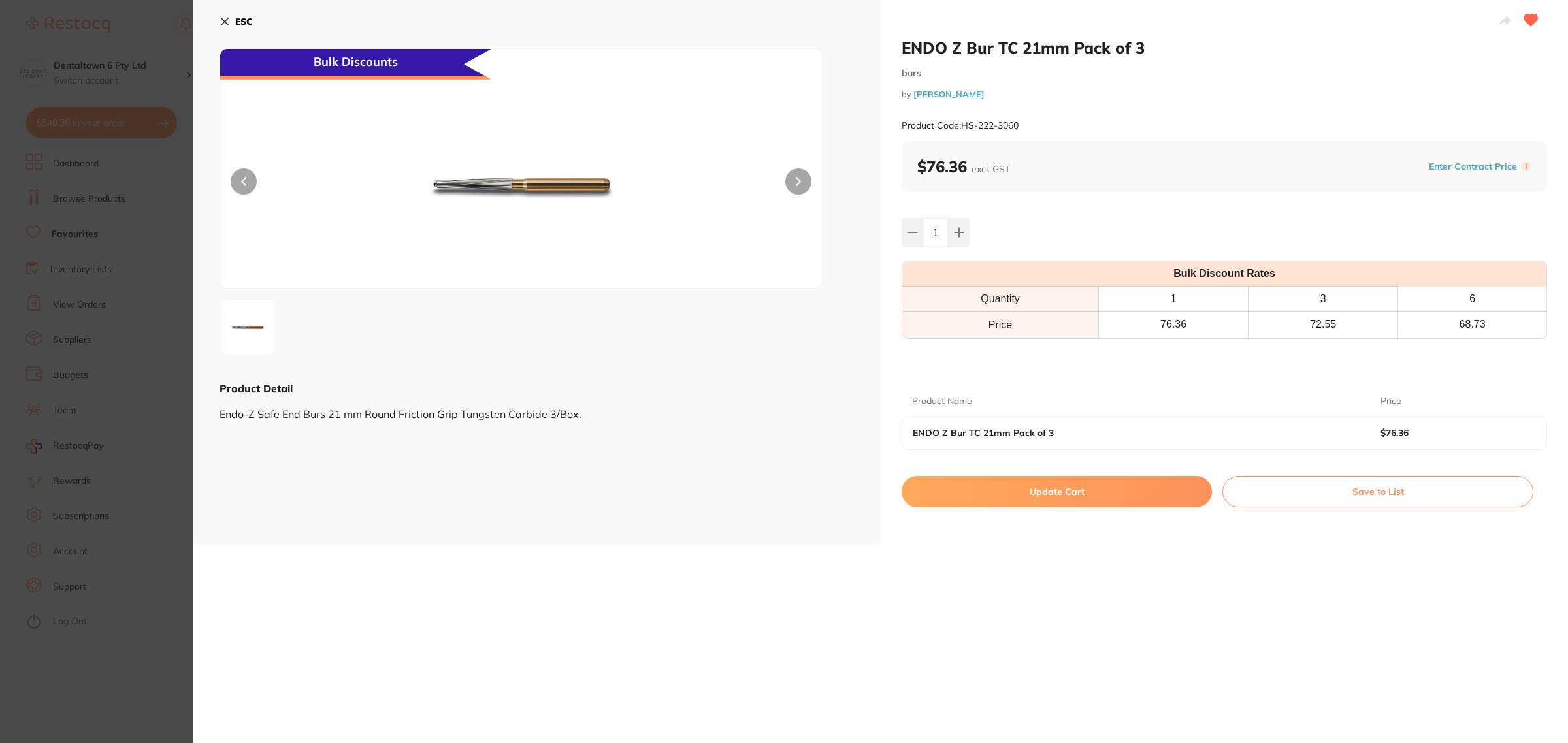
click at [1069, 501] on button "Update Cart" at bounding box center [1056, 491] width 310 height 31
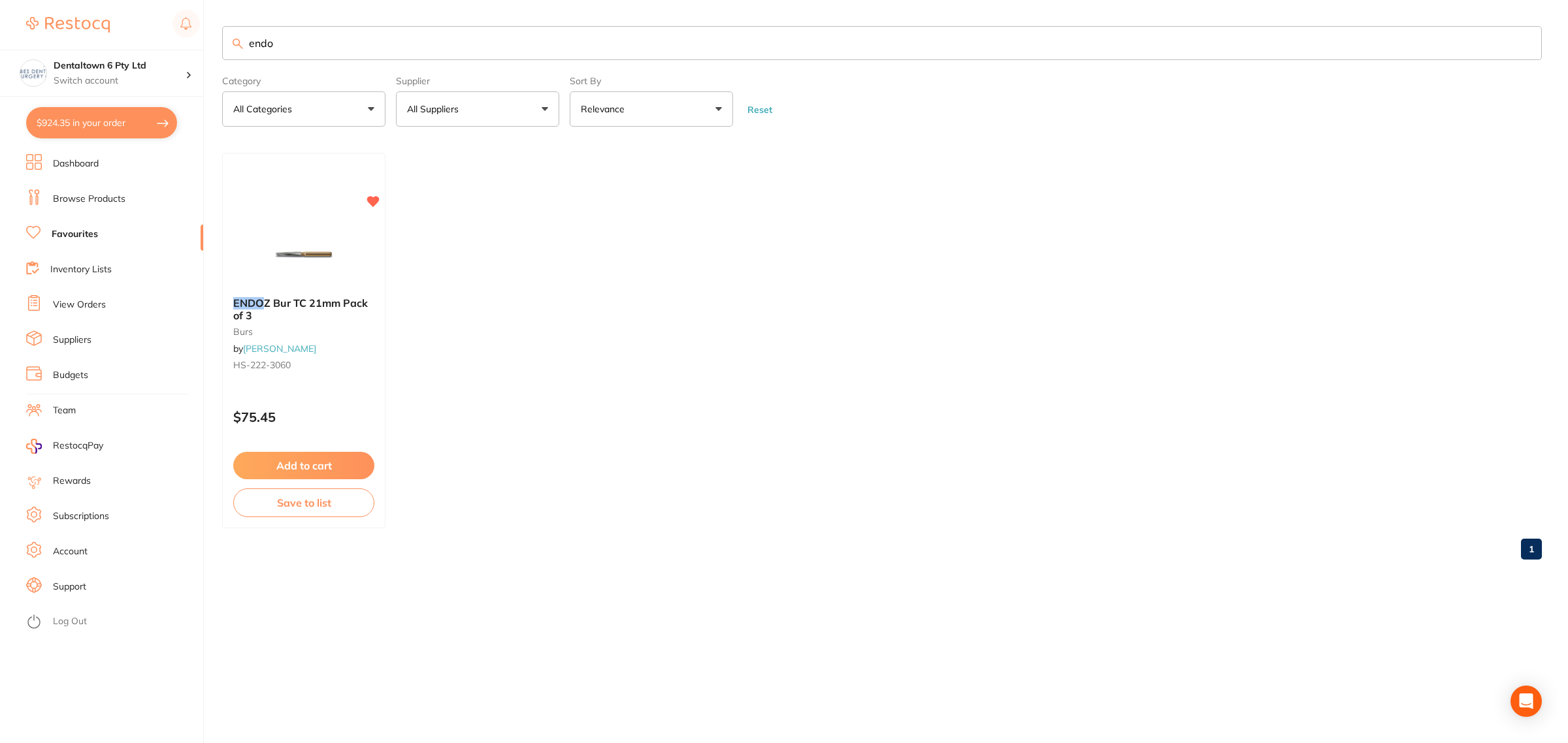
drag, startPoint x: 276, startPoint y: 46, endPoint x: 170, endPoint y: 43, distance: 106.0
click at [170, 43] on div "$924.35 Dentaltown 6 Pty Ltd Switch account Forbes Dental Surgery (DentalTown 6…" at bounding box center [784, 372] width 1568 height 743
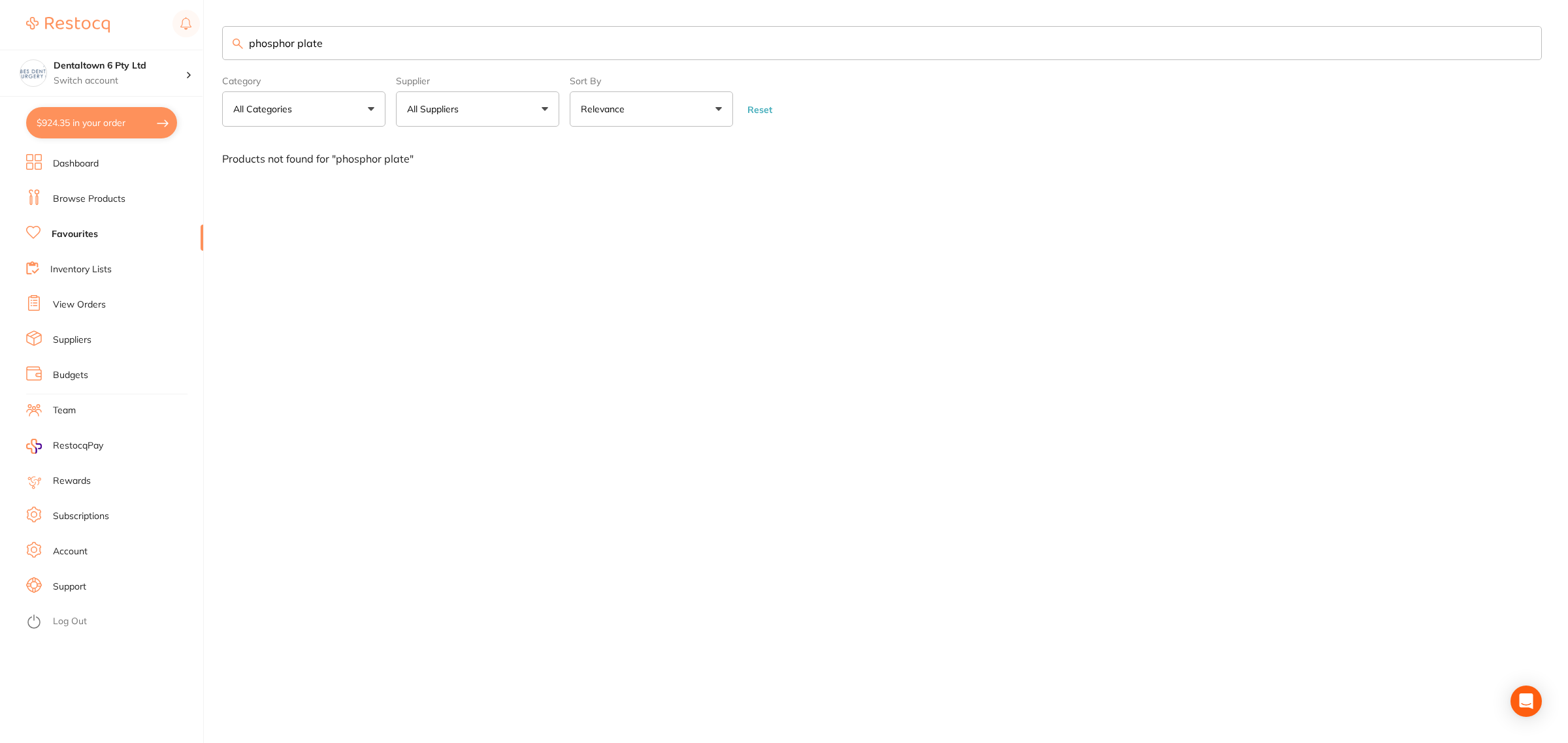
drag, startPoint x: 222, startPoint y: 44, endPoint x: 190, endPoint y: 47, distance: 32.1
click at [193, 46] on div "$924.35 Dentaltown 6 Pty Ltd Switch account Forbes Dental Surgery (DentalTown 6…" at bounding box center [784, 372] width 1568 height 743
type input "x"
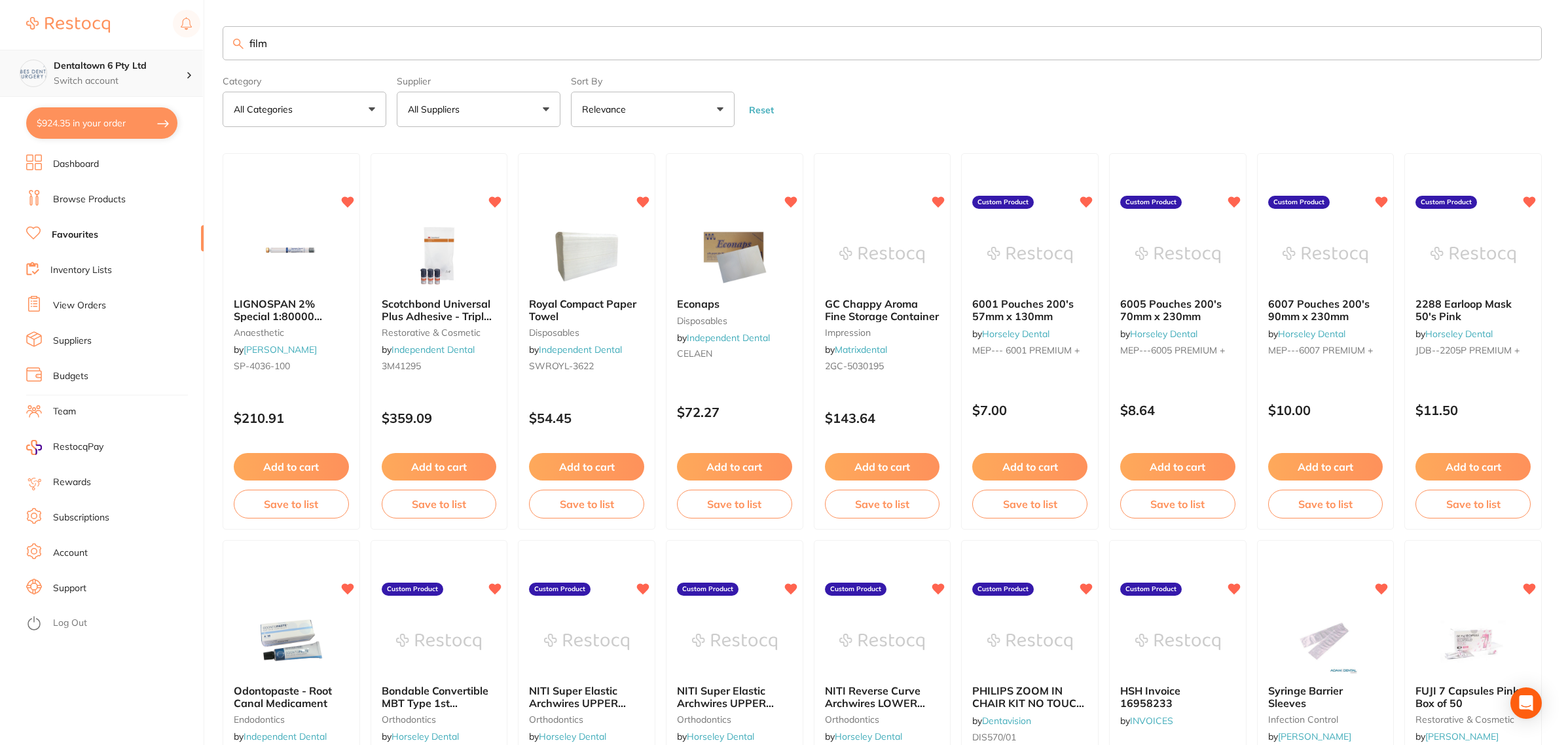
type input "film"
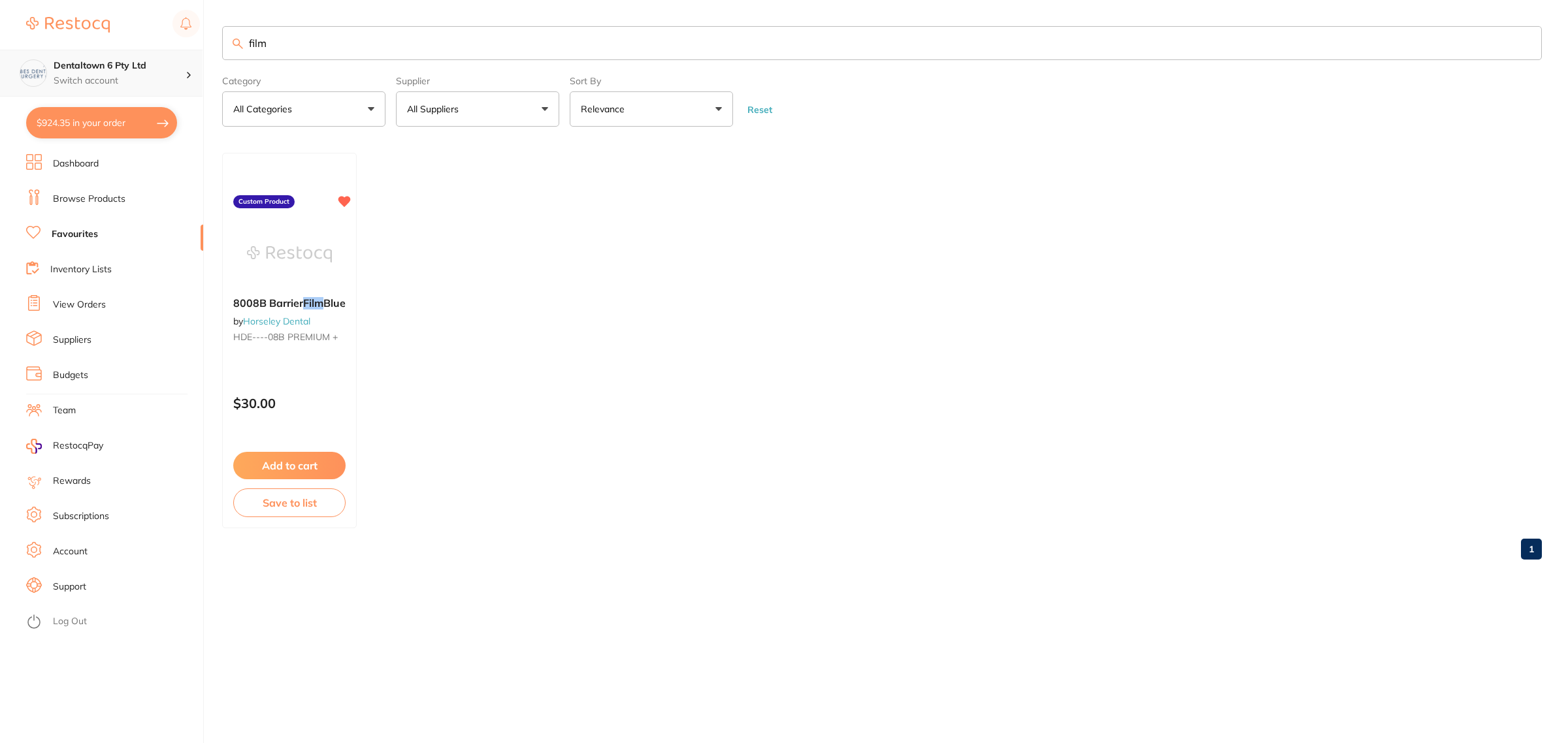
click at [183, 49] on div "$924.35 Dentaltown 6 Pty Ltd Switch account Forbes Dental Surgery (DentalTown 6…" at bounding box center [784, 372] width 1568 height 743
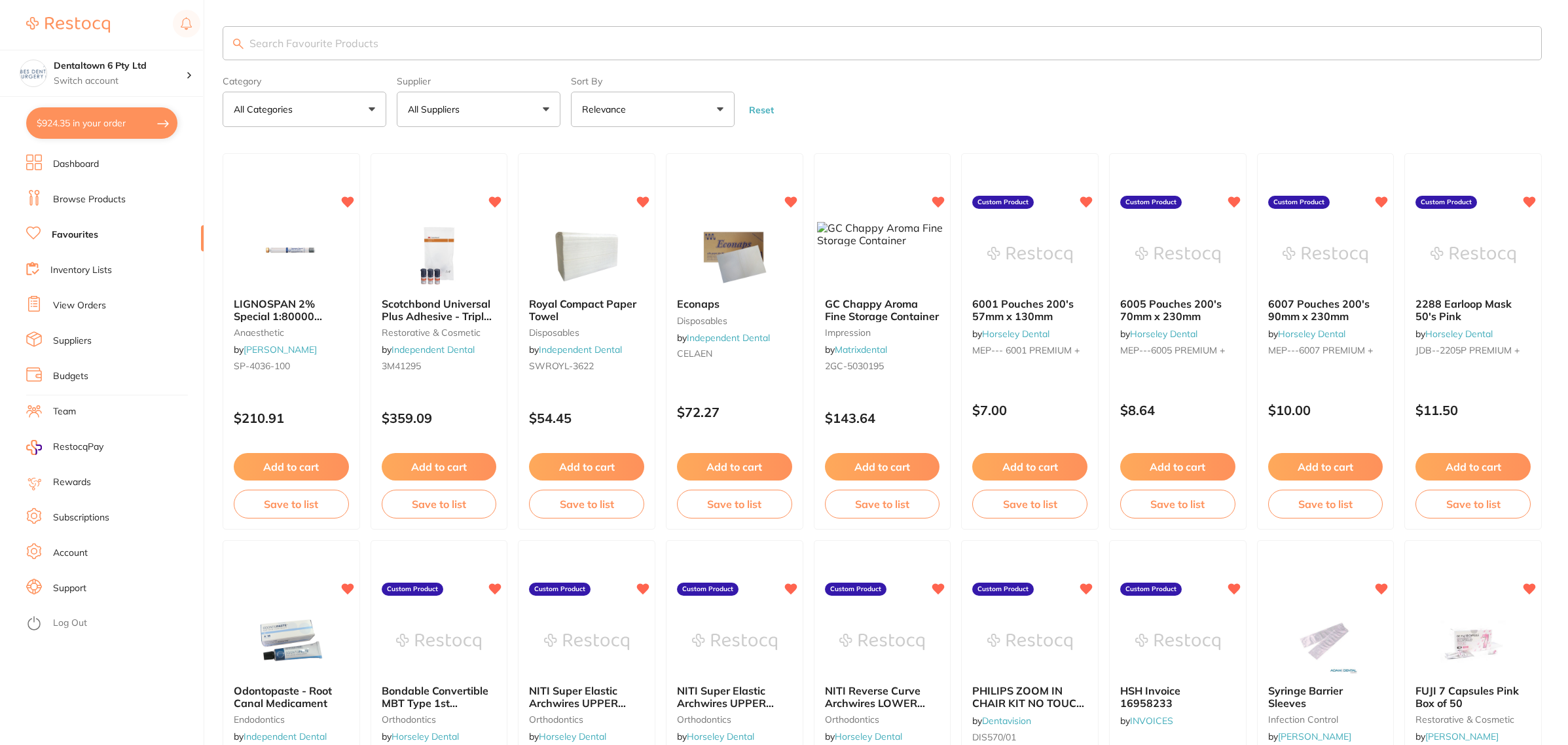
click at [429, 127] on button "All Suppliers" at bounding box center [478, 108] width 164 height 35
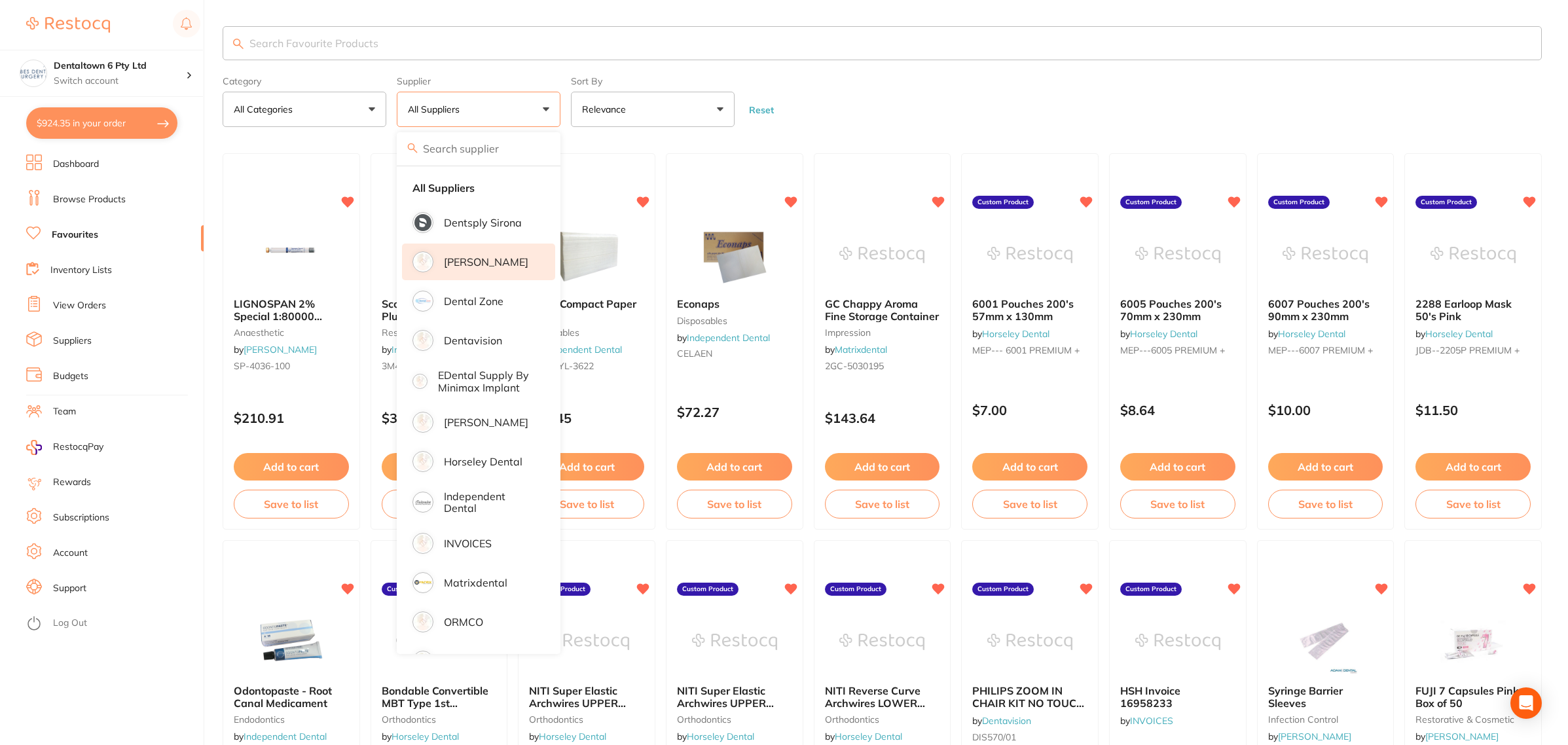
click at [446, 260] on p "[PERSON_NAME]" at bounding box center [486, 261] width 84 height 12
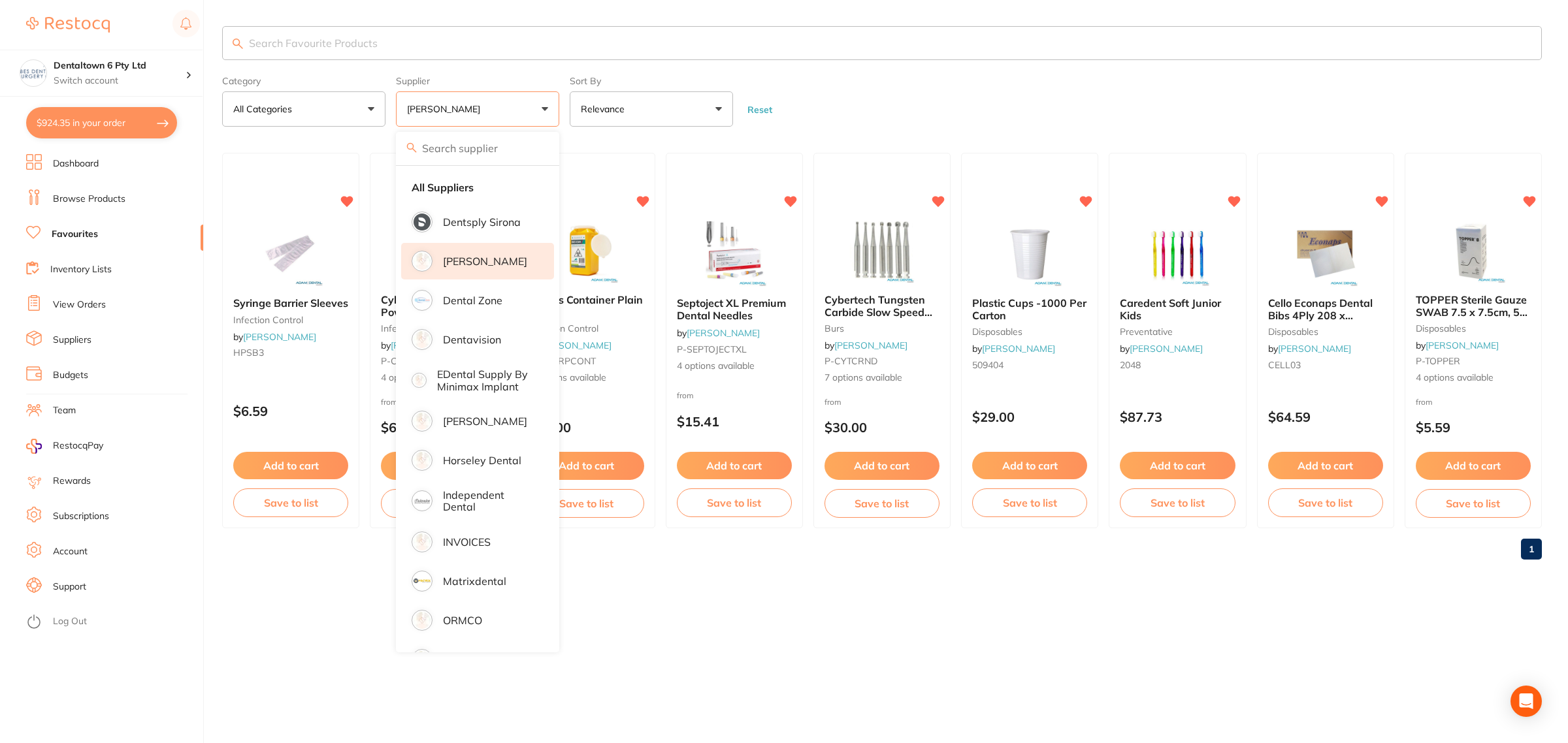
click at [943, 95] on form "Category All Categories All Categories burs disposables infection control preve…" at bounding box center [882, 98] width 1320 height 56
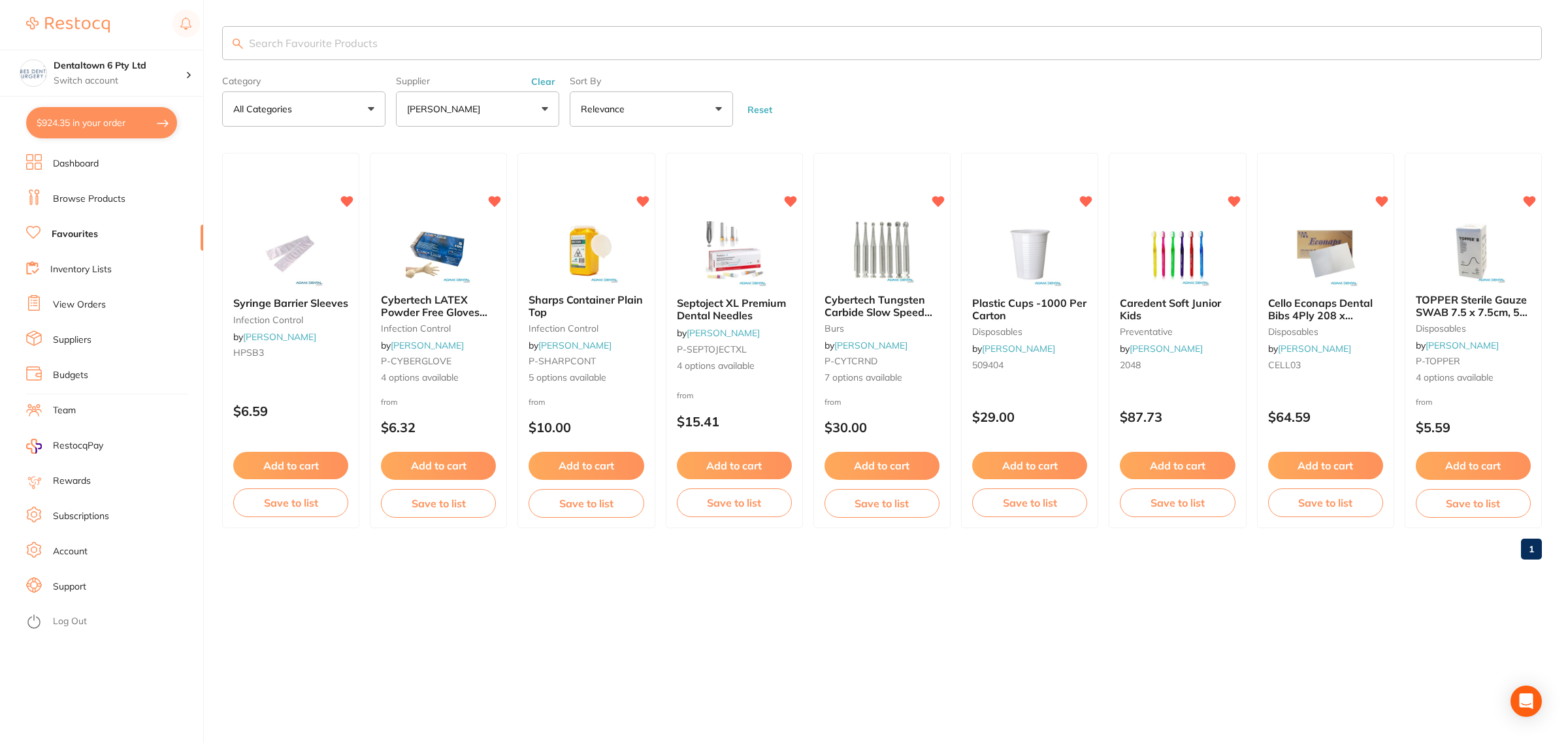
click at [64, 158] on link "Dashboard" at bounding box center [75, 163] width 46 height 13
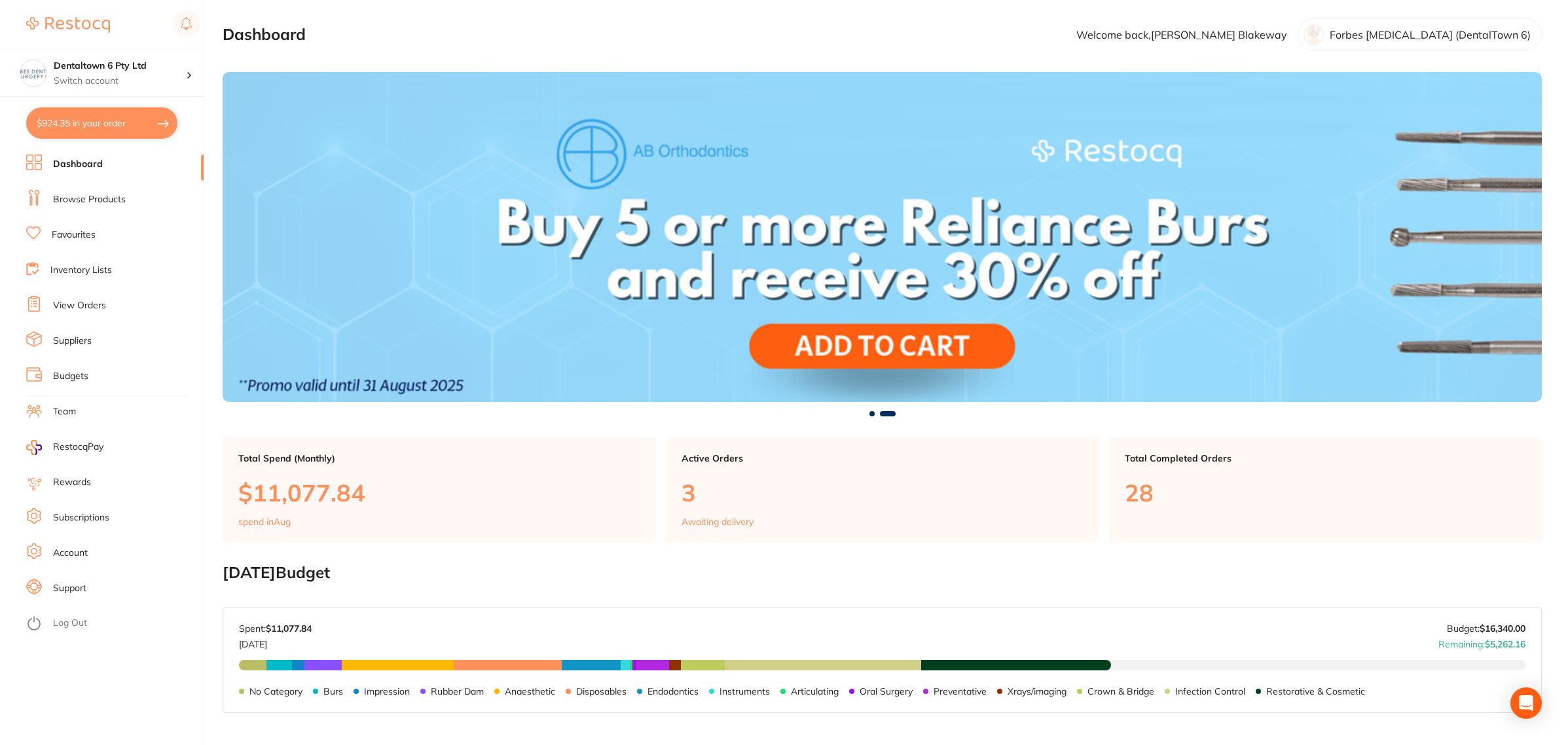
click at [103, 210] on ul "Dashboard Browse Products Favourites Inventory Lists View Orders Suppliers Budg…" at bounding box center [115, 450] width 177 height 591
click at [138, 182] on ul "Dashboard Browse Products Favourites Inventory Lists View Orders Suppliers Budg…" at bounding box center [115, 450] width 177 height 591
click at [131, 201] on li "Browse Products" at bounding box center [115, 200] width 177 height 20
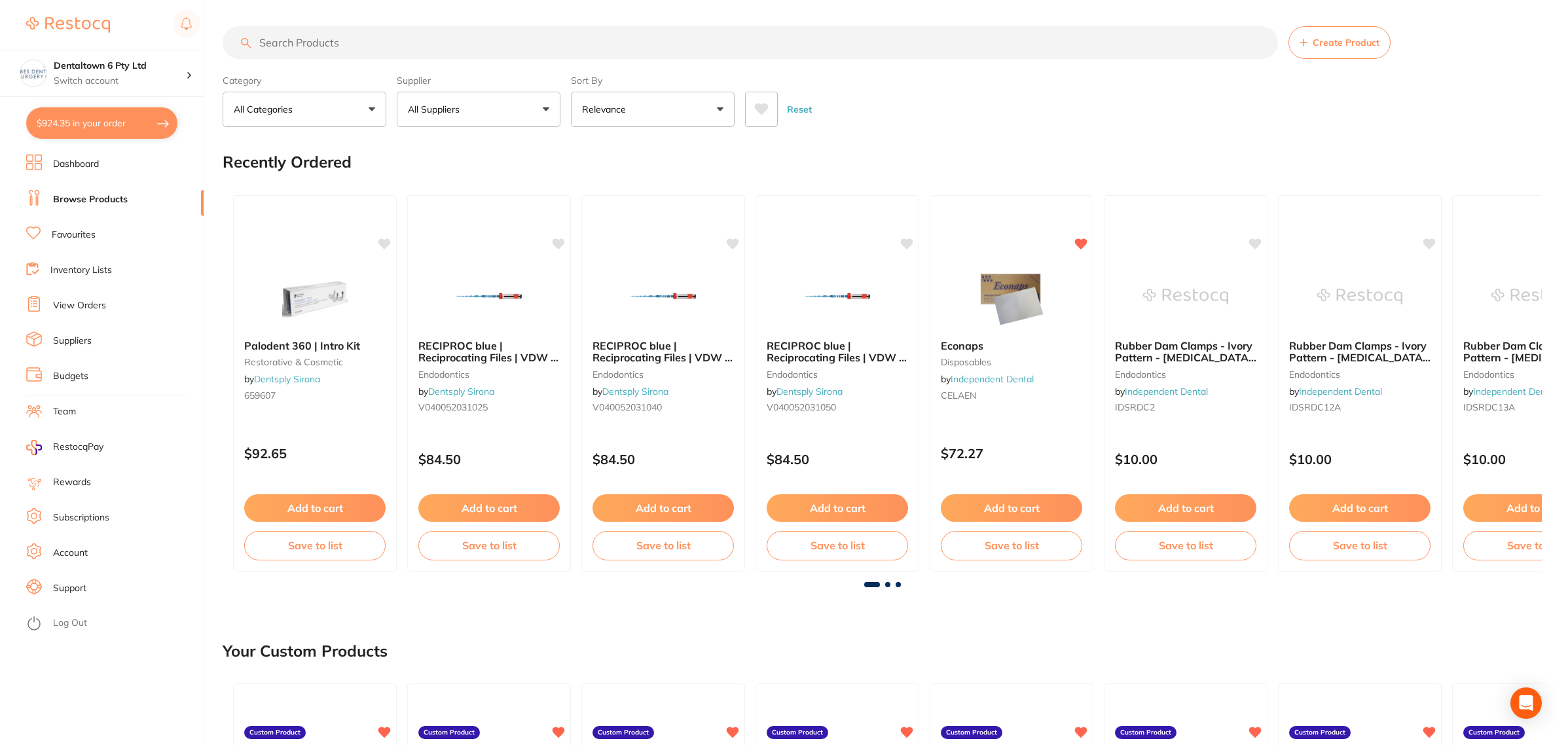
click at [365, 43] on input "search" at bounding box center [750, 42] width 1055 height 33
type input "optime"
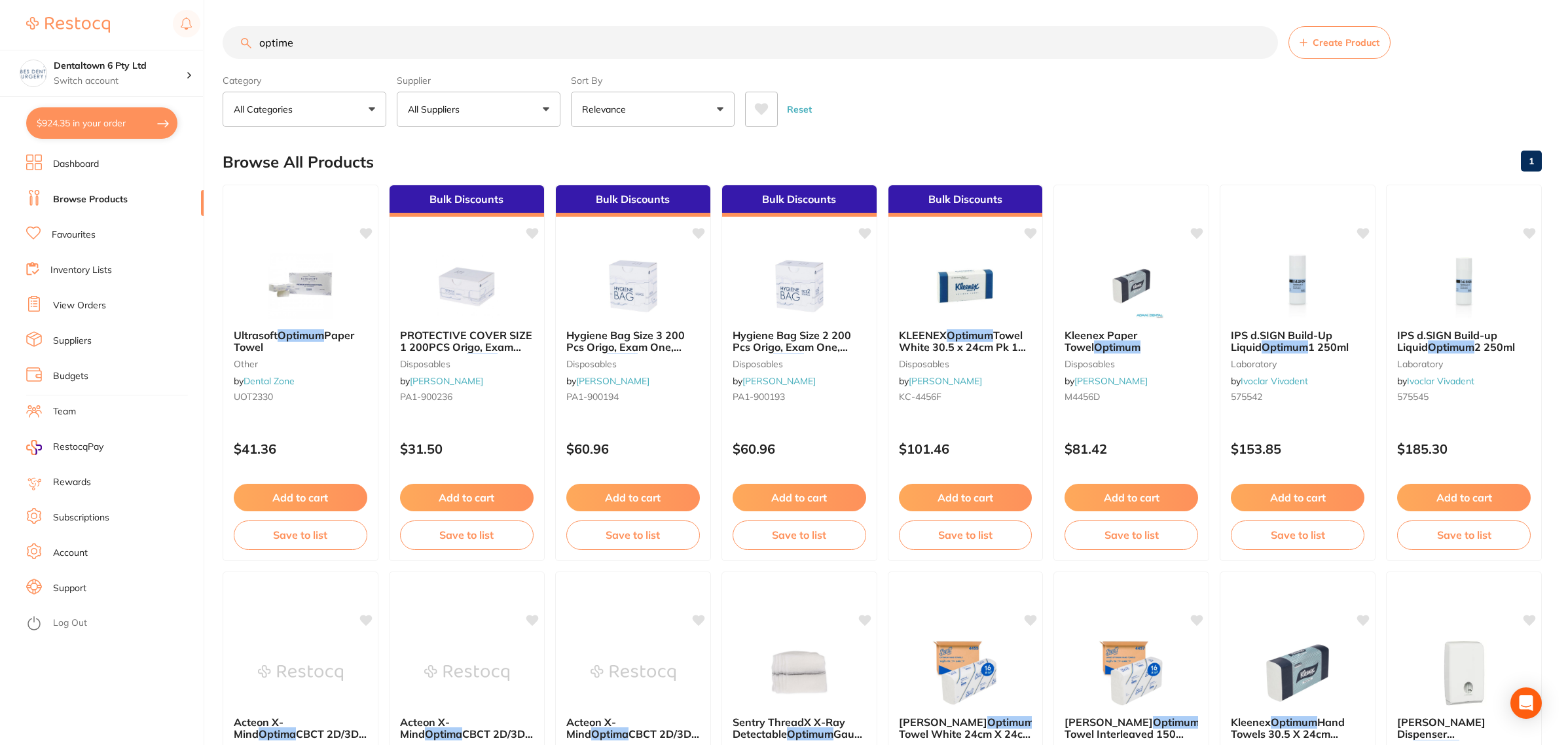
click at [64, 167] on link "Dashboard" at bounding box center [75, 164] width 46 height 13
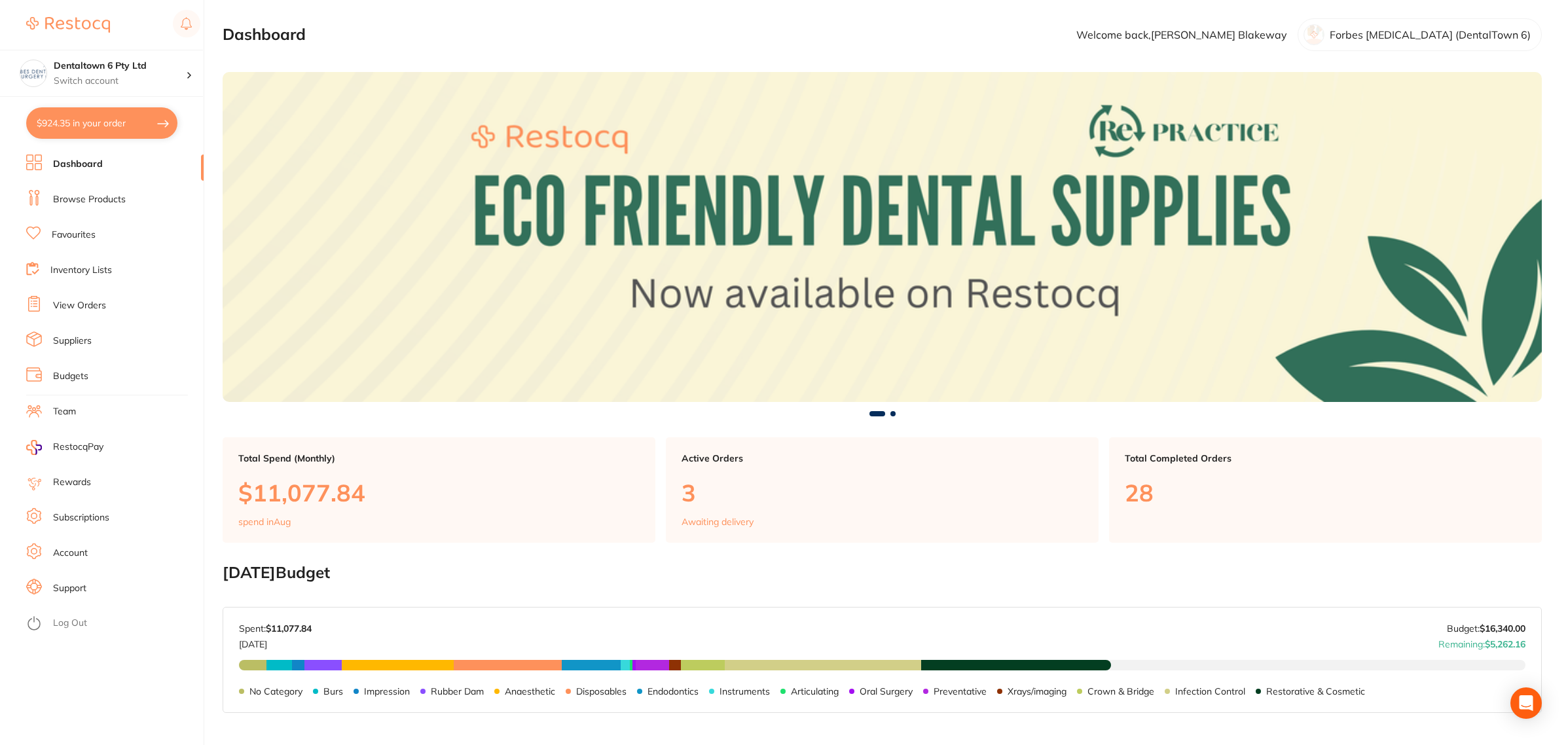
click at [87, 196] on link "Browse Products" at bounding box center [89, 200] width 72 height 13
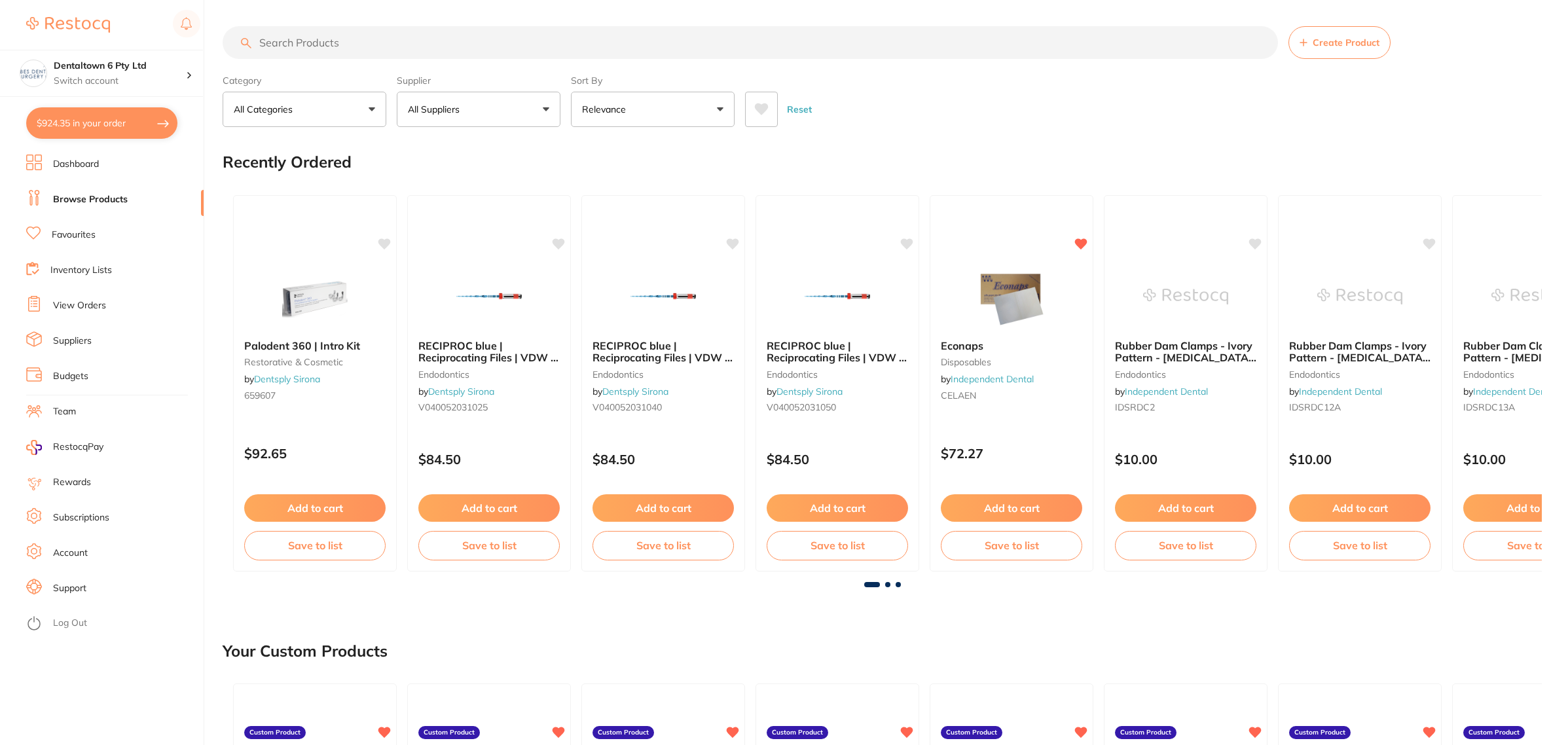
click at [70, 194] on link "Browse Products" at bounding box center [89, 200] width 74 height 13
click at [290, 44] on input "search" at bounding box center [750, 42] width 1055 height 33
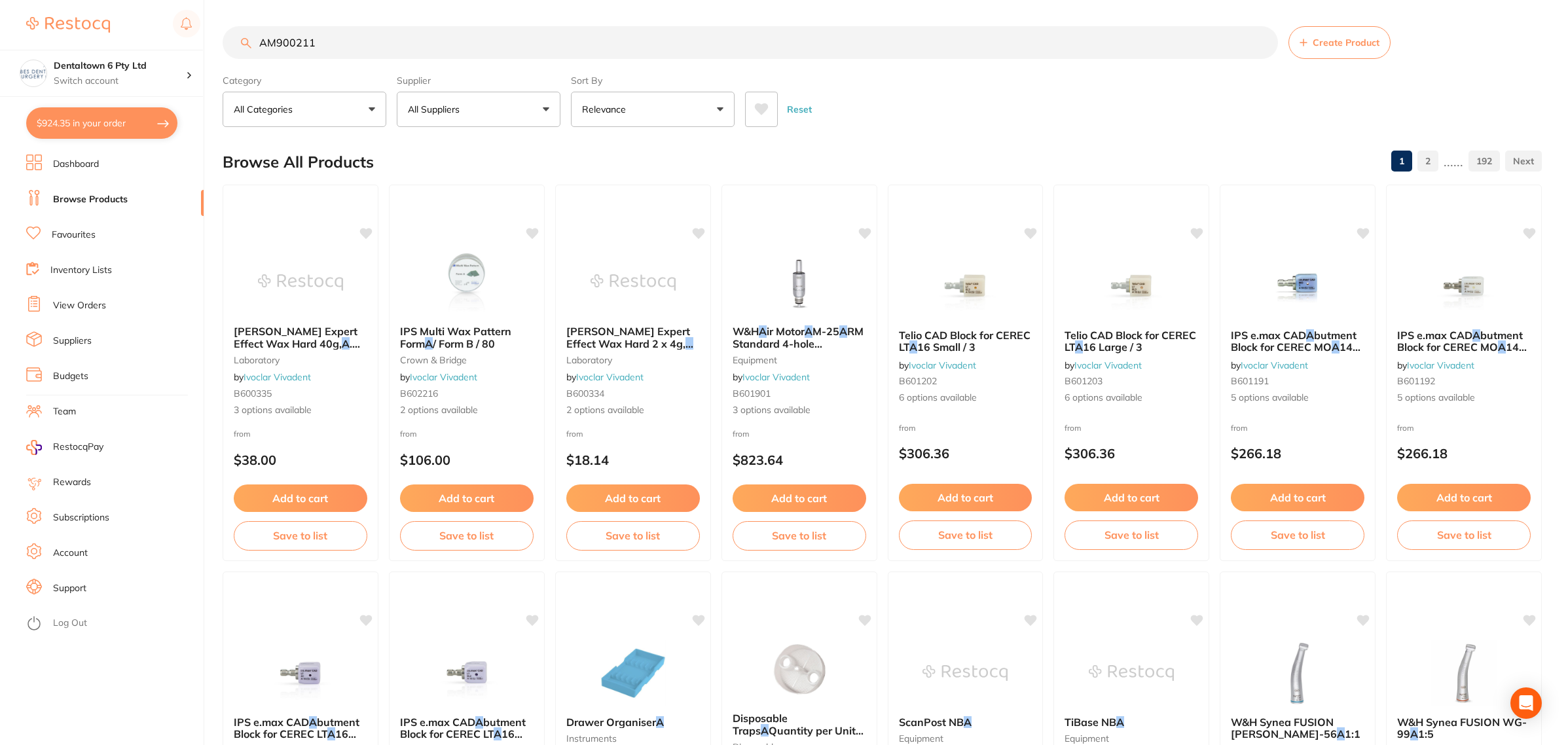
type input "AM900211"
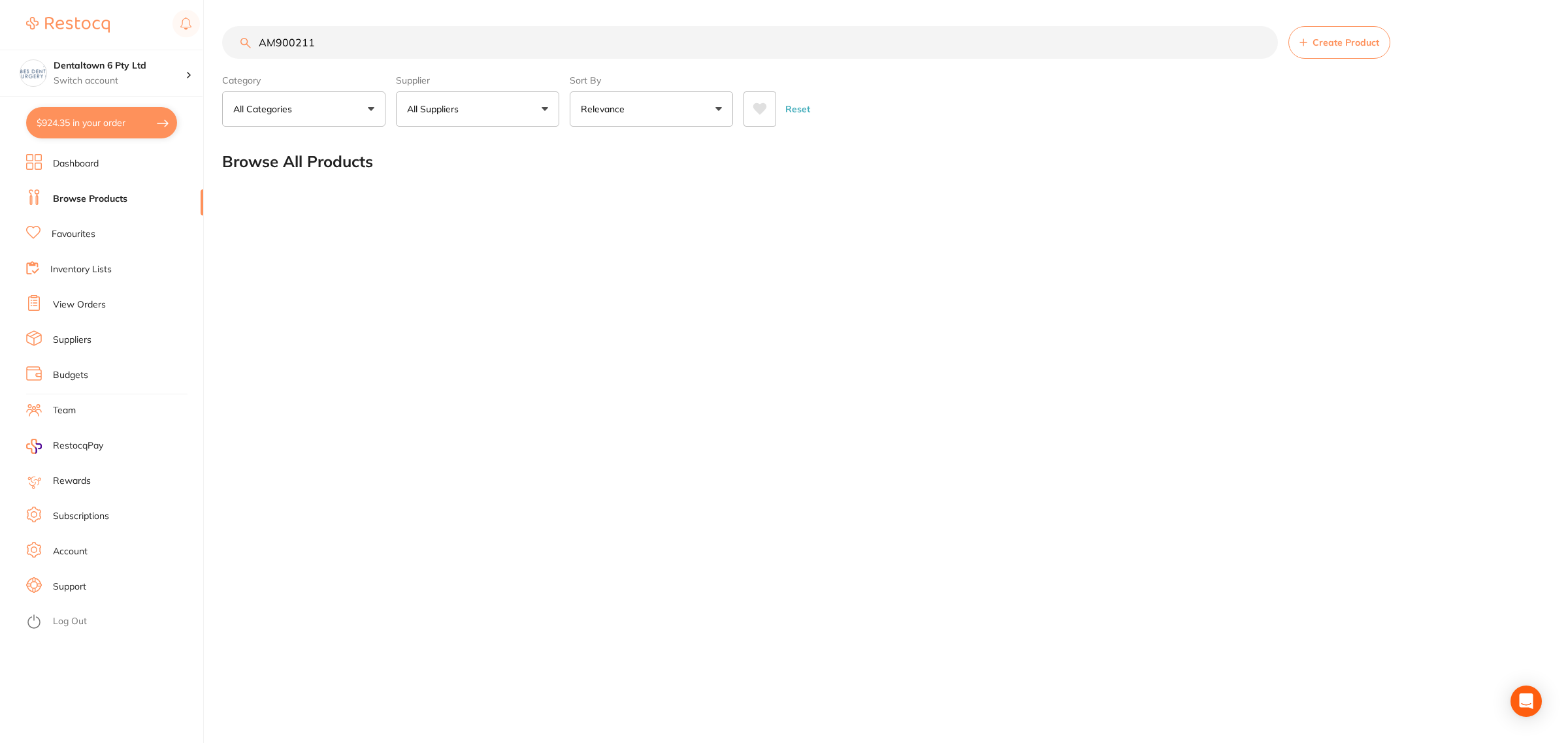
click at [93, 128] on button "$924.35 in your order" at bounding box center [101, 122] width 151 height 31
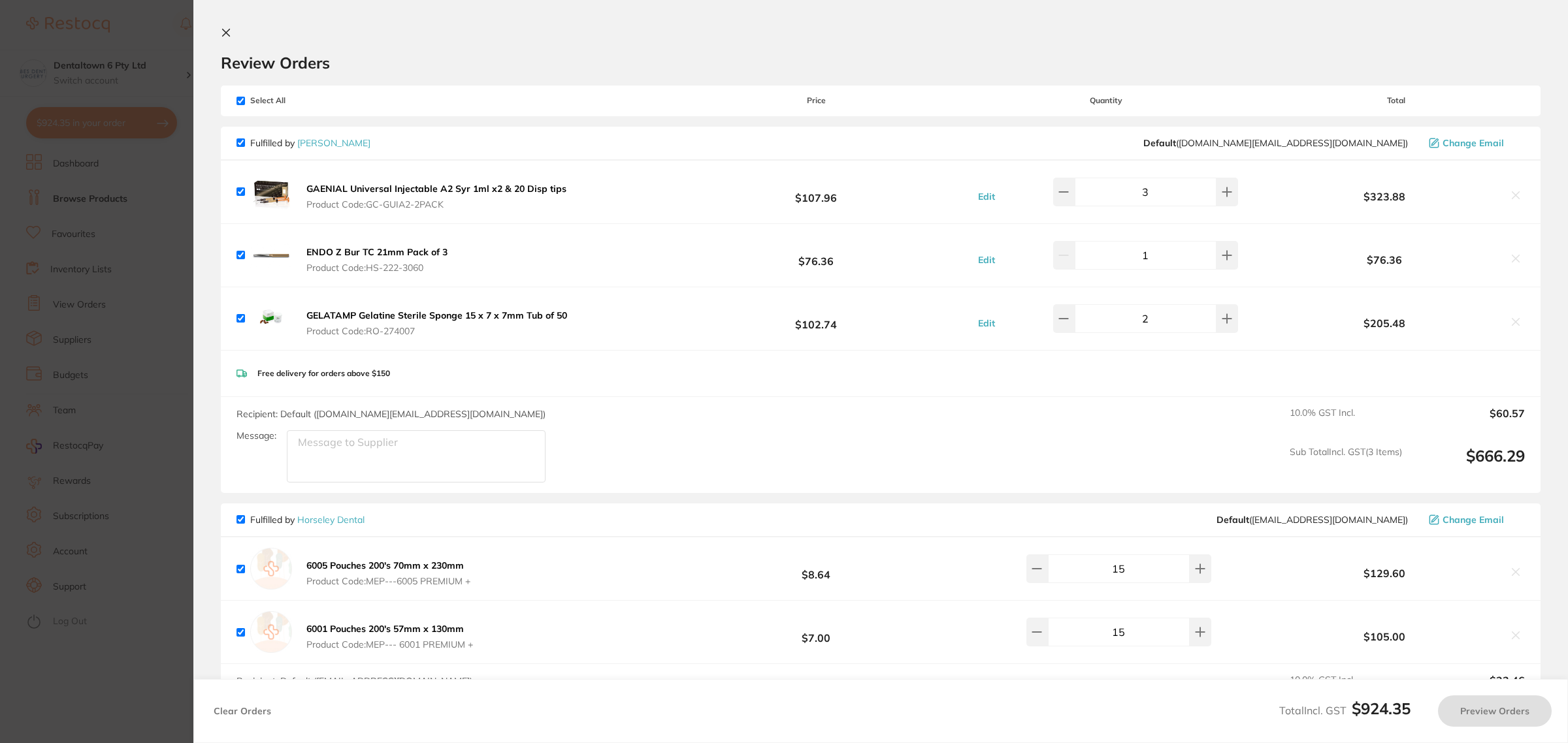
checkbox input "true"
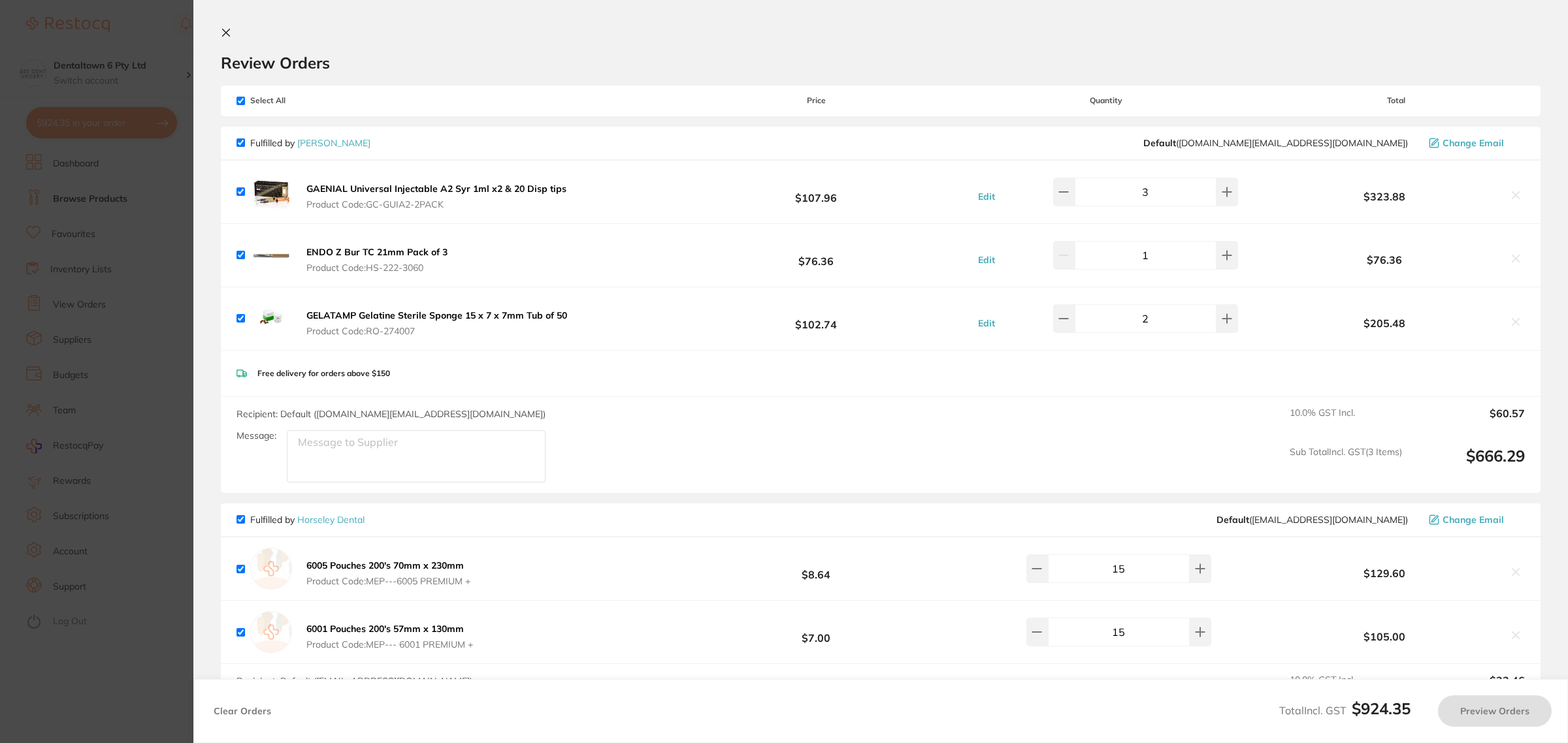
checkbox input "true"
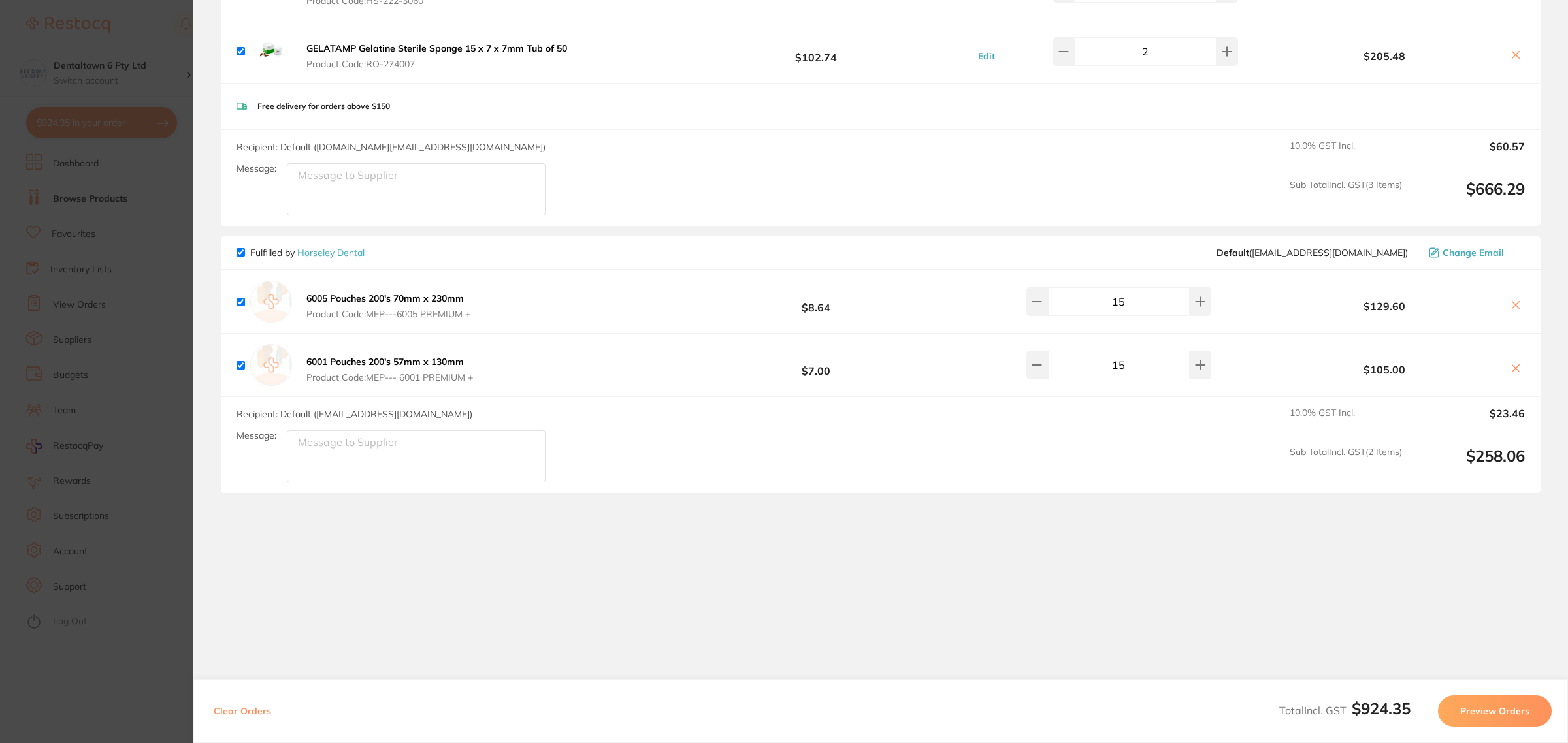
scroll to position [23, 0]
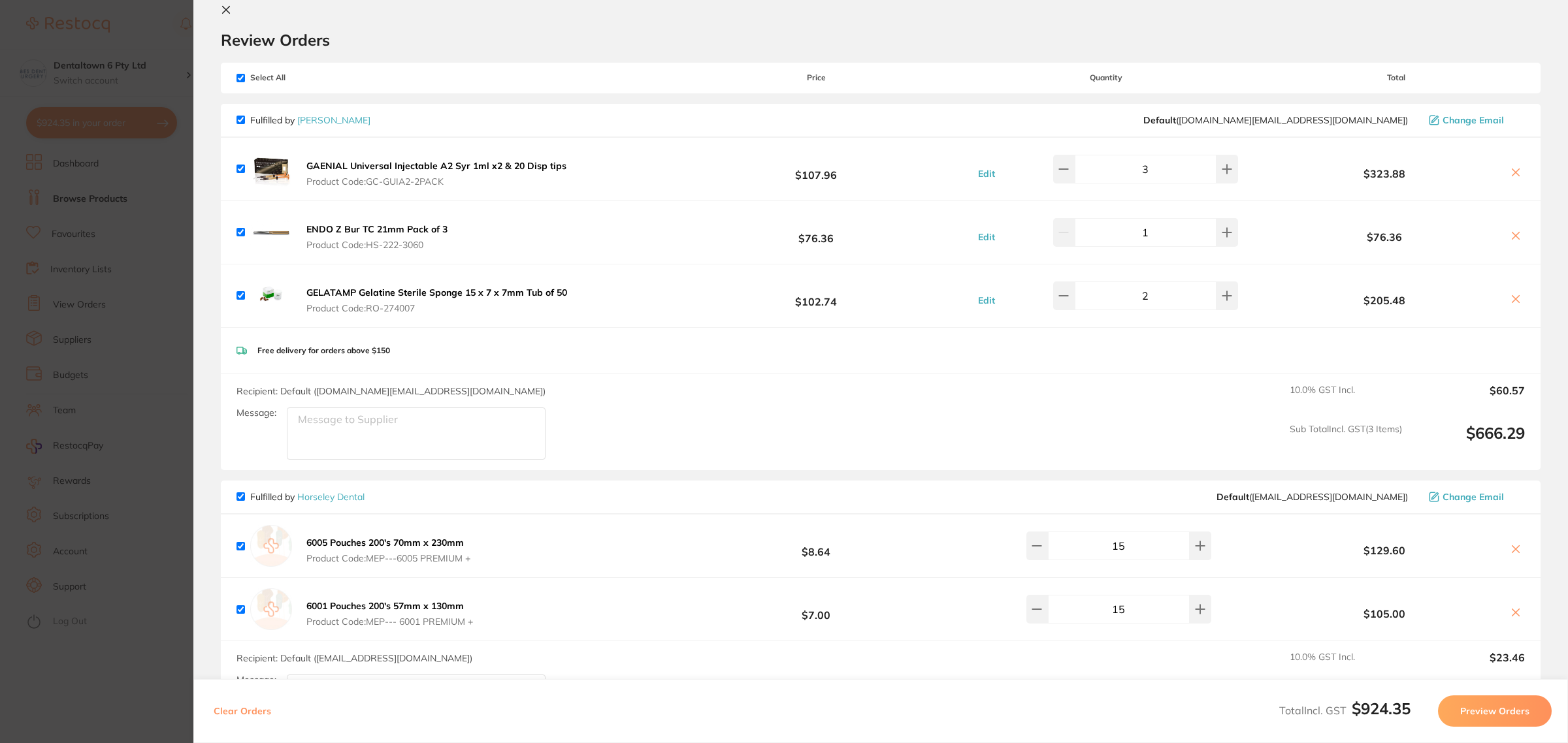
drag, startPoint x: 147, startPoint y: 191, endPoint x: 79, endPoint y: 2, distance: 200.9
click at [147, 191] on section "Update RRP Set your pre negotiated price for this item. Item Agreed RRP (excl. …" at bounding box center [784, 372] width 1568 height 743
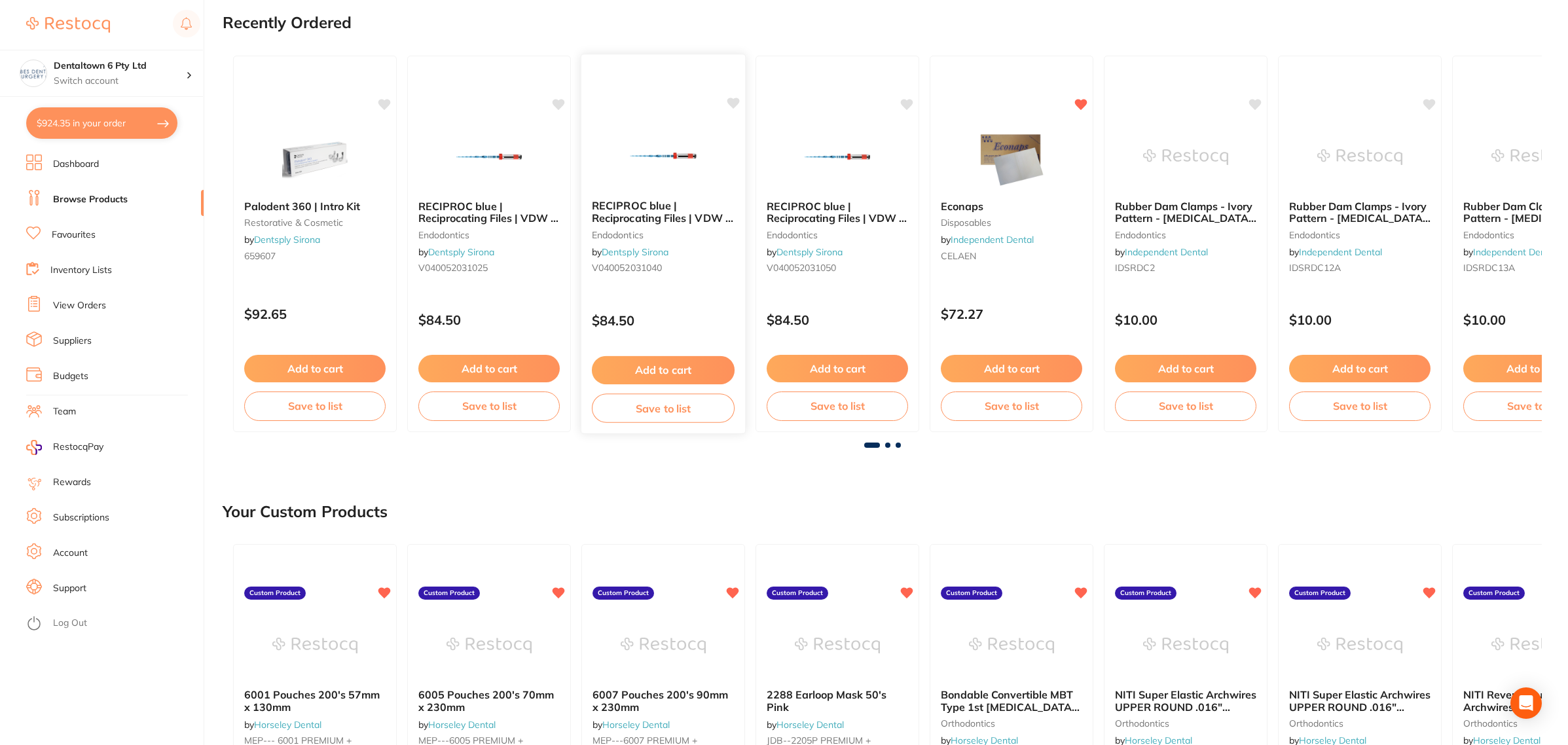
scroll to position [245, 0]
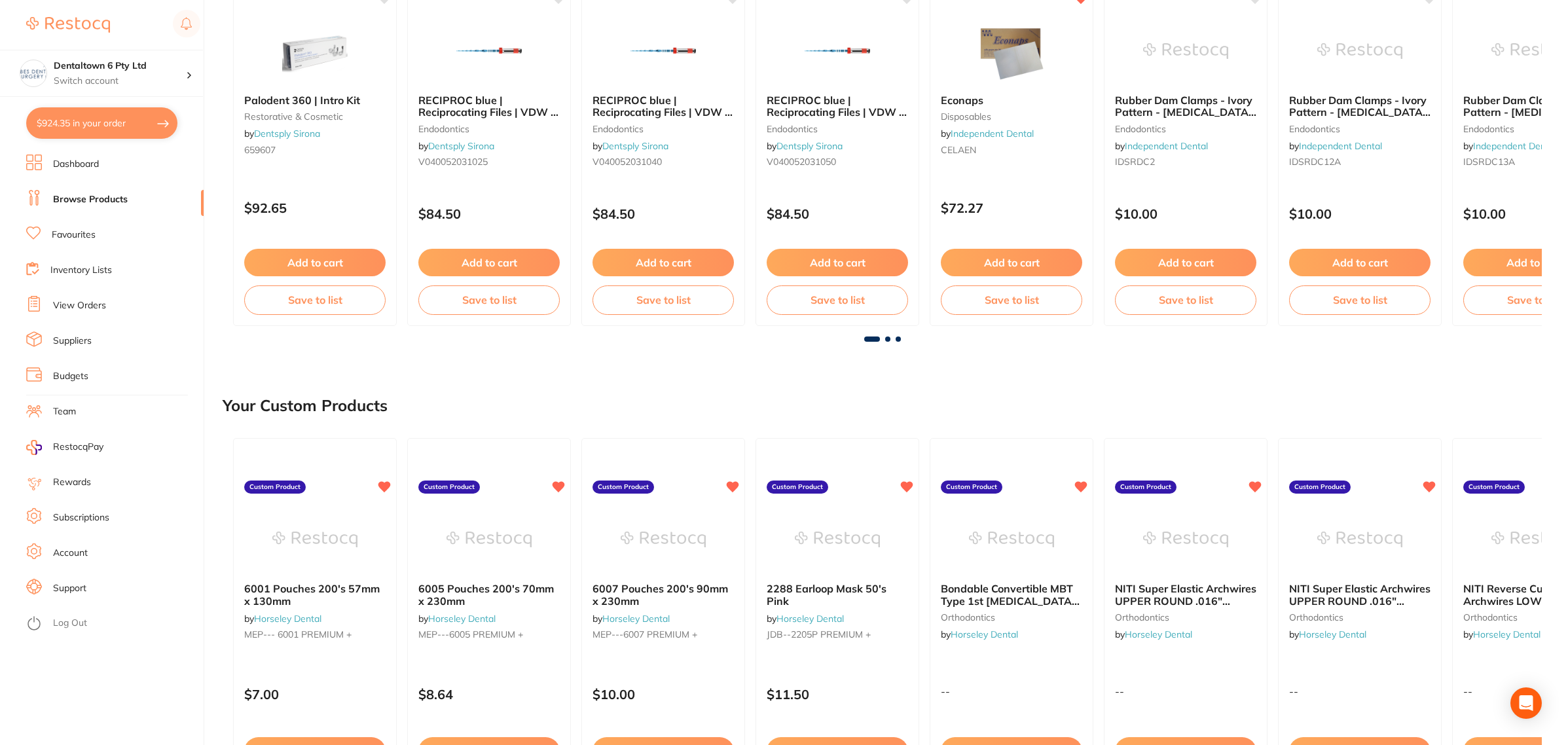
click at [83, 374] on link "Budgets" at bounding box center [70, 376] width 35 height 13
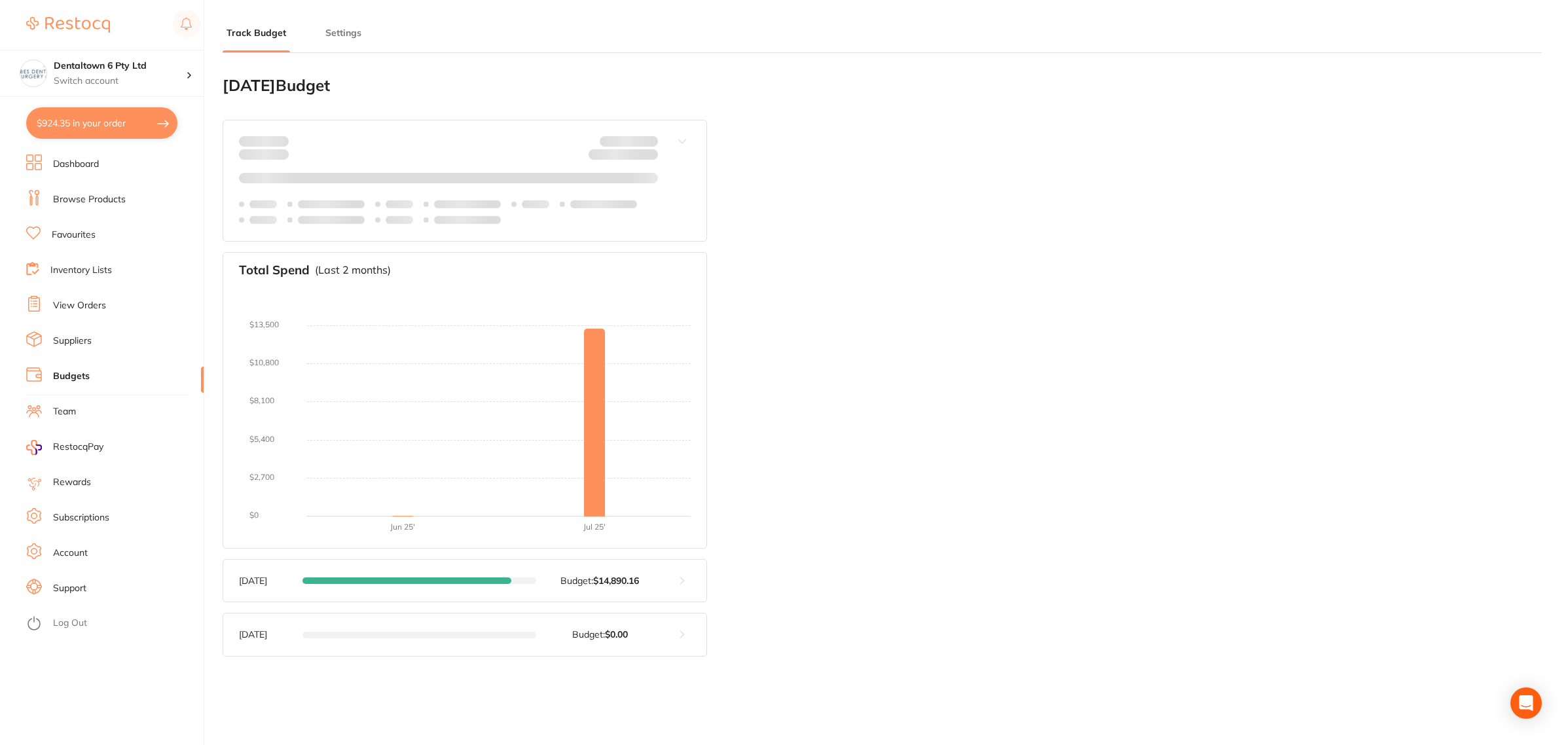
type input "16,340"
type input "8.0"
type input "204,250"
type input "16,340"
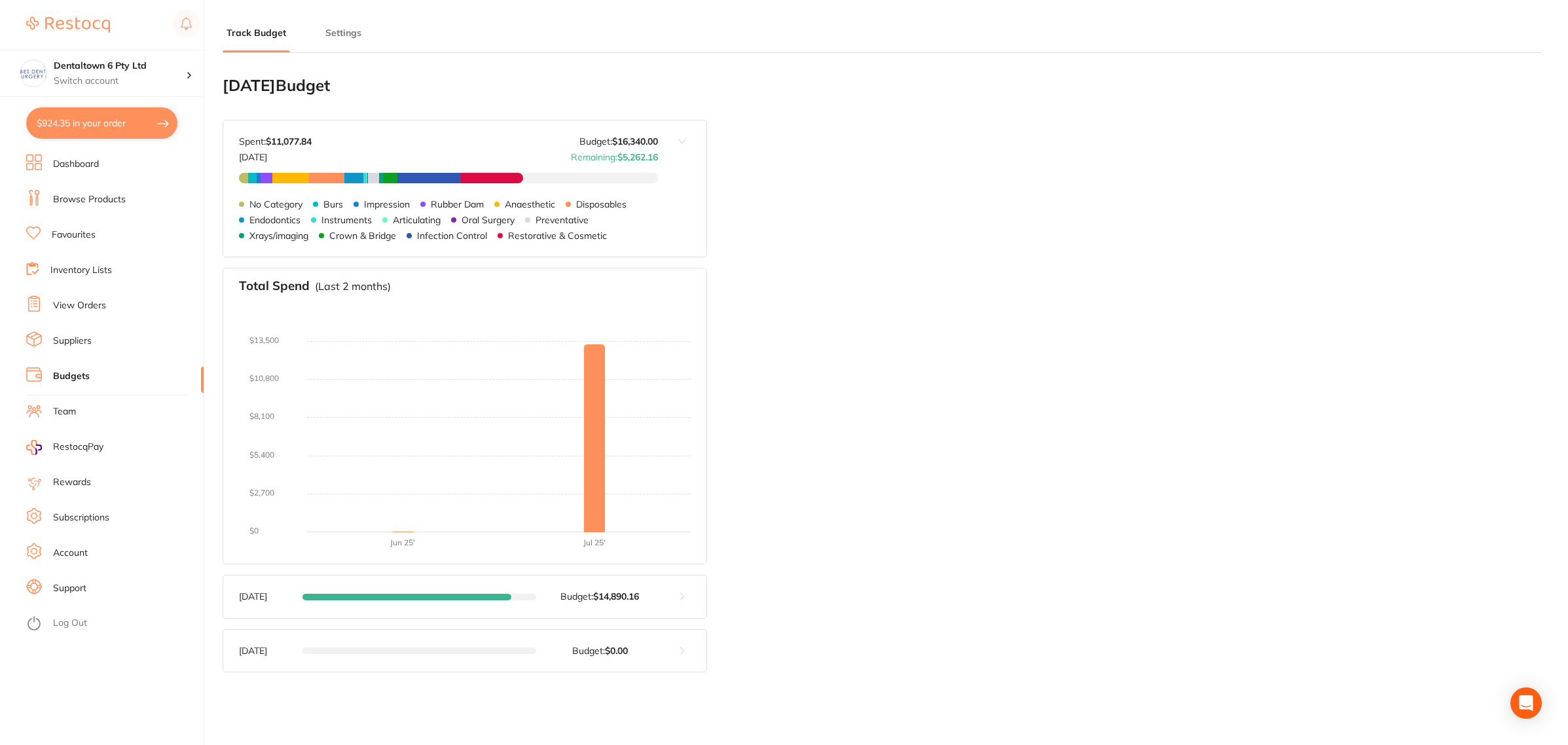
click at [98, 270] on link "Inventory Lists" at bounding box center [81, 270] width 62 height 13
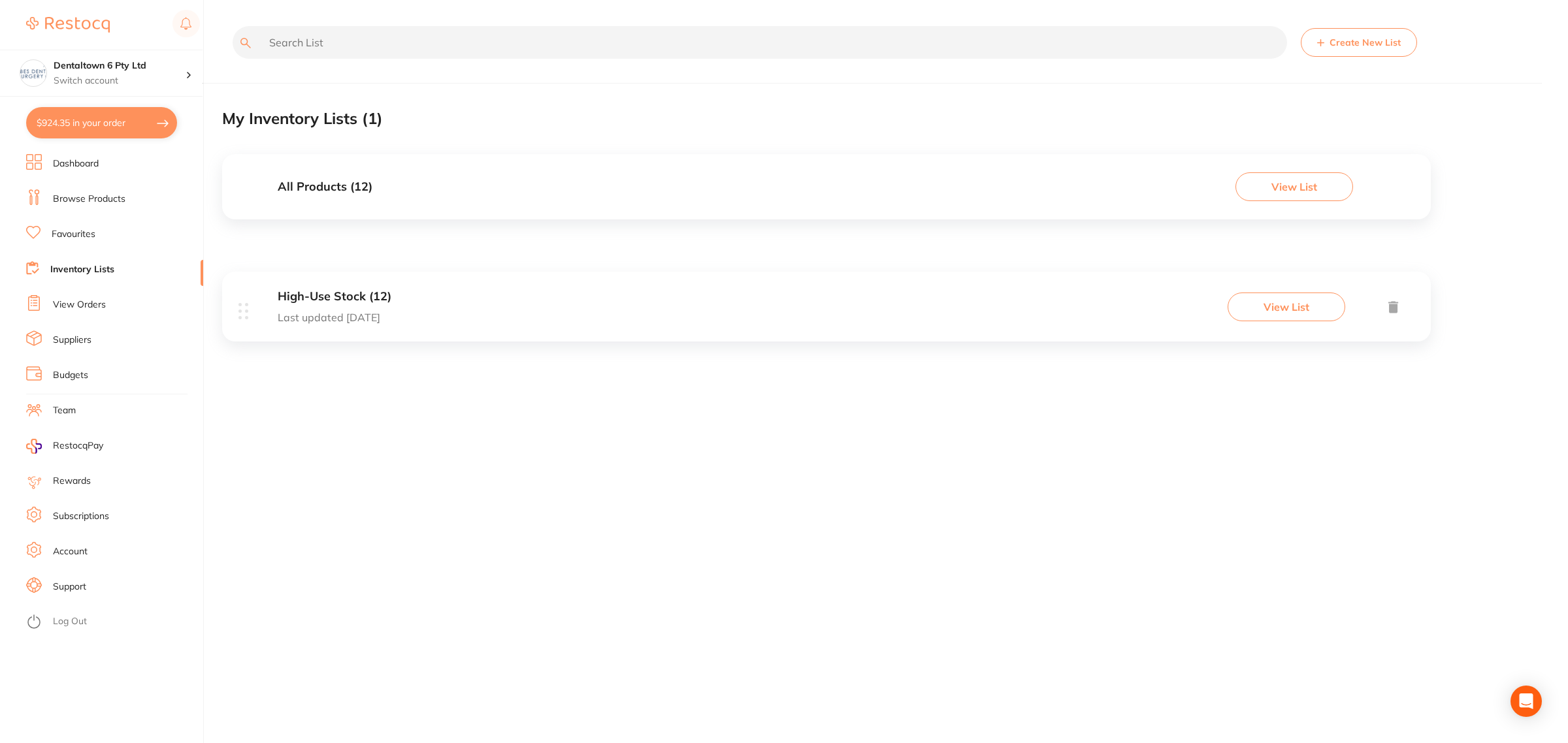
click at [475, 317] on div "High-Use Stock (12) Last updated [DATE] View List" at bounding box center [826, 306] width 1209 height 70
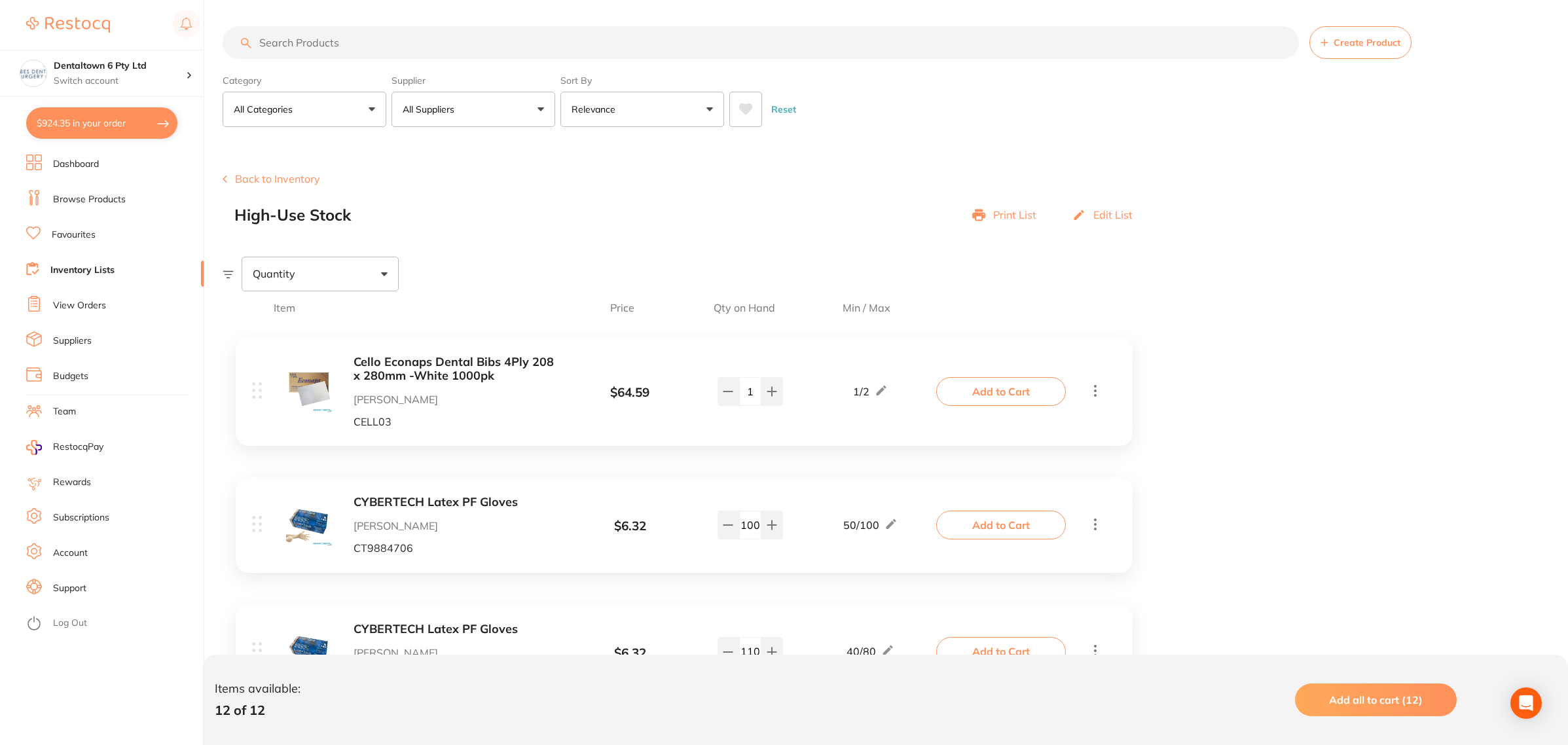
scroll to position [81, 0]
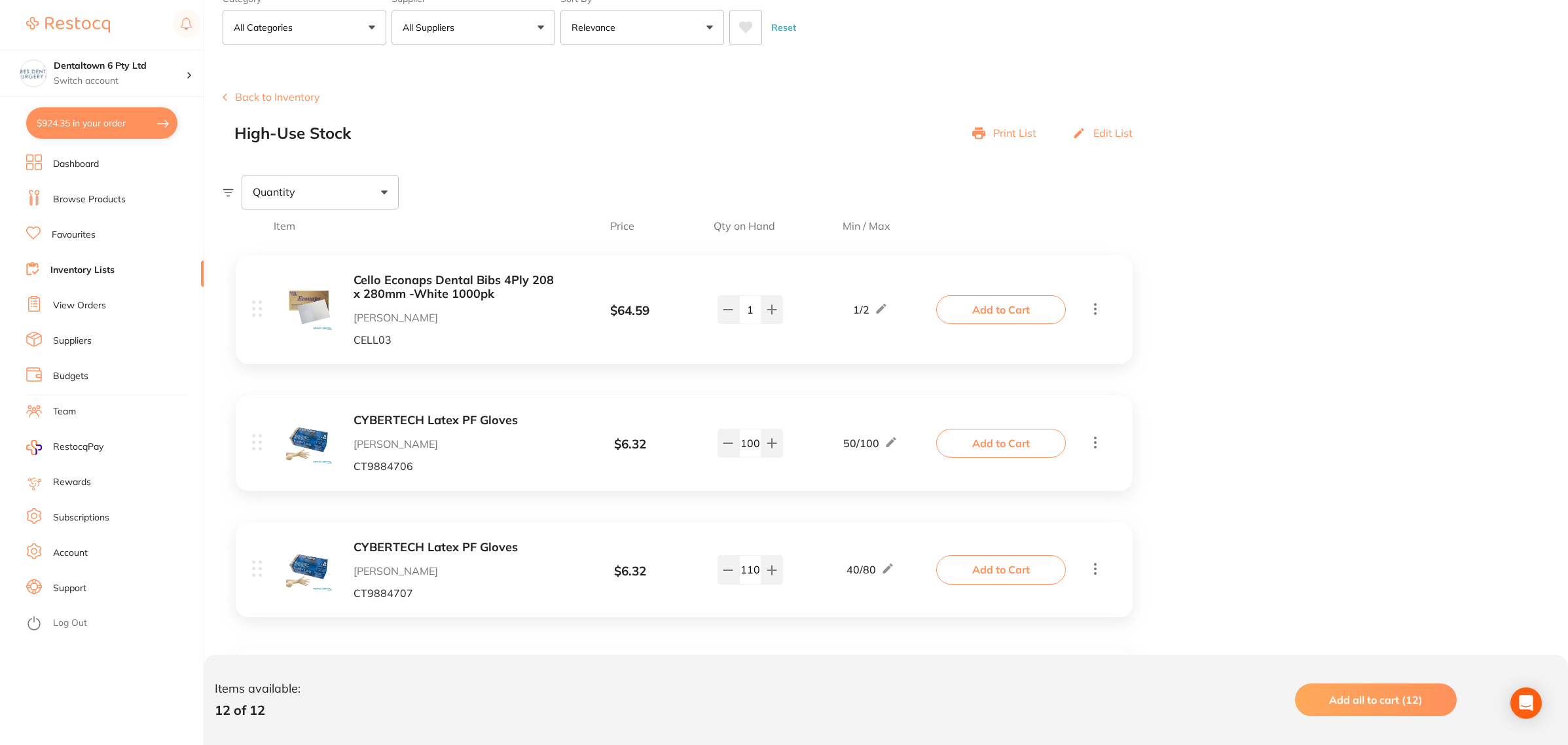
drag, startPoint x: 491, startPoint y: 290, endPoint x: 316, endPoint y: 355, distance: 186.7
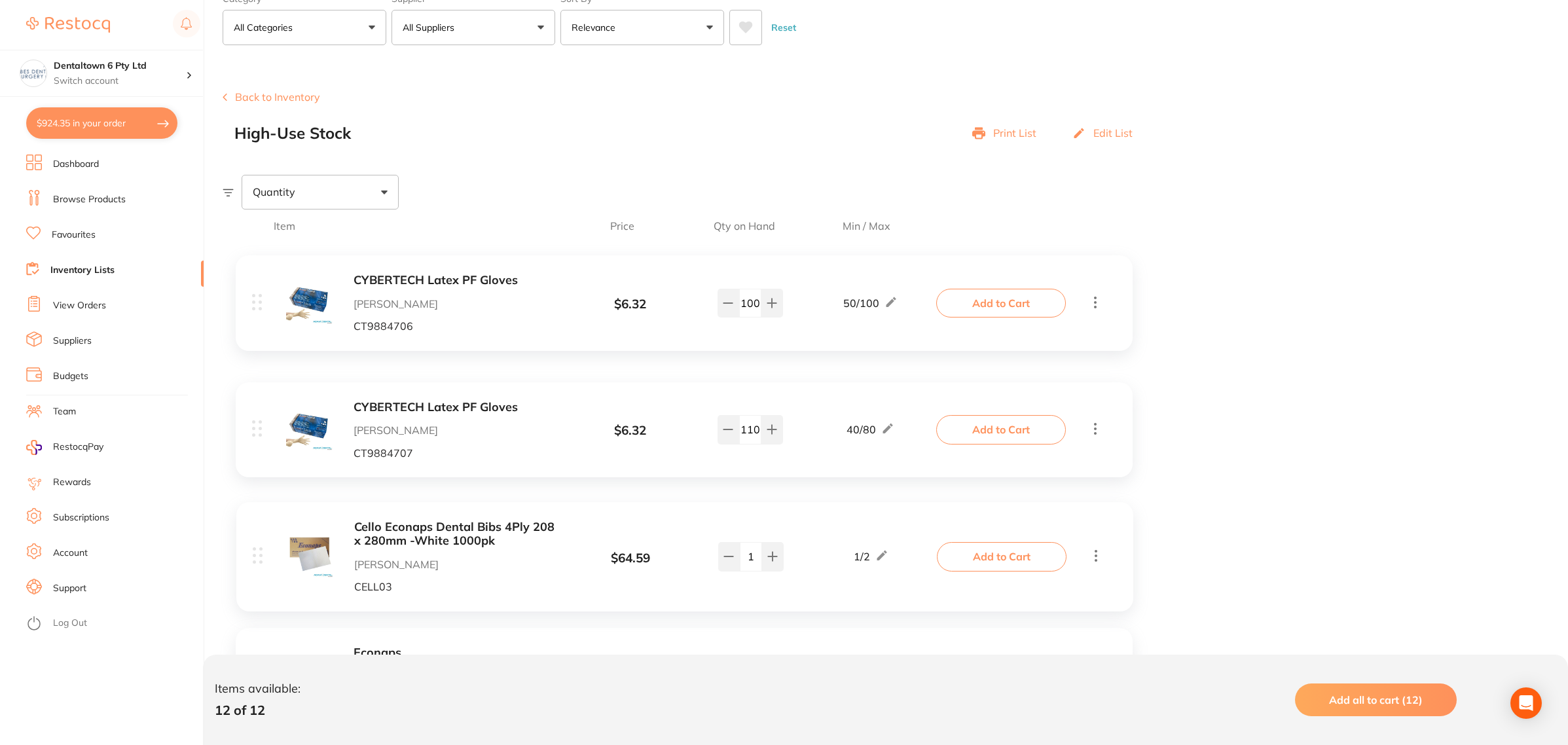
drag, startPoint x: 257, startPoint y: 314, endPoint x: 257, endPoint y: 564, distance: 250.0
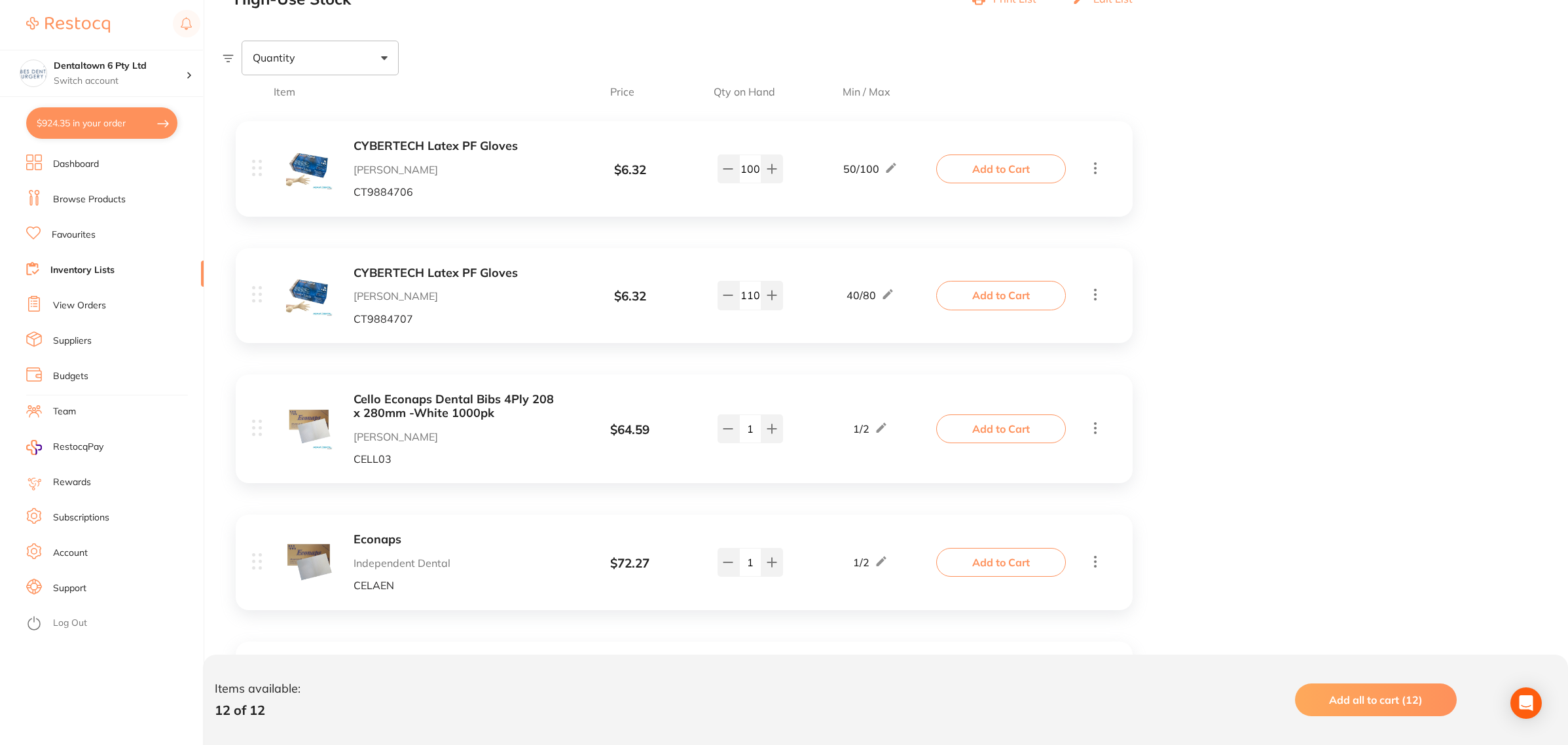
scroll to position [245, 0]
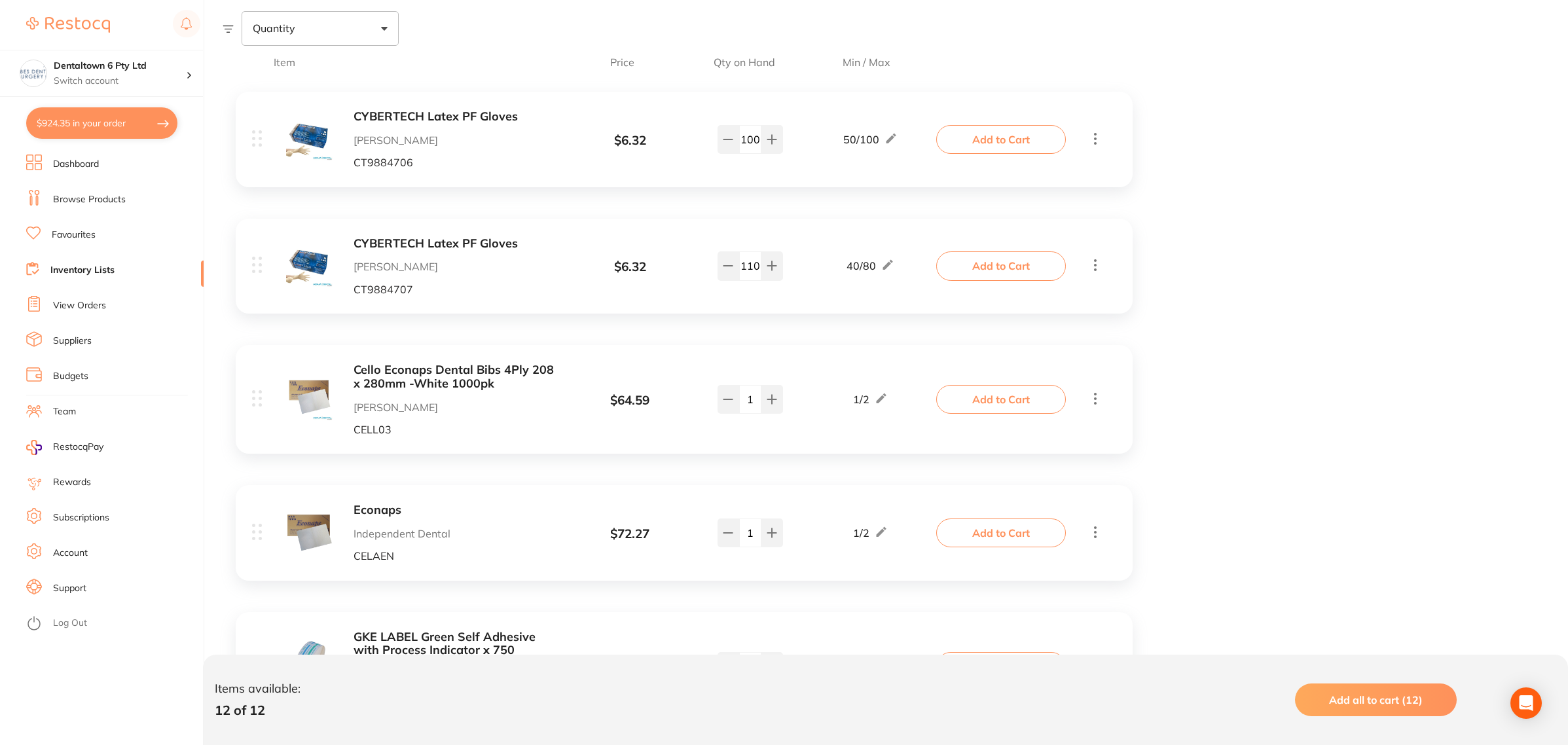
click at [1093, 538] on icon at bounding box center [1095, 532] width 16 height 16
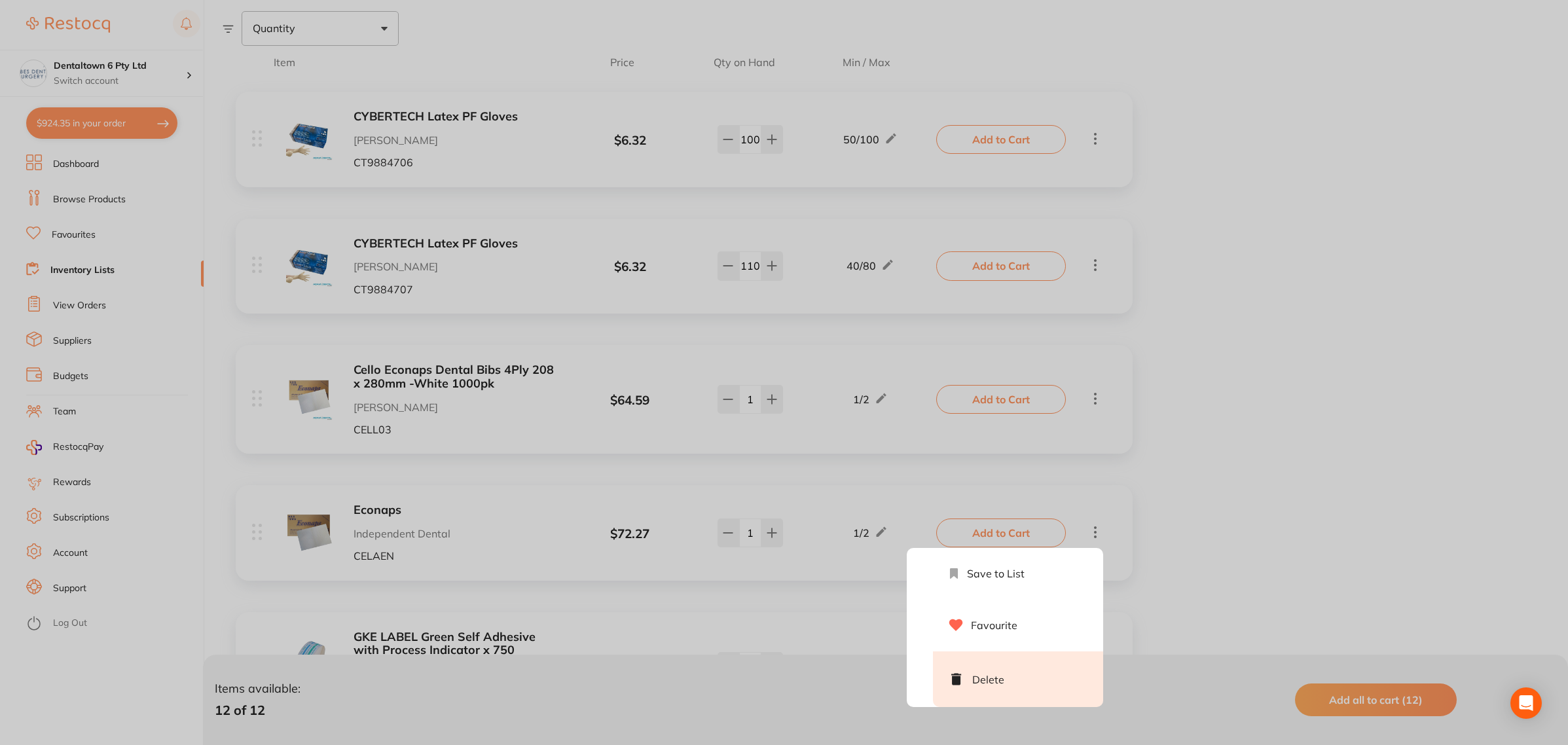
click at [986, 682] on li "Delete" at bounding box center [1018, 680] width 170 height 56
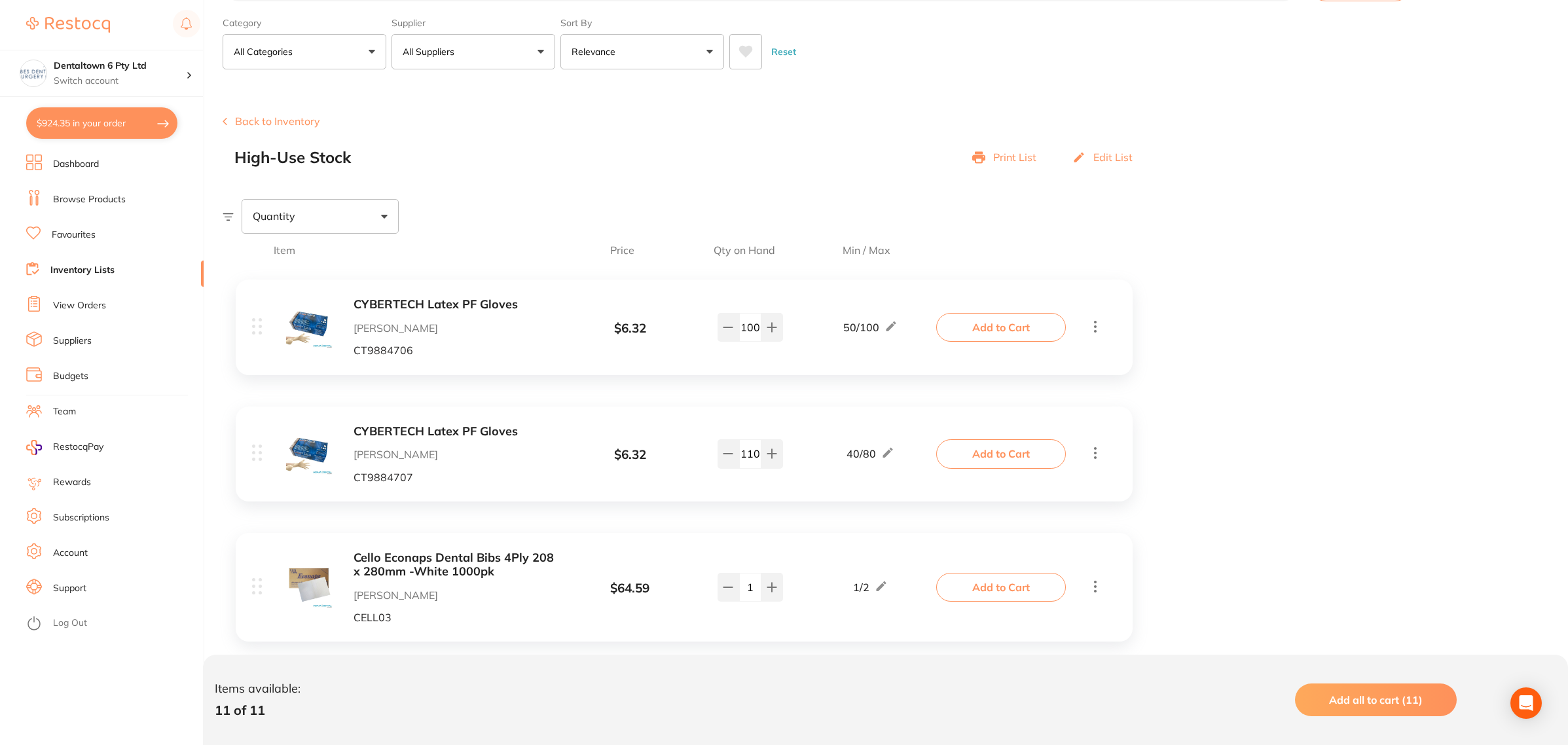
scroll to position [0, 0]
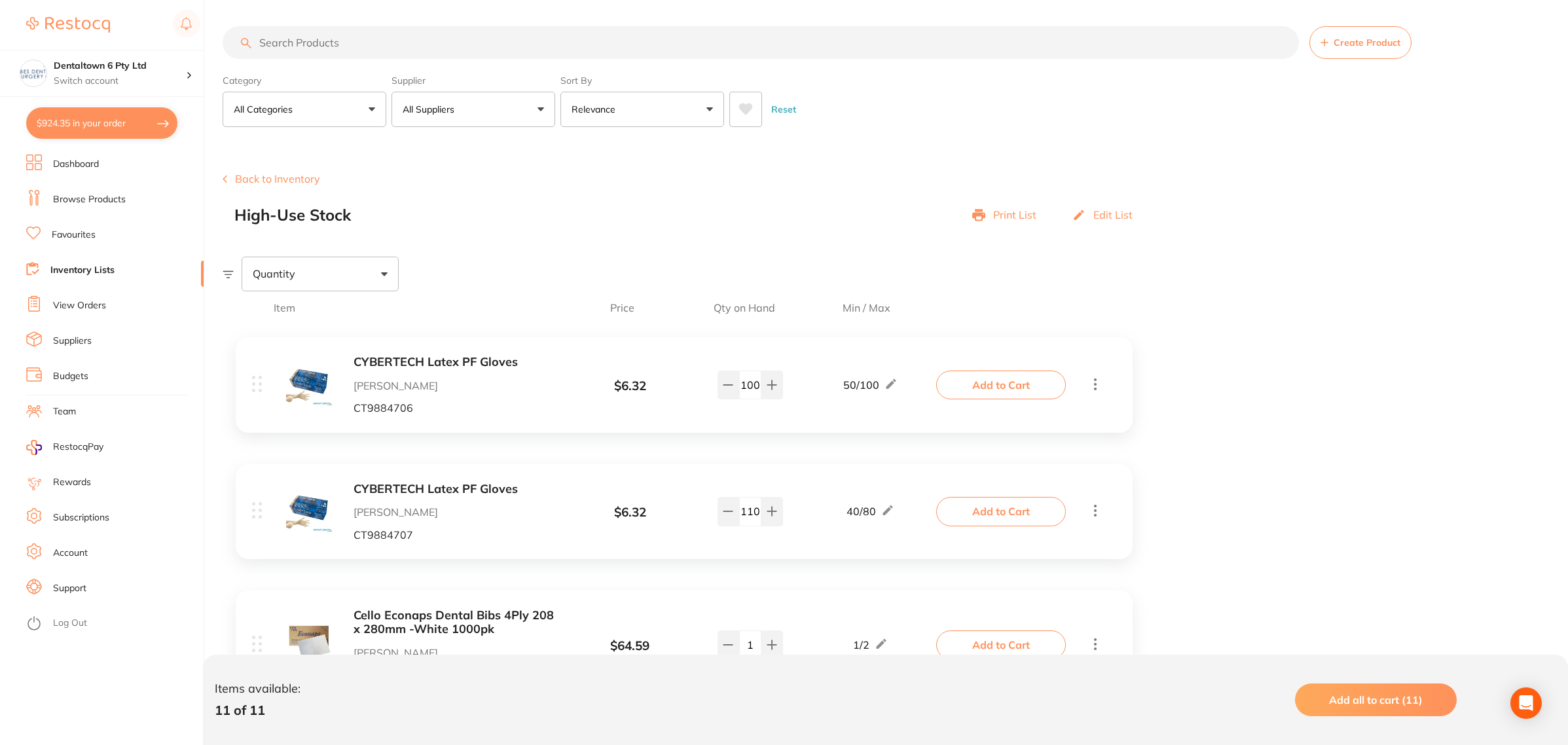
click at [99, 233] on li "Favourites" at bounding box center [115, 235] width 177 height 20
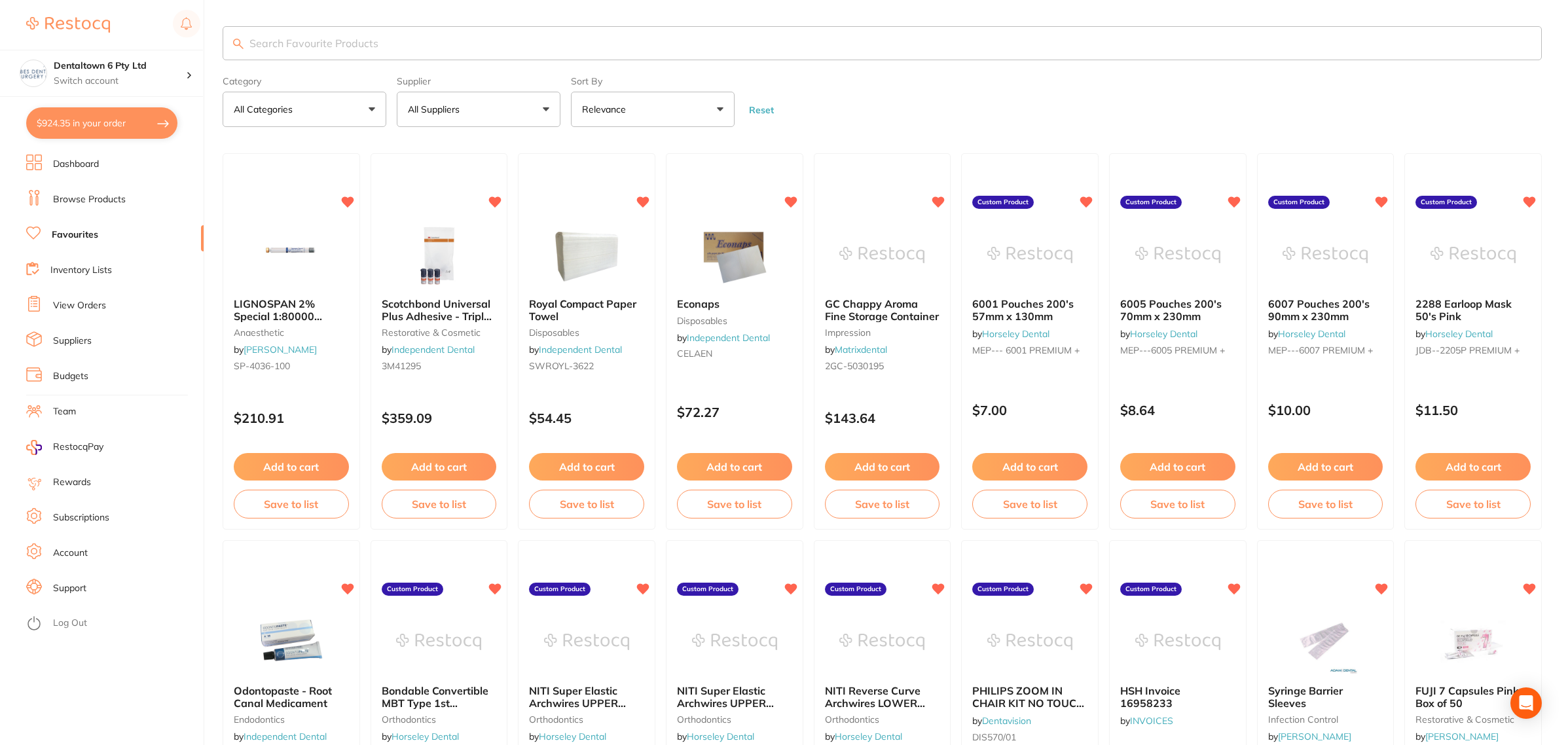
click at [311, 40] on input "search" at bounding box center [882, 43] width 1319 height 34
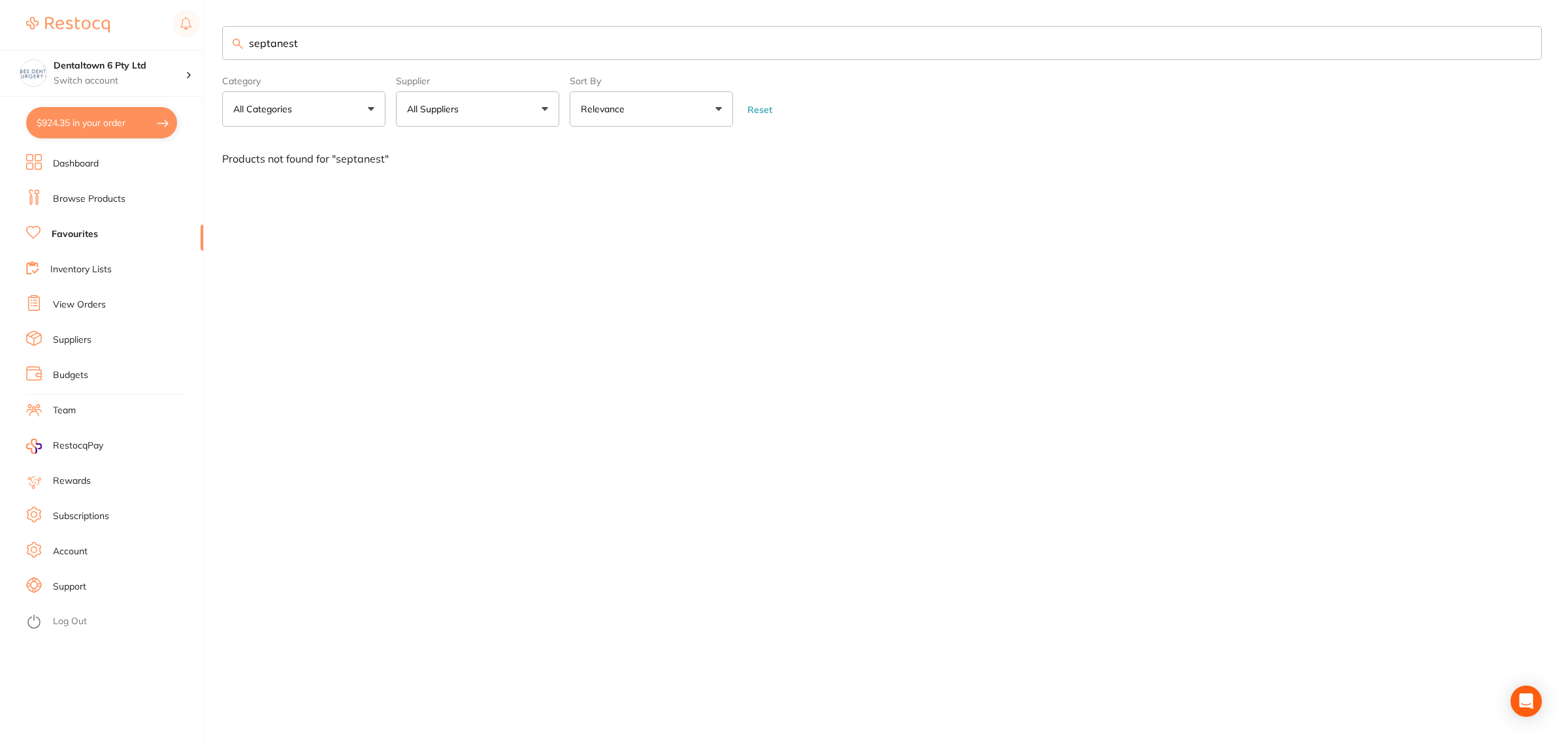
drag, startPoint x: 317, startPoint y: 44, endPoint x: 298, endPoint y: 308, distance: 264.7
click at [184, 47] on div "$924.35 Dentaltown 6 Pty Ltd Switch account Forbes Dental Surgery (DentalTown 6…" at bounding box center [784, 372] width 1568 height 743
type input "ad-4art100"
click at [113, 201] on link "Browse Products" at bounding box center [88, 199] width 72 height 13
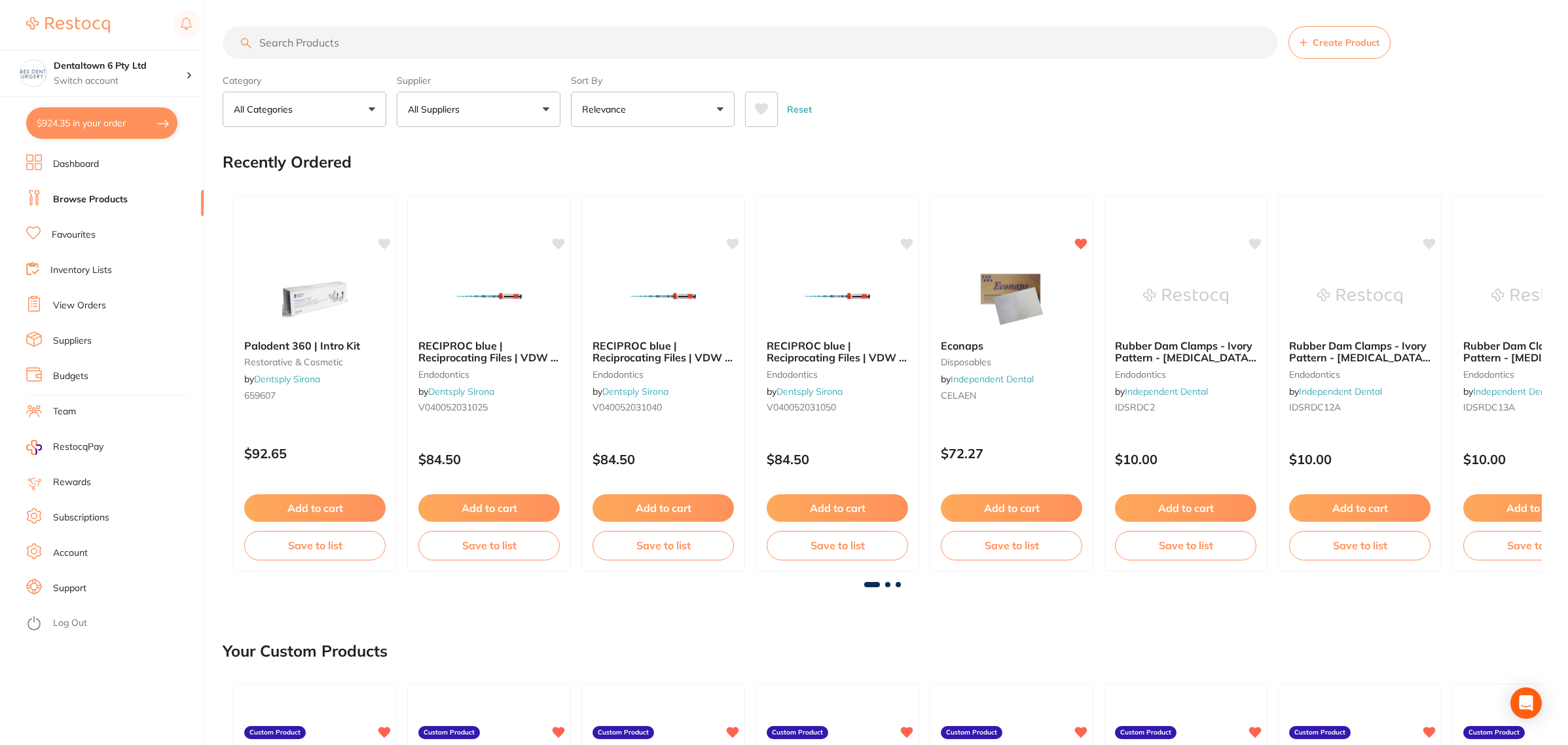
click at [332, 41] on input "search" at bounding box center [750, 42] width 1055 height 33
type input "septanest"
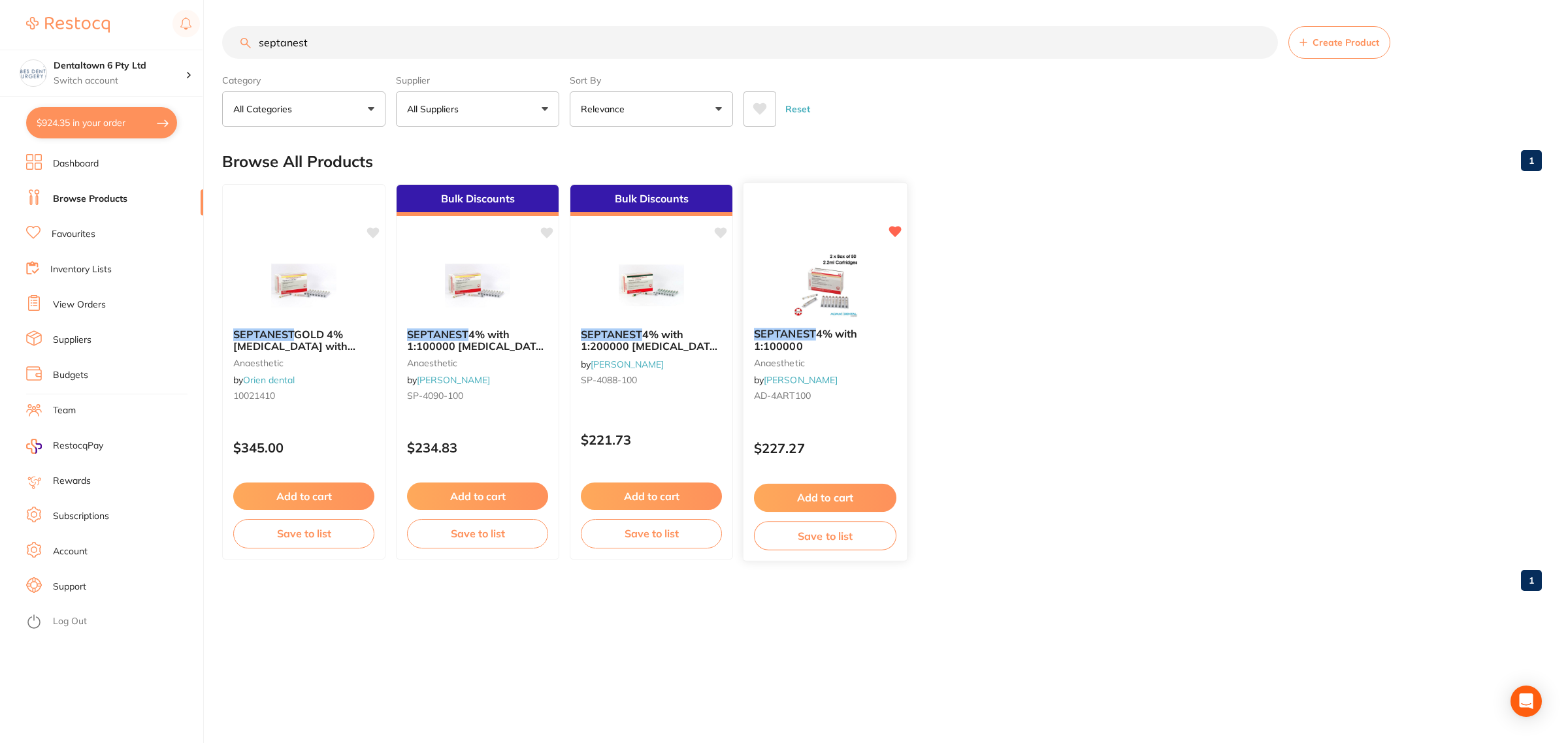
click at [828, 282] on img at bounding box center [825, 285] width 86 height 66
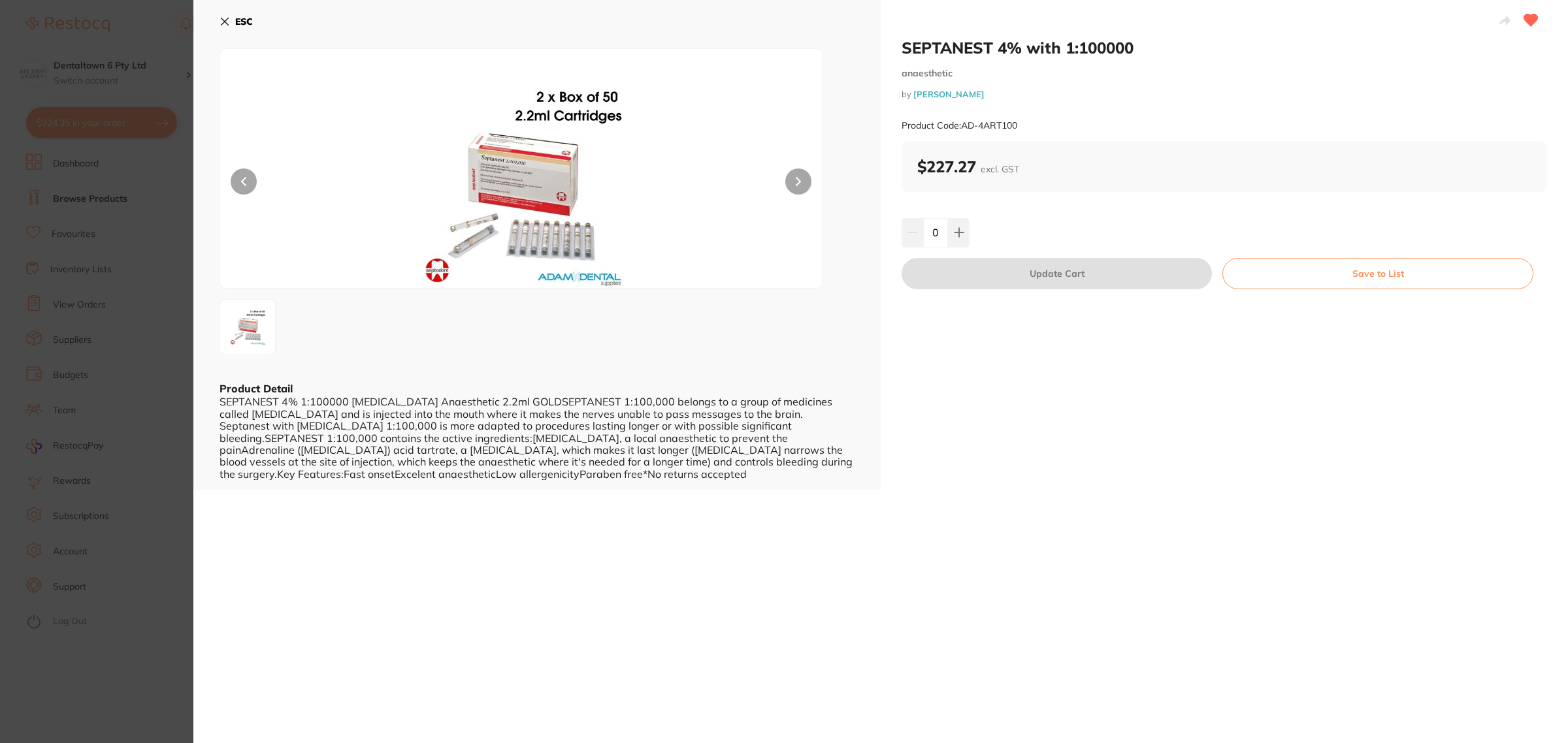
click at [1354, 281] on button "Save to List" at bounding box center [1378, 273] width 311 height 31
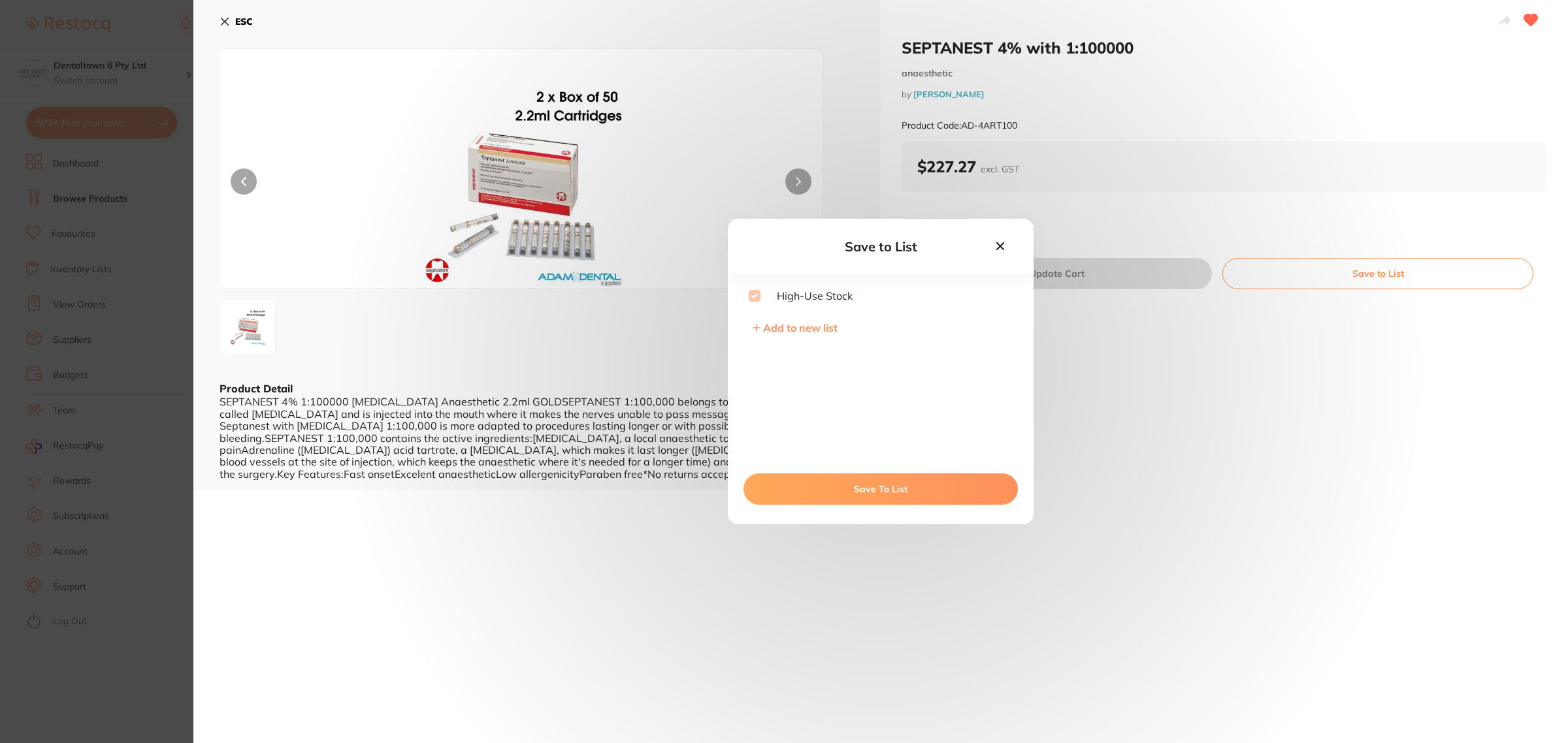
click at [875, 492] on button "Save To List" at bounding box center [880, 488] width 274 height 31
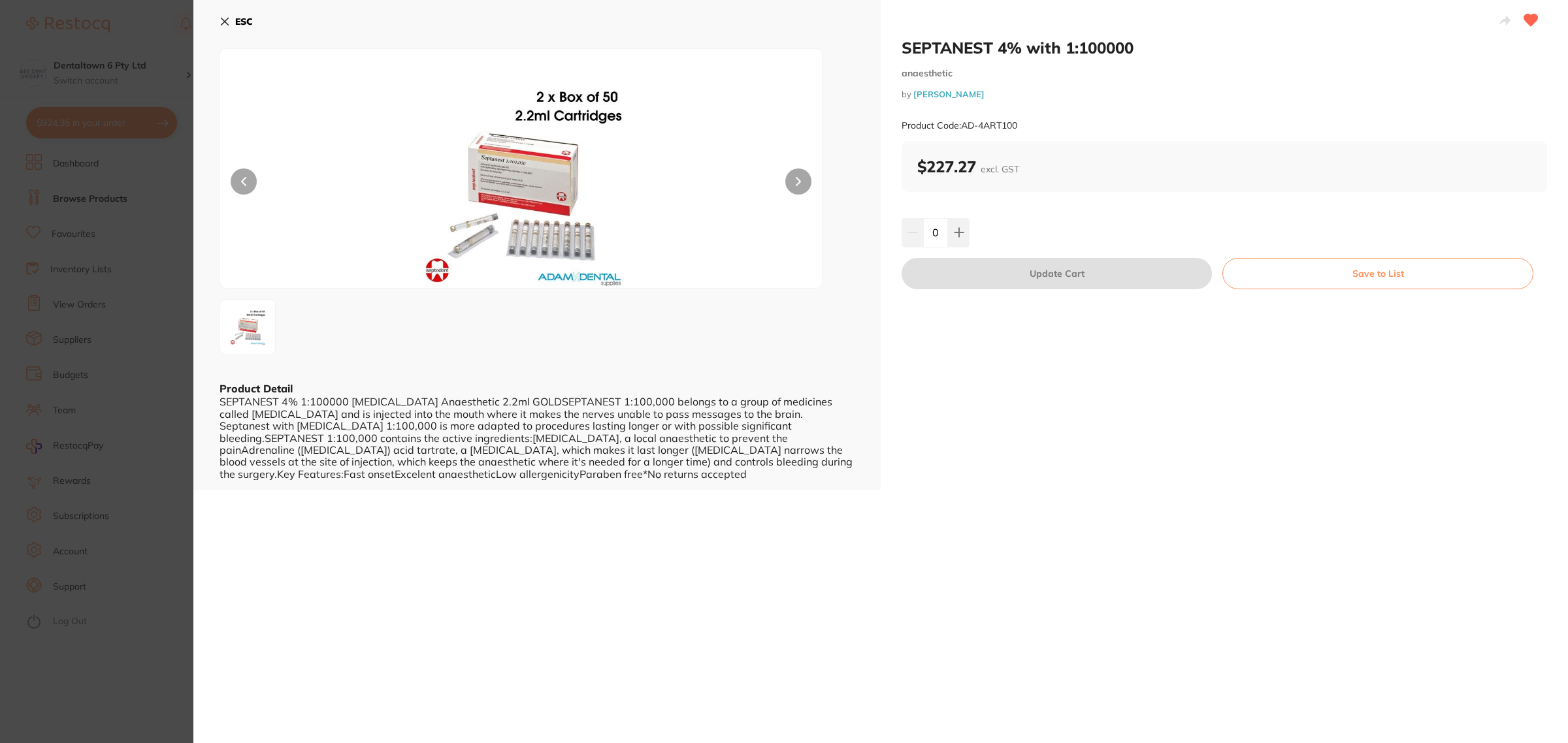
click at [80, 225] on section "SEPTANEST 4% with 1:100000 anaesthetic by Adam Dental Product Code: AD-4ART100 …" at bounding box center [784, 372] width 1568 height 743
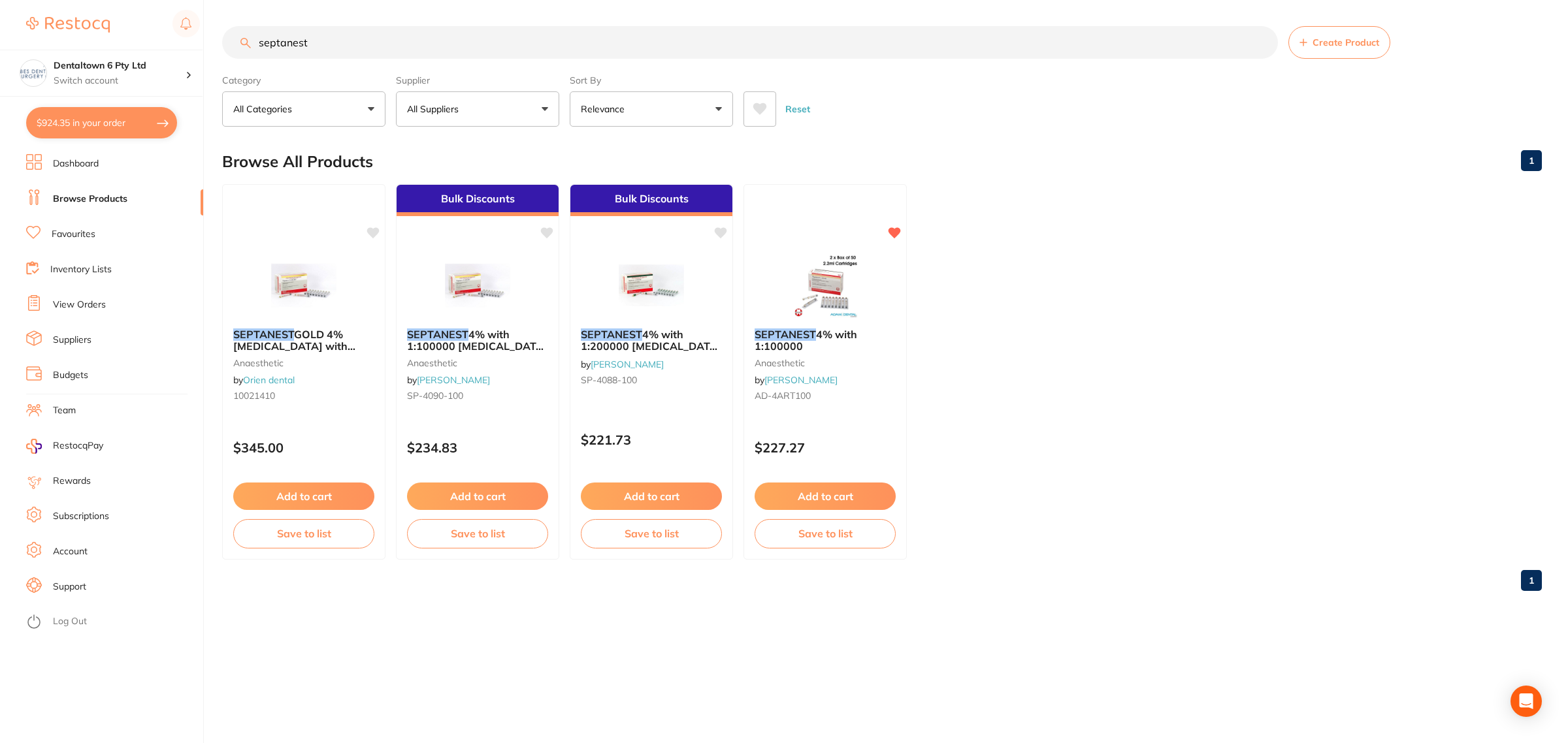
click at [88, 263] on link "Inventory Lists" at bounding box center [80, 270] width 62 height 13
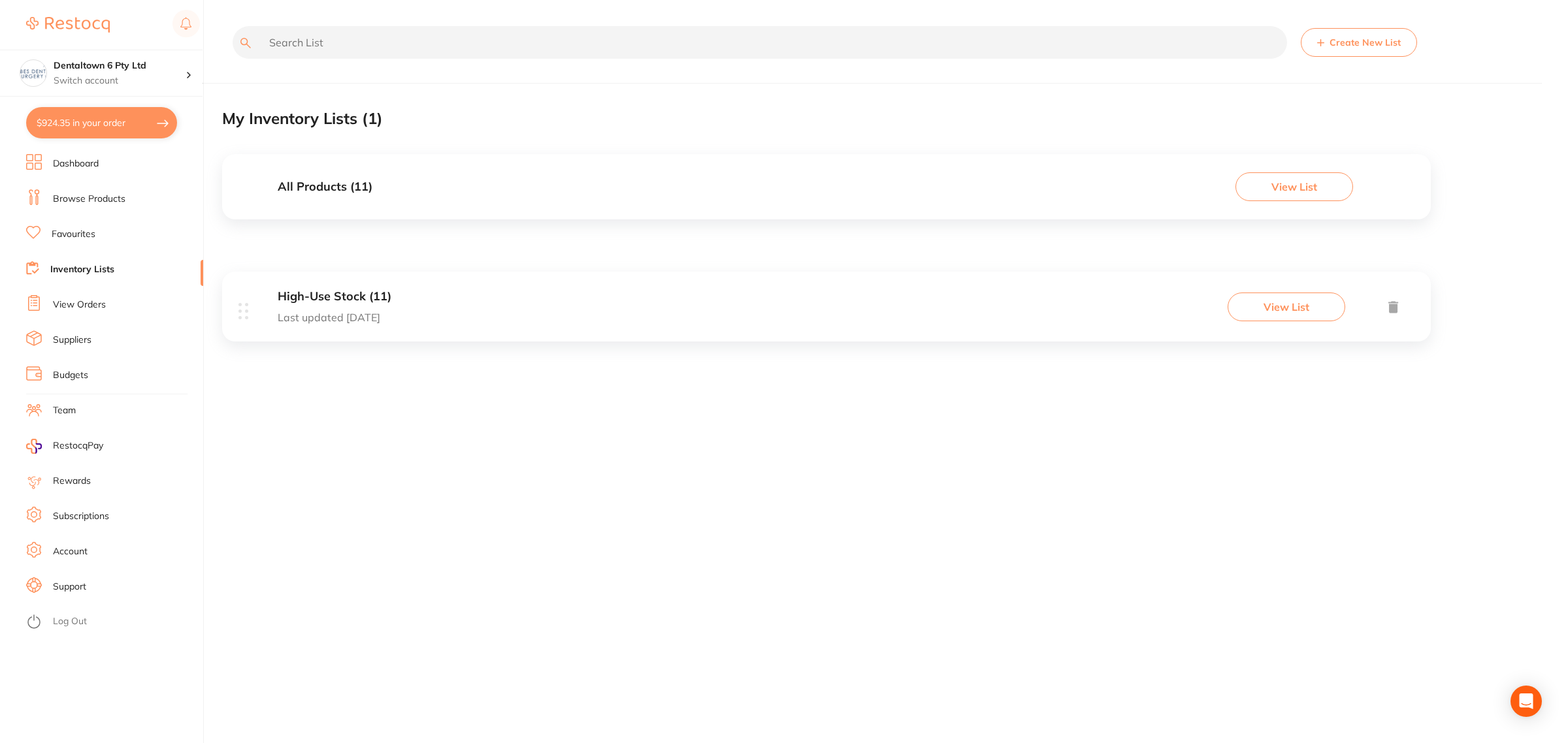
click at [407, 305] on div "High-Use Stock (11) Last updated today View List" at bounding box center [826, 306] width 1209 height 70
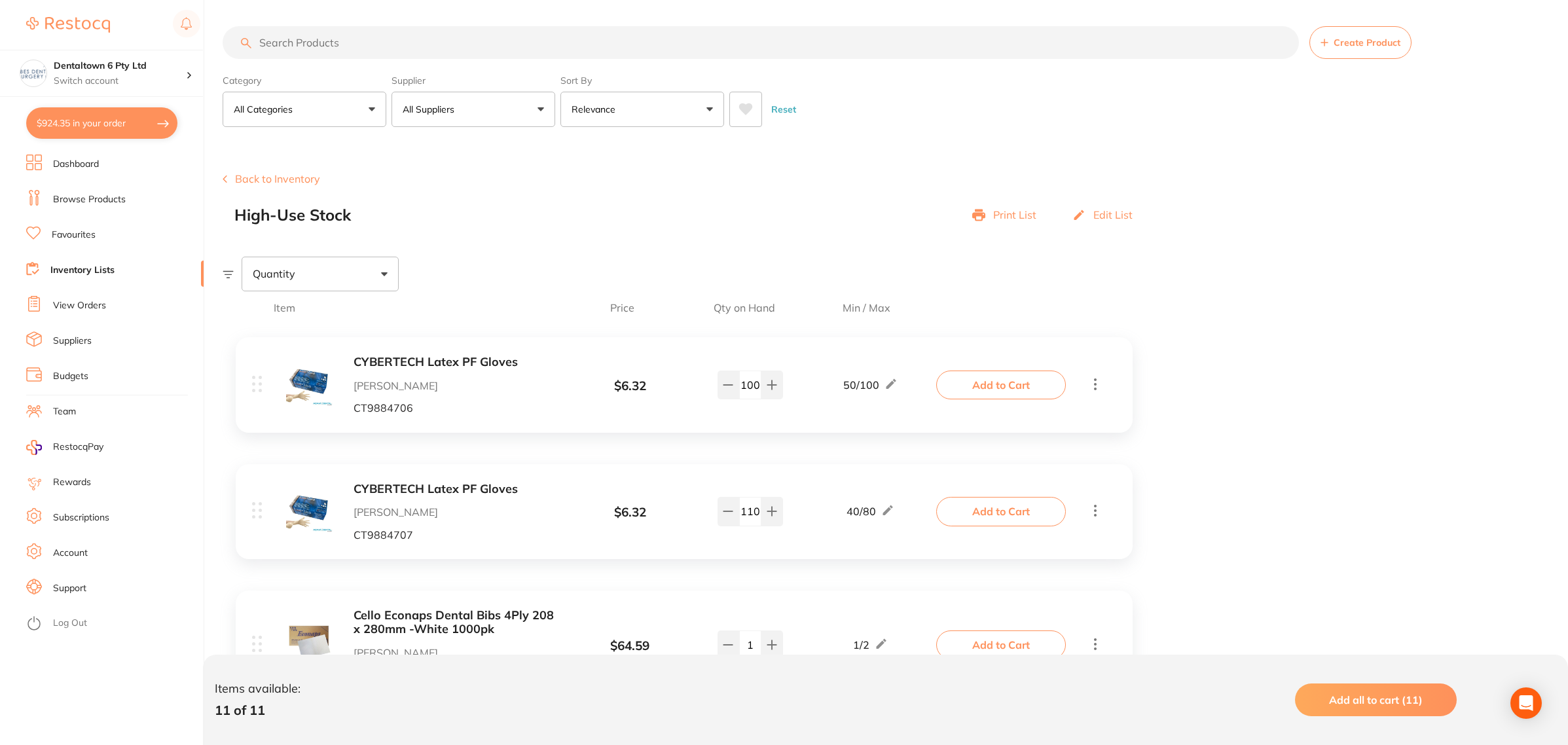
click at [72, 194] on link "Browse Products" at bounding box center [89, 200] width 72 height 13
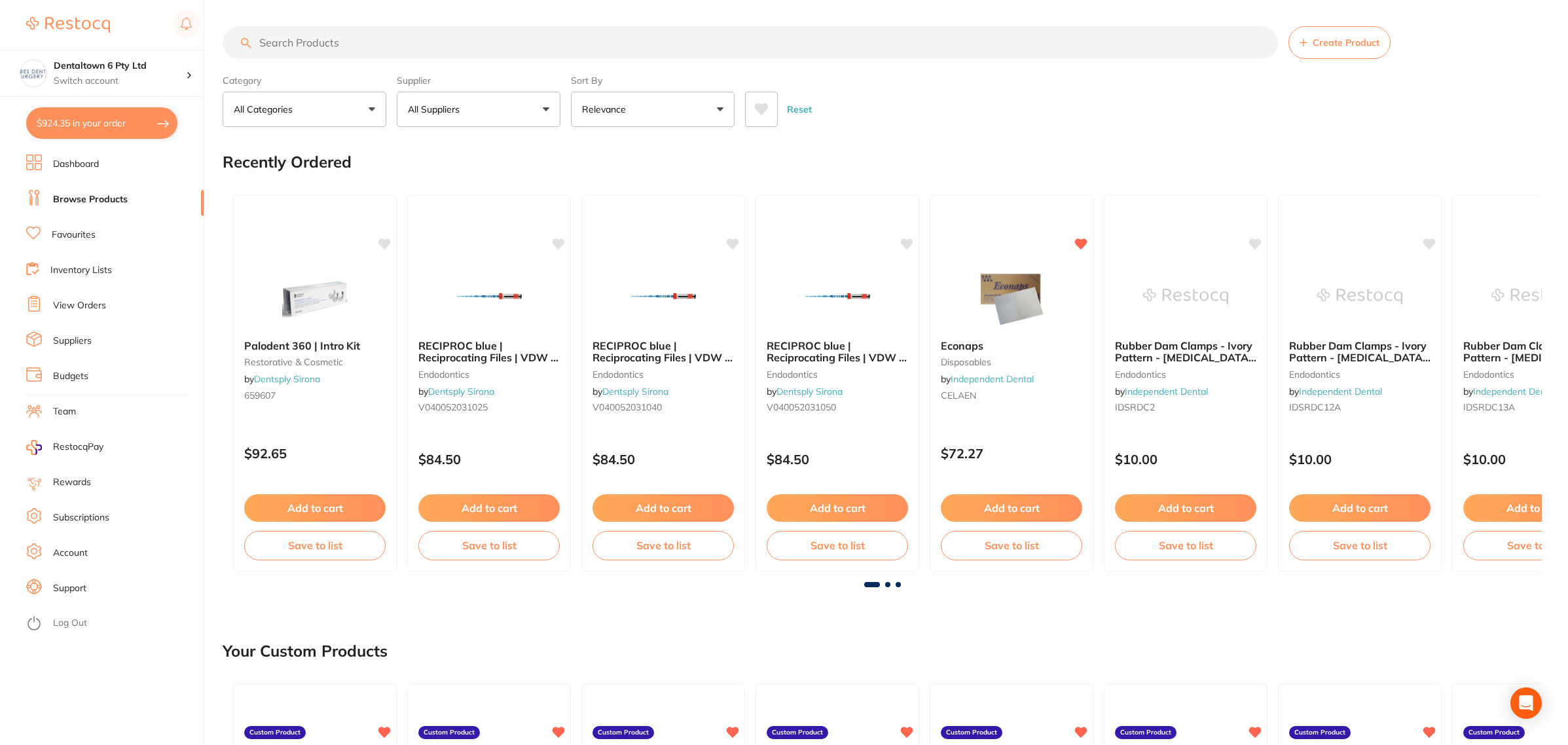
click at [359, 41] on input "search" at bounding box center [750, 42] width 1055 height 33
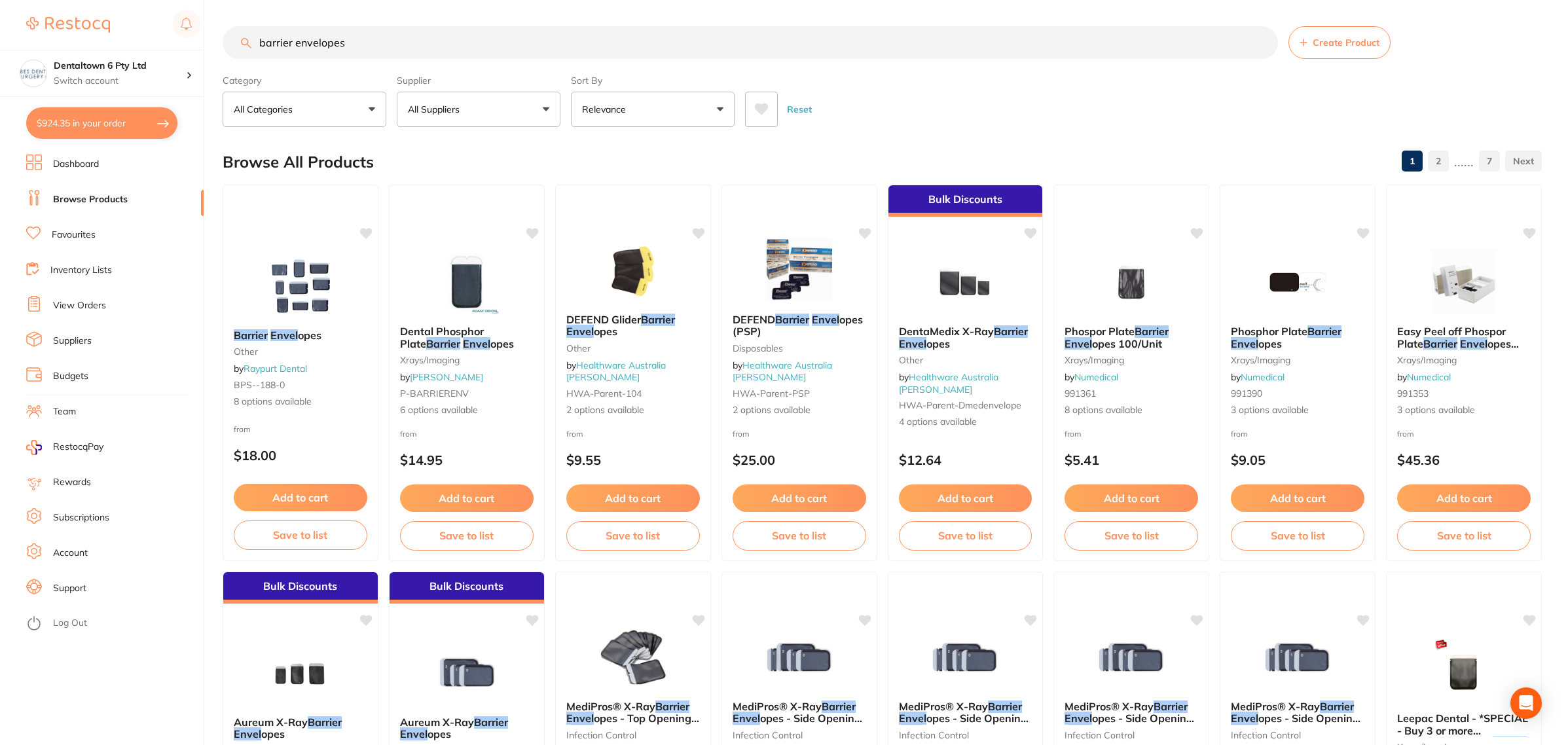
type input "barrier envelopes"
click at [528, 108] on button "All Suppliers" at bounding box center [478, 108] width 164 height 35
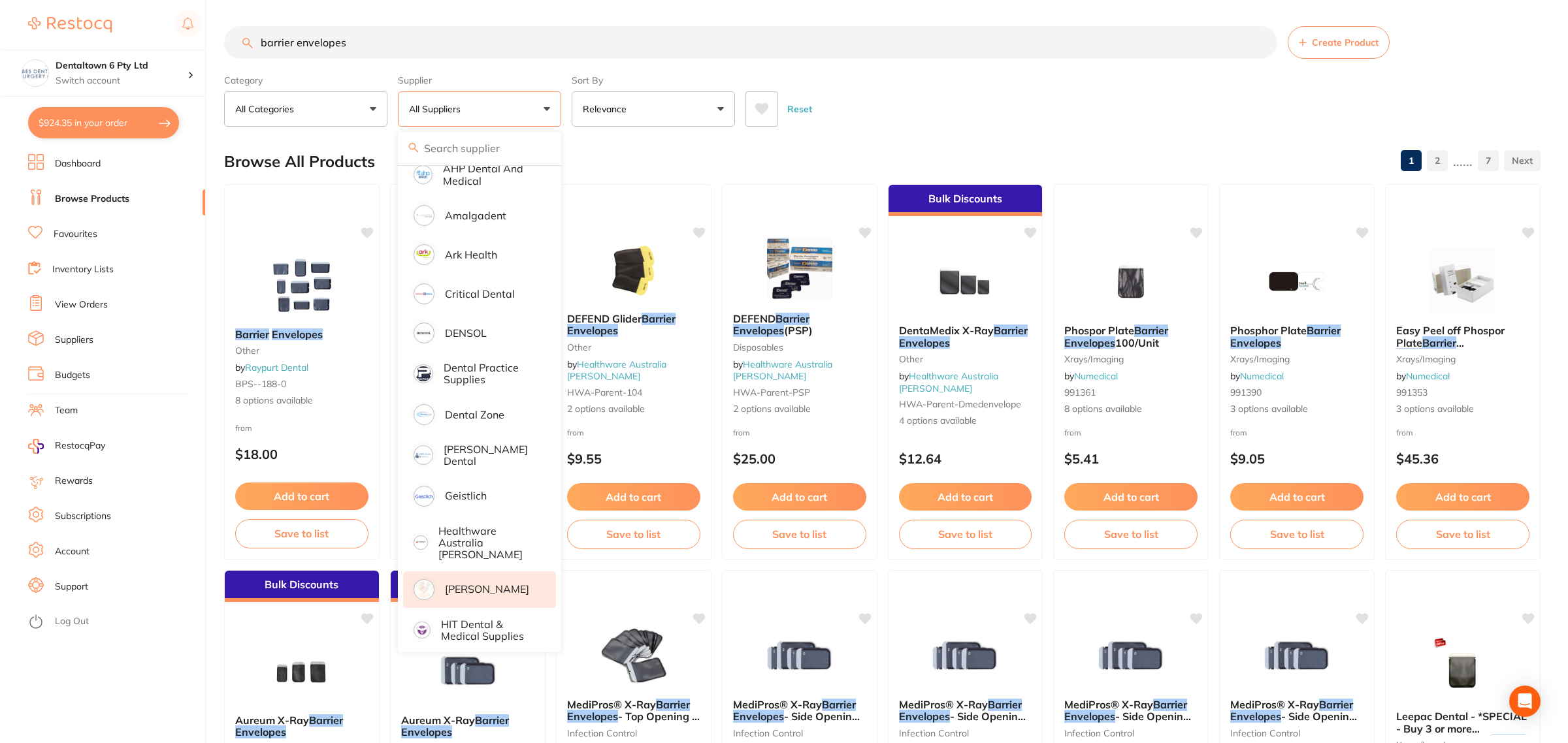
scroll to position [245, 0]
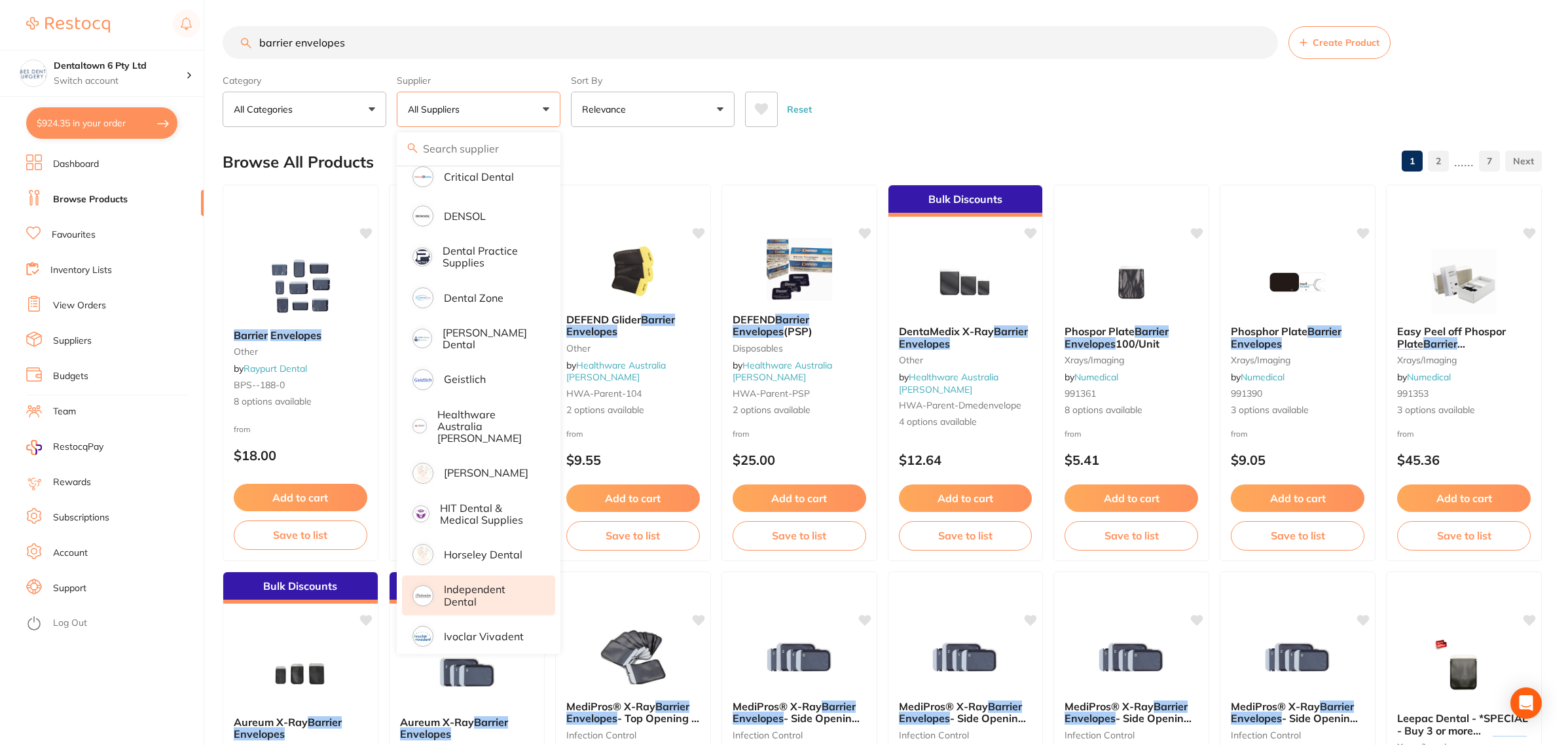
click at [466, 584] on p "Independent Dental" at bounding box center [490, 595] width 93 height 24
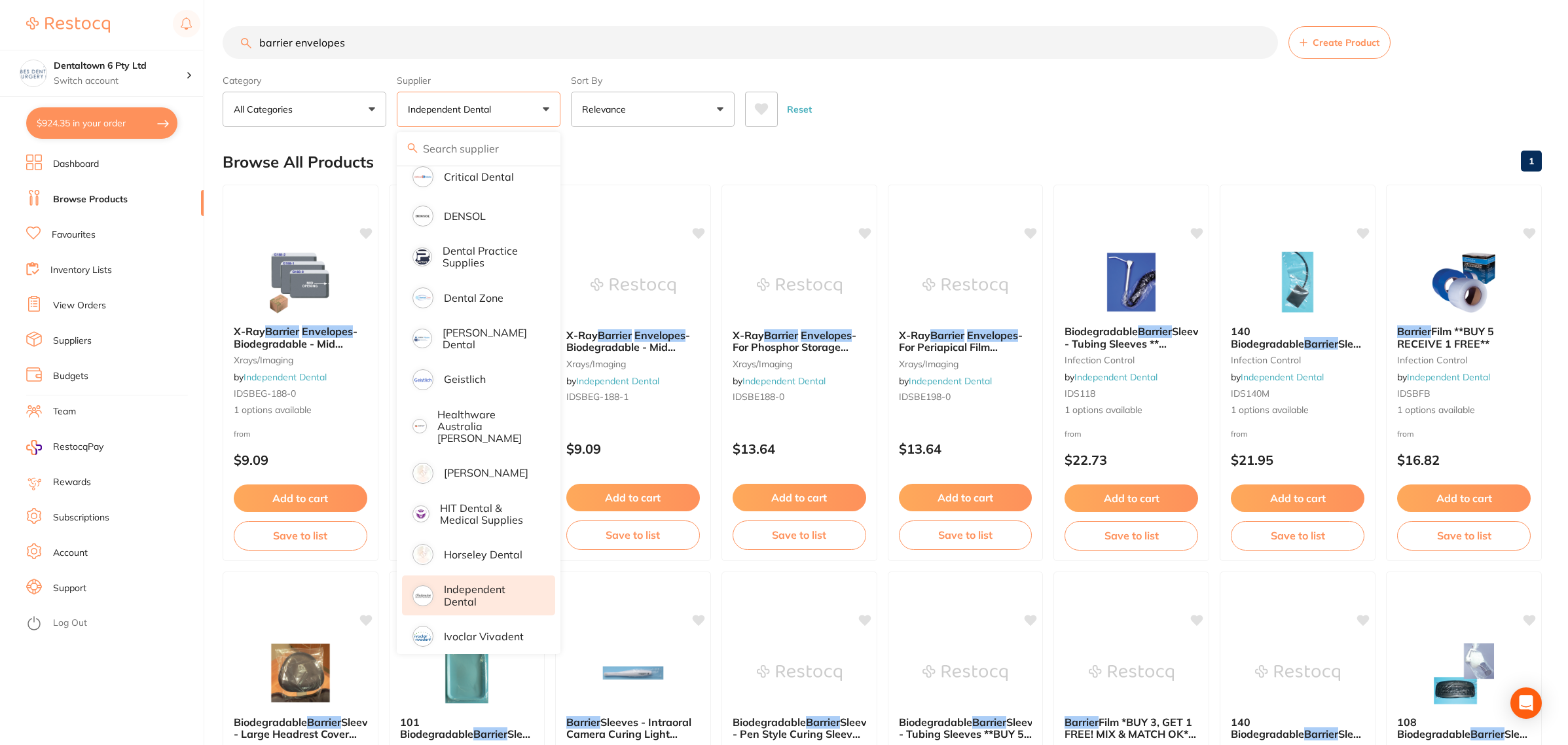
click at [933, 112] on div "Reset" at bounding box center [1138, 104] width 786 height 46
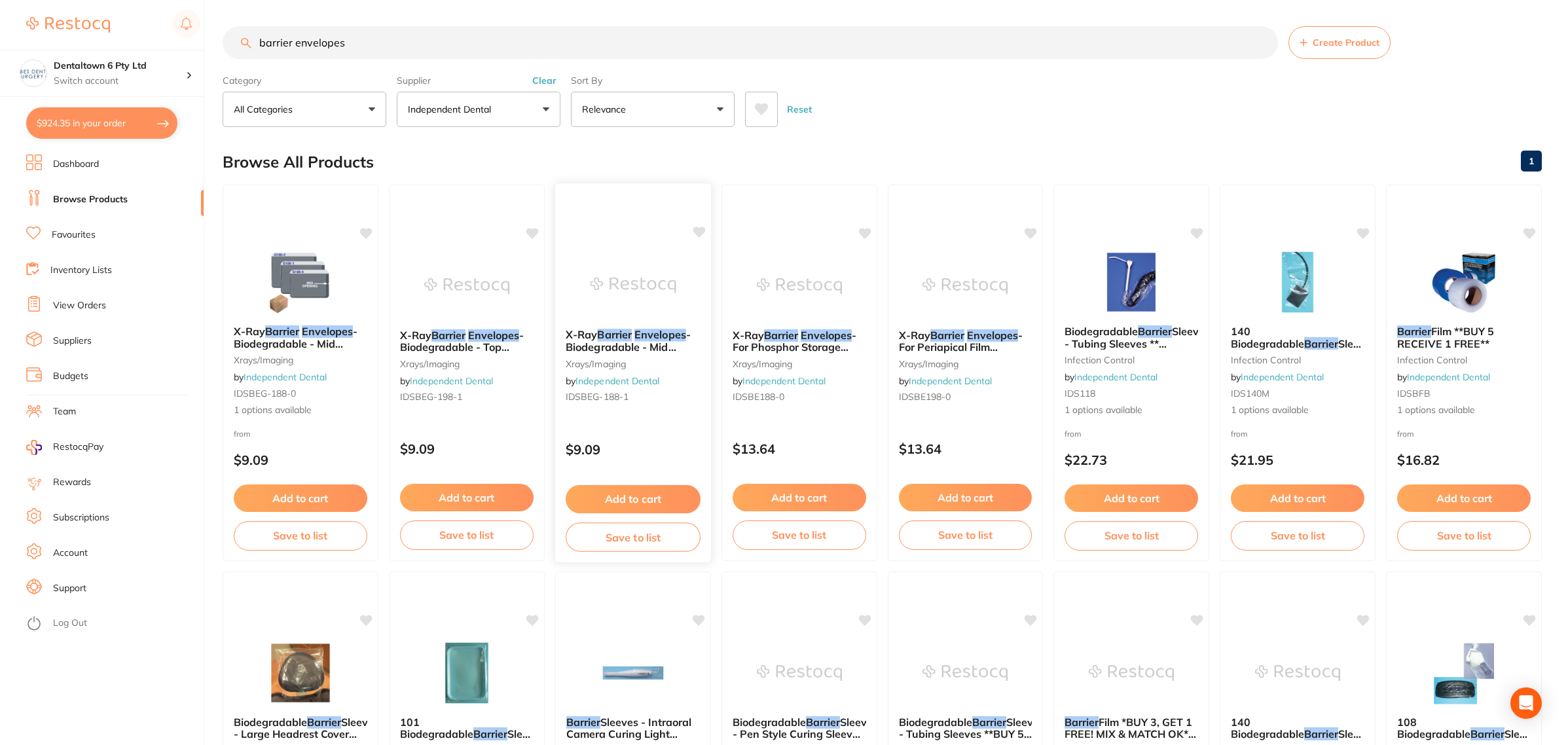
click at [624, 285] on img at bounding box center [633, 286] width 86 height 66
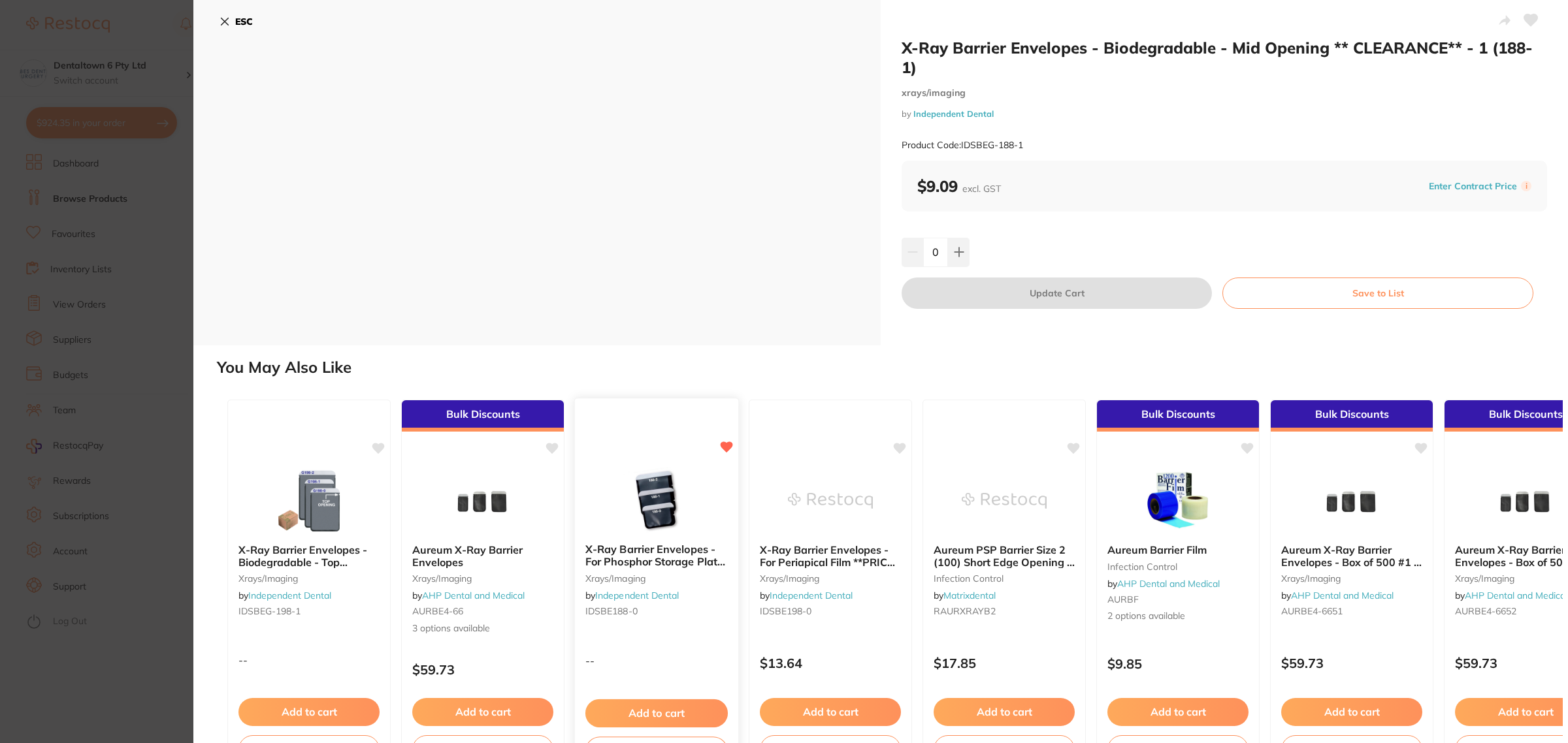
click at [667, 518] on img at bounding box center [657, 500] width 86 height 66
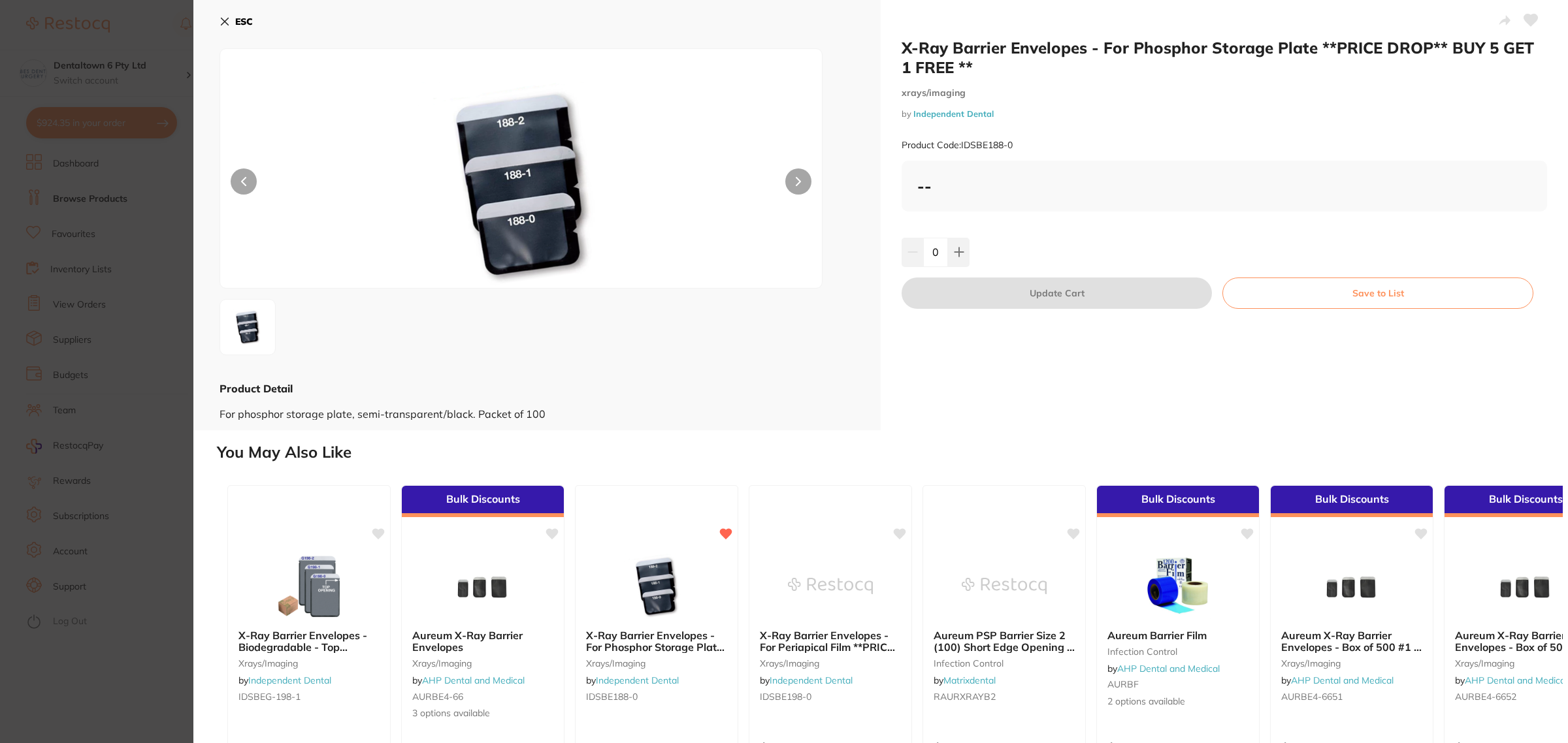
click at [1341, 305] on button "Save to List" at bounding box center [1378, 293] width 311 height 31
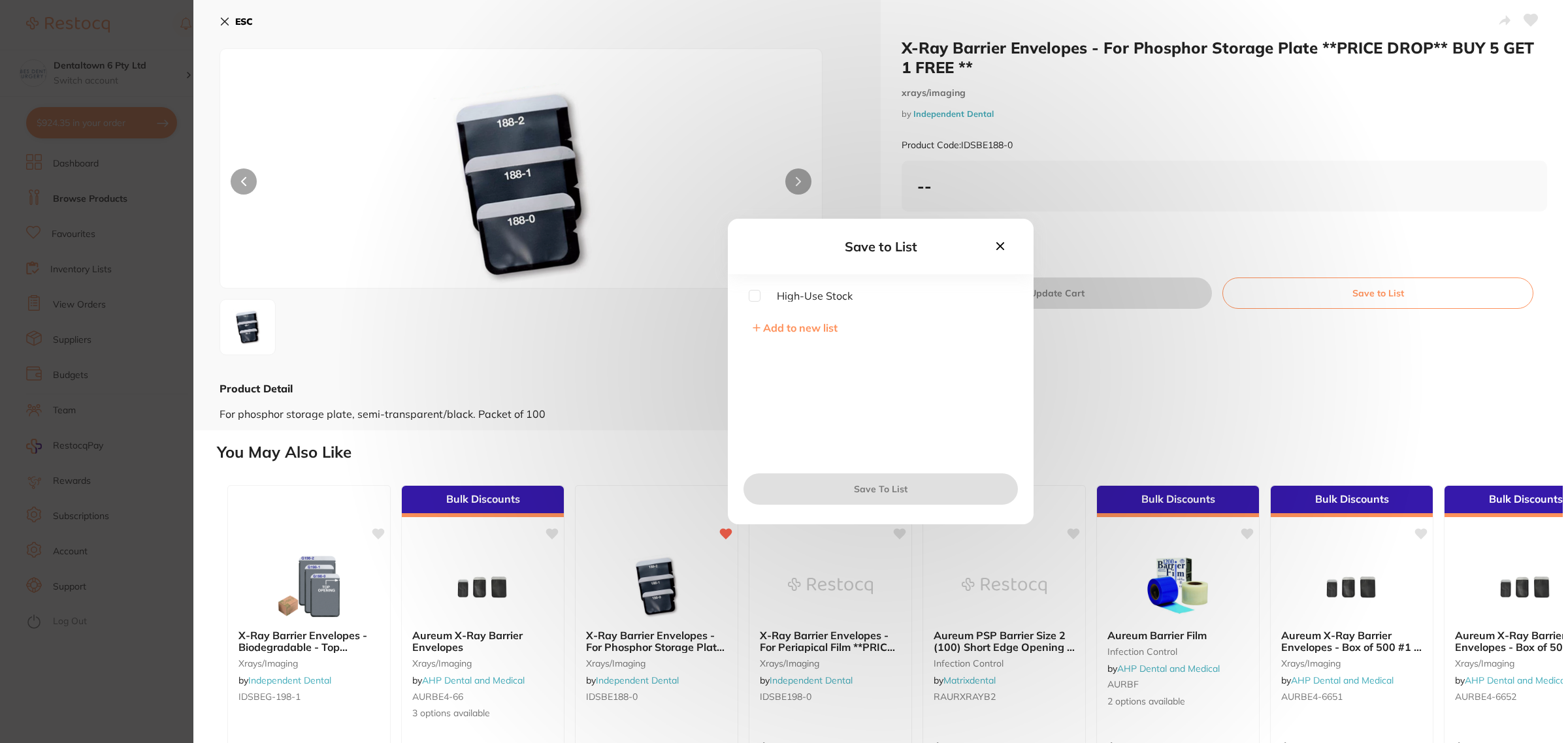
click at [757, 297] on input "checkbox" at bounding box center [754, 296] width 12 height 12
checkbox input "true"
click at [843, 487] on button "Save To List" at bounding box center [880, 488] width 274 height 31
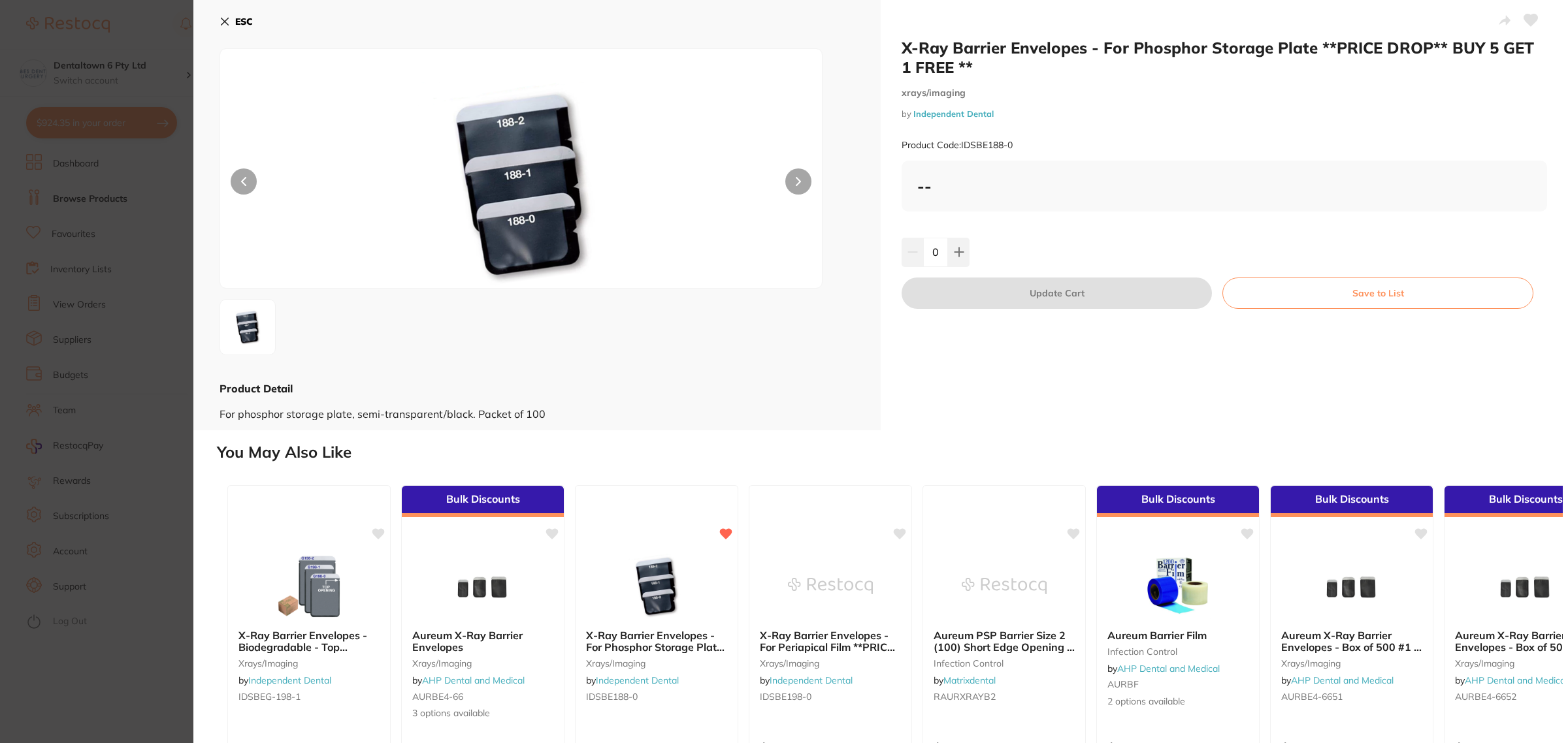
click at [126, 288] on section "X-Ray Barrier Envelopes - For Phosphor Storage Plate **PRICE DROP** BUY 5 GET 1…" at bounding box center [784, 372] width 1568 height 743
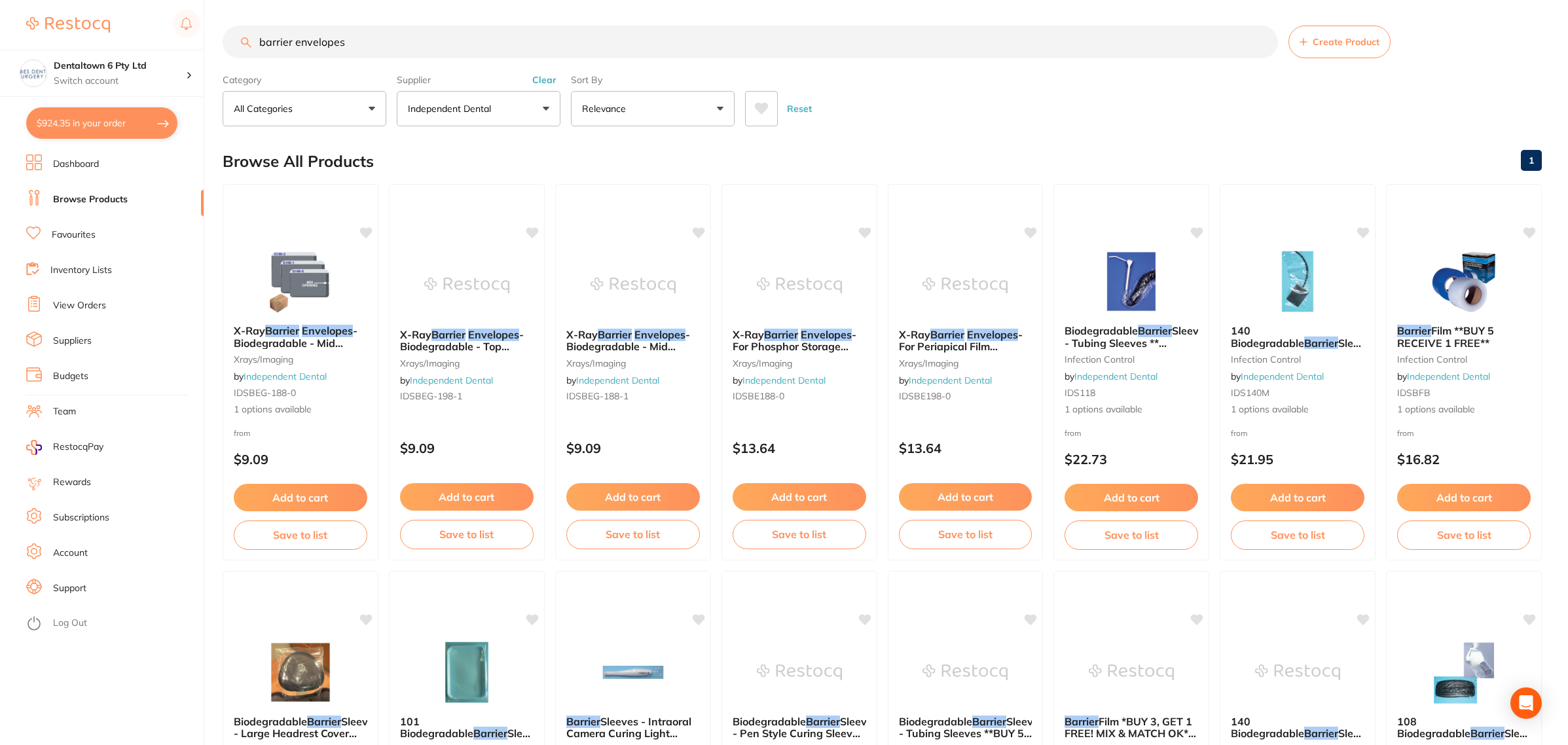
click at [95, 282] on ul "Dashboard Browse Products Favourites Inventory Lists View Orders Suppliers Budg…" at bounding box center [115, 450] width 177 height 591
click at [97, 274] on link "Inventory Lists" at bounding box center [81, 270] width 62 height 13
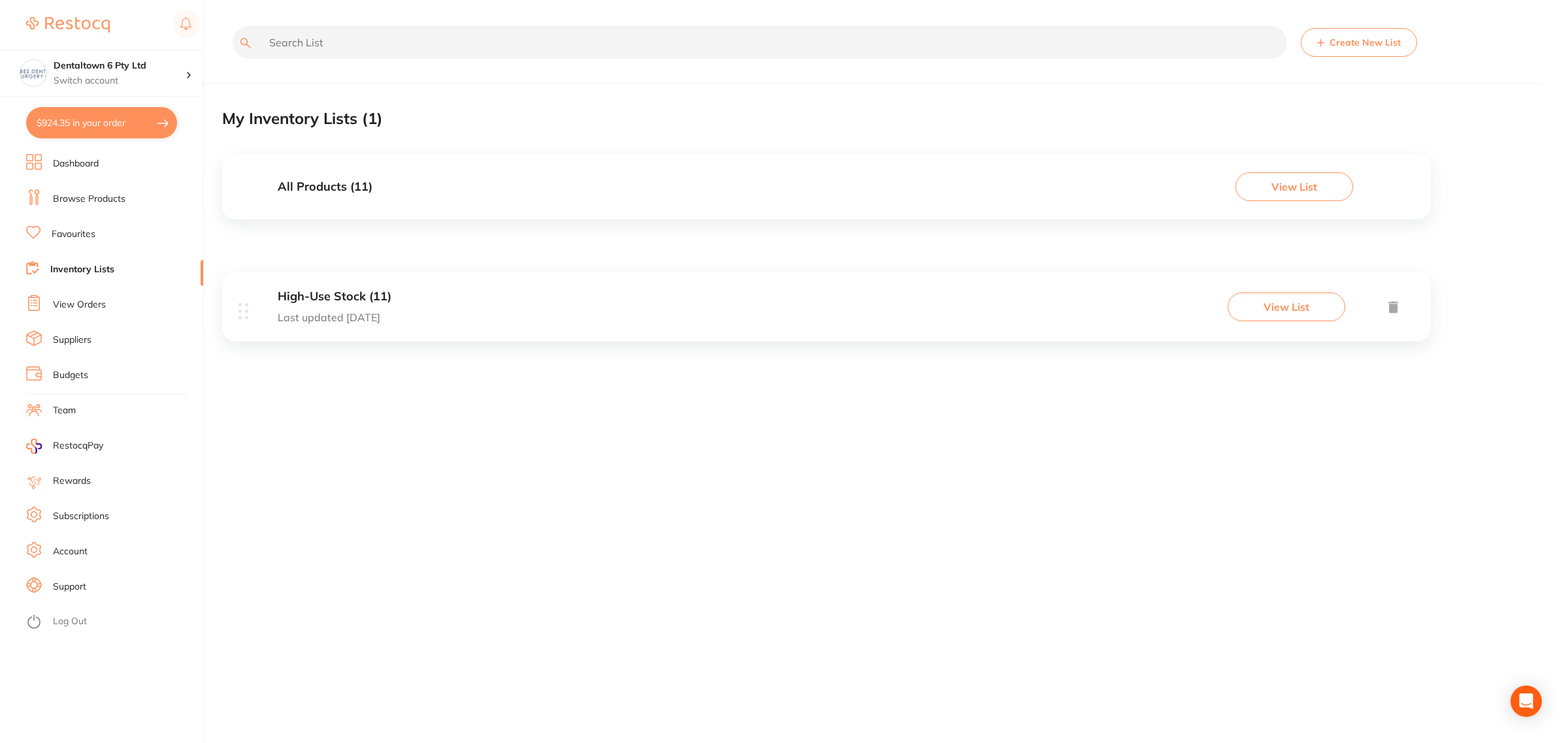
click at [382, 330] on div "High-Use Stock (11) Last updated today View List" at bounding box center [826, 306] width 1209 height 70
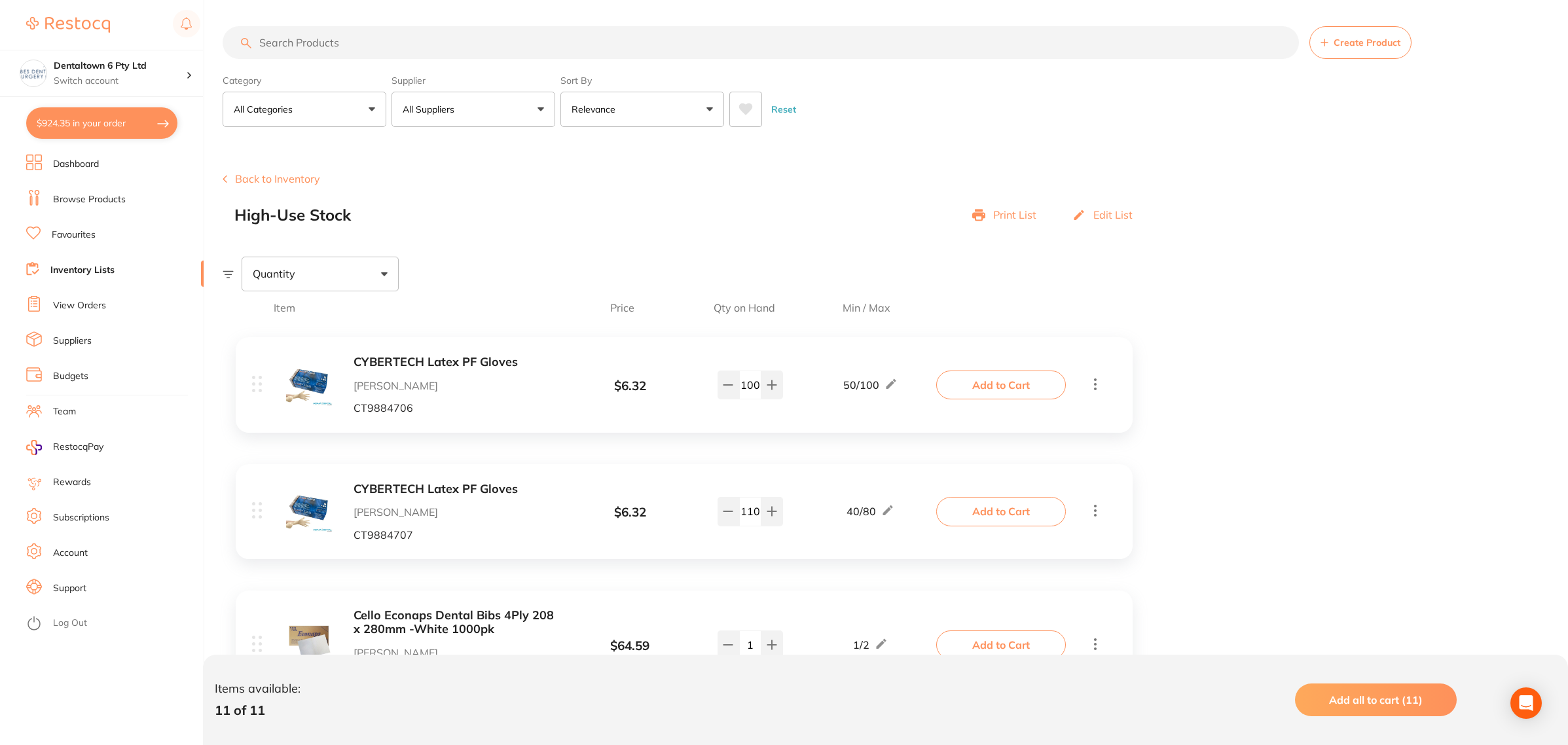
click at [368, 272] on div "Quantity" at bounding box center [320, 274] width 158 height 34
click at [542, 223] on div "High-Use Stock Print List Edit List" at bounding box center [690, 215] width 911 height 18
click at [62, 378] on link "Budgets" at bounding box center [70, 376] width 35 height 13
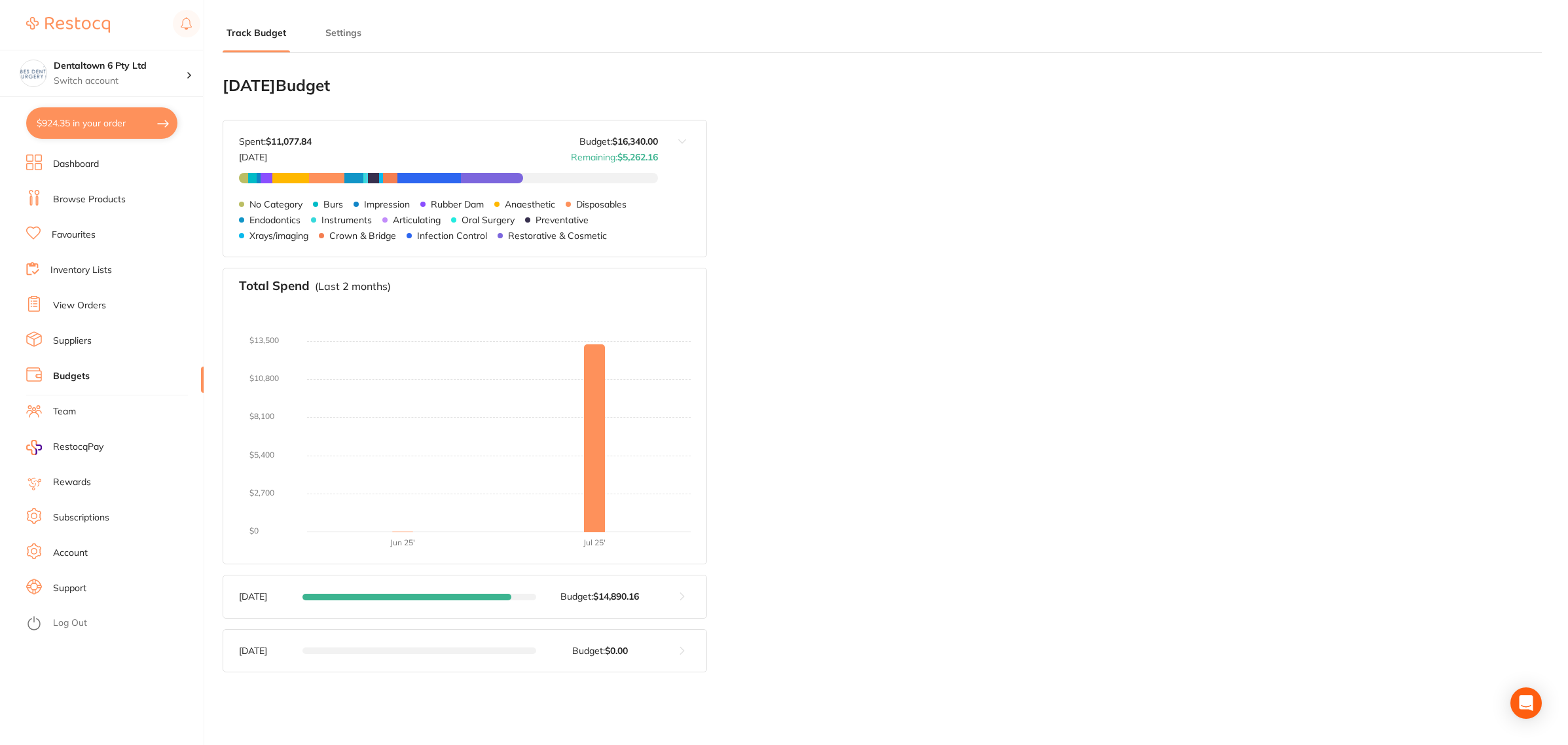
click at [80, 169] on link "Dashboard" at bounding box center [75, 164] width 46 height 13
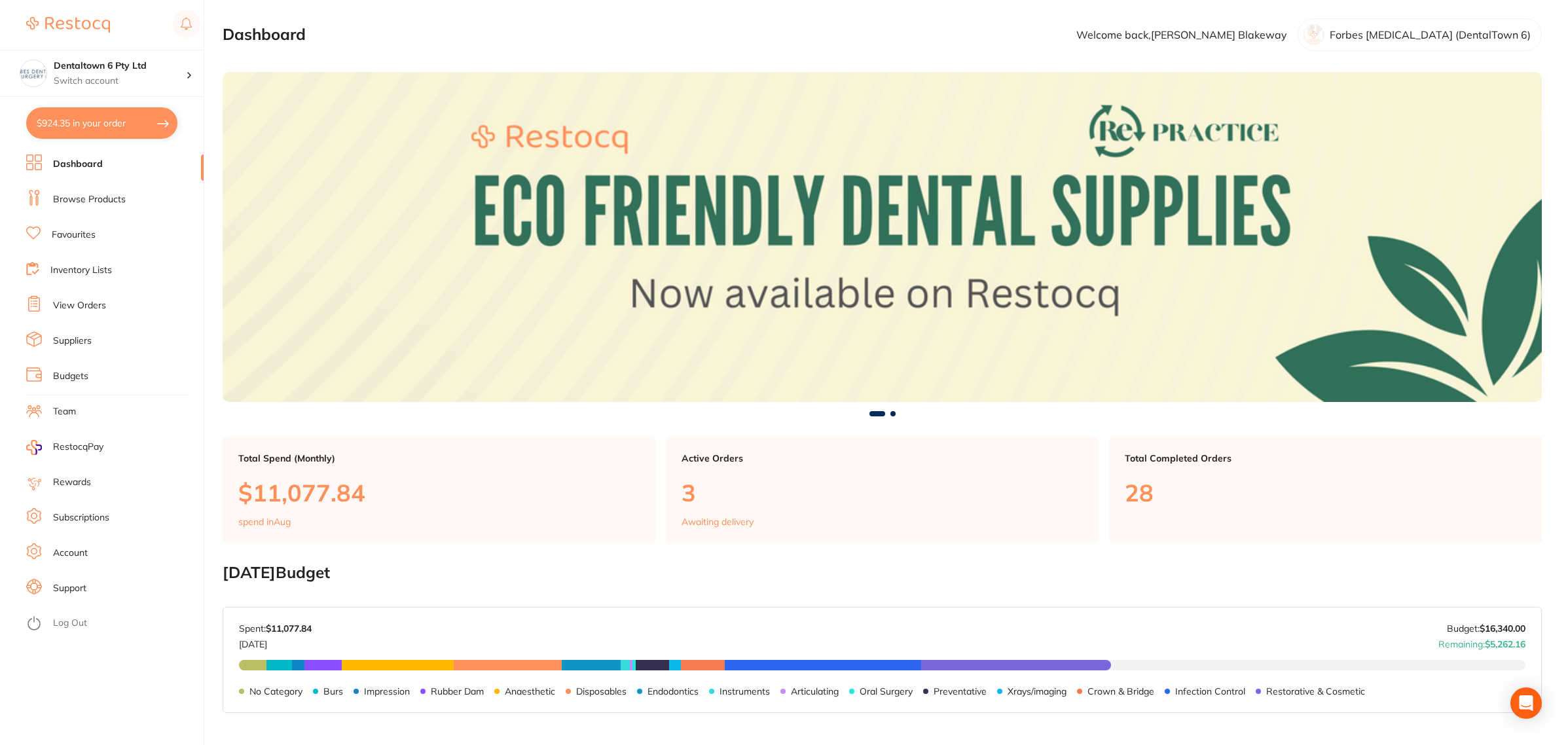
click at [84, 197] on link "Browse Products" at bounding box center [89, 200] width 72 height 13
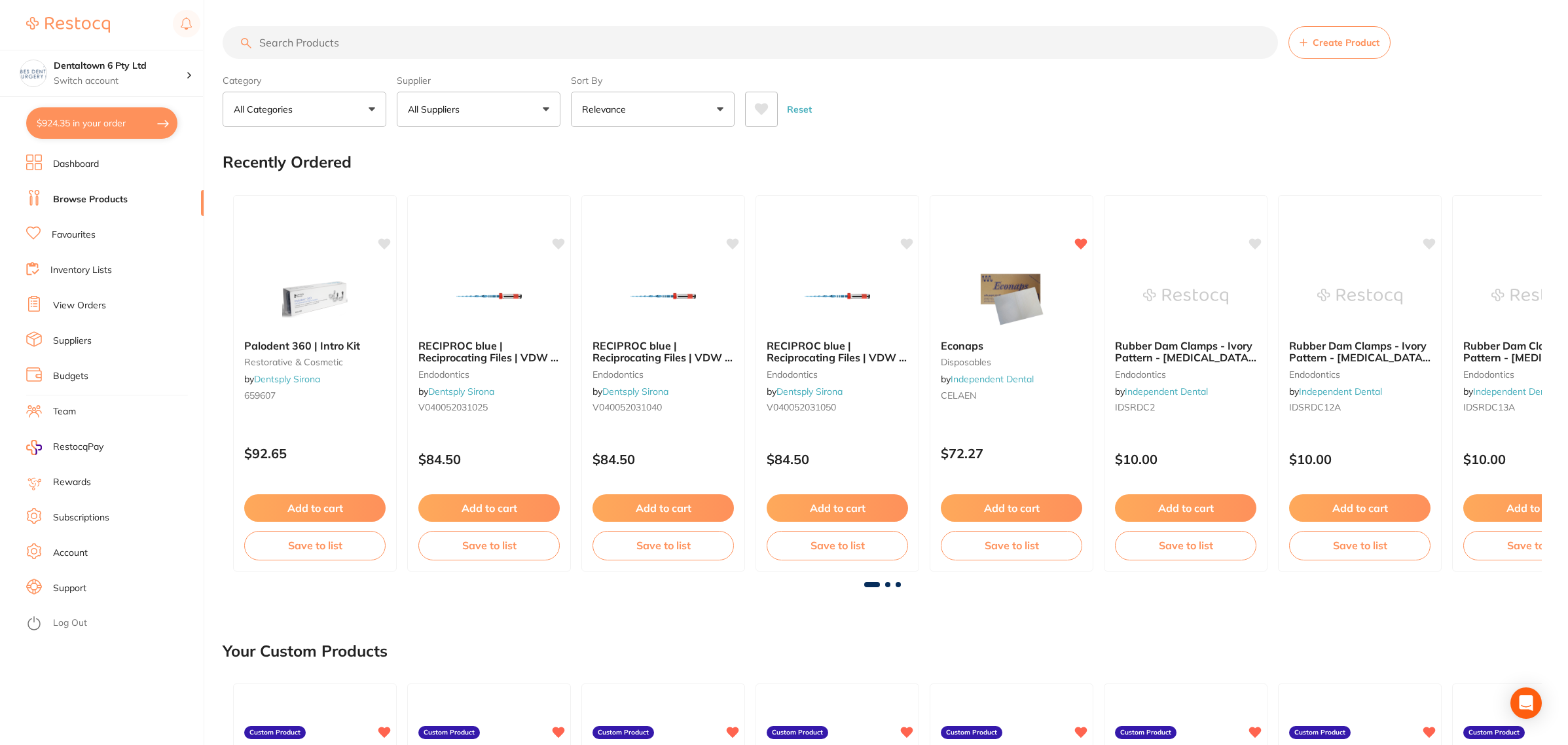
click at [81, 305] on link "View Orders" at bounding box center [79, 305] width 53 height 13
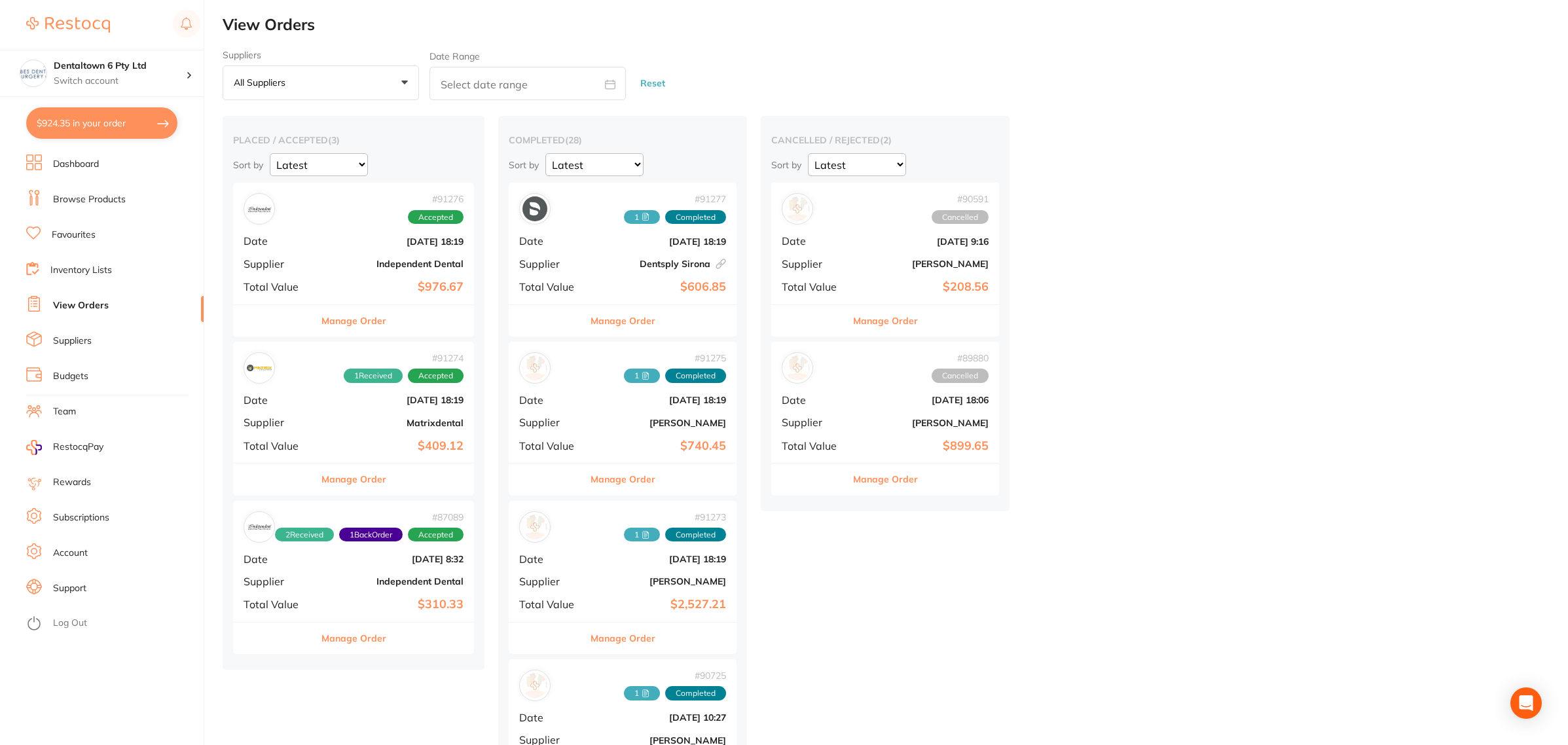
click at [313, 421] on span "Supplier" at bounding box center [278, 422] width 70 height 12
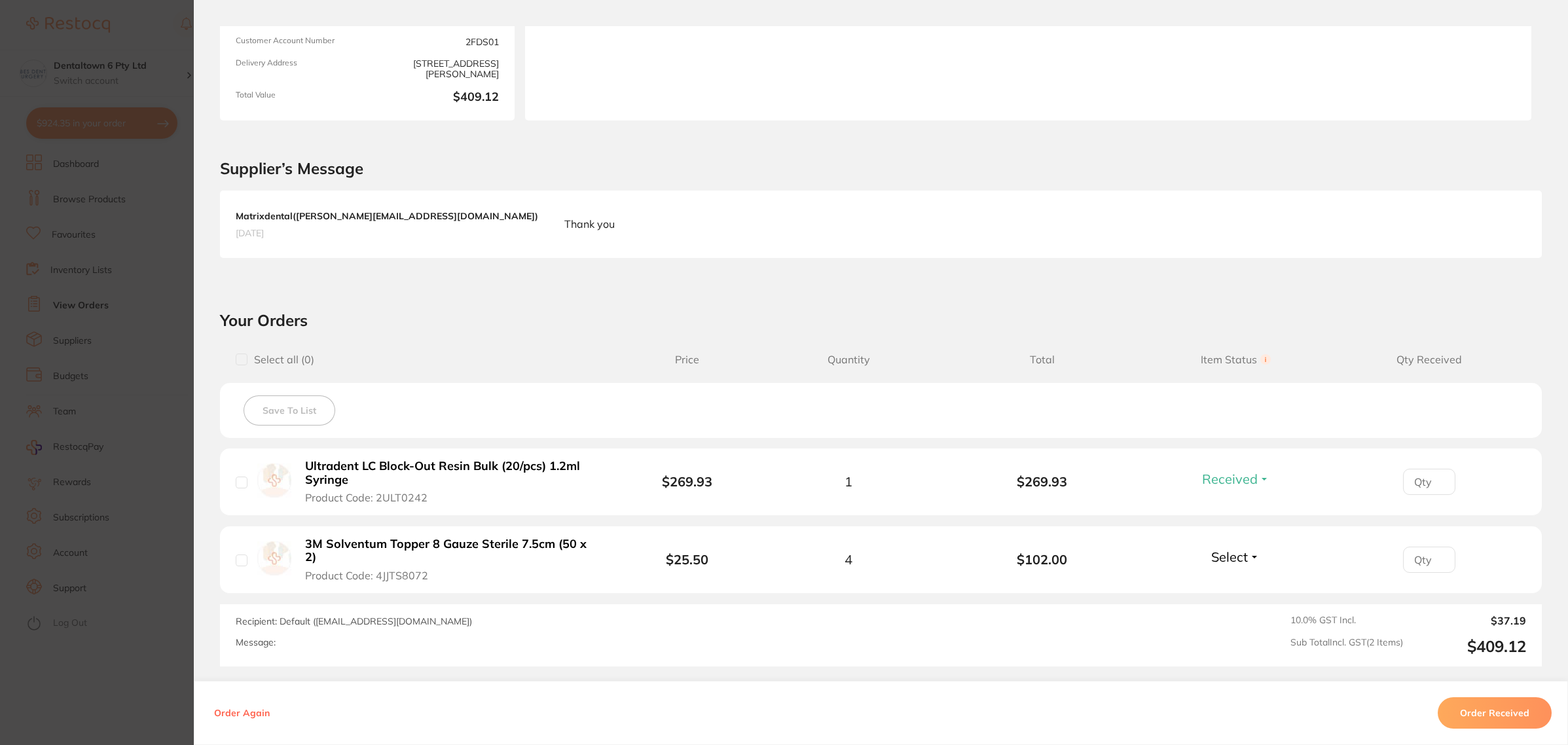
scroll to position [245, 0]
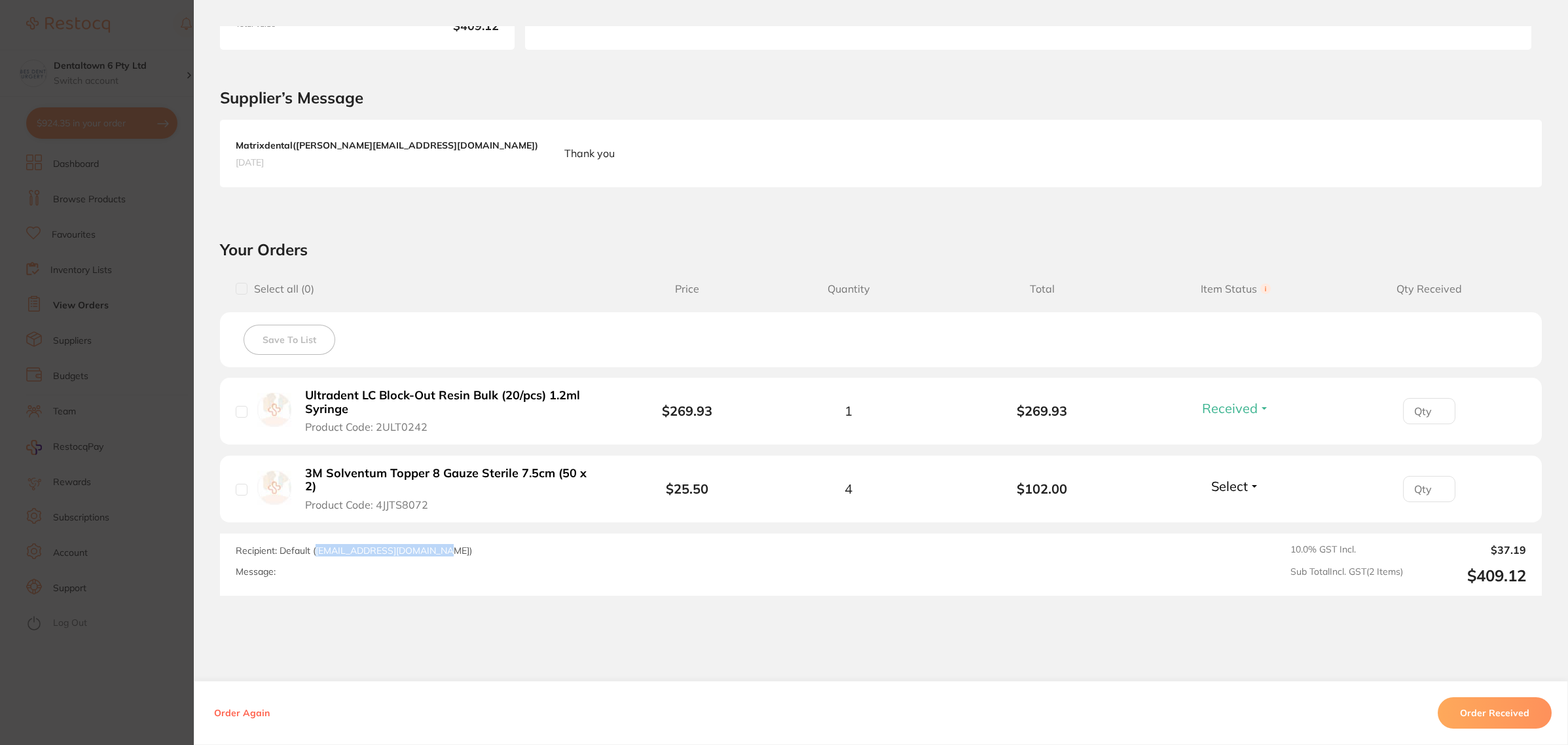
drag, startPoint x: 428, startPoint y: 544, endPoint x: 312, endPoint y: 544, distance: 116.0
click at [312, 544] on span "Recipient: Default ( [EMAIL_ADDRESS][DOMAIN_NAME] )" at bounding box center [354, 550] width 236 height 12
copy span "[EMAIL_ADDRESS][DOMAIN_NAME]"
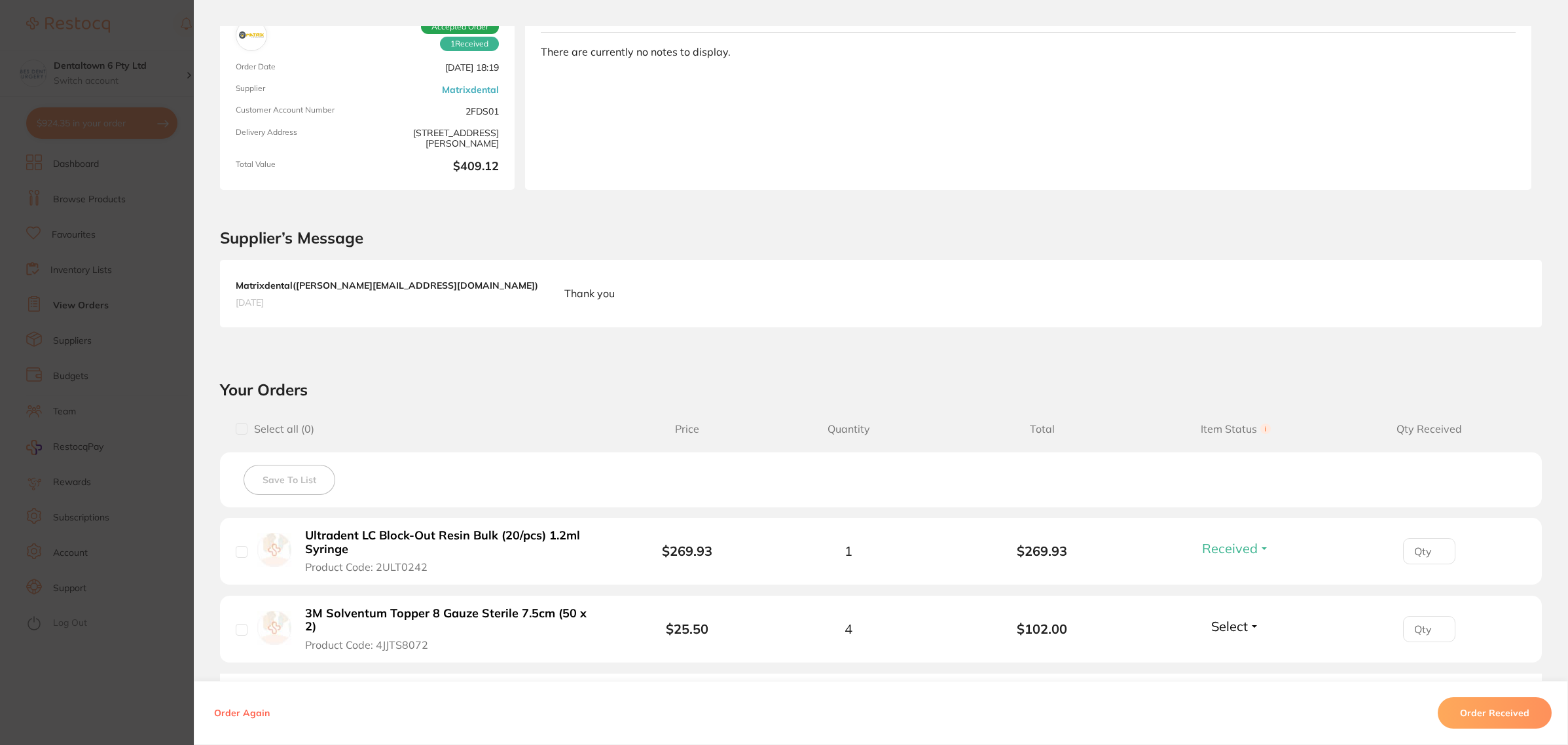
scroll to position [0, 0]
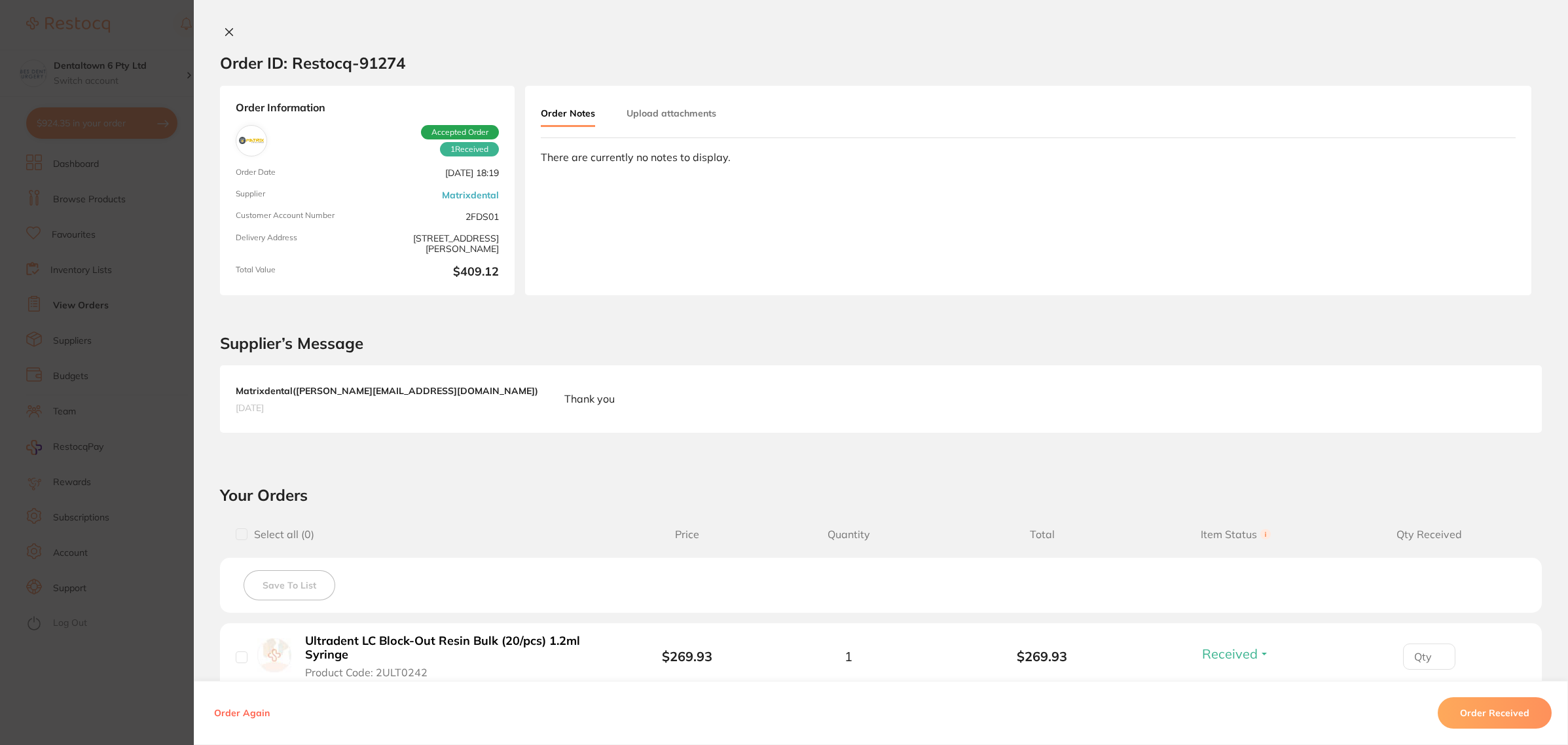
click at [673, 103] on button "Upload attachments" at bounding box center [671, 113] width 89 height 23
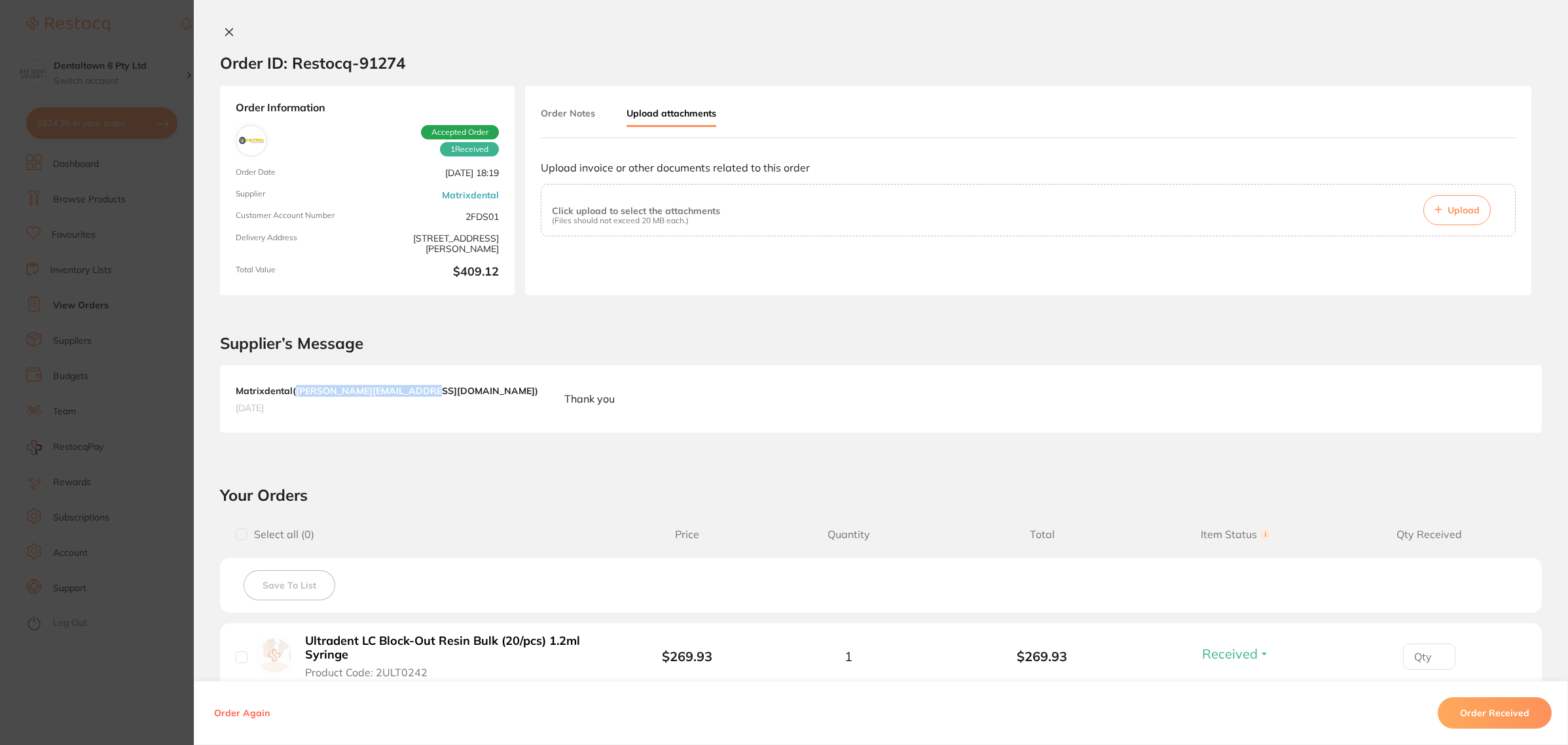
drag, startPoint x: 413, startPoint y: 389, endPoint x: 293, endPoint y: 390, distance: 120.0
click at [293, 390] on b "Matrixdental ( [PERSON_NAME][EMAIL_ADDRESS][DOMAIN_NAME] )" at bounding box center [387, 390] width 303 height 12
copy b "[PERSON_NAME][EMAIL_ADDRESS][DOMAIN_NAME]"
click at [70, 185] on section "Order ID: Restocq- 91274 Order Information 1 Received Accepted Order Order Date…" at bounding box center [784, 372] width 1568 height 745
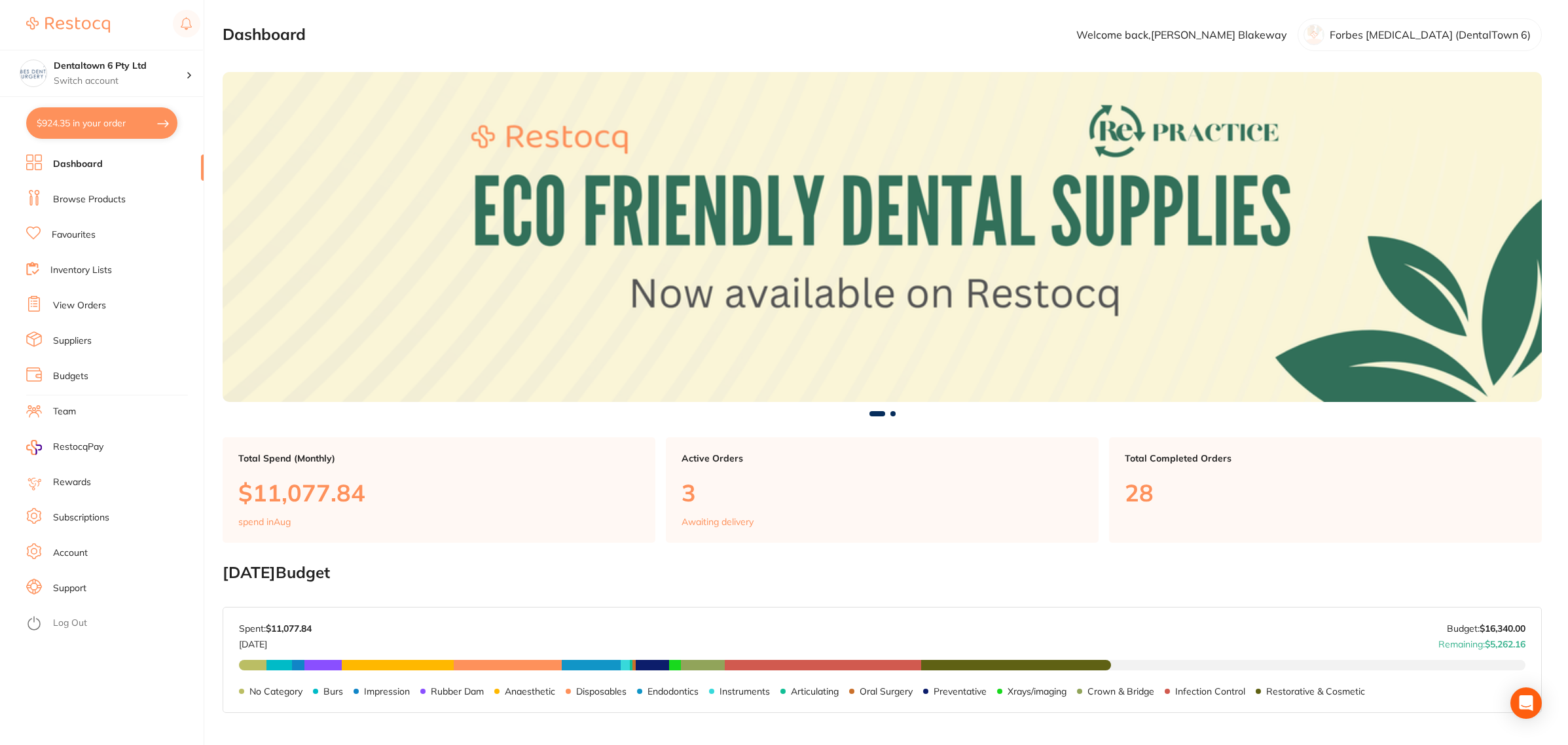
click at [82, 128] on button "$924.35 in your order" at bounding box center [101, 123] width 151 height 31
checkbox input "true"
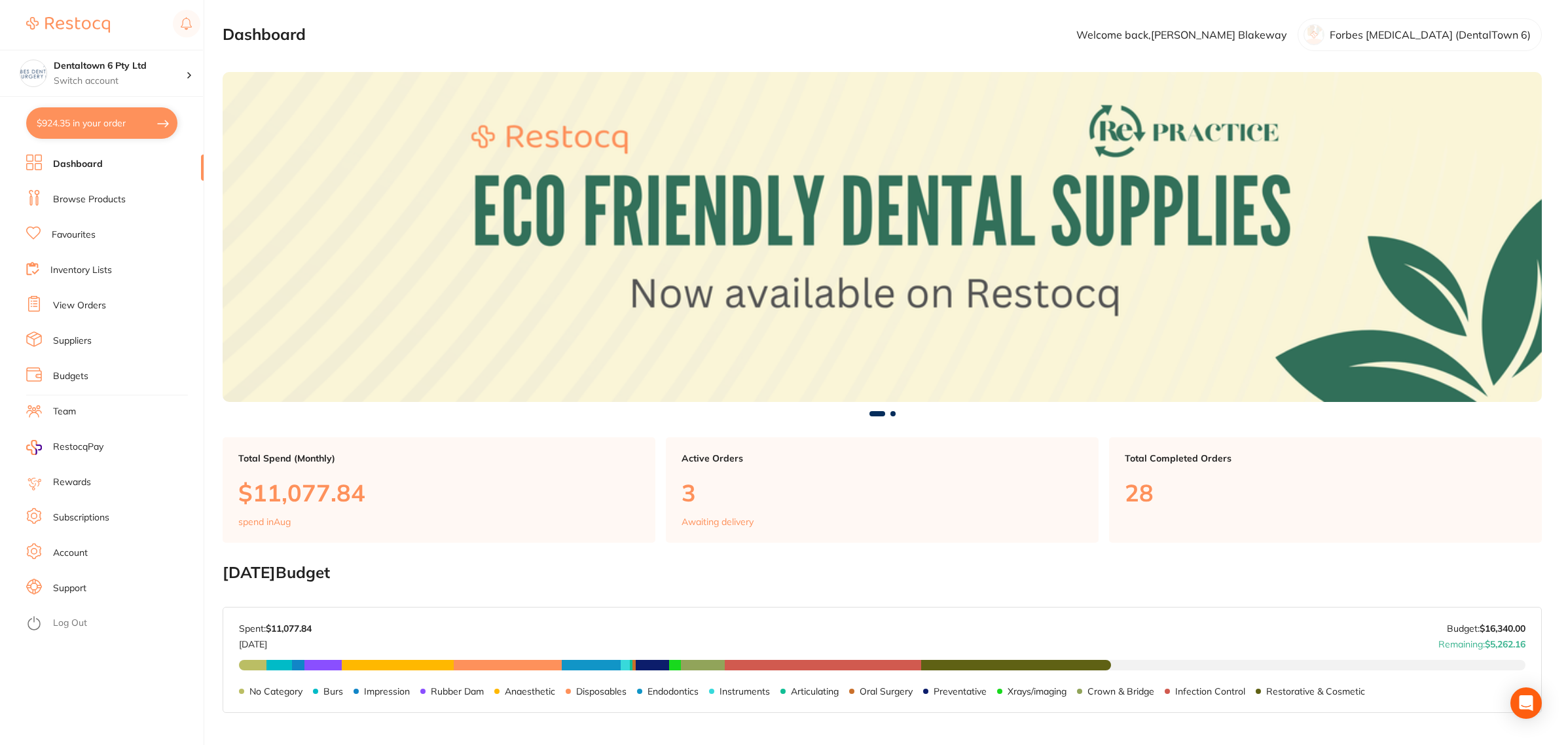
checkbox input "true"
